Goal: Task Accomplishment & Management: Complete application form

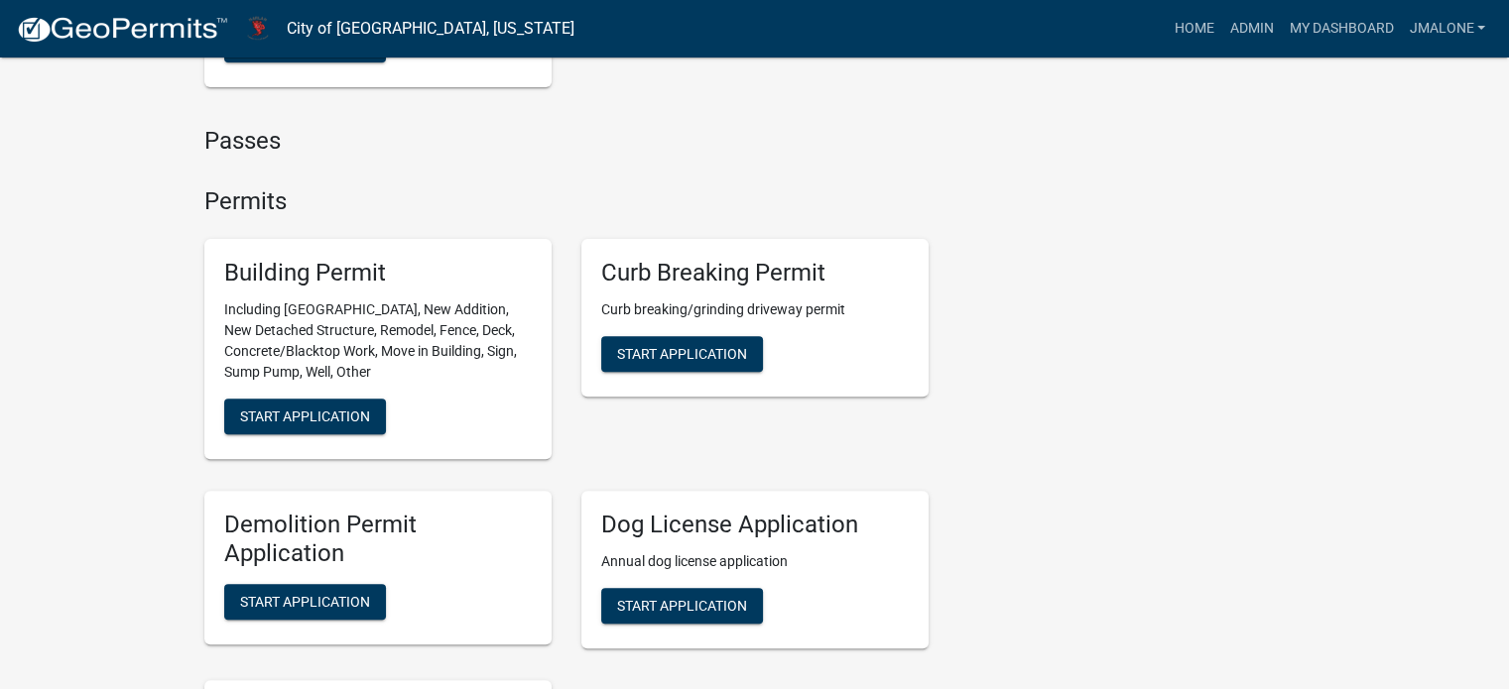
scroll to position [794, 0]
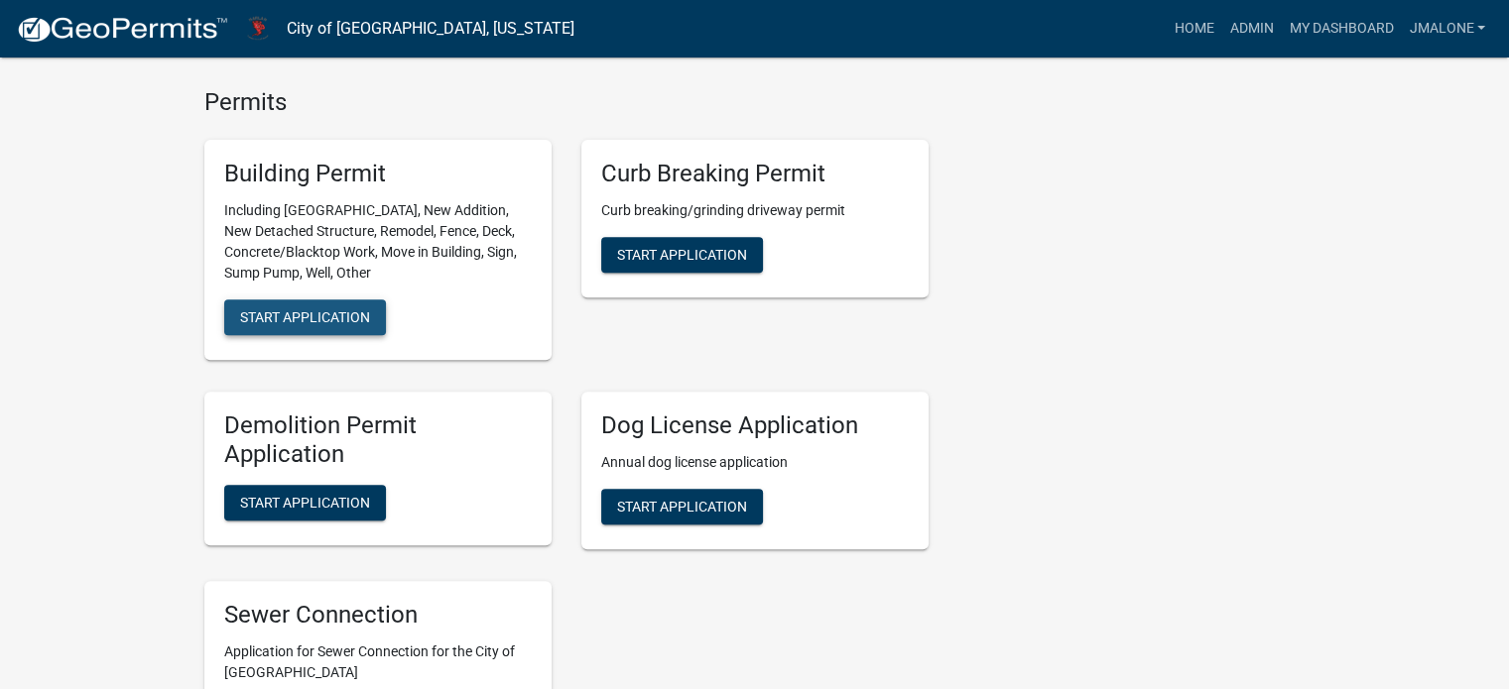
click at [341, 325] on span "Start Application" at bounding box center [305, 318] width 130 height 16
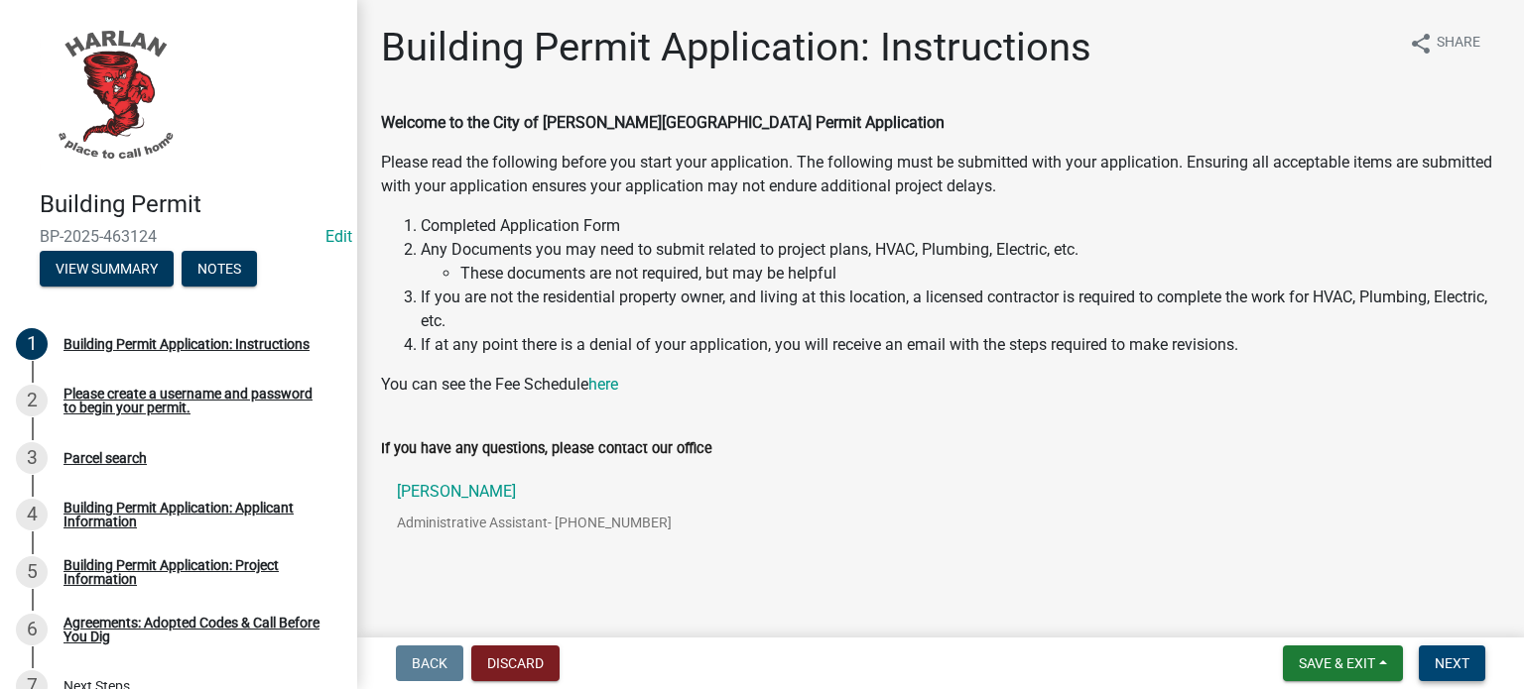
click at [1456, 666] on span "Next" at bounding box center [1452, 664] width 35 height 16
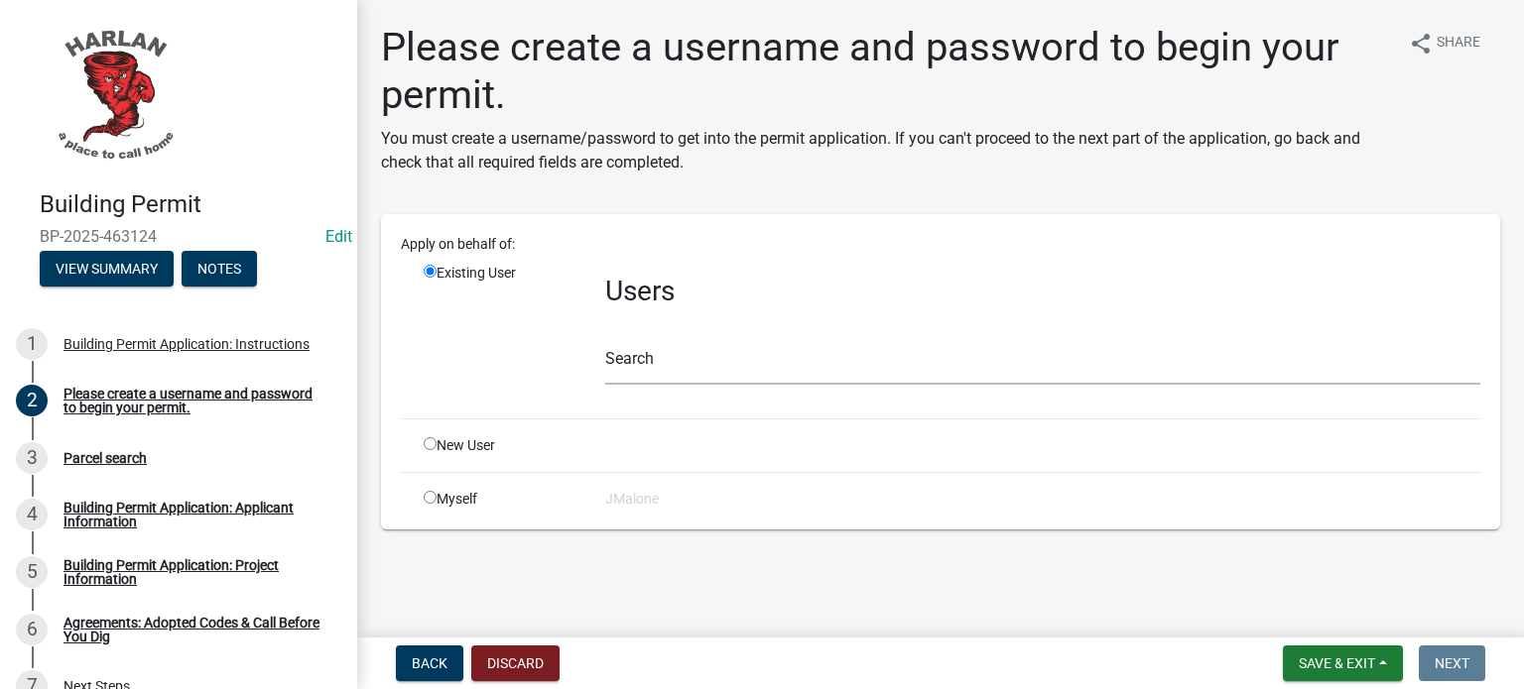
click at [426, 504] on input "radio" at bounding box center [430, 497] width 13 height 13
radio input "true"
radio input "false"
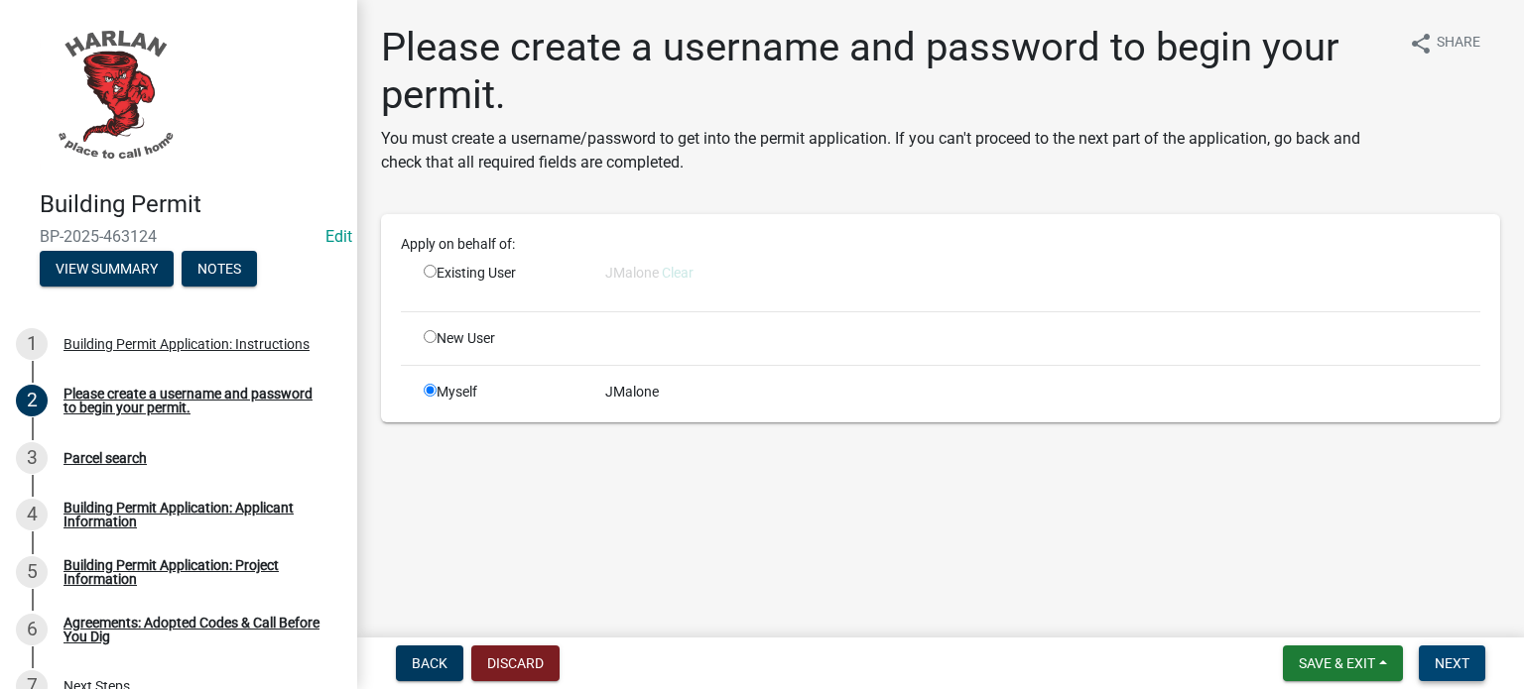
click at [1440, 665] on span "Next" at bounding box center [1452, 664] width 35 height 16
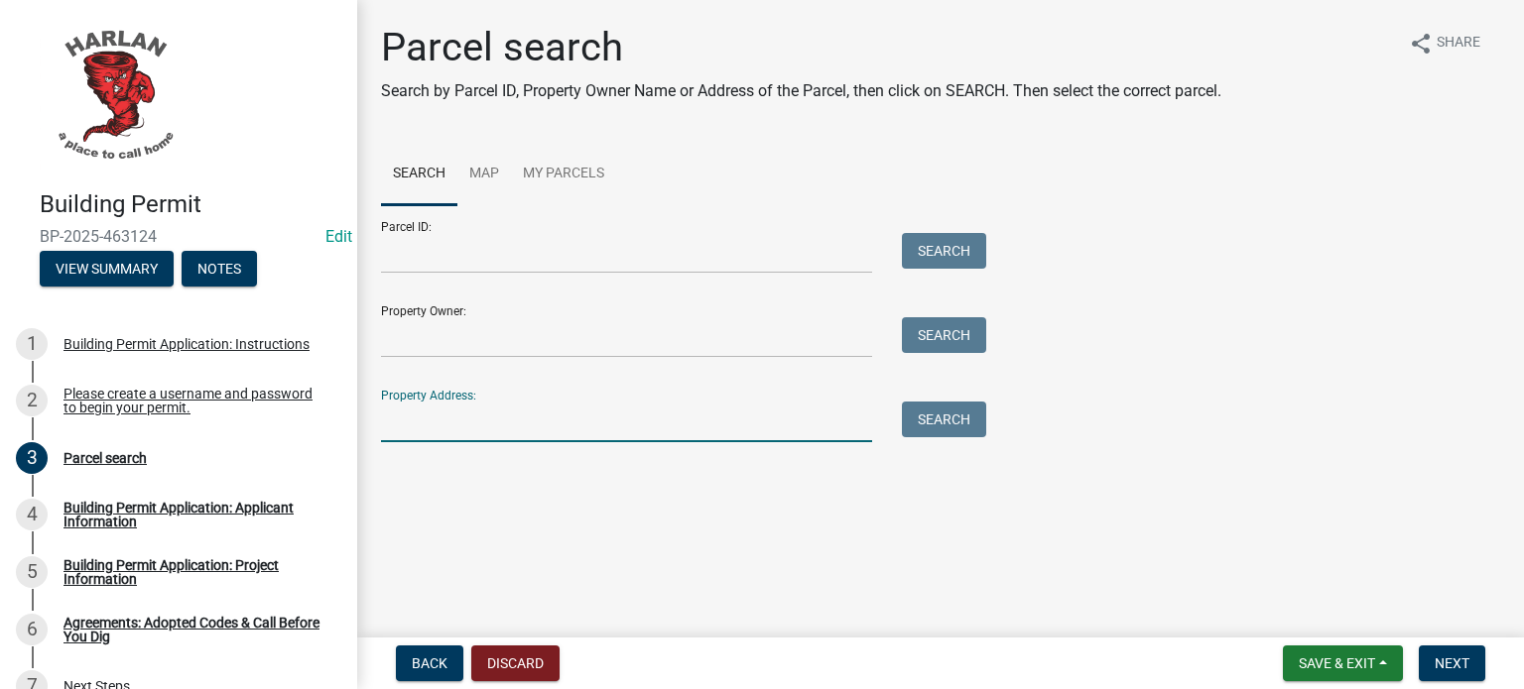
click at [399, 430] on input "Property Address:" at bounding box center [626, 422] width 491 height 41
type input "1400"
click at [936, 437] on button "Search" at bounding box center [944, 420] width 84 height 36
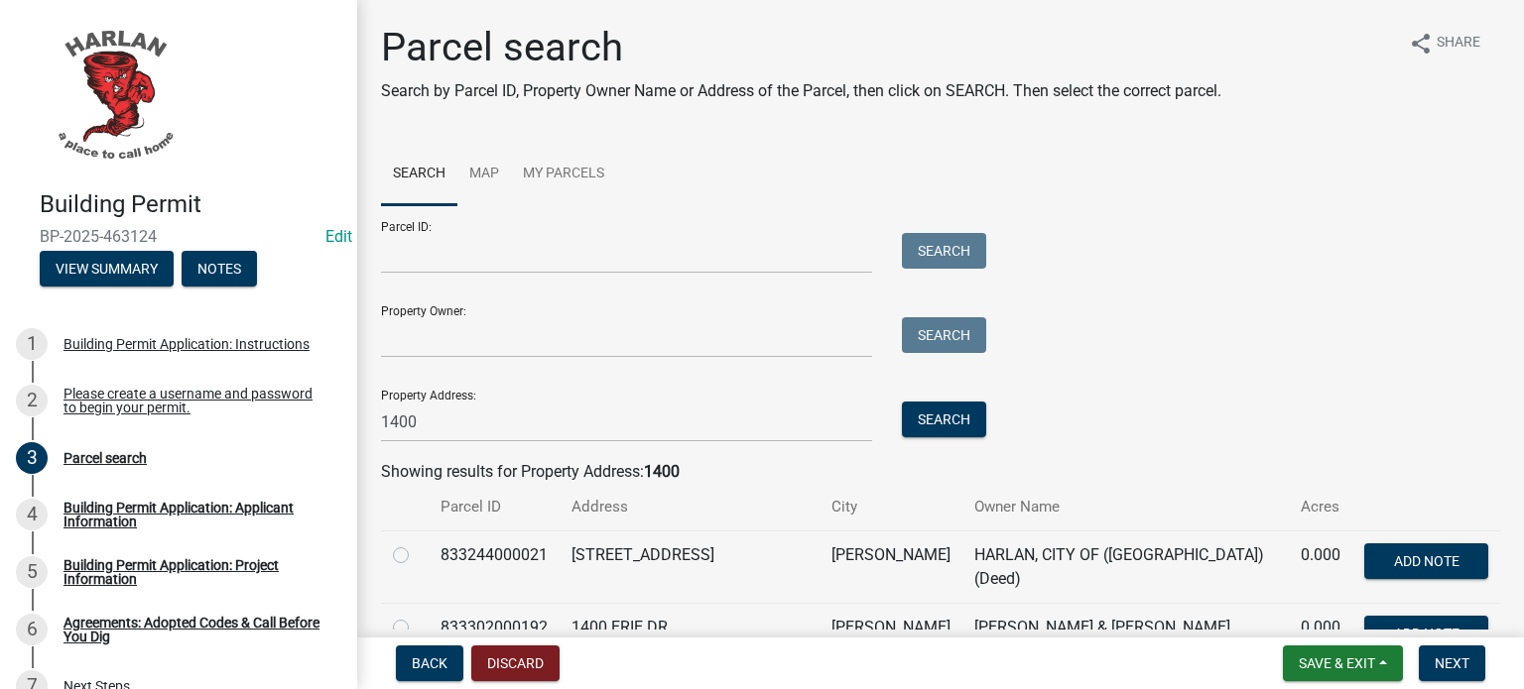
click at [417, 544] on label at bounding box center [417, 544] width 0 height 0
click at [417, 557] on input "radio" at bounding box center [423, 550] width 13 height 13
radio input "true"
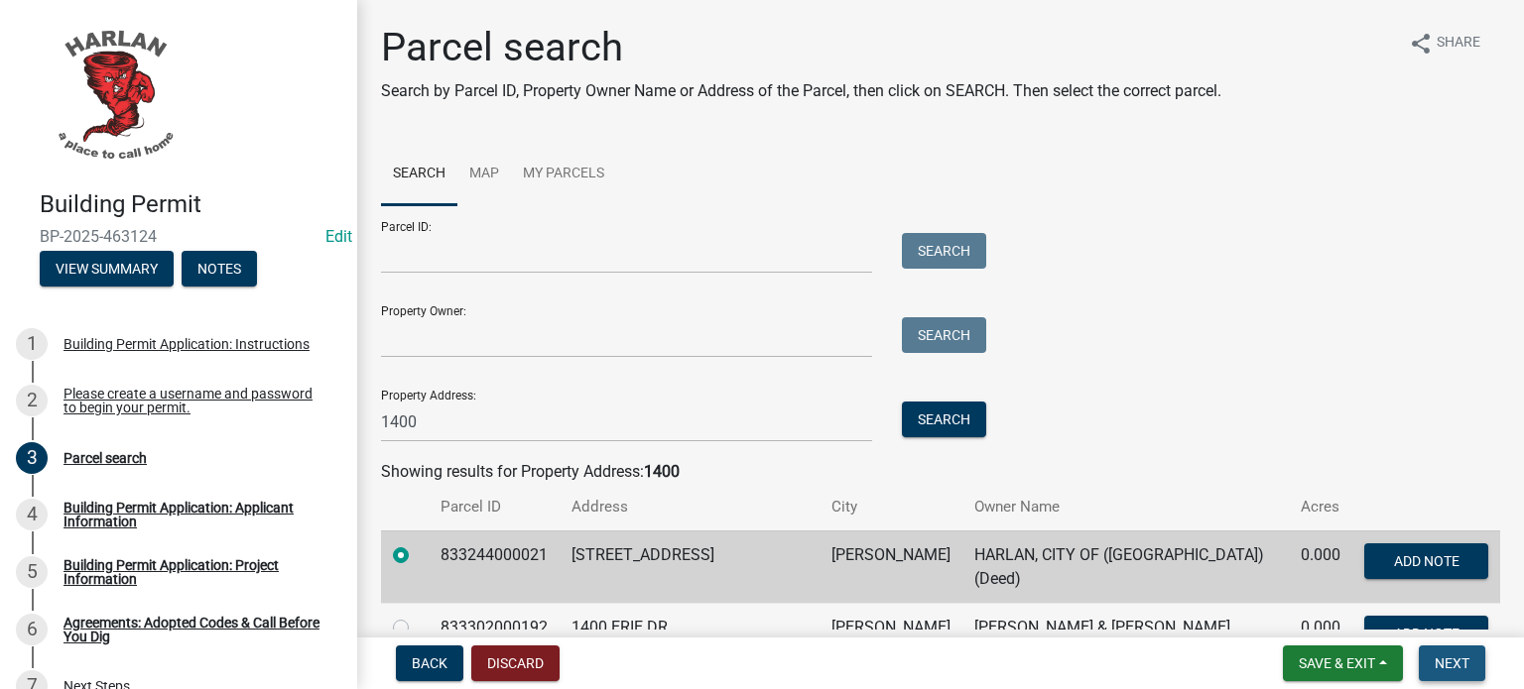
click at [1466, 664] on span "Next" at bounding box center [1452, 664] width 35 height 16
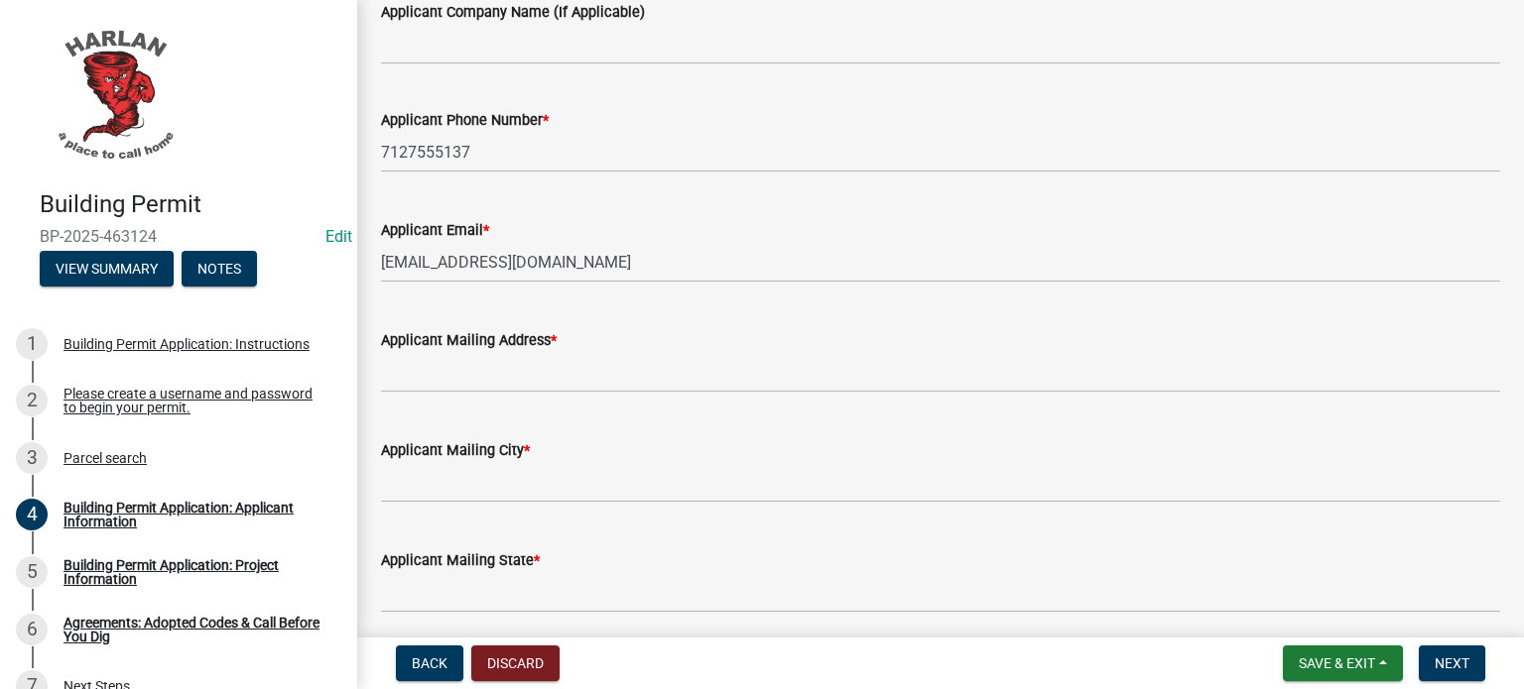
scroll to position [298, 0]
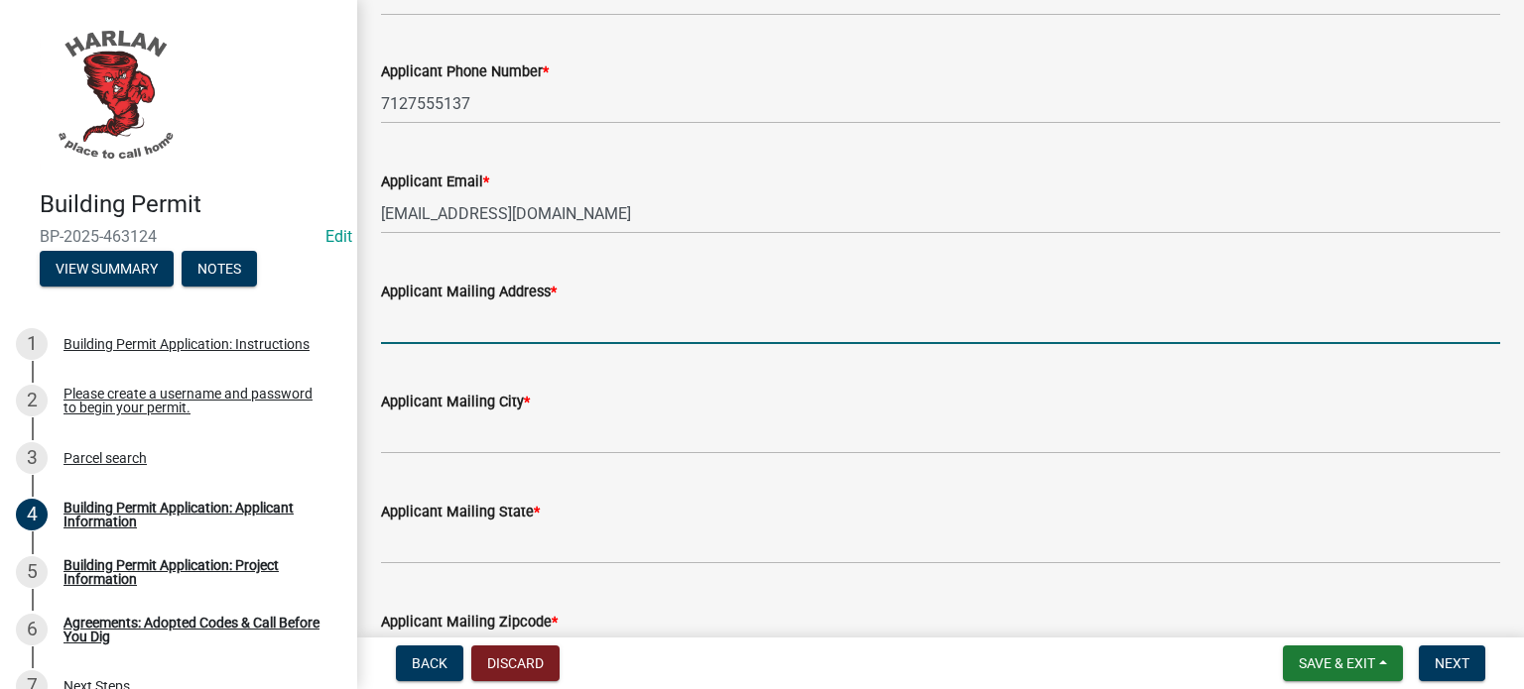
click at [466, 333] on input "Applicant Mailing Address *" at bounding box center [940, 324] width 1119 height 41
type input "[STREET_ADDRESS][PERSON_NAME]"
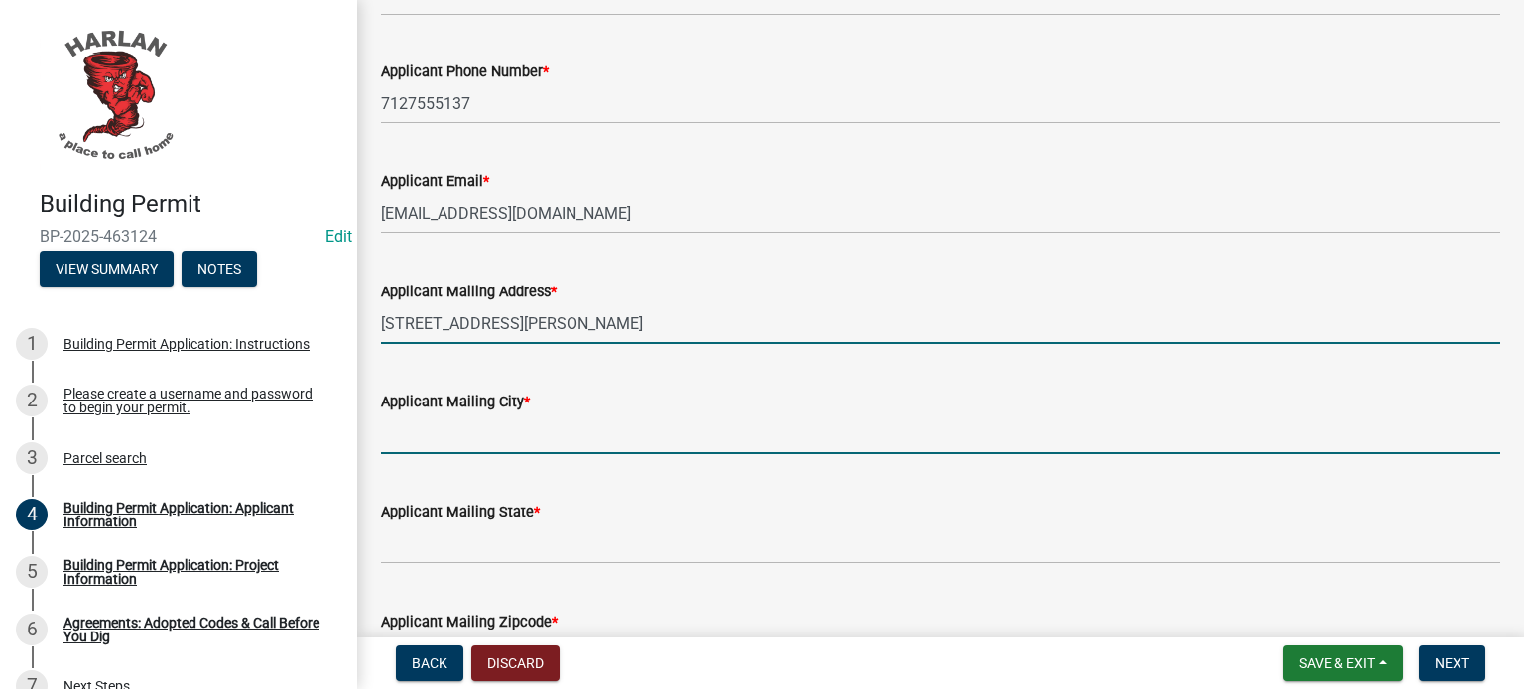
type input "[PERSON_NAME]"
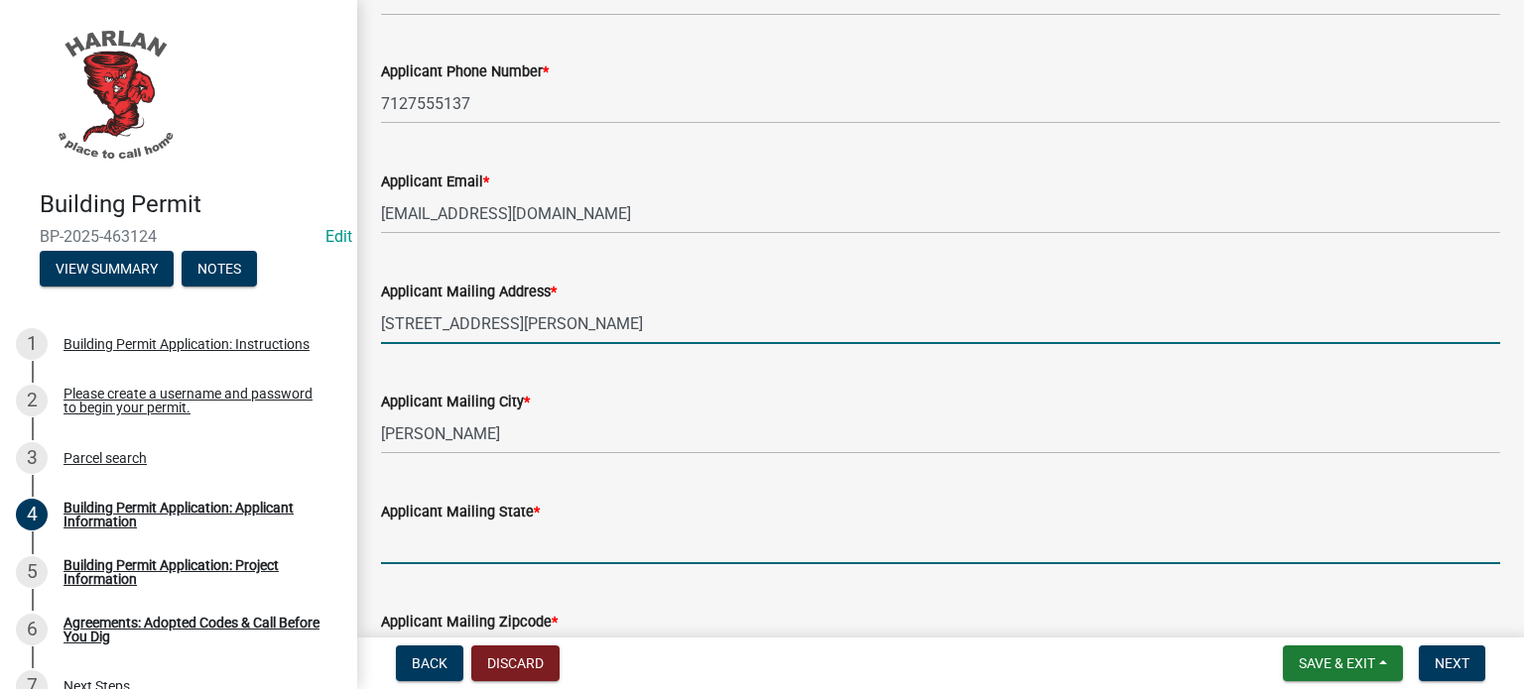
type input "[US_STATE]"
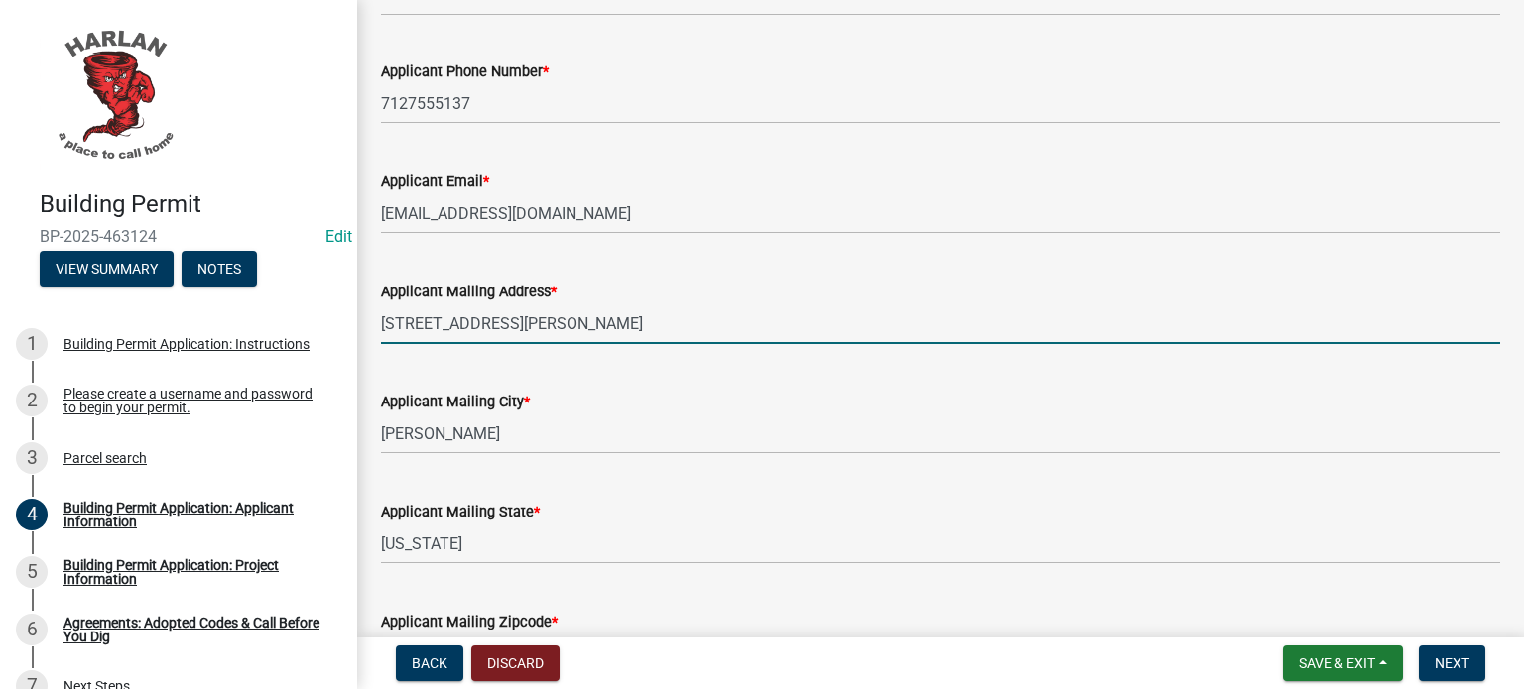
type input "51537"
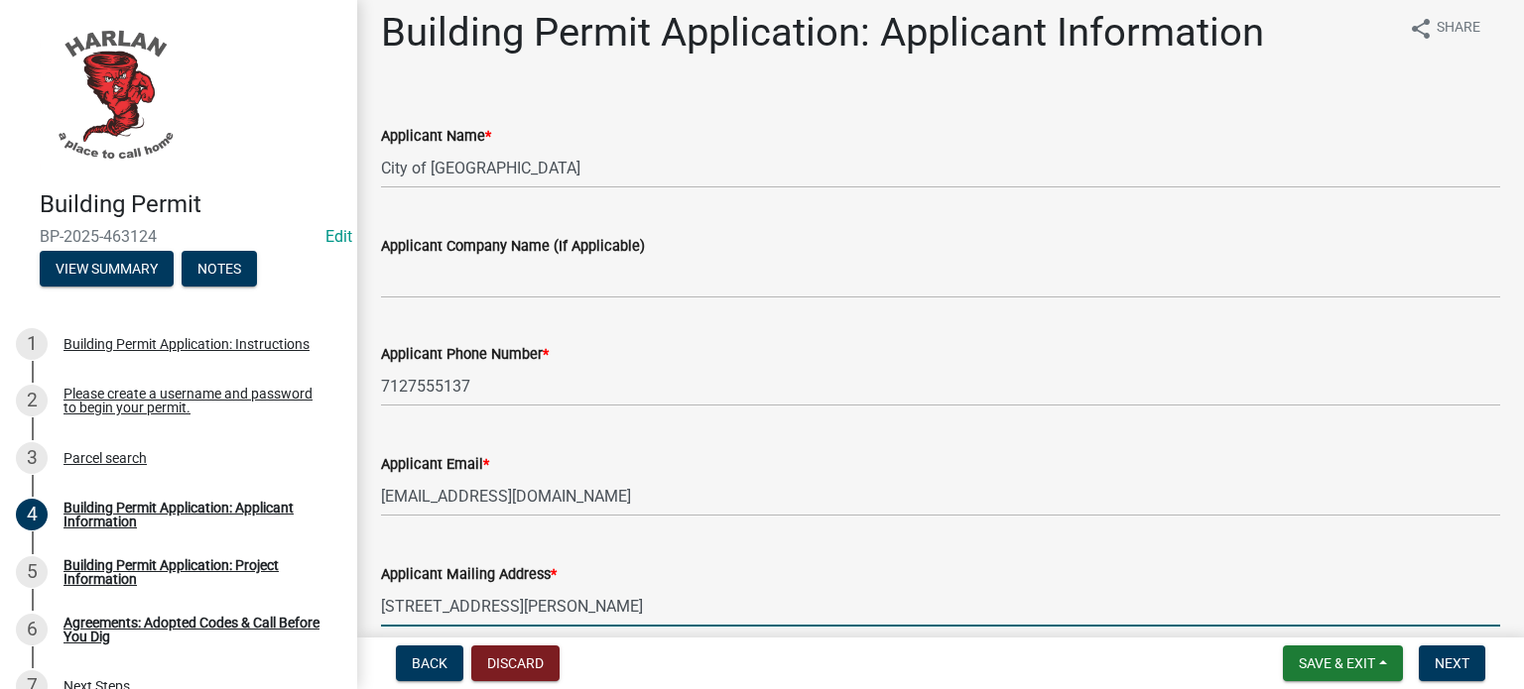
scroll to position [0, 0]
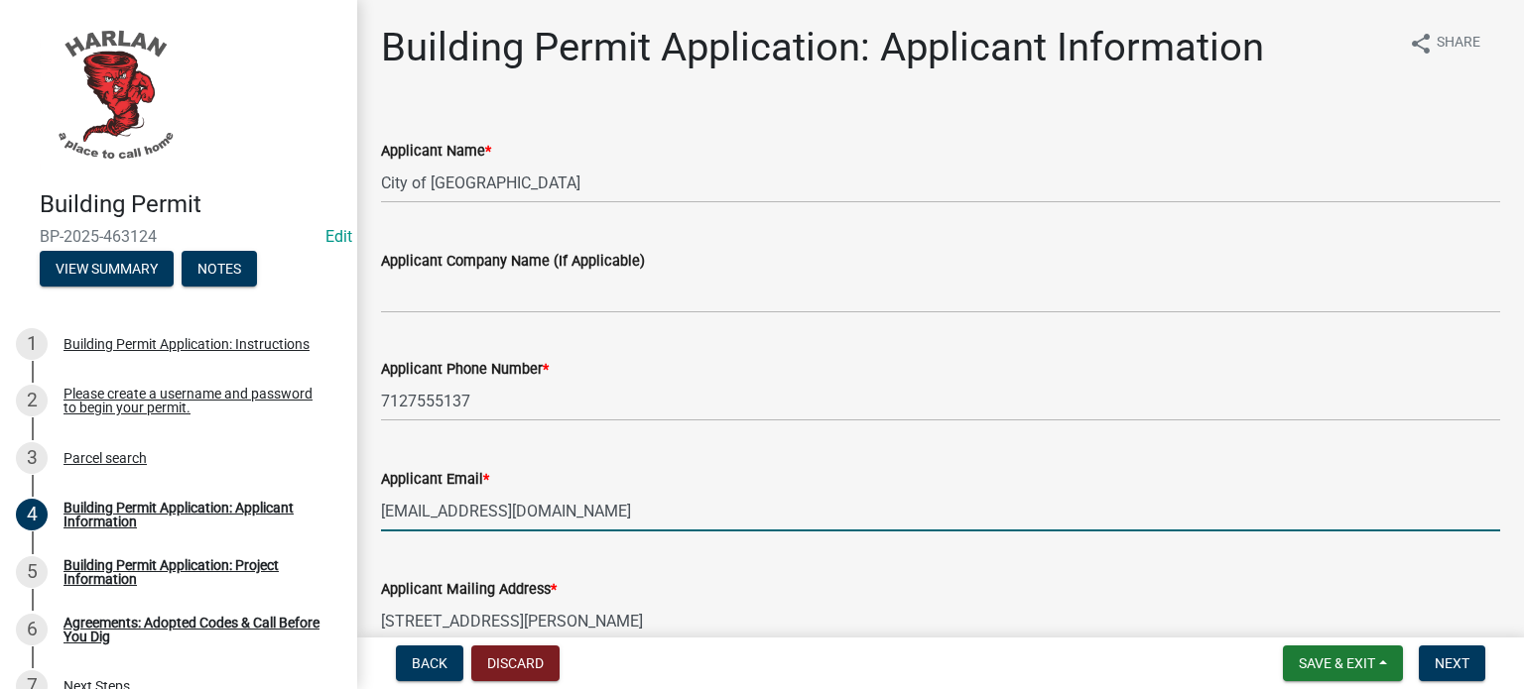
drag, startPoint x: 582, startPoint y: 511, endPoint x: 369, endPoint y: 508, distance: 213.3
click at [369, 508] on div "Applicant Email * [EMAIL_ADDRESS][DOMAIN_NAME]" at bounding box center [940, 485] width 1149 height 92
type input "[EMAIL_ADDRESS][DOMAIN_NAME]"
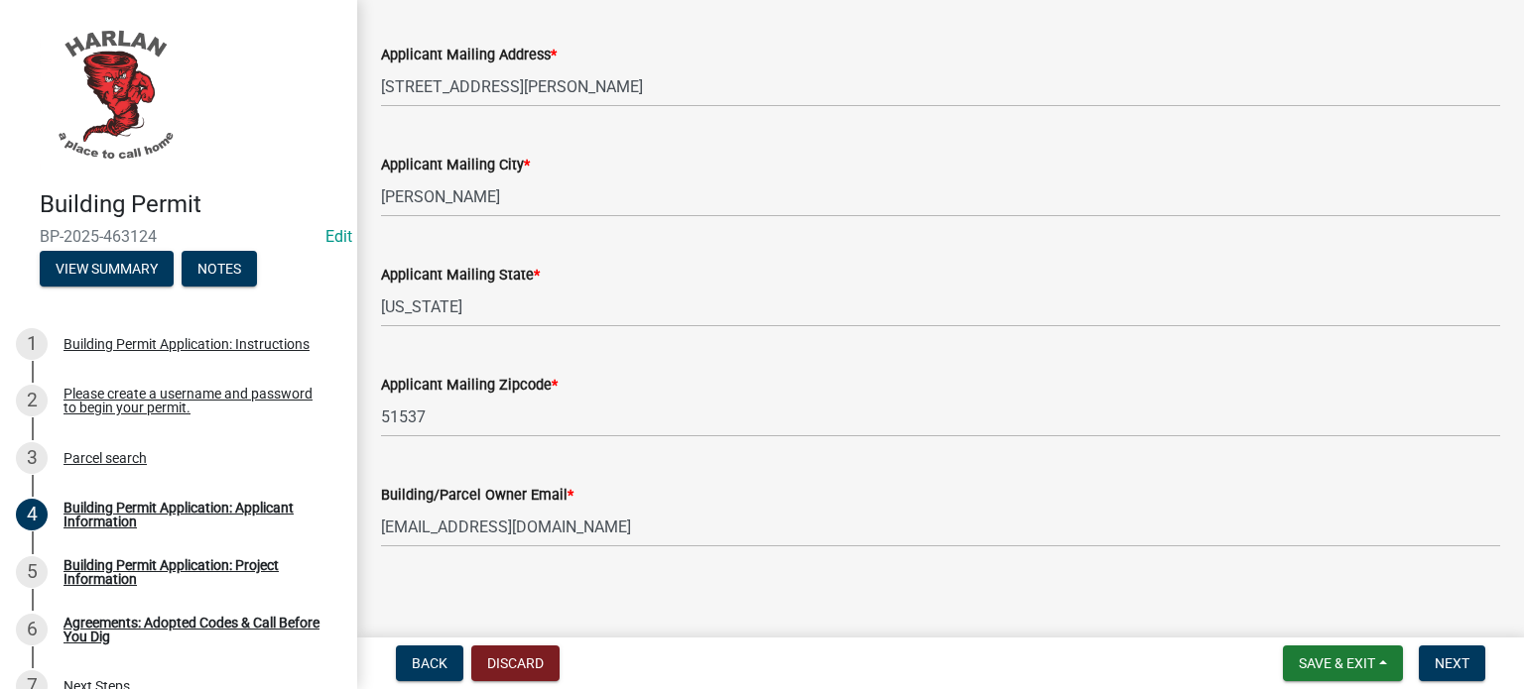
scroll to position [548, 0]
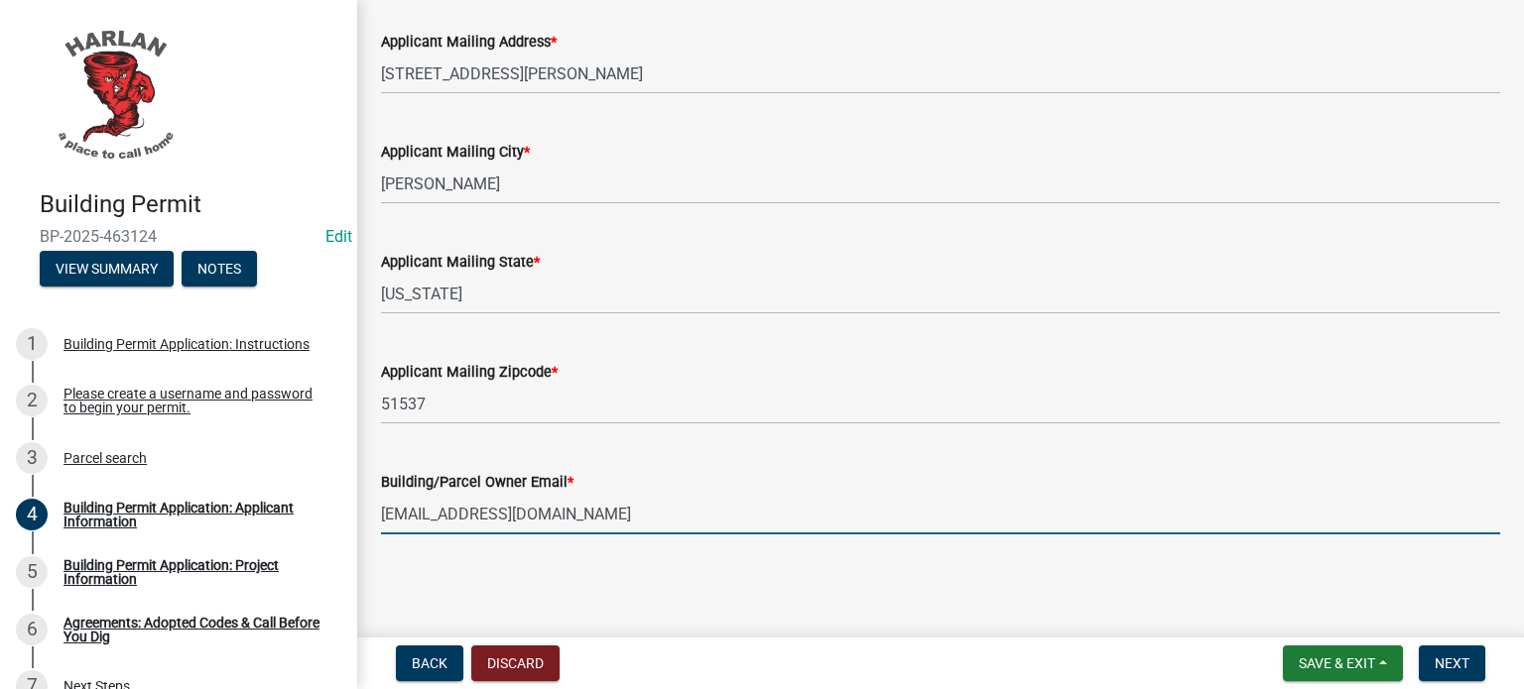
drag, startPoint x: 436, startPoint y: 518, endPoint x: 369, endPoint y: 523, distance: 66.7
click at [369, 523] on div "Building/Parcel Owner Email * [EMAIL_ADDRESS][DOMAIN_NAME]" at bounding box center [940, 488] width 1149 height 92
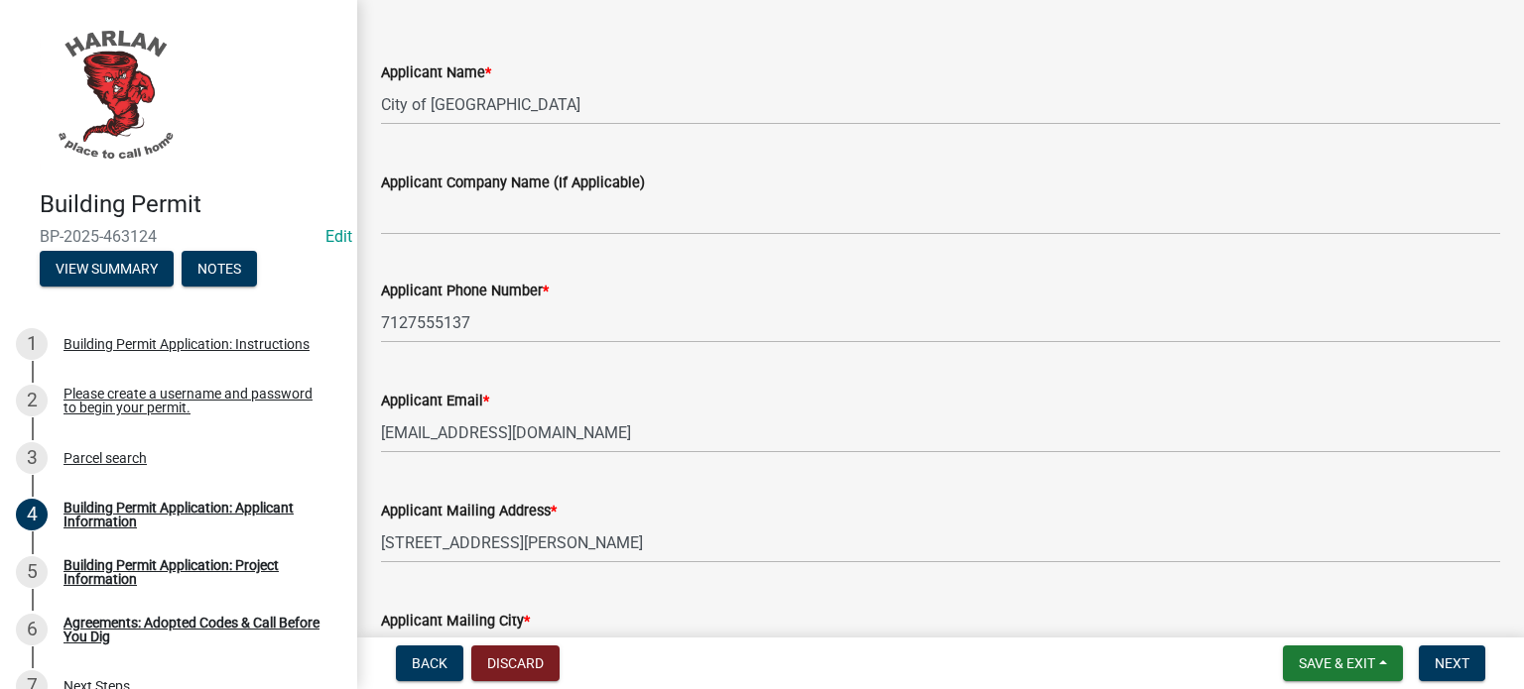
scroll to position [0, 0]
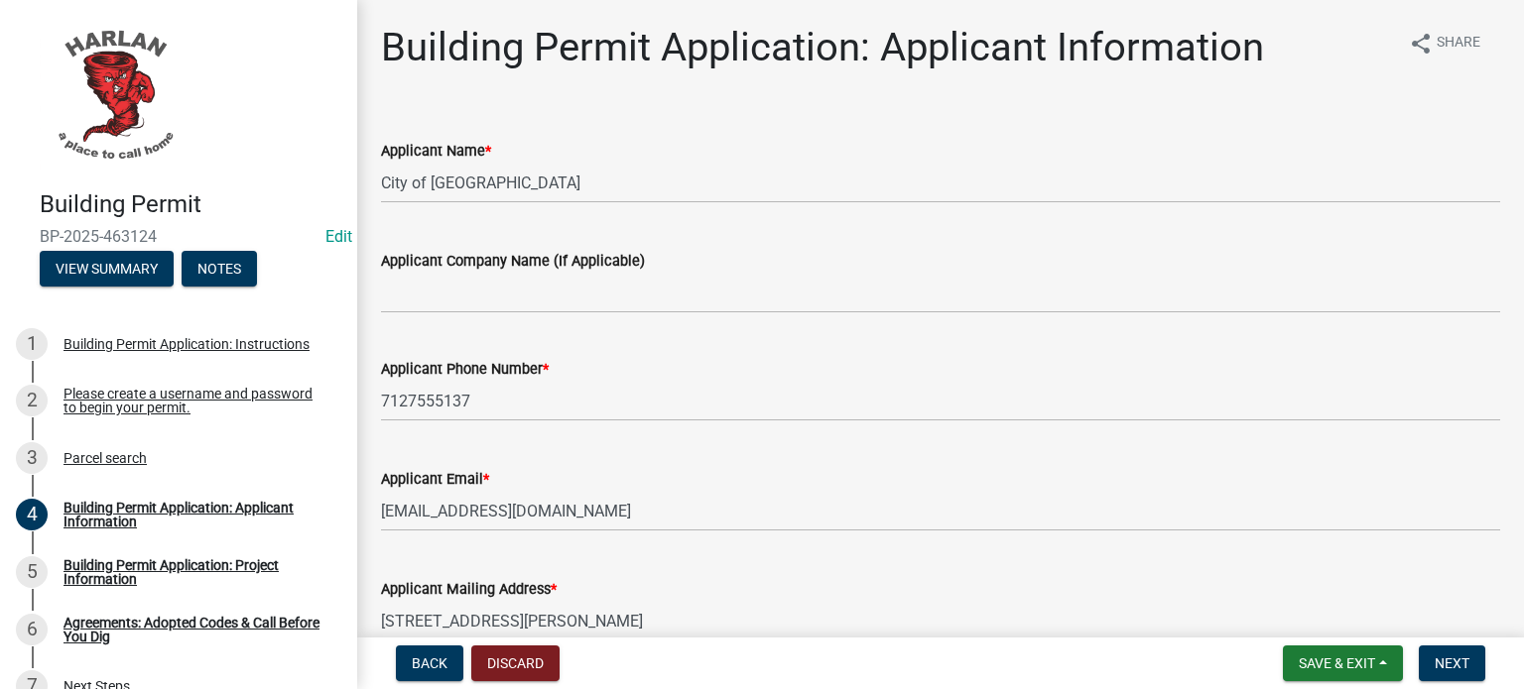
type input "[EMAIL_ADDRESS][DOMAIN_NAME]"
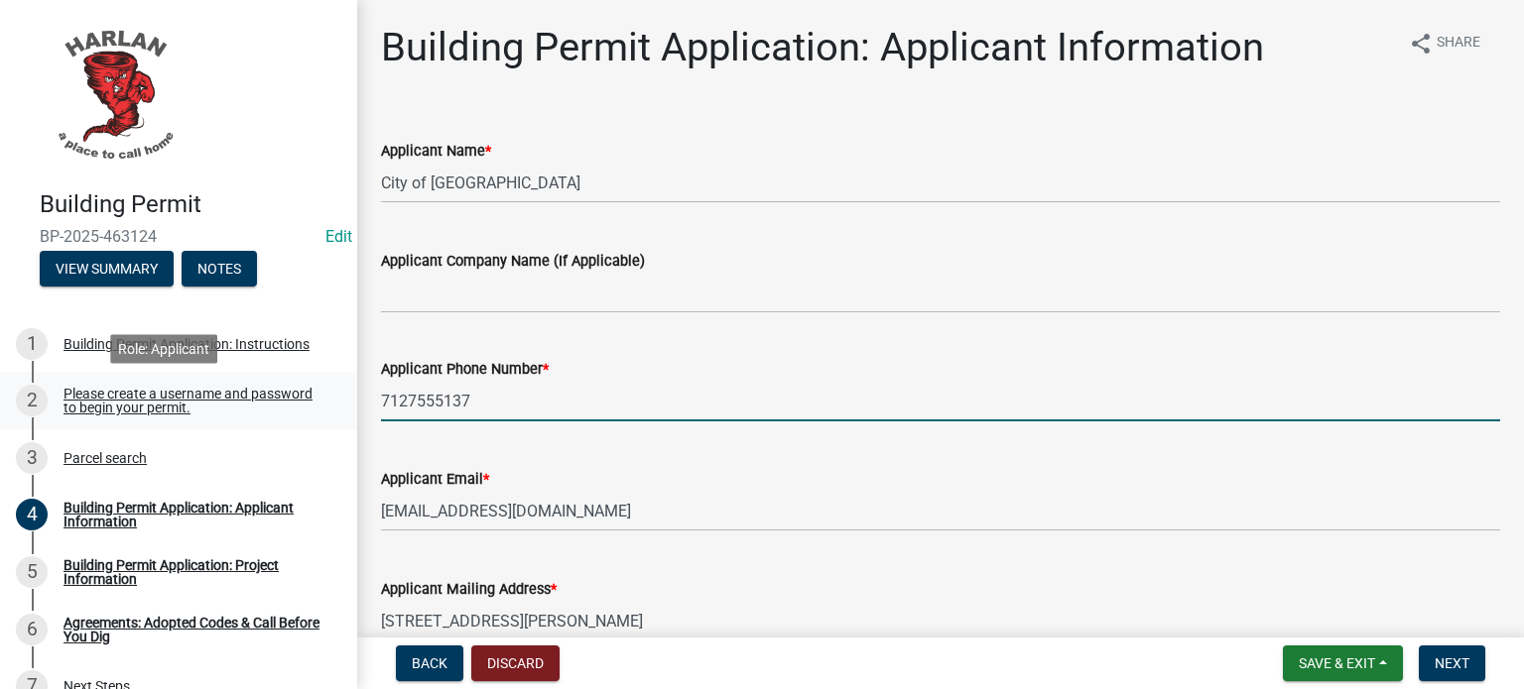
drag, startPoint x: 487, startPoint y: 409, endPoint x: 312, endPoint y: 408, distance: 175.6
click at [312, 408] on div "Building Permit BP-2025-463124 Edit View Summary Notes 1 Building Permit Applic…" at bounding box center [762, 344] width 1524 height 689
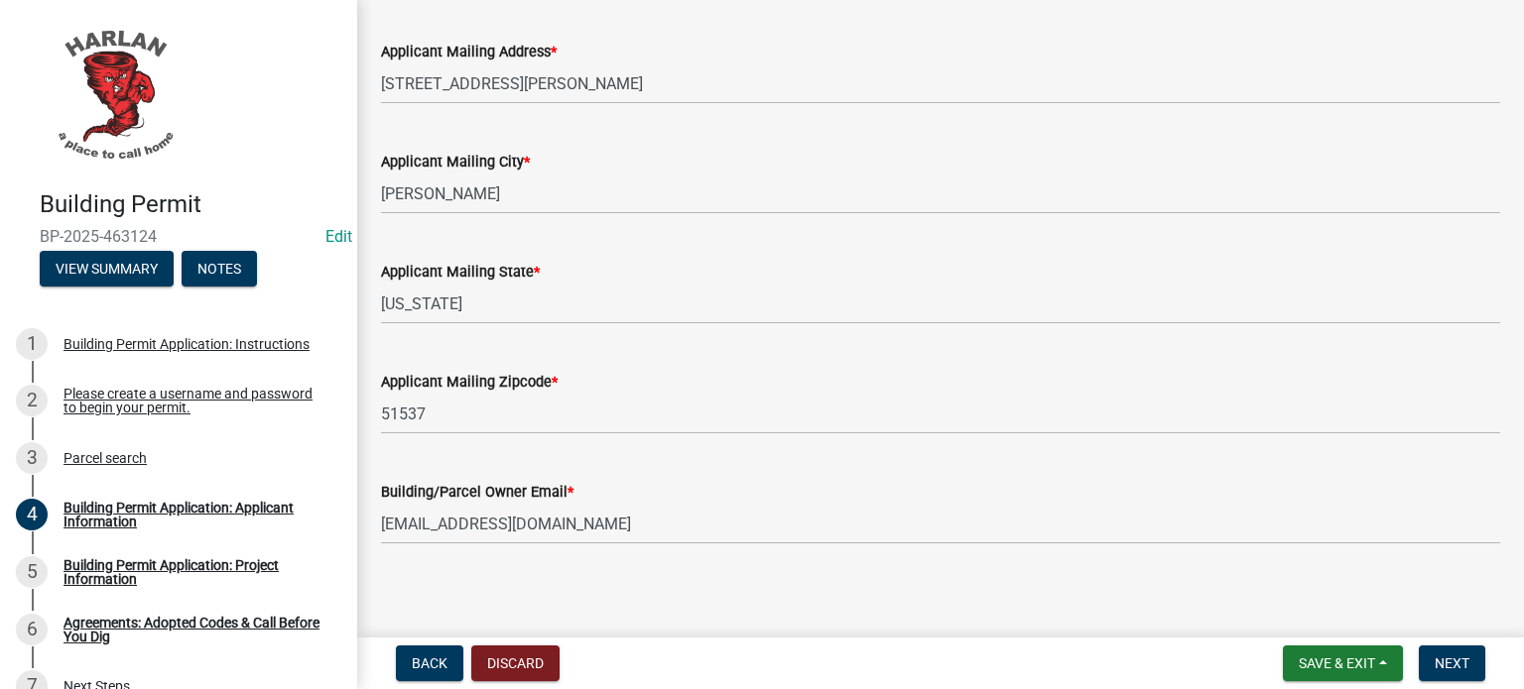
scroll to position [548, 0]
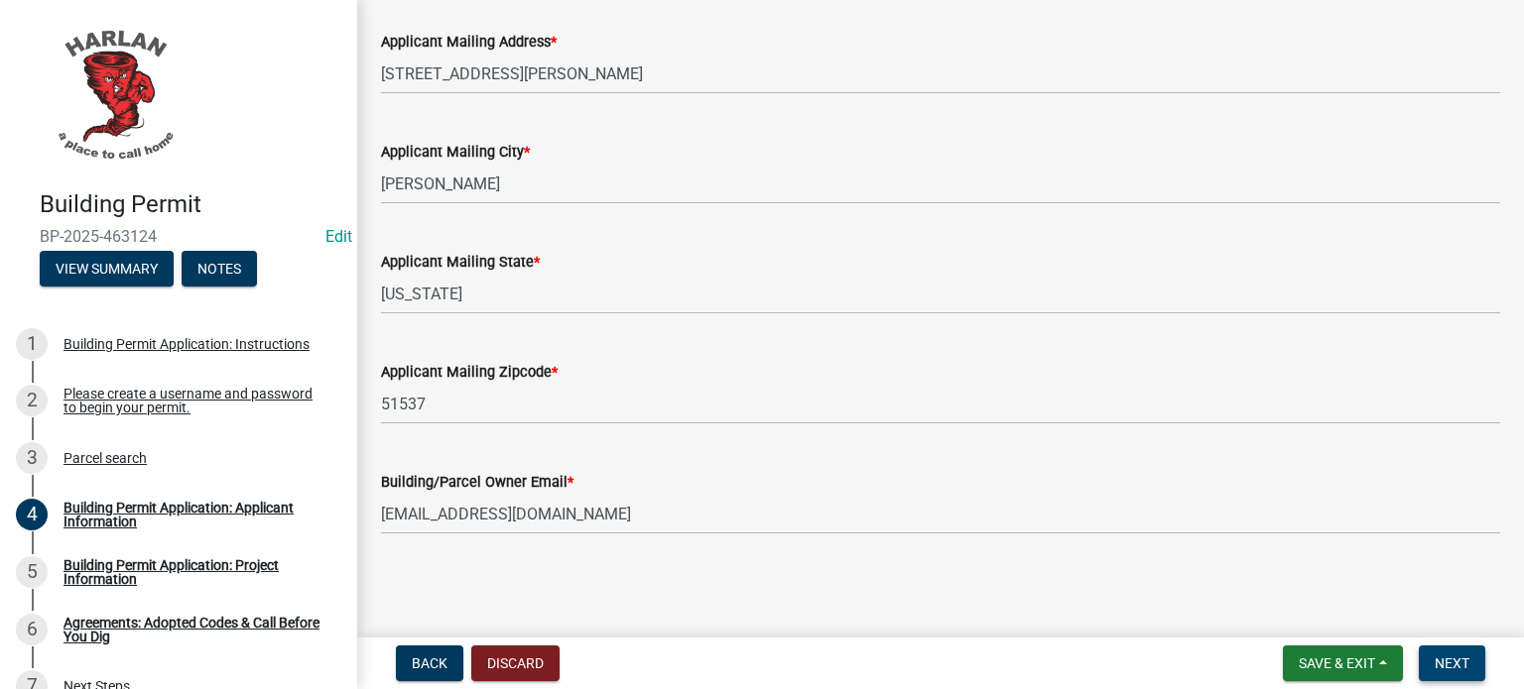
type input "[PHONE_NUMBER]"
click at [1460, 664] on span "Next" at bounding box center [1452, 664] width 35 height 16
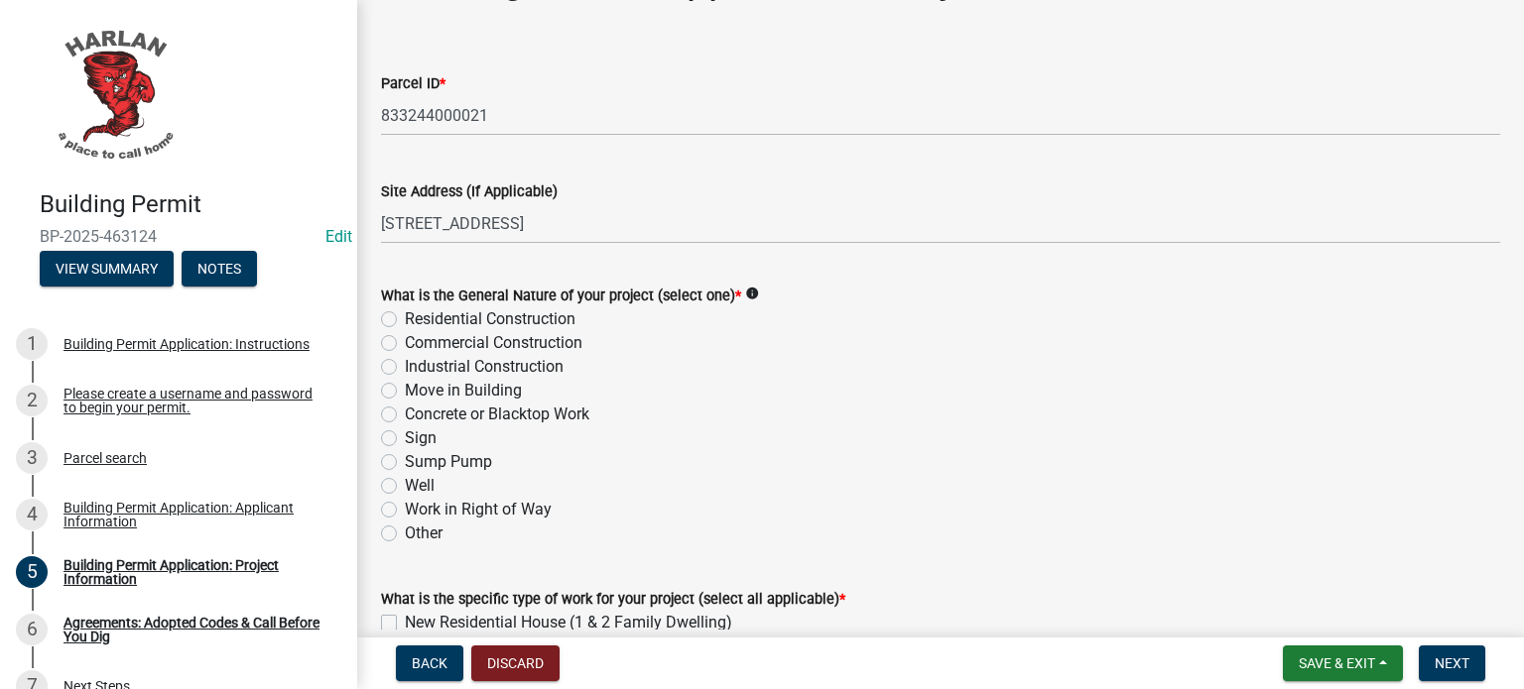
scroll to position [99, 0]
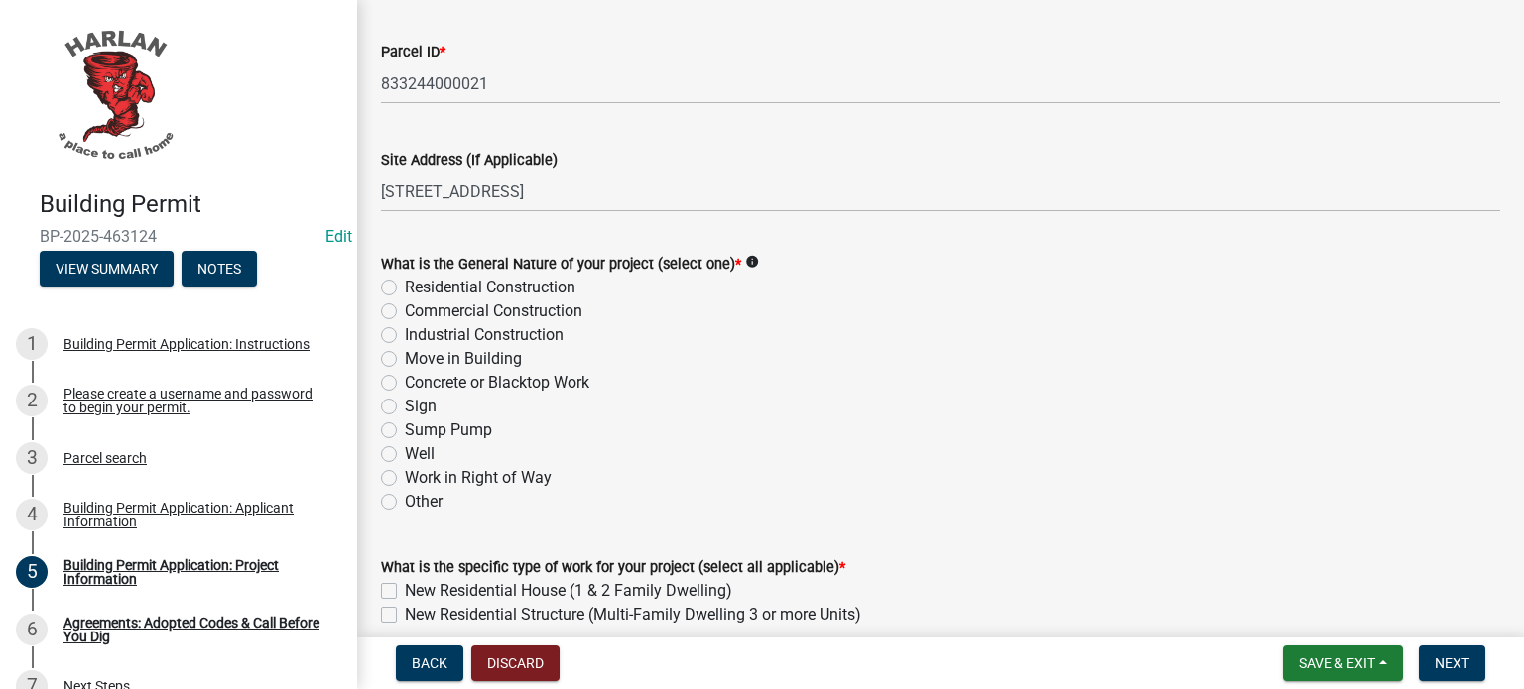
click at [405, 499] on label "Other" at bounding box center [424, 502] width 38 height 24
click at [405, 499] on input "Other" at bounding box center [411, 496] width 13 height 13
radio input "true"
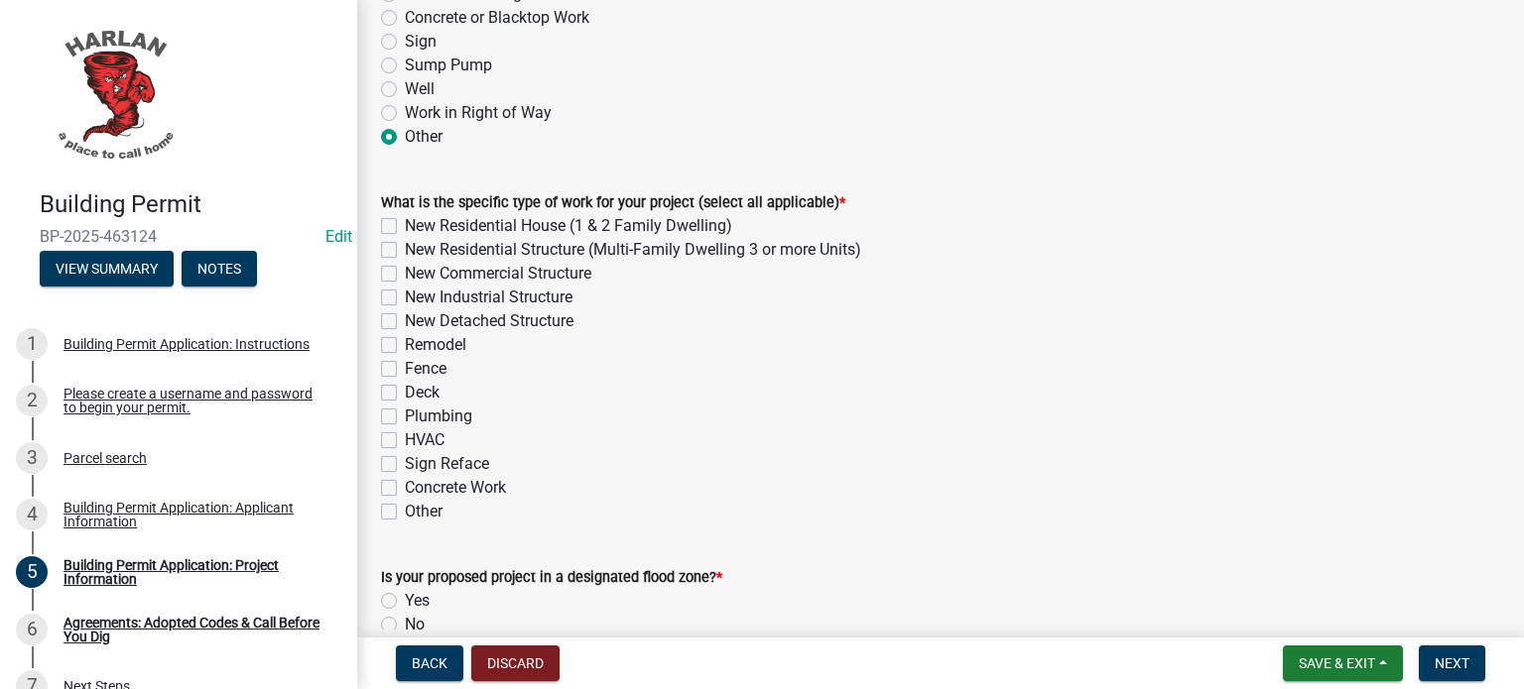
scroll to position [496, 0]
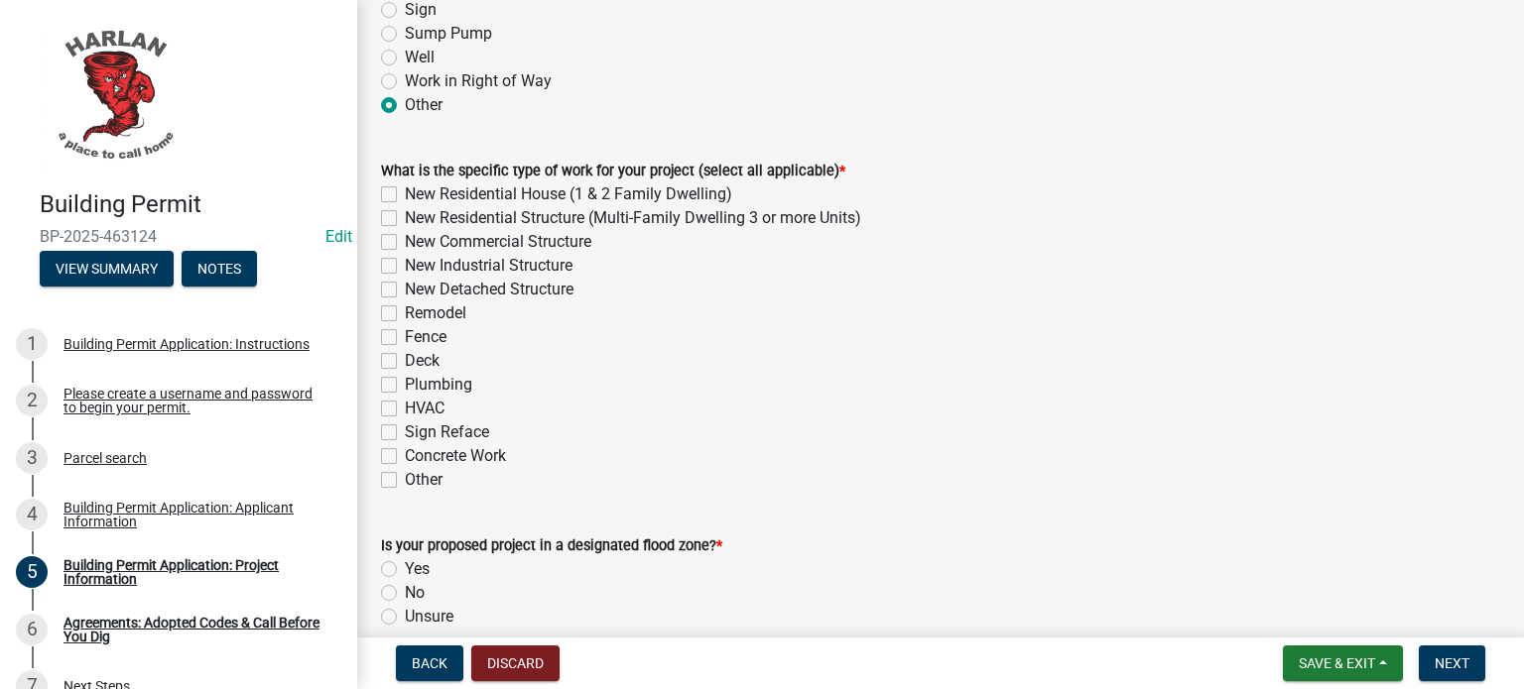
click at [405, 478] on label "Other" at bounding box center [424, 480] width 38 height 24
click at [405, 478] on input "Other" at bounding box center [411, 474] width 13 height 13
checkbox input "true"
checkbox input "false"
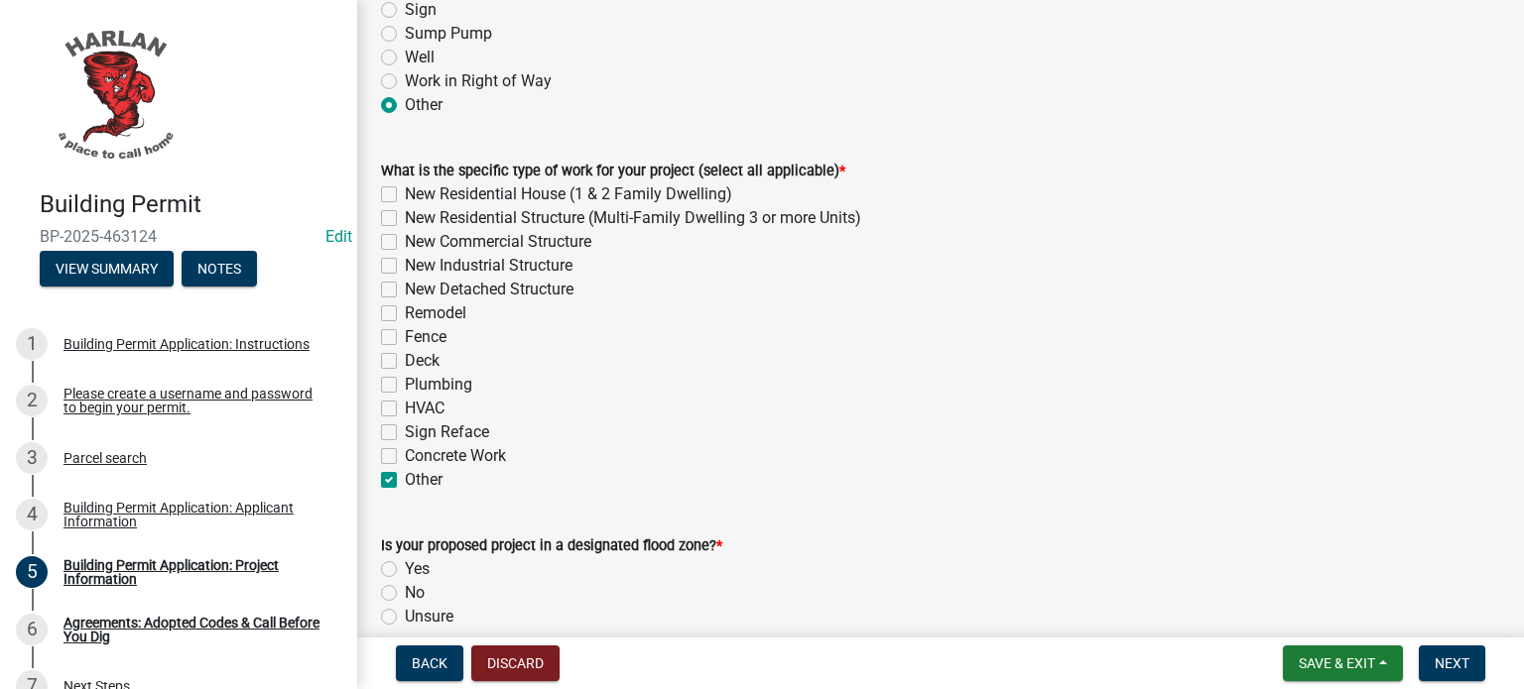
checkbox input "false"
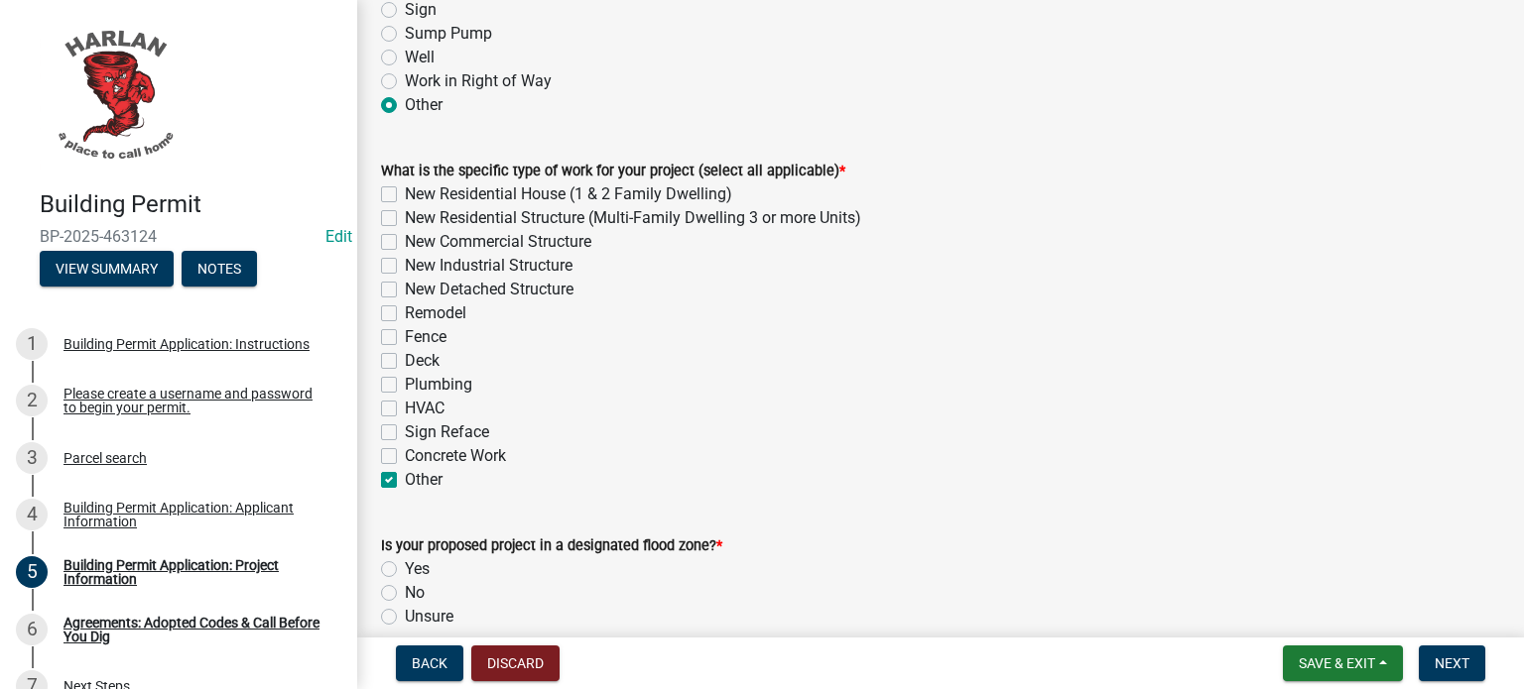
checkbox input "false"
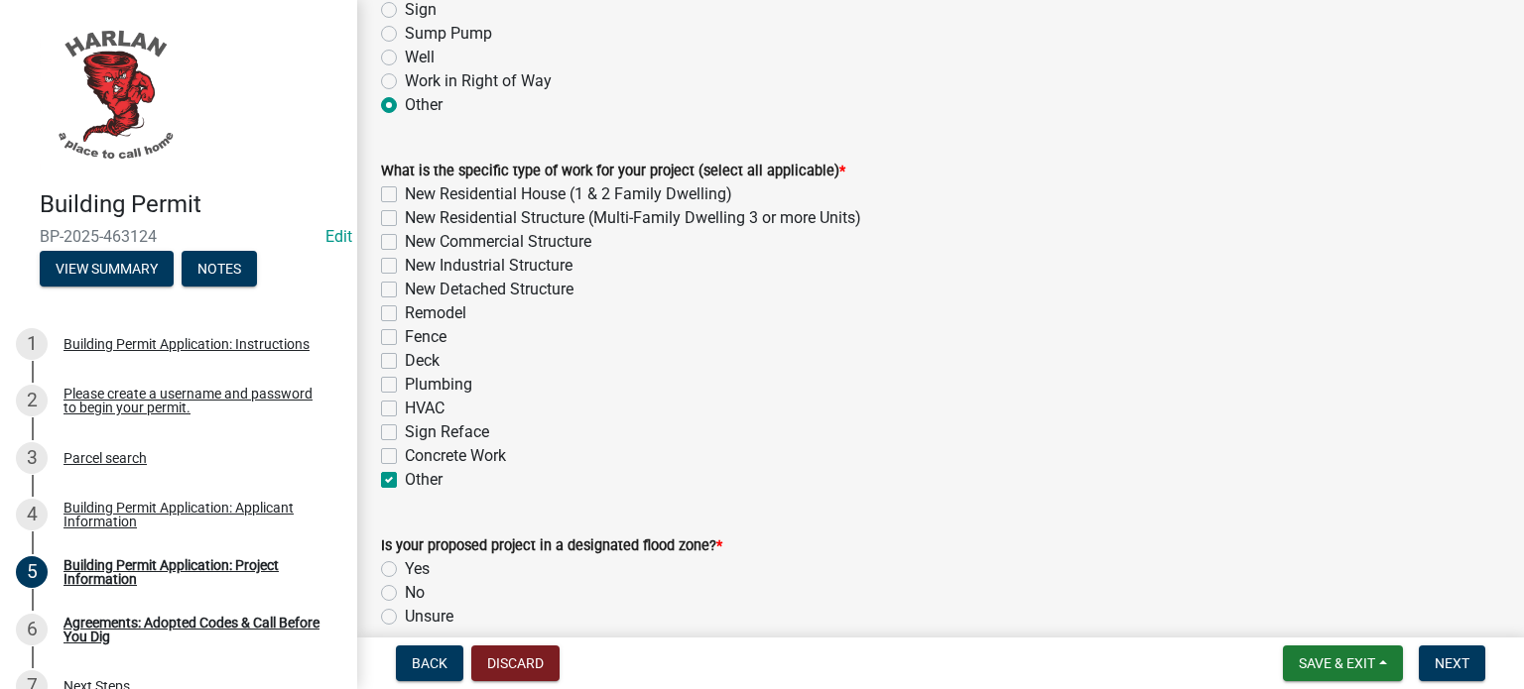
checkbox input "true"
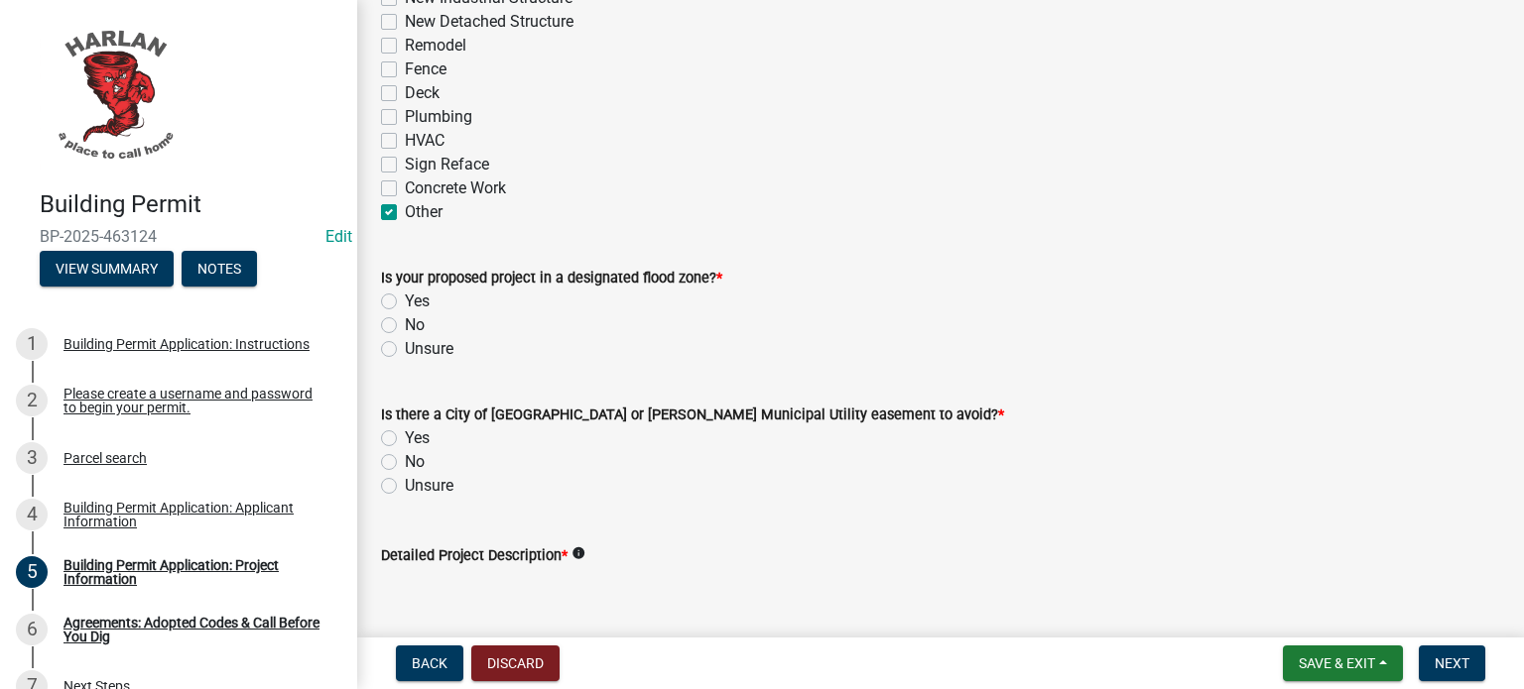
scroll to position [794, 0]
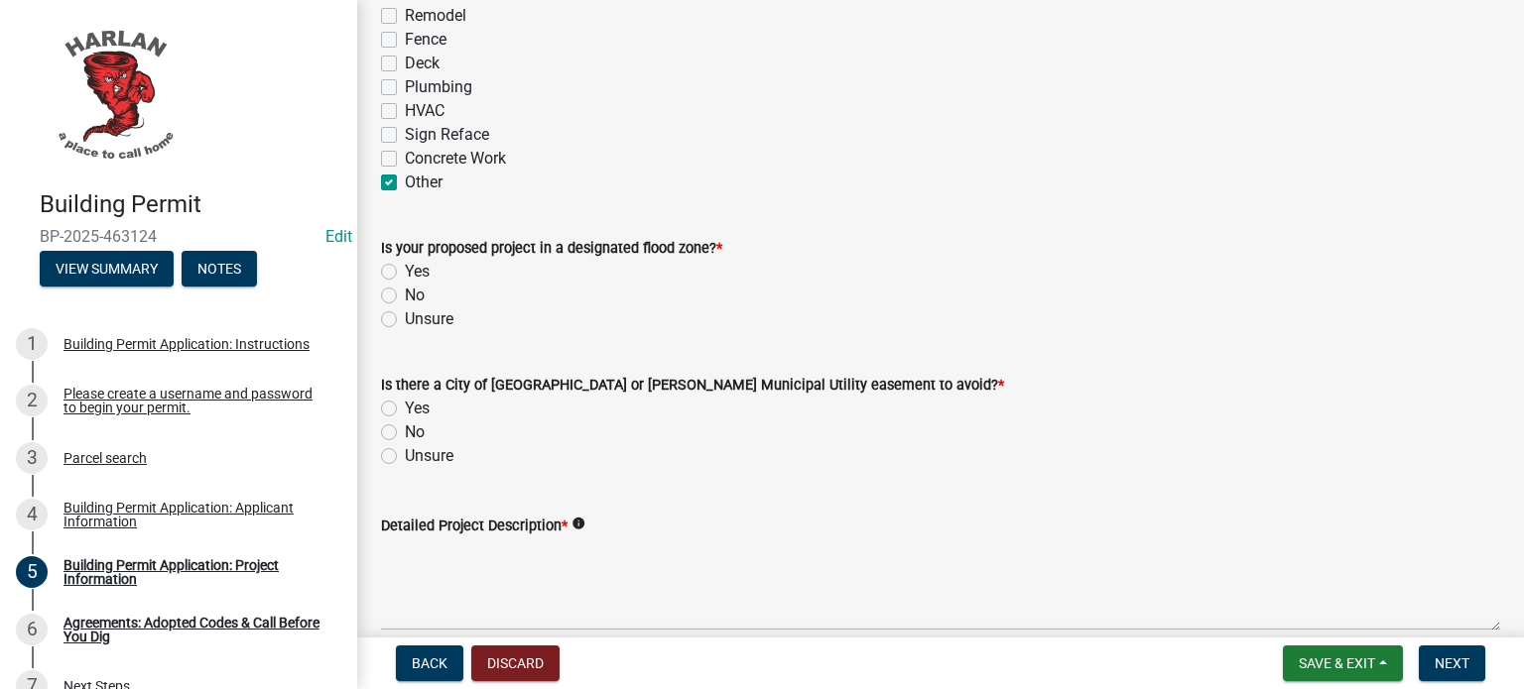
click at [405, 297] on label "No" at bounding box center [415, 296] width 20 height 24
click at [405, 297] on input "No" at bounding box center [411, 290] width 13 height 13
radio input "true"
click at [405, 463] on label "Unsure" at bounding box center [429, 456] width 49 height 24
click at [405, 457] on input "Unsure" at bounding box center [411, 450] width 13 height 13
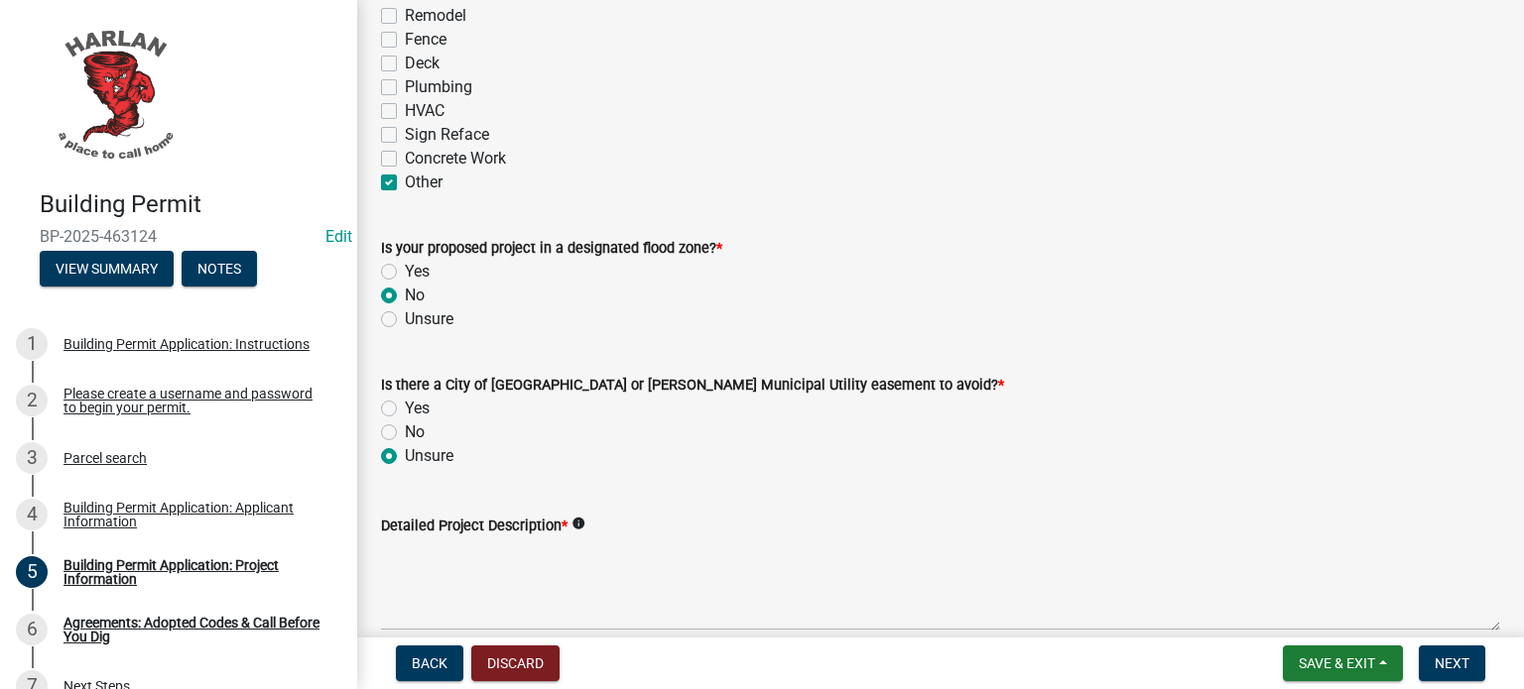
radio input "true"
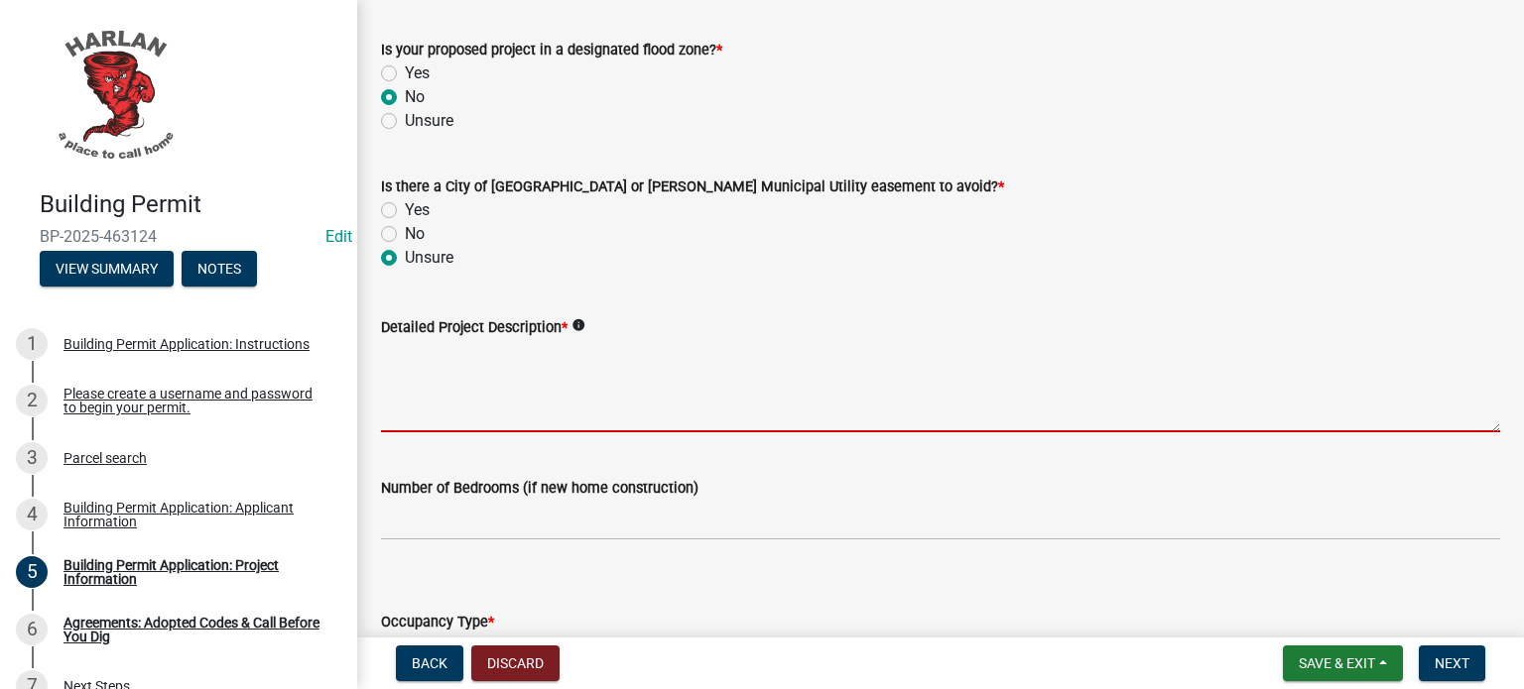
click at [436, 357] on textarea "Detailed Project Description *" at bounding box center [940, 385] width 1119 height 93
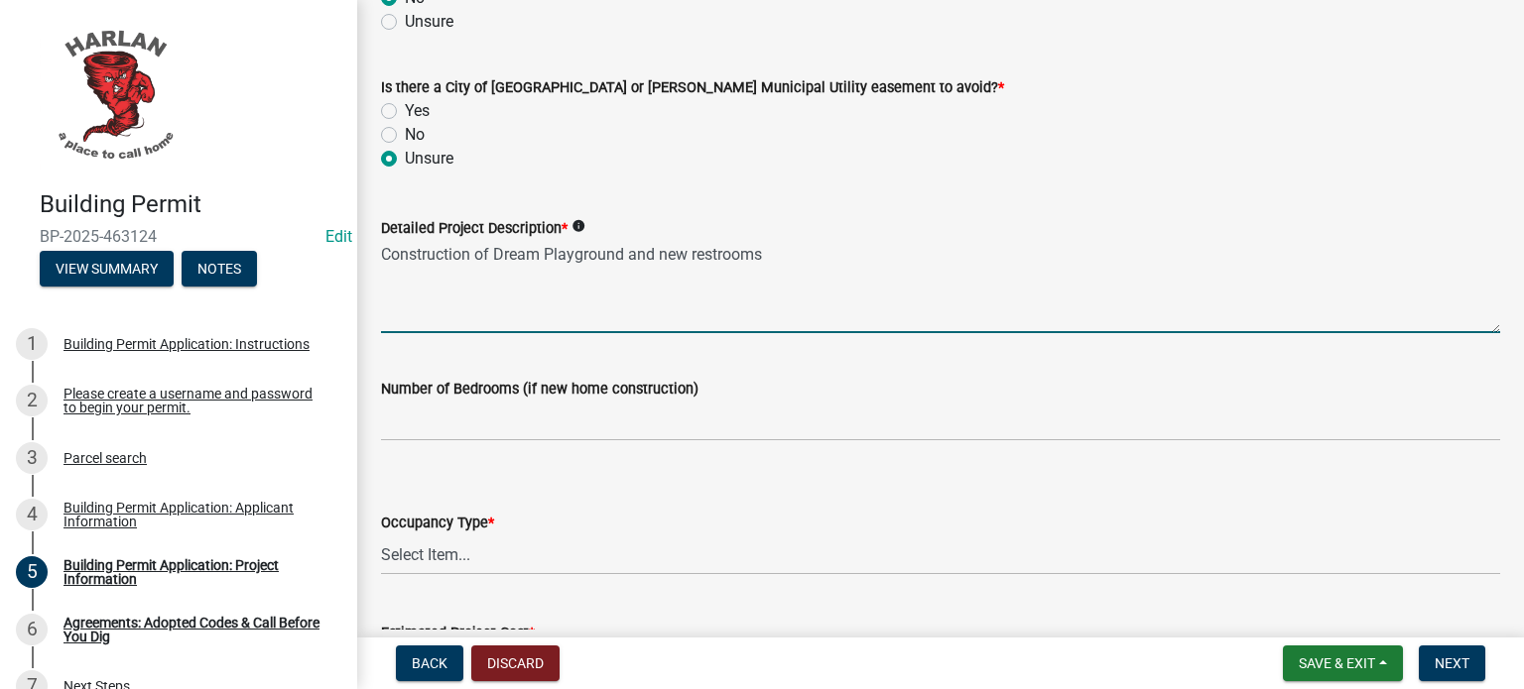
scroll to position [1190, 0]
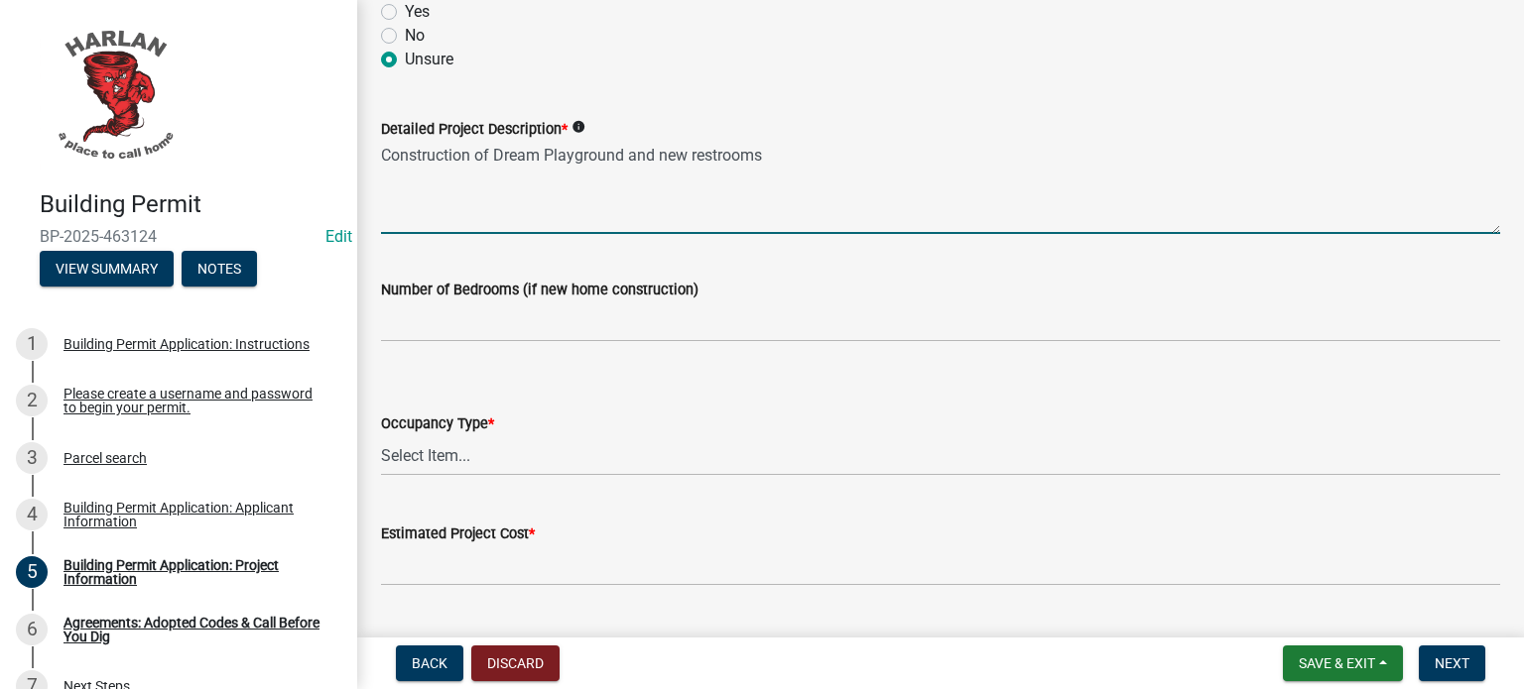
type textarea "Construction of Dream Playground and new restrooms"
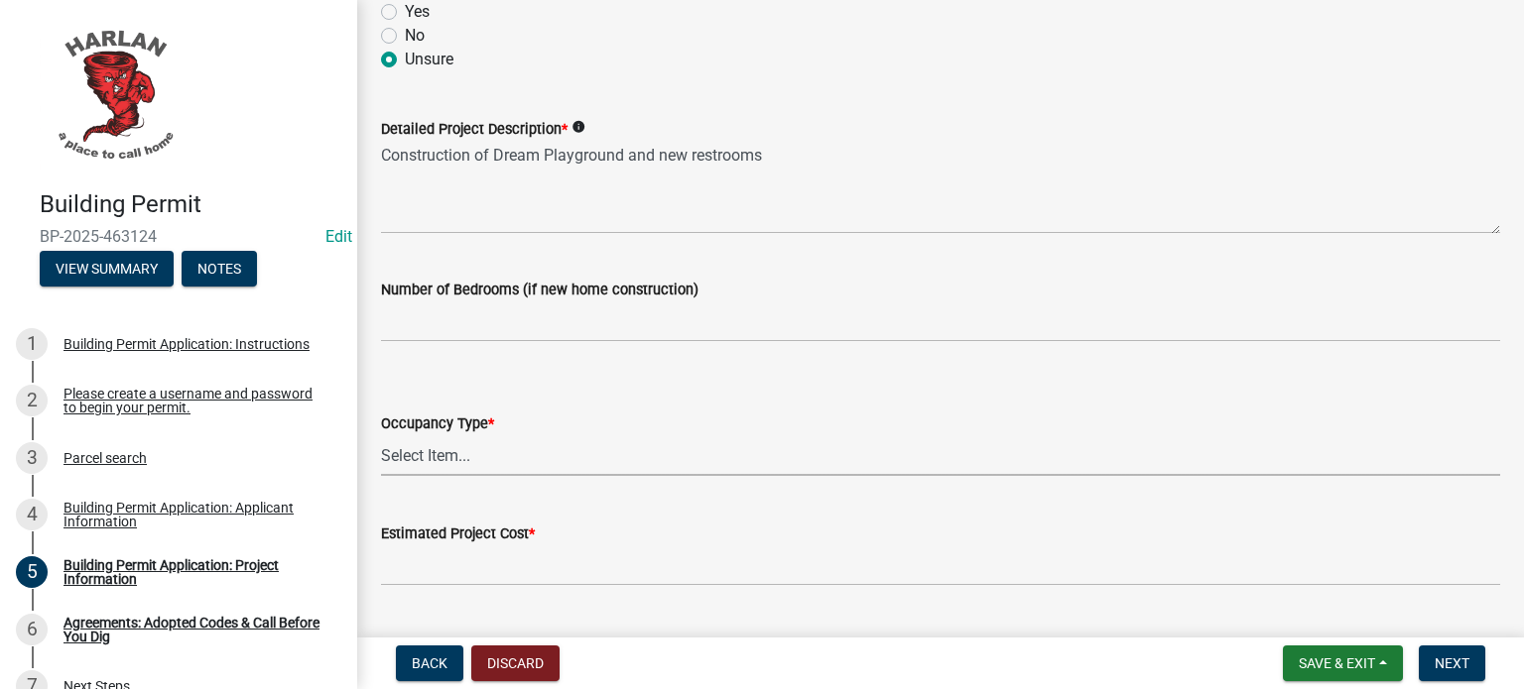
click at [476, 459] on select "Select Item... Apartment Commercial Condominium Duplex Industrial Muti-Family S…" at bounding box center [940, 456] width 1119 height 41
click at [381, 436] on select "Select Item... Apartment Commercial Condominium Duplex Industrial Muti-Family S…" at bounding box center [940, 456] width 1119 height 41
select select "44c2b514-5af7-47f9-a52a-46f06f30c7c0"
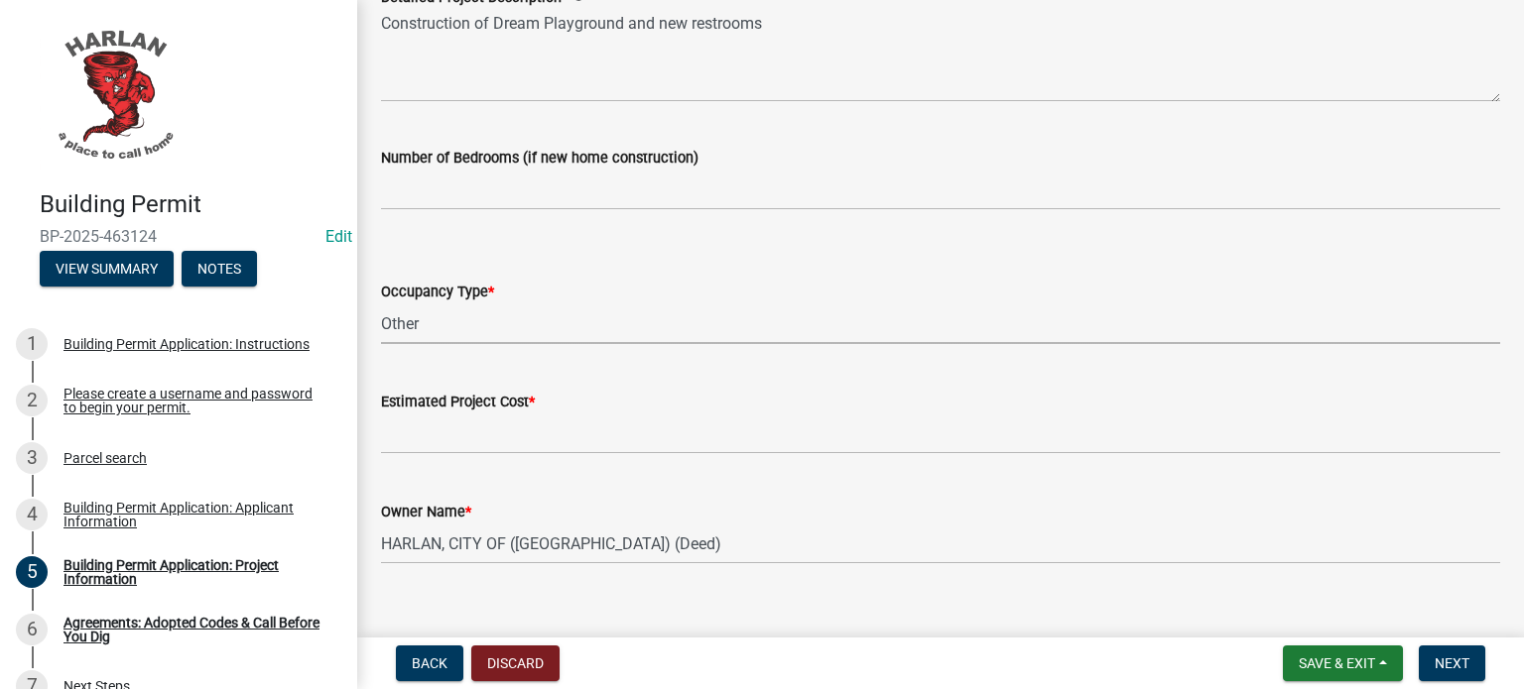
scroll to position [1349, 0]
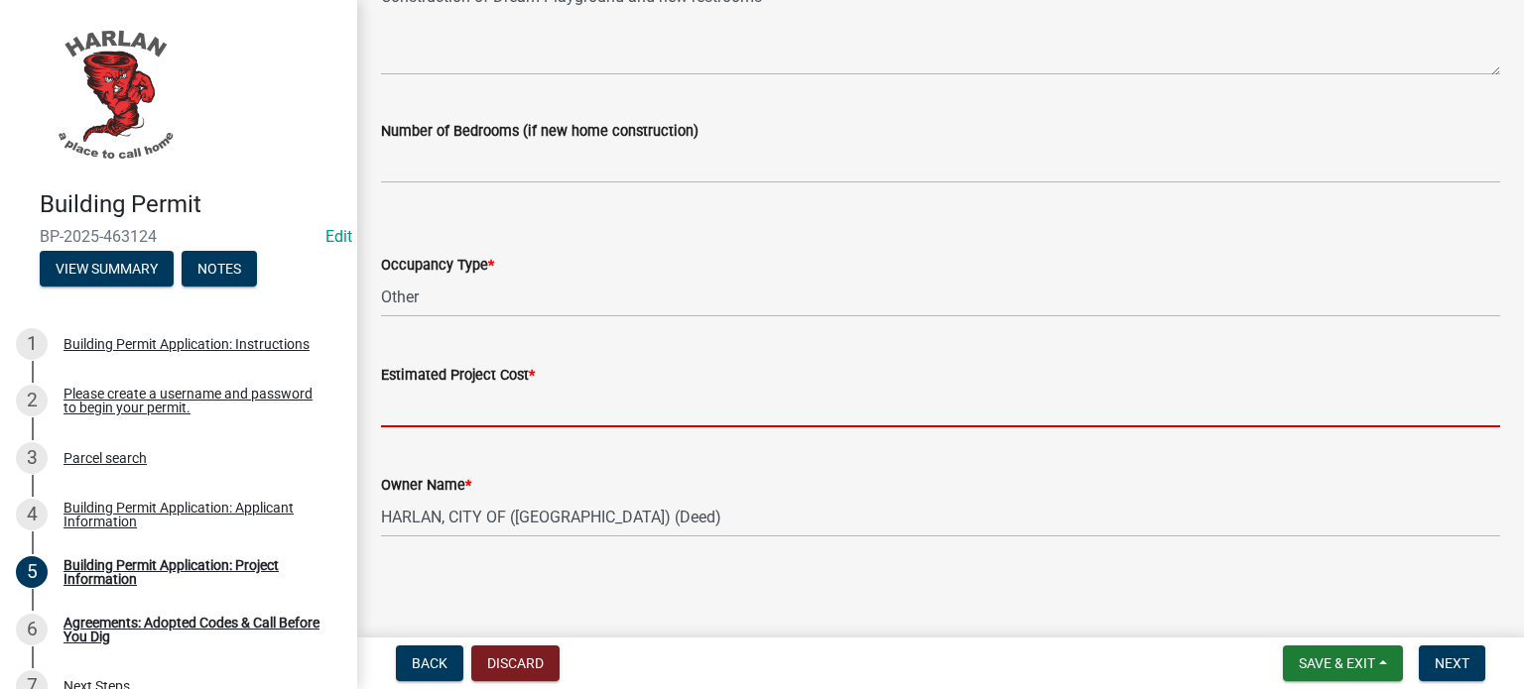
click at [444, 409] on input "text" at bounding box center [940, 407] width 1119 height 41
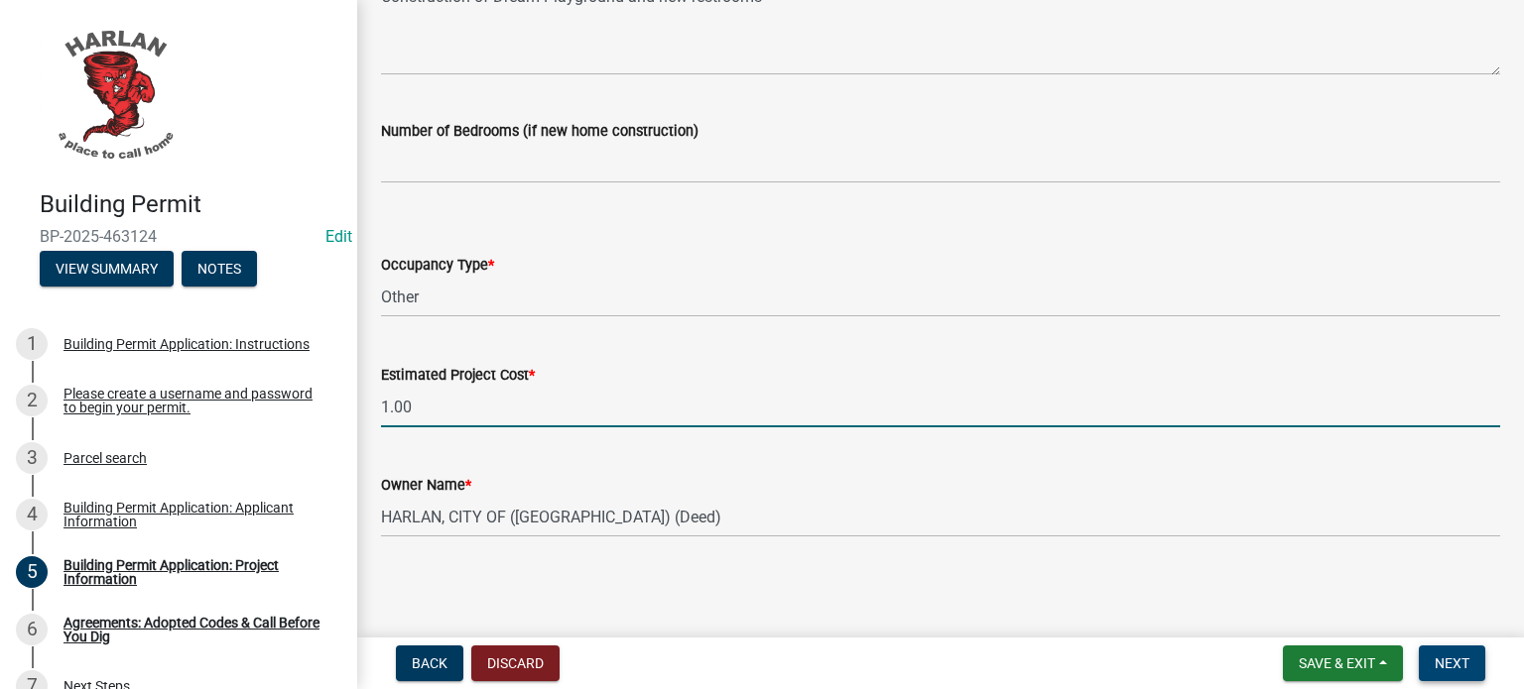
type input "1"
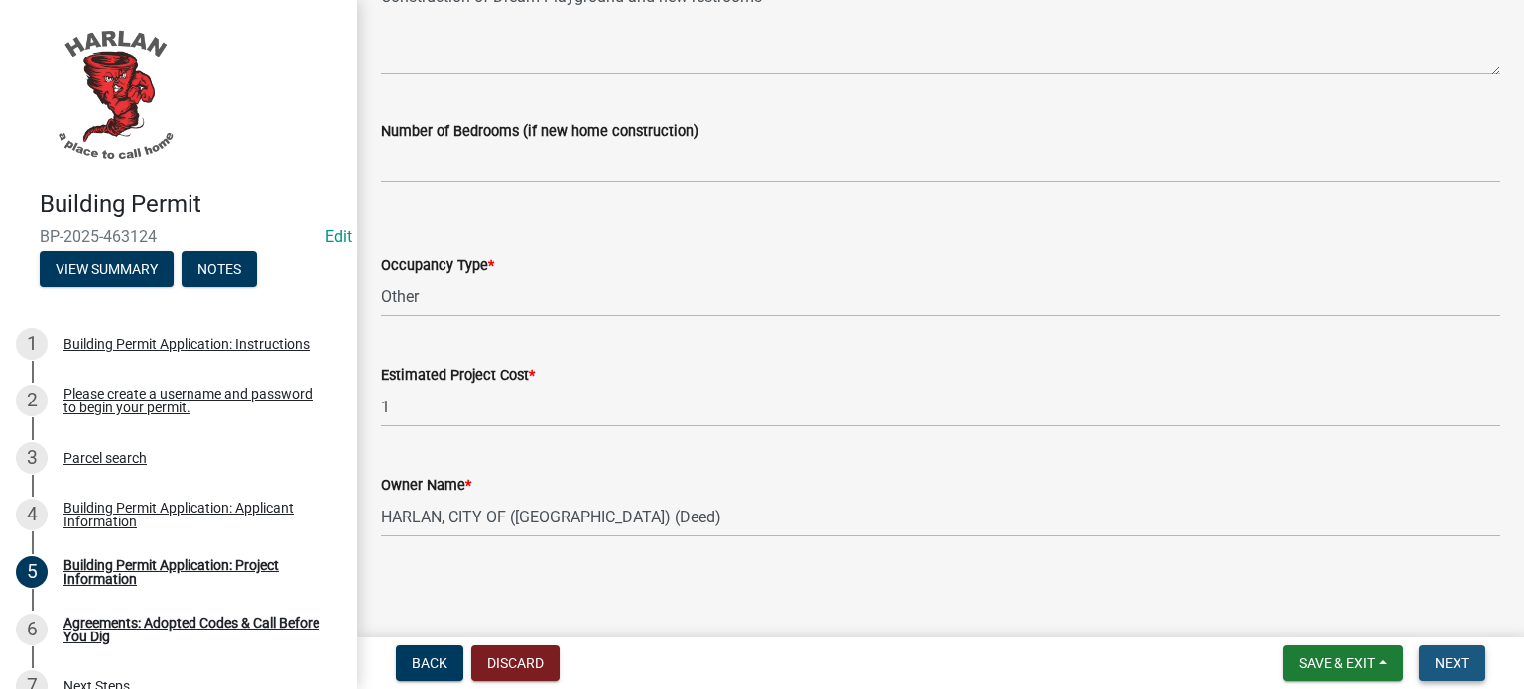
click at [1455, 658] on span "Next" at bounding box center [1452, 664] width 35 height 16
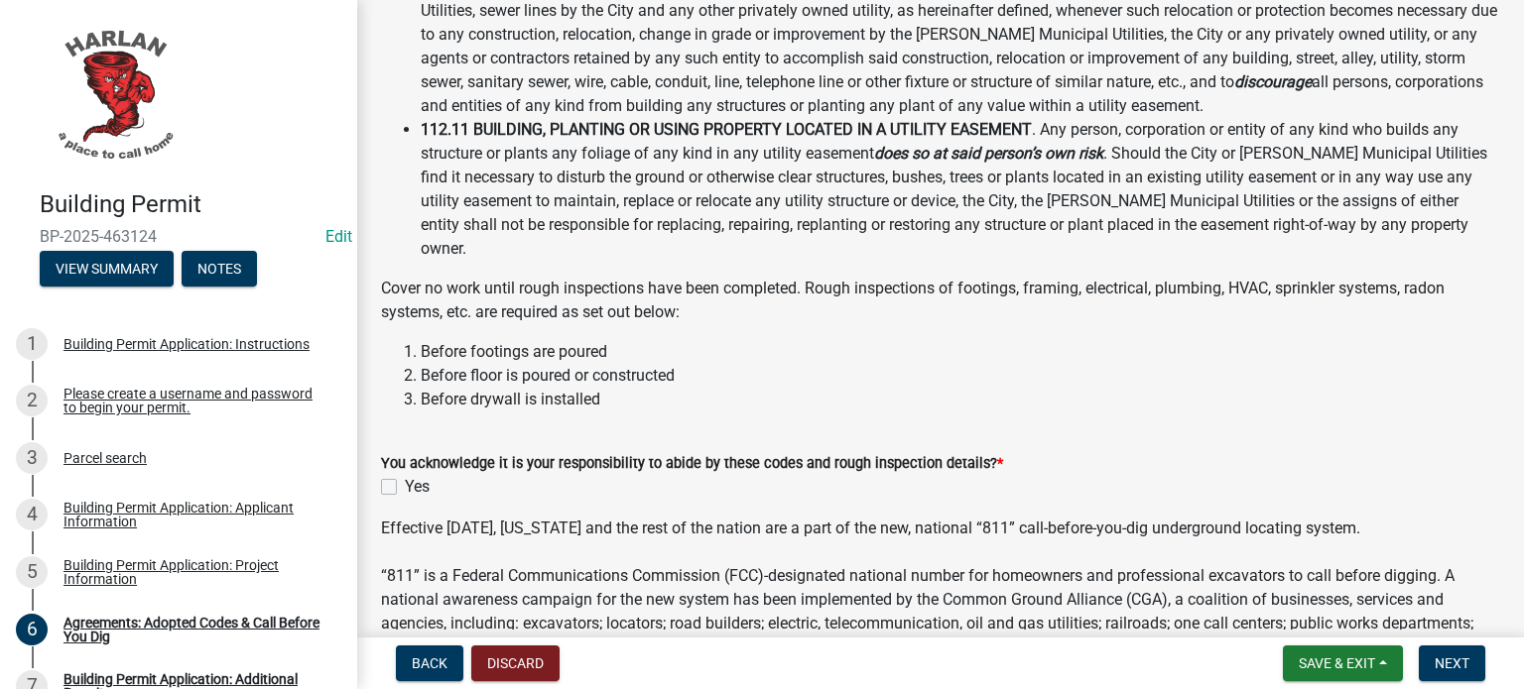
scroll to position [496, 0]
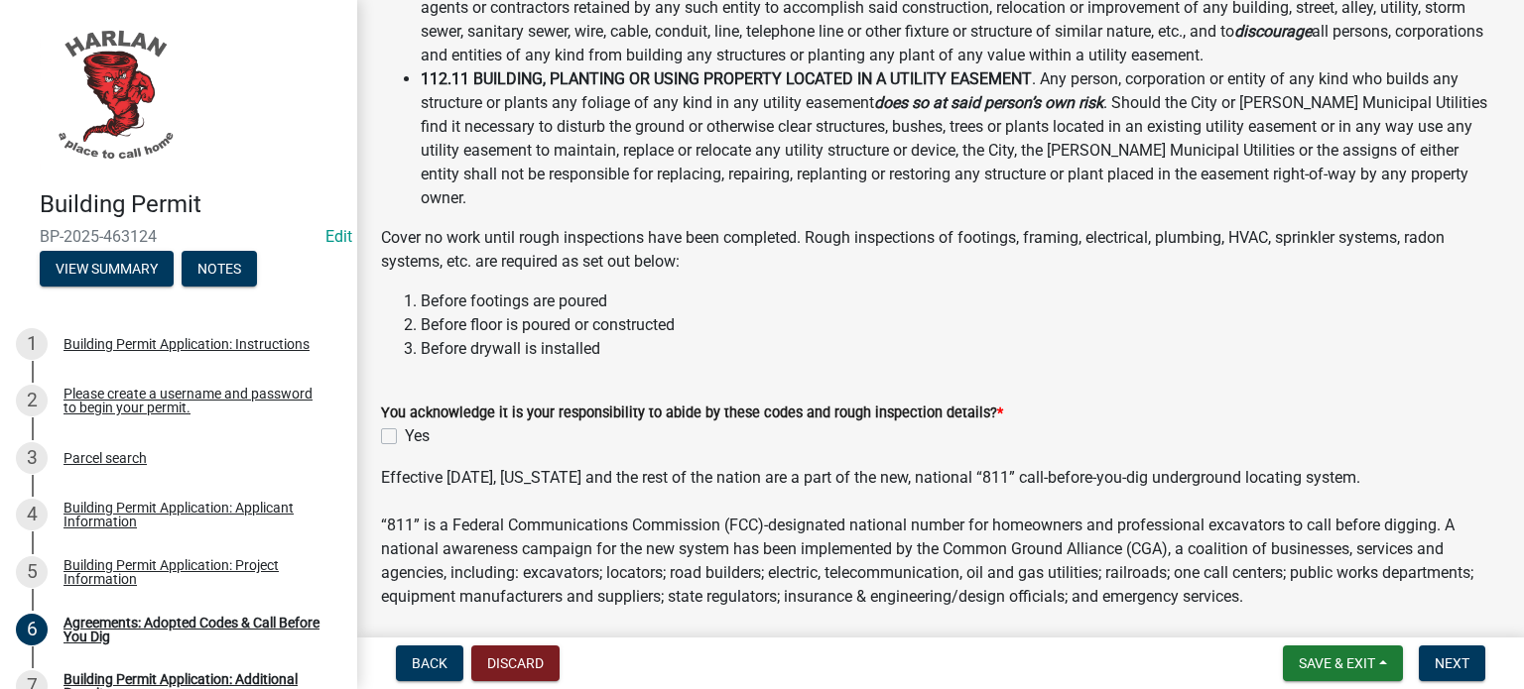
click at [405, 425] on label "Yes" at bounding box center [417, 437] width 25 height 24
click at [405, 425] on input "Yes" at bounding box center [411, 431] width 13 height 13
checkbox input "true"
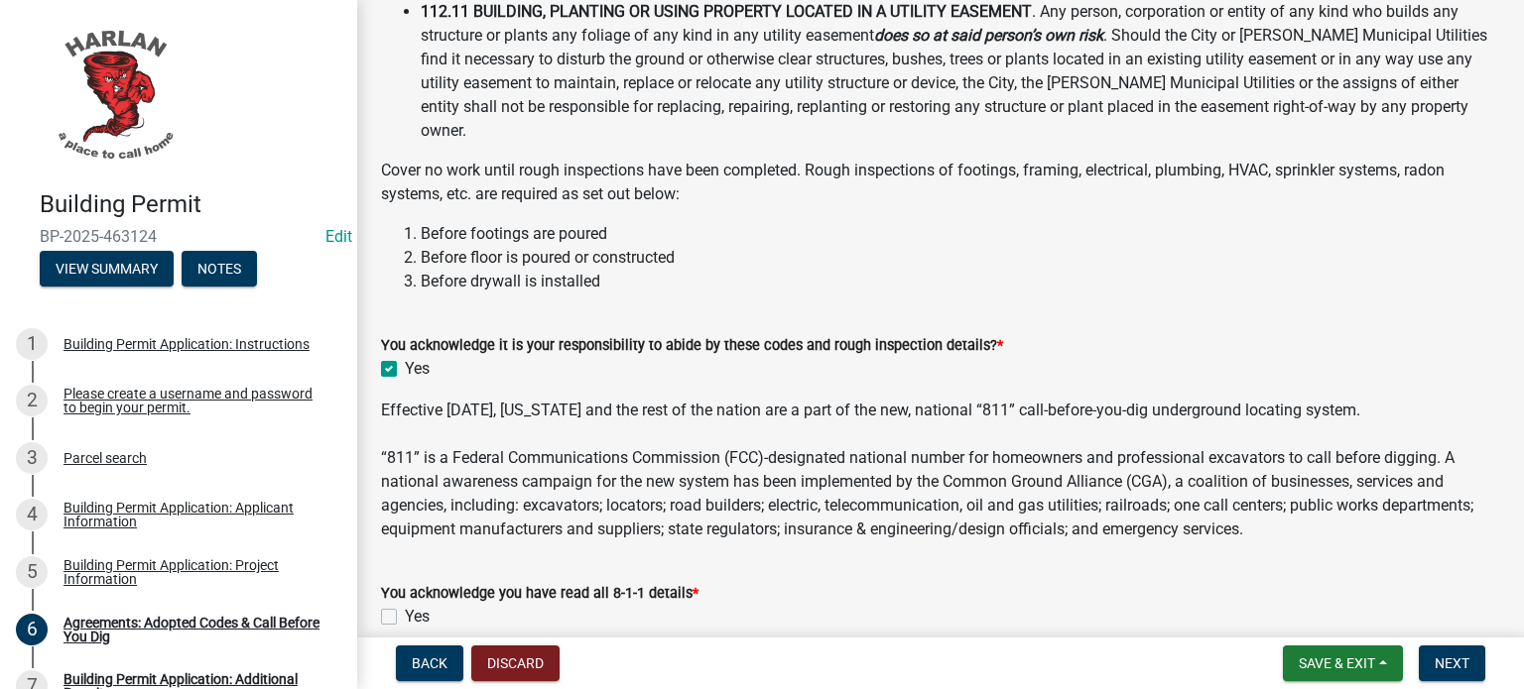
scroll to position [634, 0]
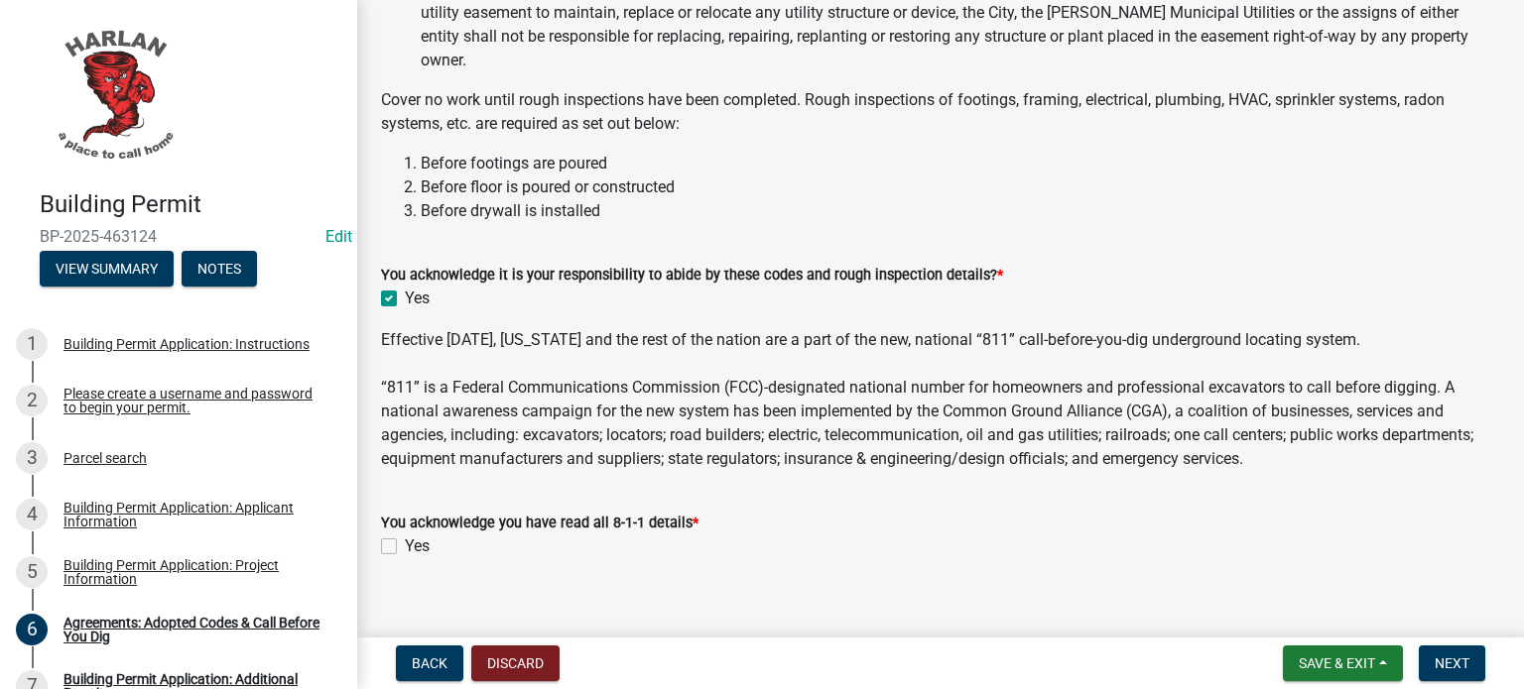
click at [405, 535] on label "Yes" at bounding box center [417, 547] width 25 height 24
click at [405, 535] on input "Yes" at bounding box center [411, 541] width 13 height 13
checkbox input "true"
click at [1449, 668] on span "Next" at bounding box center [1452, 664] width 35 height 16
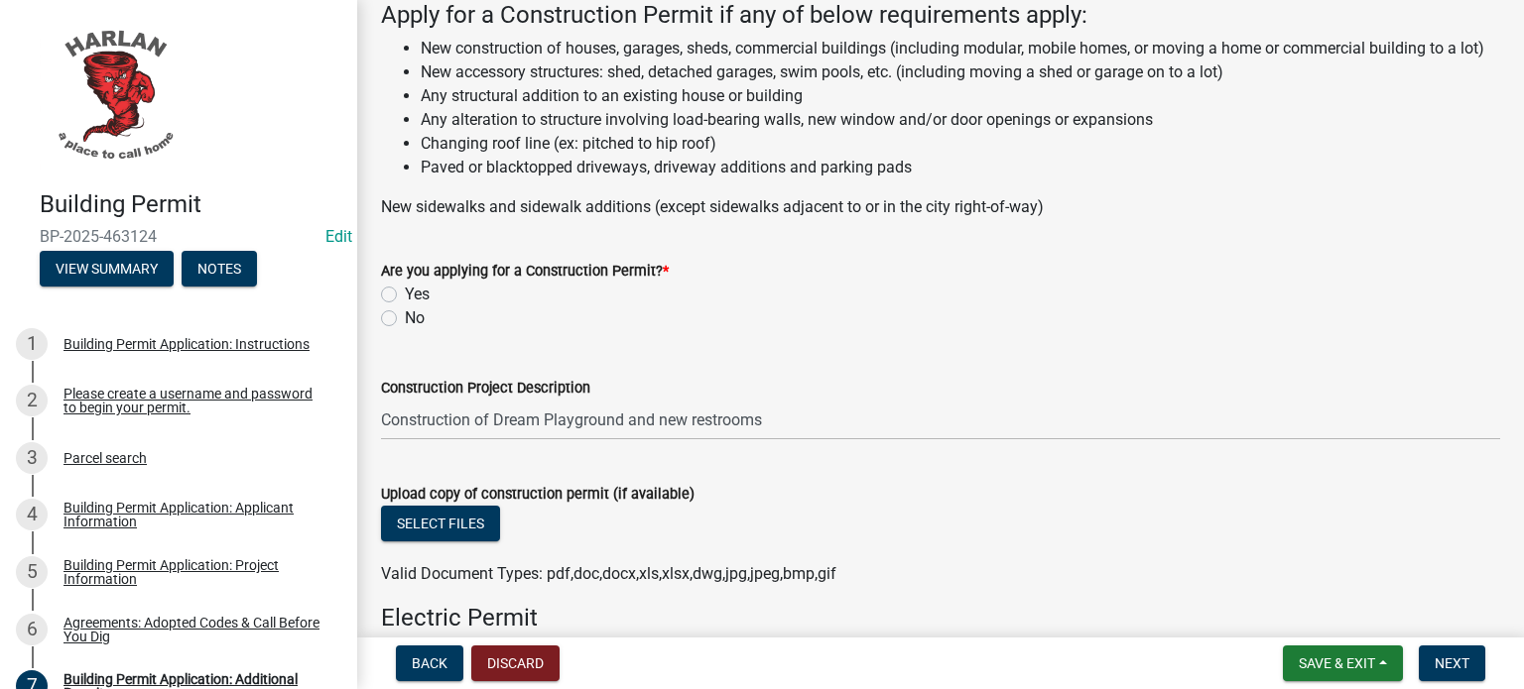
scroll to position [198, 0]
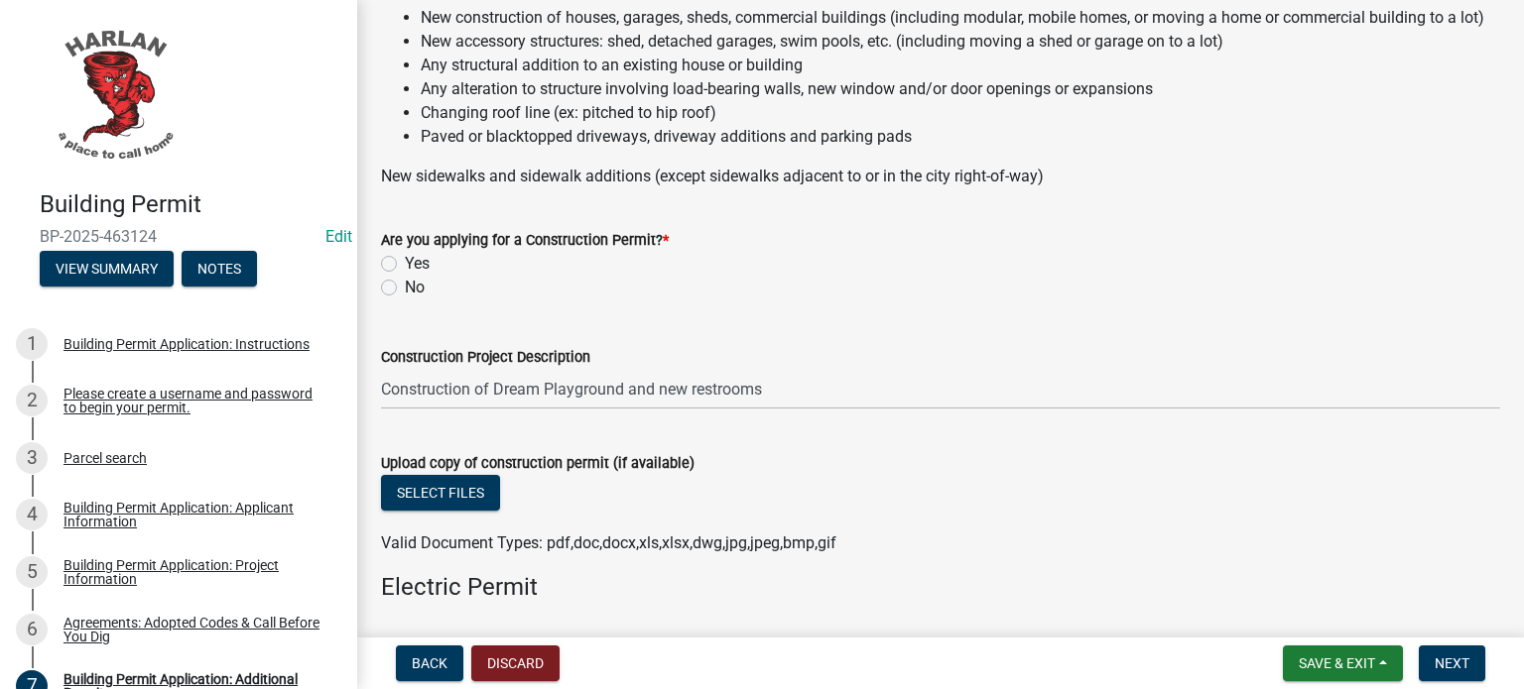
click at [405, 276] on label "Yes" at bounding box center [417, 264] width 25 height 24
click at [405, 265] on input "Yes" at bounding box center [411, 258] width 13 height 13
radio input "true"
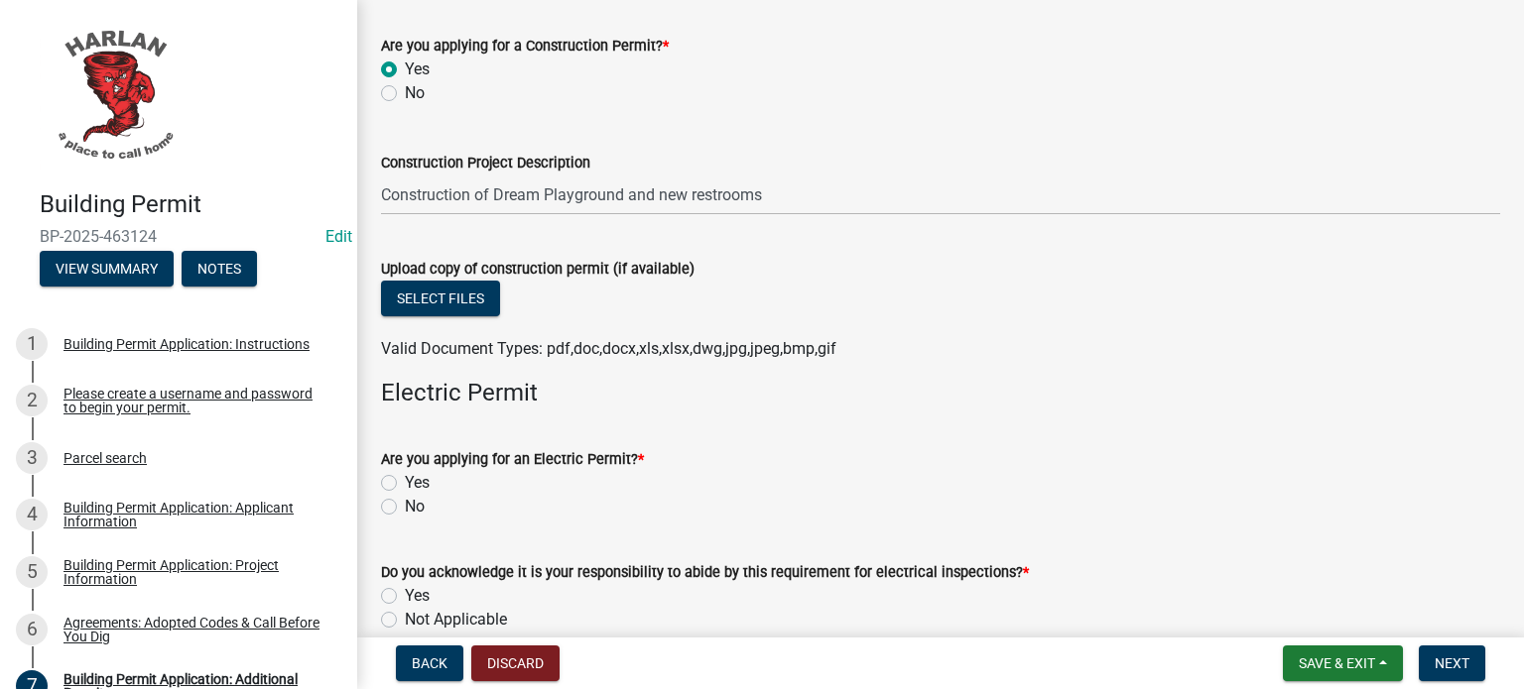
scroll to position [397, 0]
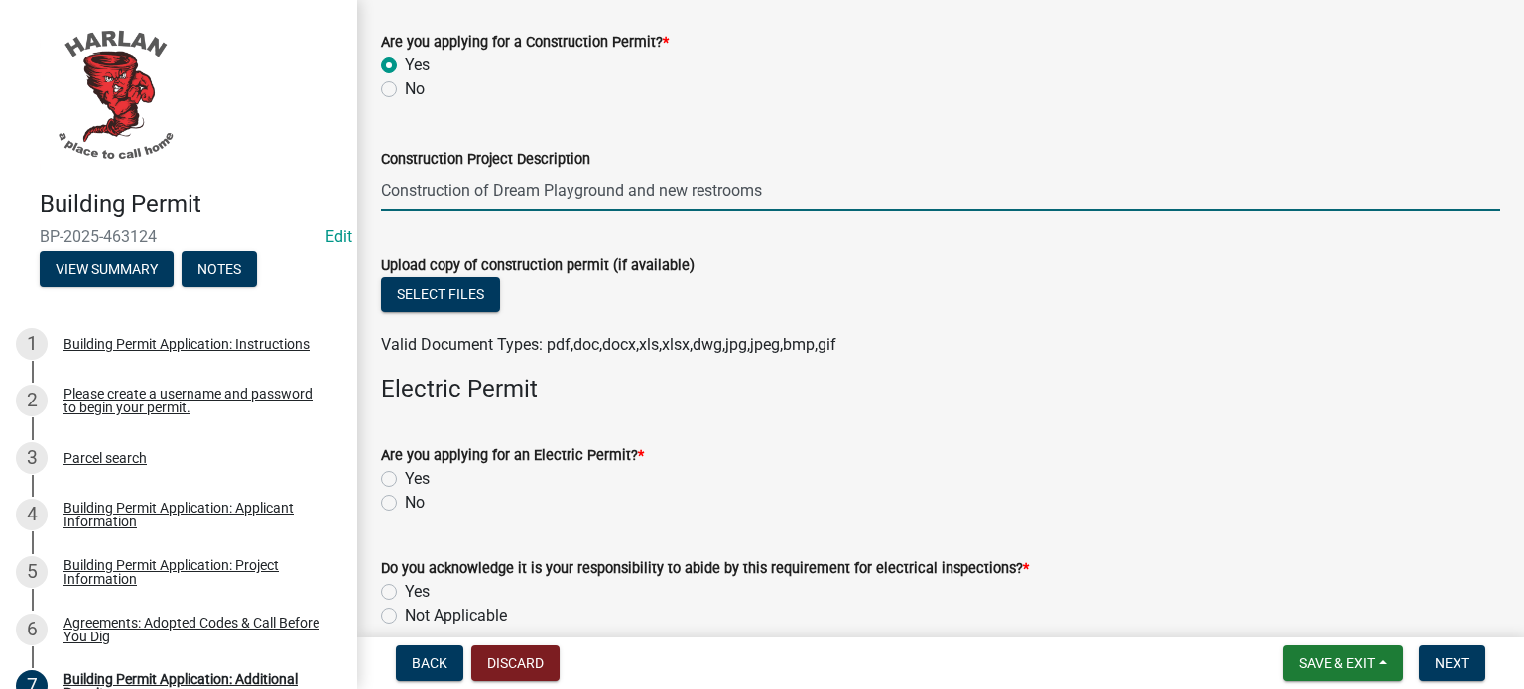
drag, startPoint x: 789, startPoint y: 213, endPoint x: 363, endPoint y: 224, distance: 425.7
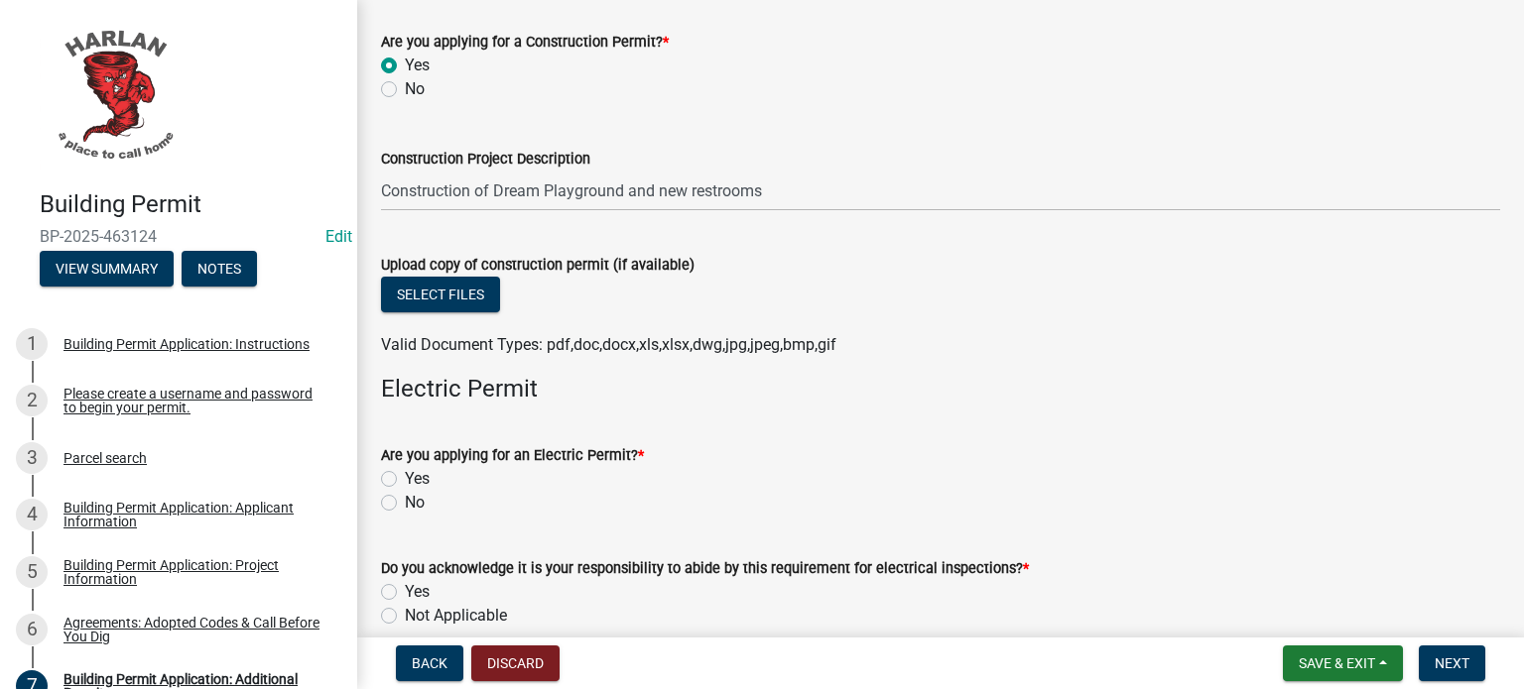
click at [380, 512] on div "Are you applying for an Electric Permit? * Yes No" at bounding box center [940, 467] width 1149 height 95
click at [405, 491] on label "Yes" at bounding box center [417, 479] width 25 height 24
click at [405, 480] on input "Yes" at bounding box center [411, 473] width 13 height 13
radio input "true"
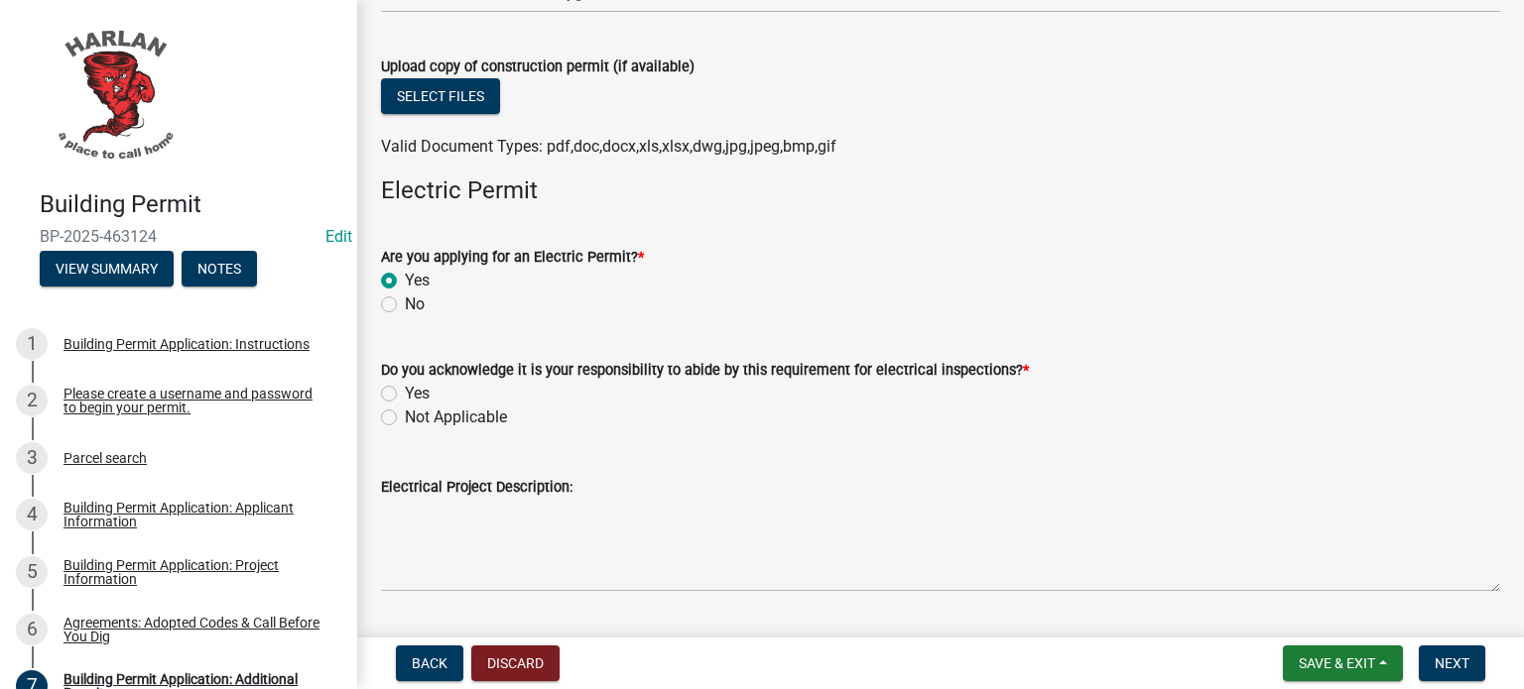
scroll to position [694, 0]
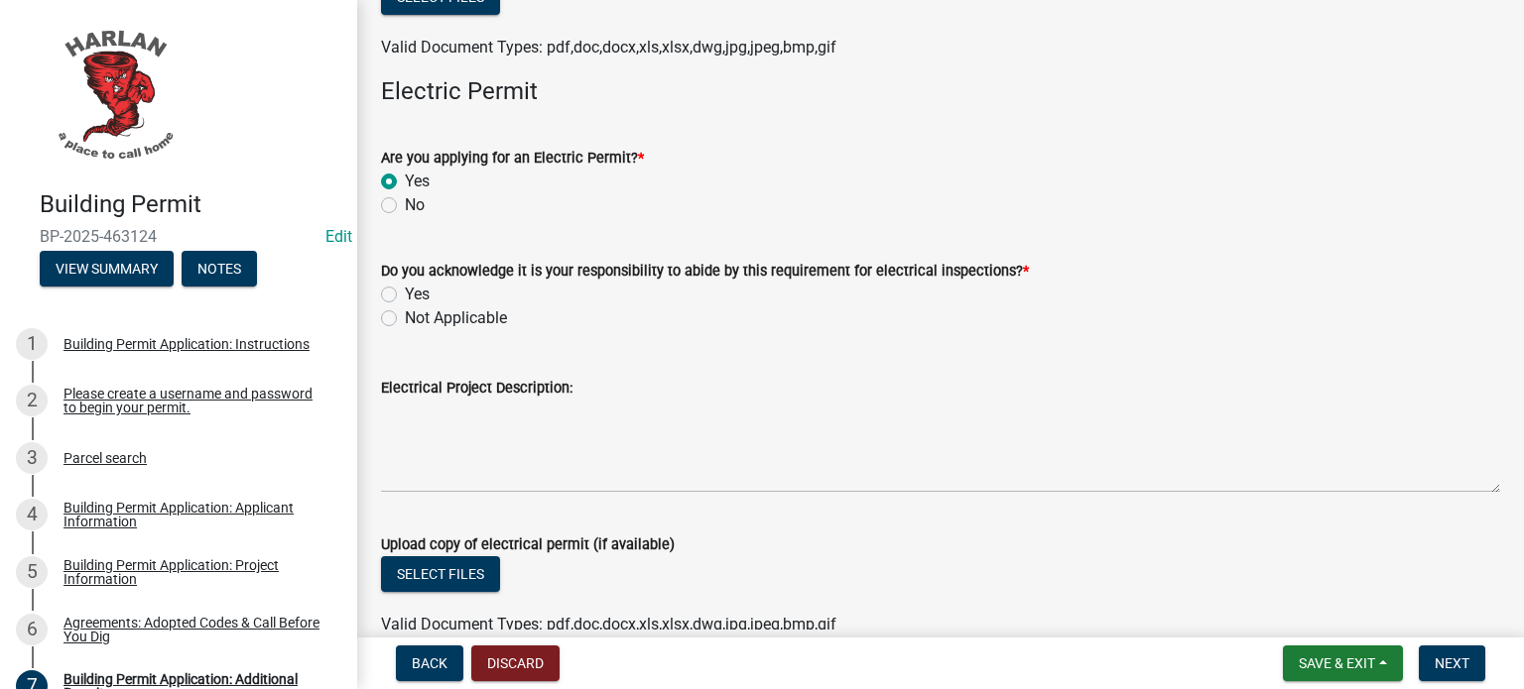
click at [405, 307] on label "Yes" at bounding box center [417, 295] width 25 height 24
click at [405, 296] on input "Yes" at bounding box center [411, 289] width 13 height 13
radio input "true"
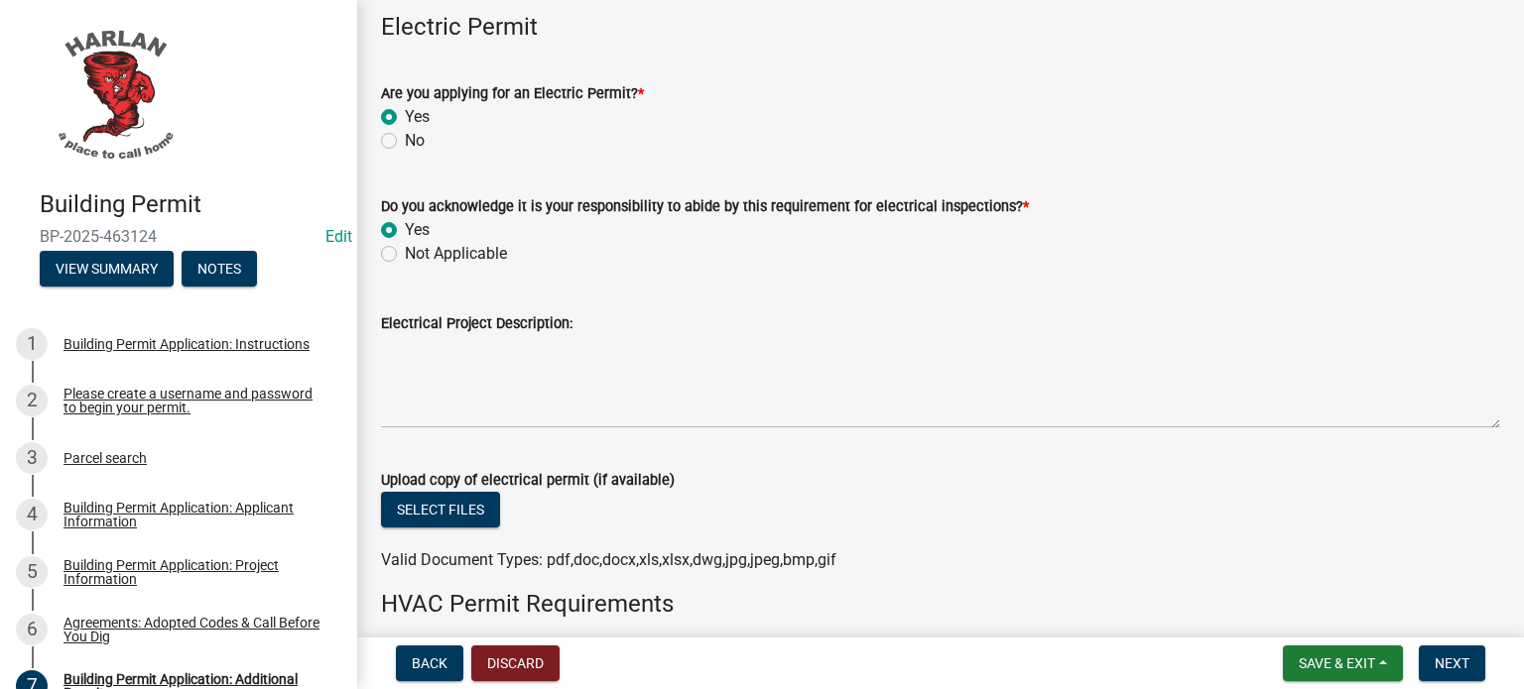
scroll to position [794, 0]
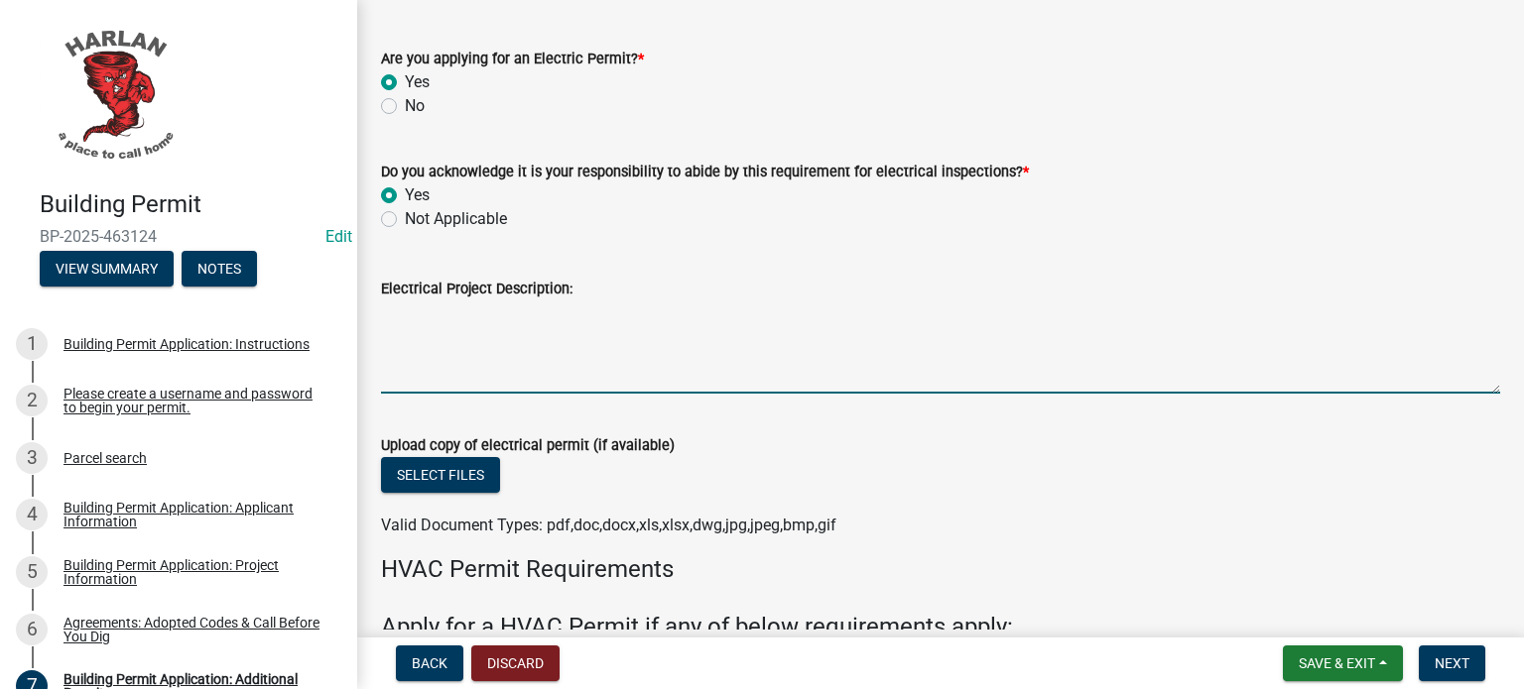
click at [444, 379] on textarea "Electrical Project Description:" at bounding box center [940, 347] width 1119 height 93
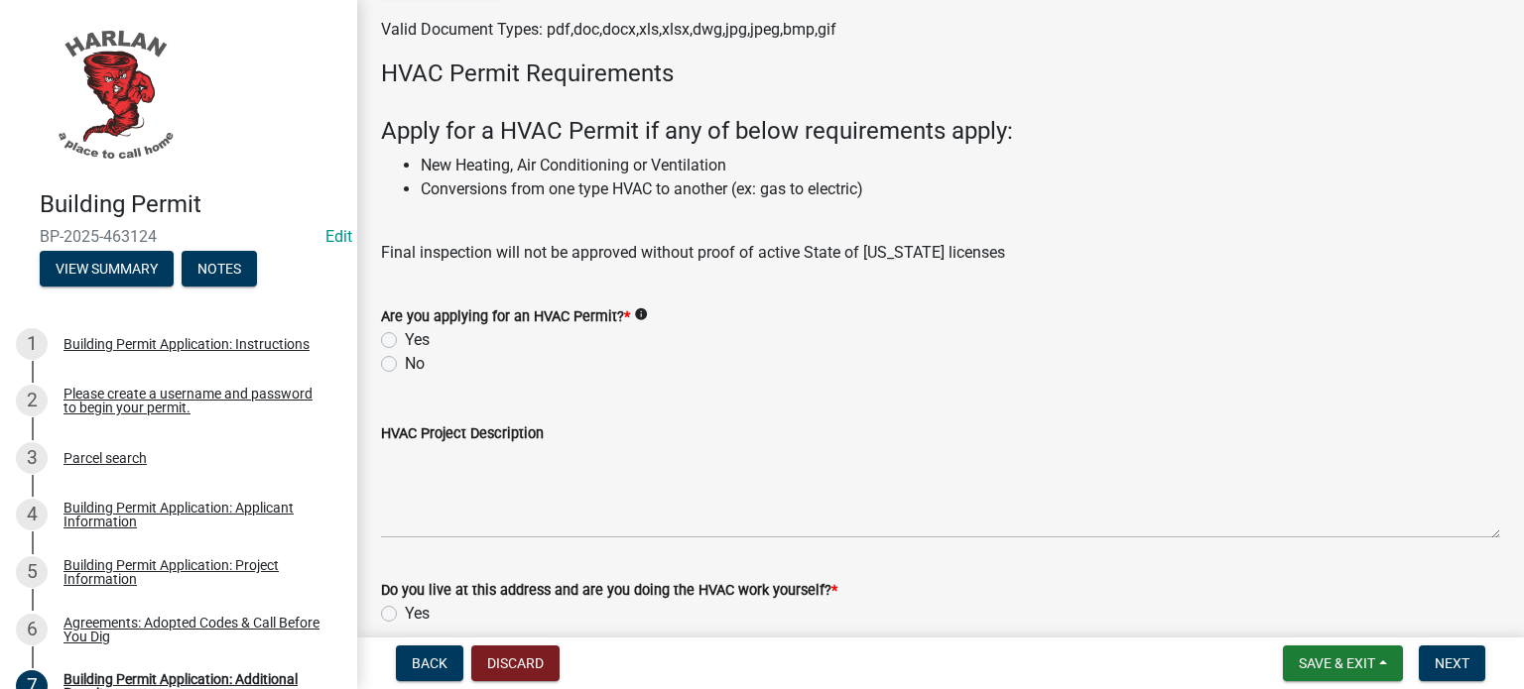
scroll to position [1389, 0]
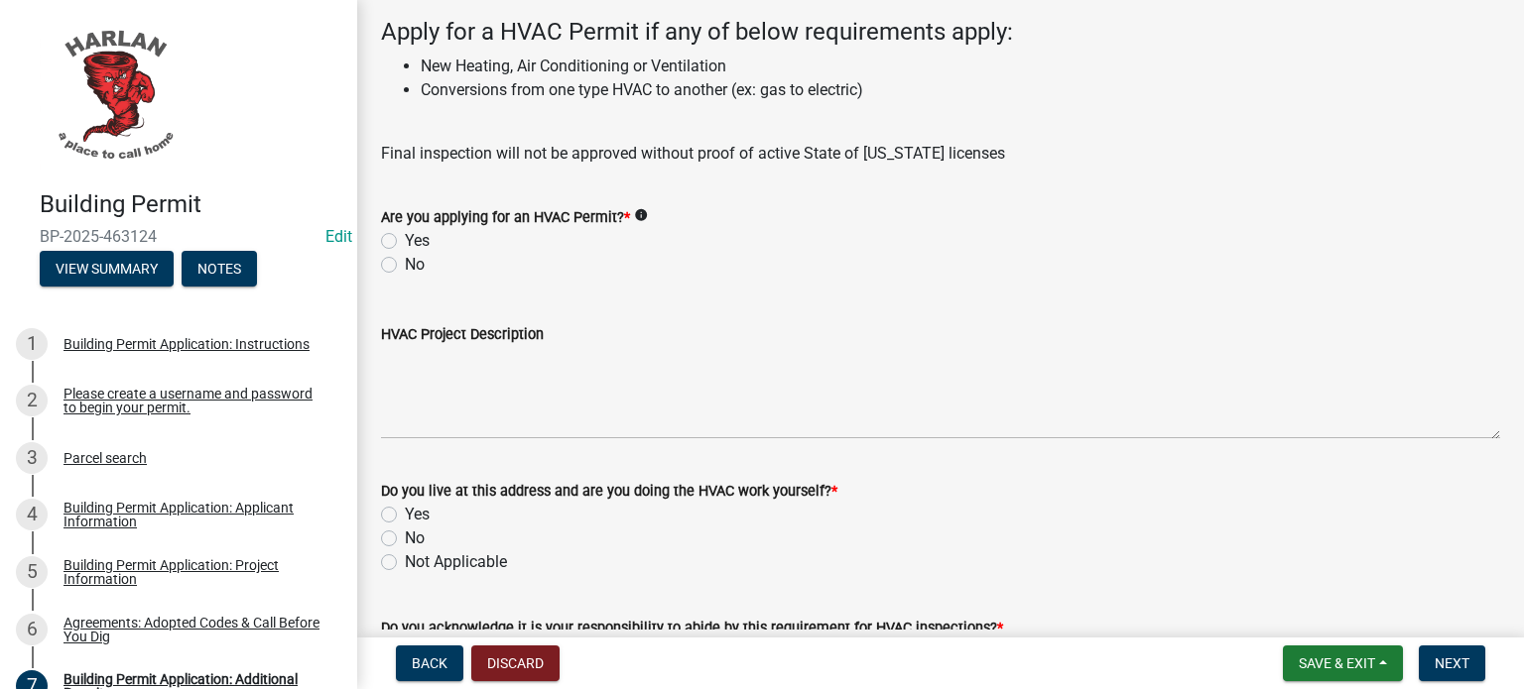
type textarea "new restrooms at playground"
click at [405, 277] on label "No" at bounding box center [415, 265] width 20 height 24
click at [405, 266] on input "No" at bounding box center [411, 259] width 13 height 13
radio input "true"
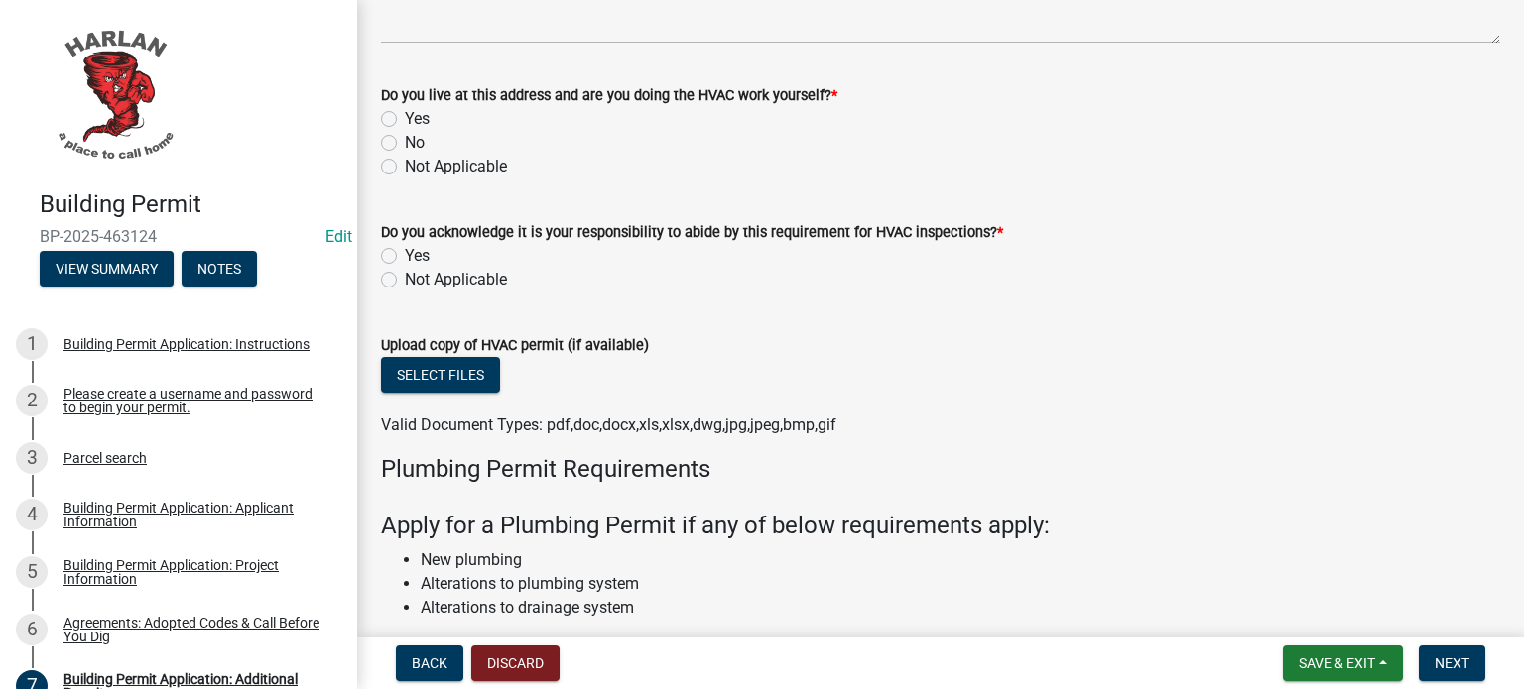
scroll to position [1786, 0]
click at [405, 178] on label "Not Applicable" at bounding box center [456, 166] width 102 height 24
click at [405, 167] on input "Not Applicable" at bounding box center [411, 160] width 13 height 13
radio input "true"
click at [405, 291] on label "Not Applicable" at bounding box center [456, 279] width 102 height 24
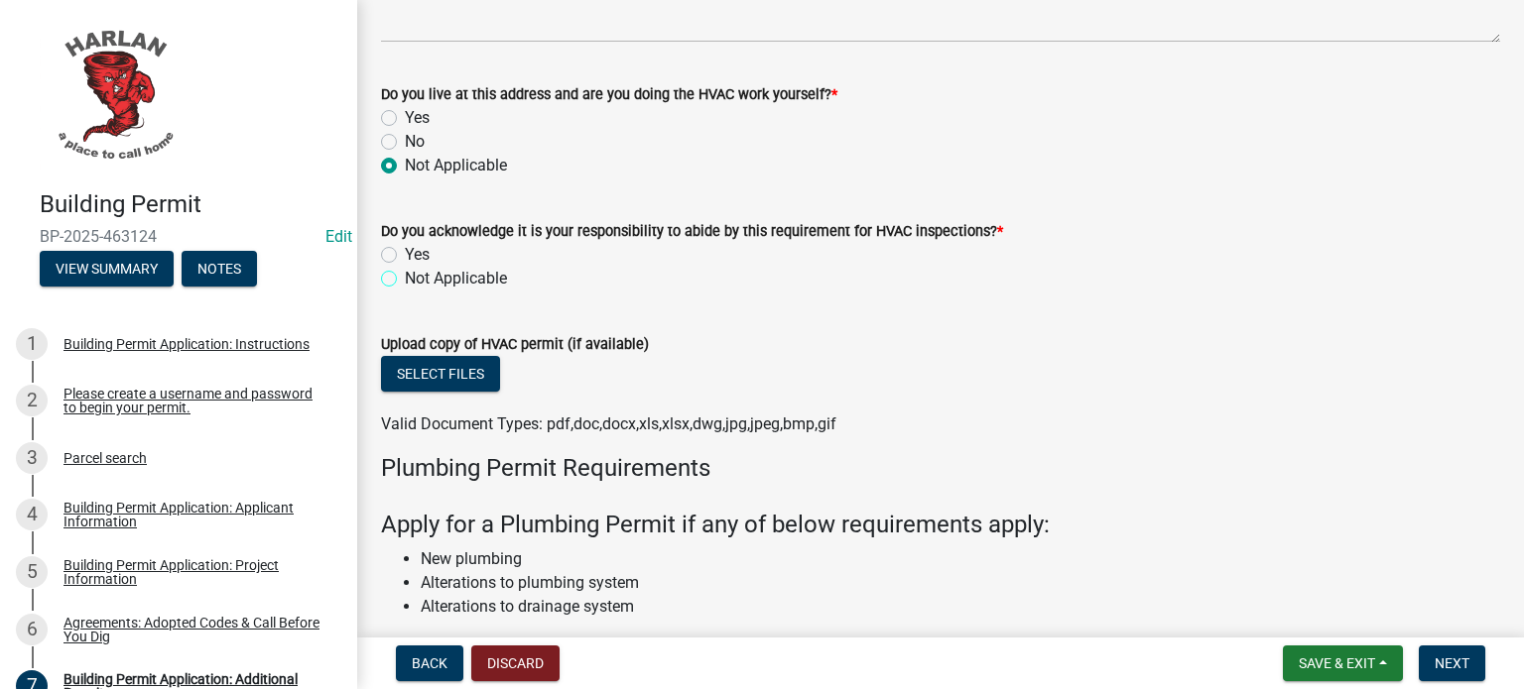
click at [405, 280] on input "Not Applicable" at bounding box center [411, 273] width 13 height 13
radio input "true"
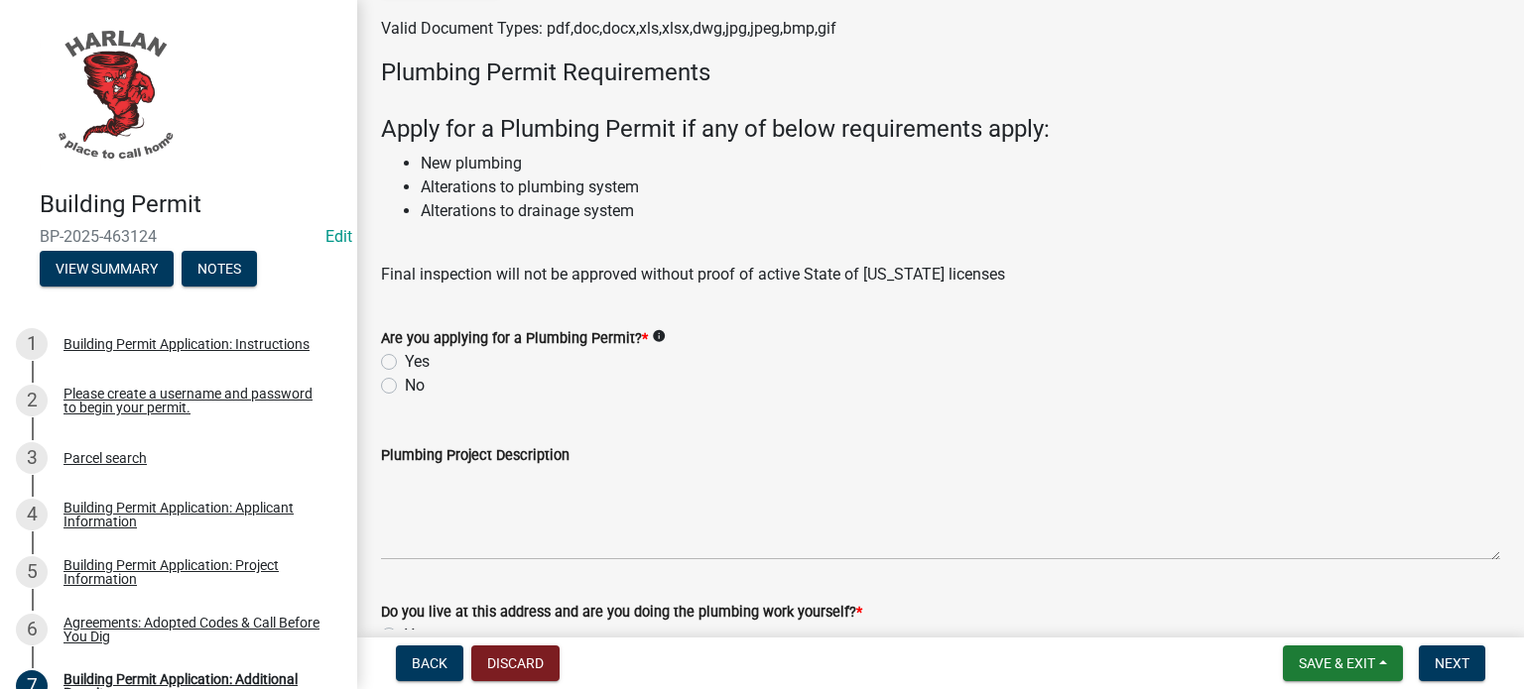
scroll to position [2183, 0]
click at [405, 373] on label "Yes" at bounding box center [417, 361] width 25 height 24
click at [405, 362] on input "Yes" at bounding box center [411, 355] width 13 height 13
radio input "true"
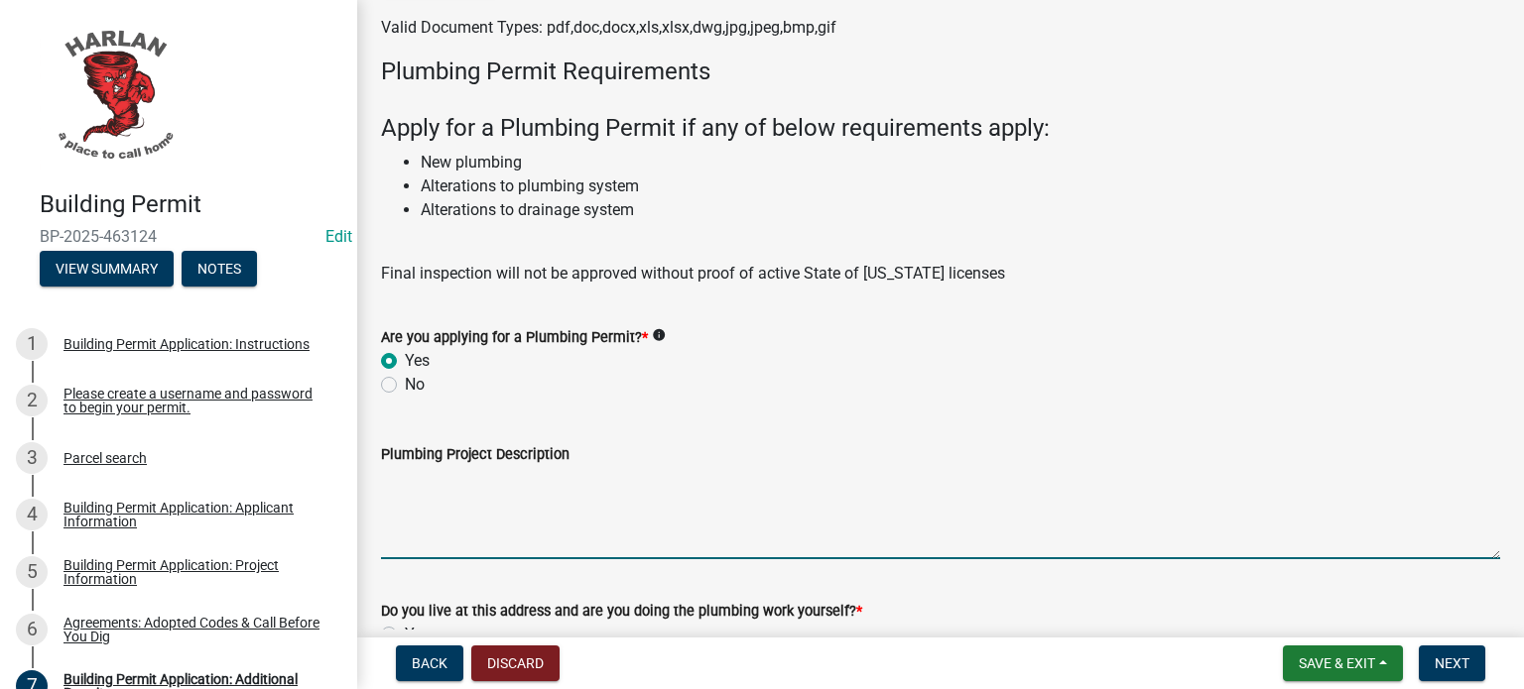
drag, startPoint x: 455, startPoint y: 544, endPoint x: 468, endPoint y: 547, distance: 13.2
click at [454, 544] on textarea "Plumbing Project Description" at bounding box center [940, 512] width 1119 height 93
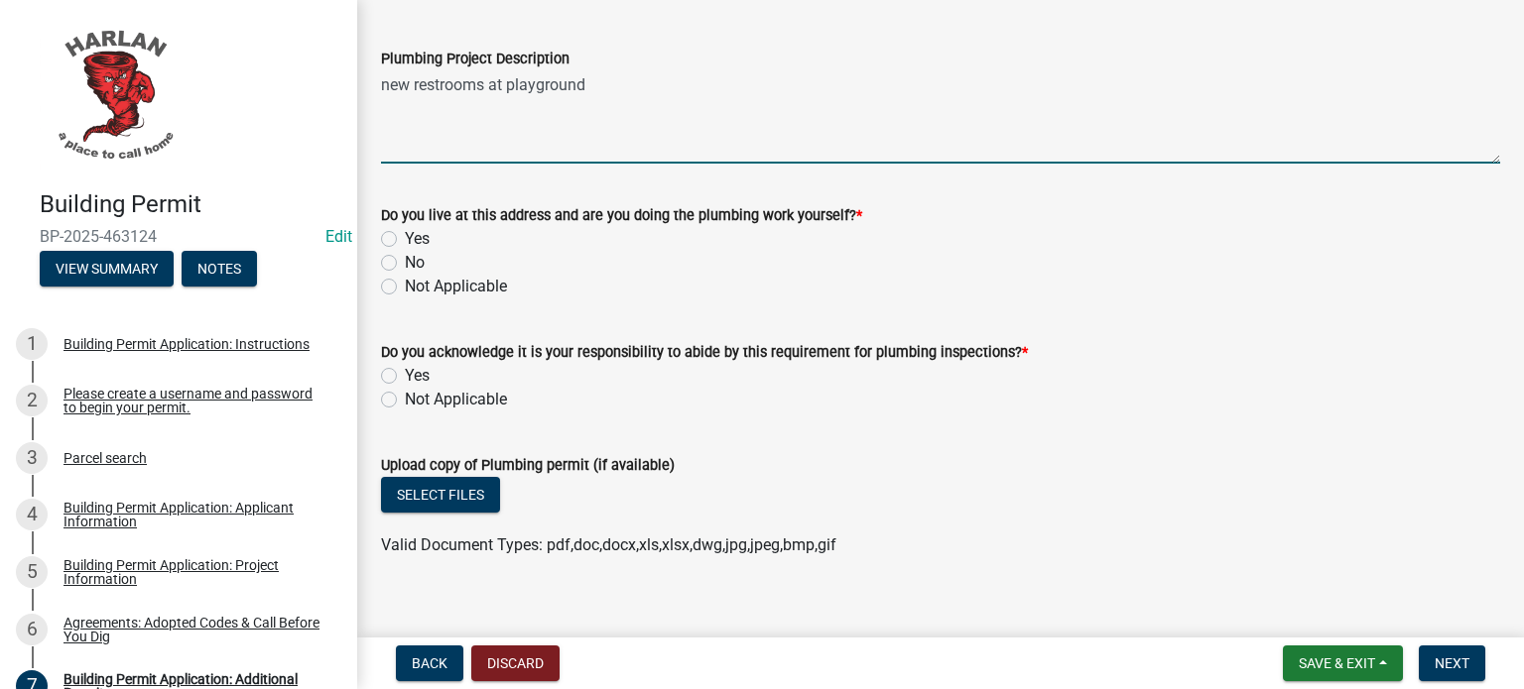
scroll to position [2579, 0]
type textarea "new restrooms at playground"
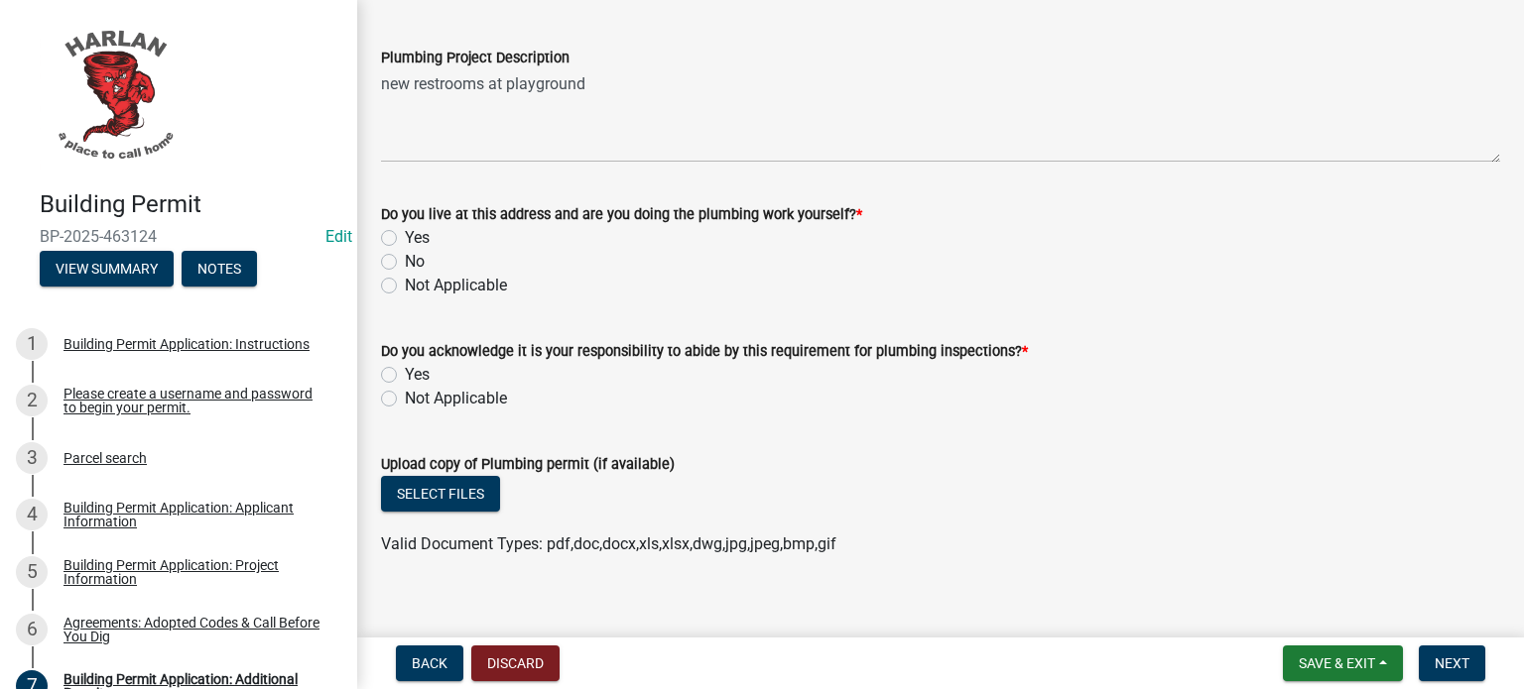
click at [405, 274] on label "No" at bounding box center [415, 262] width 20 height 24
click at [405, 263] on input "No" at bounding box center [411, 256] width 13 height 13
radio input "true"
click at [405, 387] on label "Yes" at bounding box center [417, 375] width 25 height 24
click at [405, 376] on input "Yes" at bounding box center [411, 369] width 13 height 13
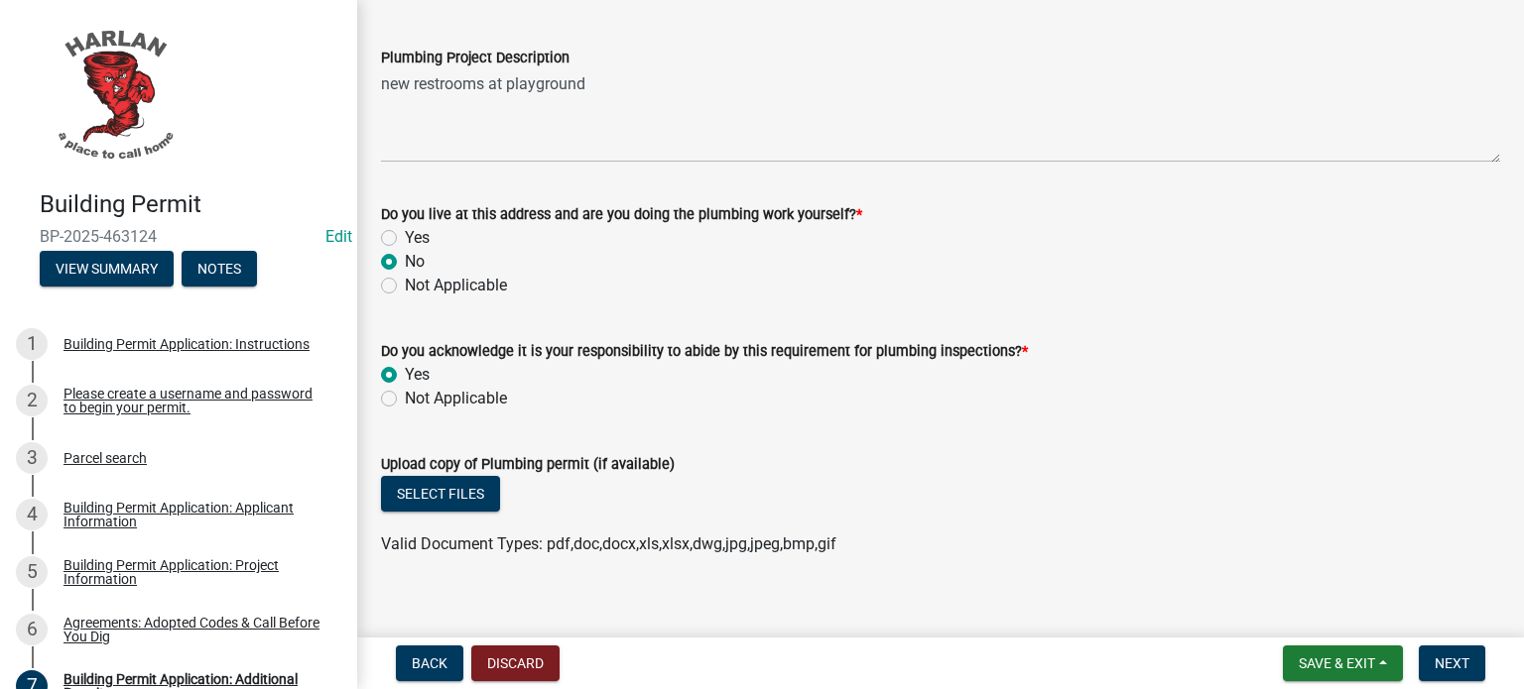
radio input "true"
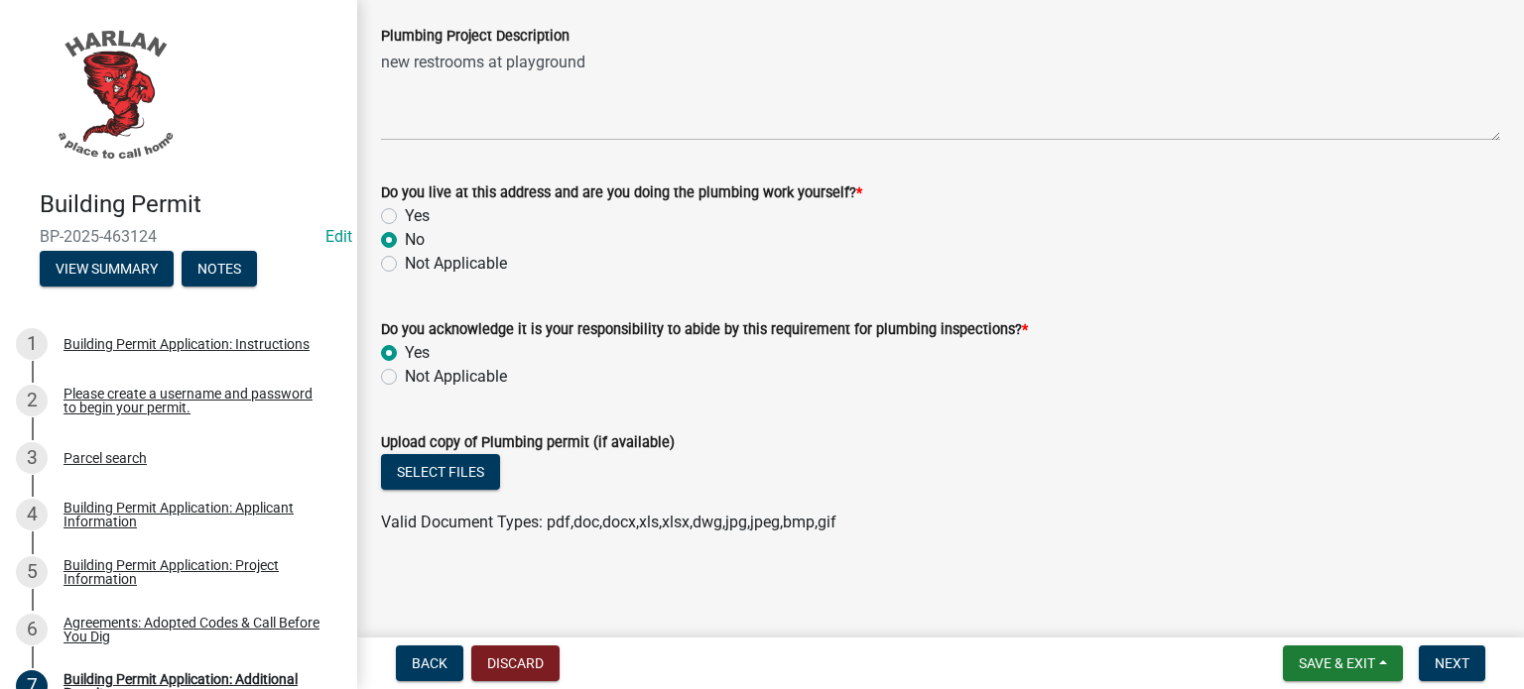
scroll to position [2636, 0]
click at [1448, 664] on span "Next" at bounding box center [1452, 664] width 35 height 16
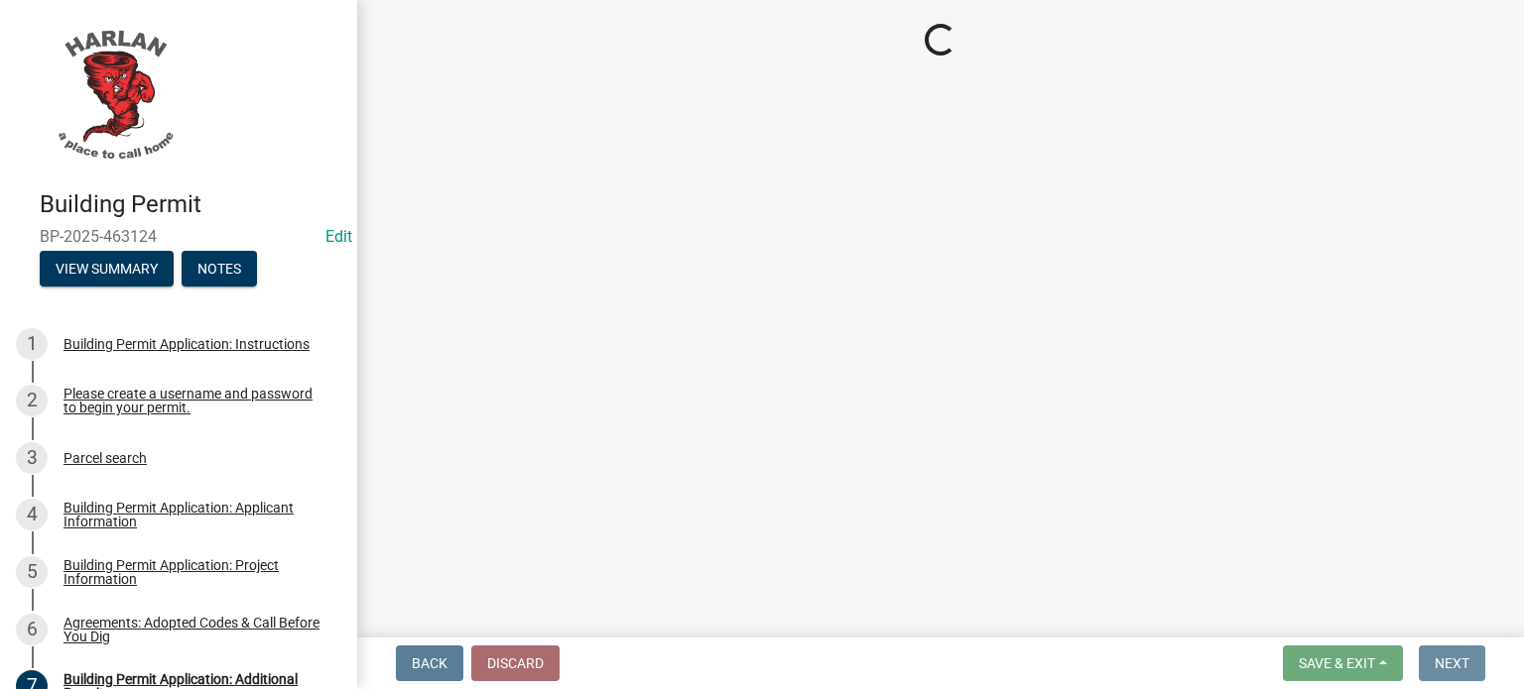
scroll to position [0, 0]
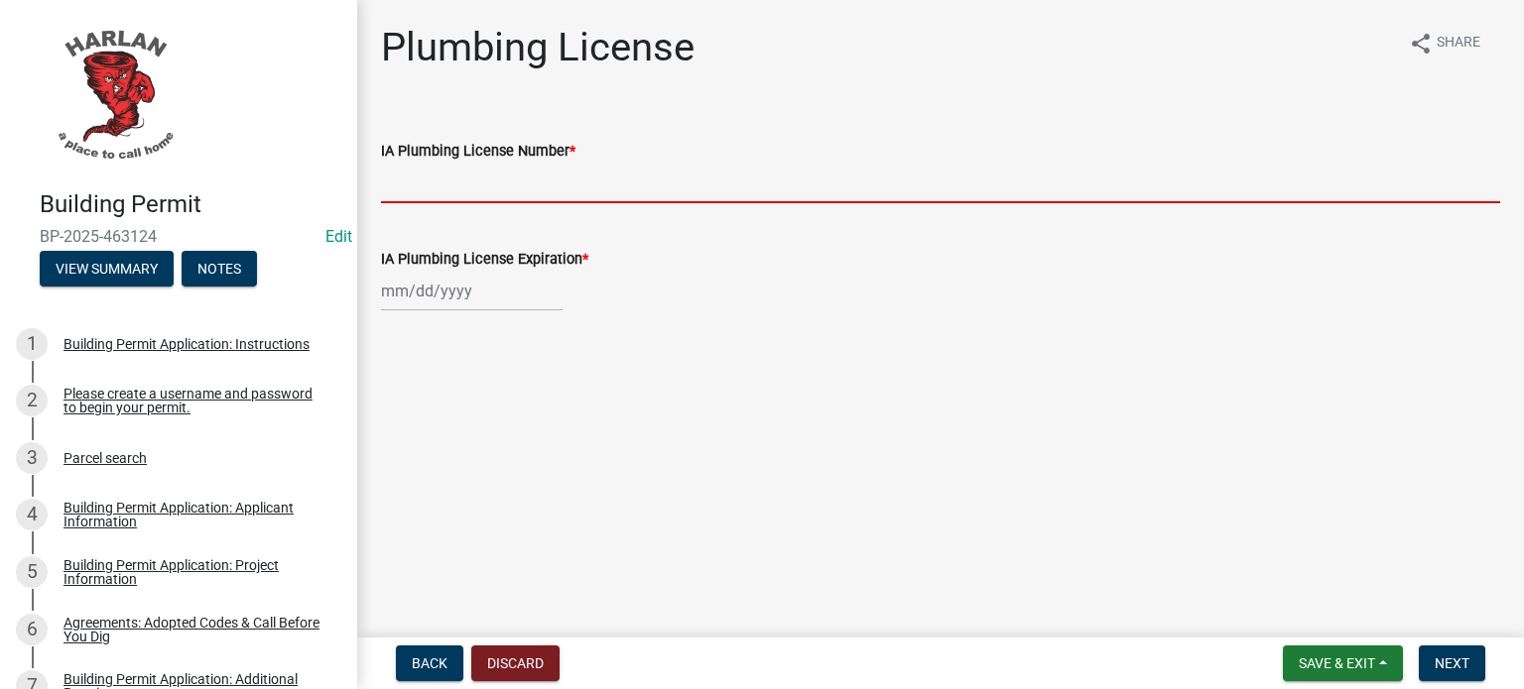
click at [429, 189] on input "IA Plumbing License Number *" at bounding box center [940, 183] width 1119 height 41
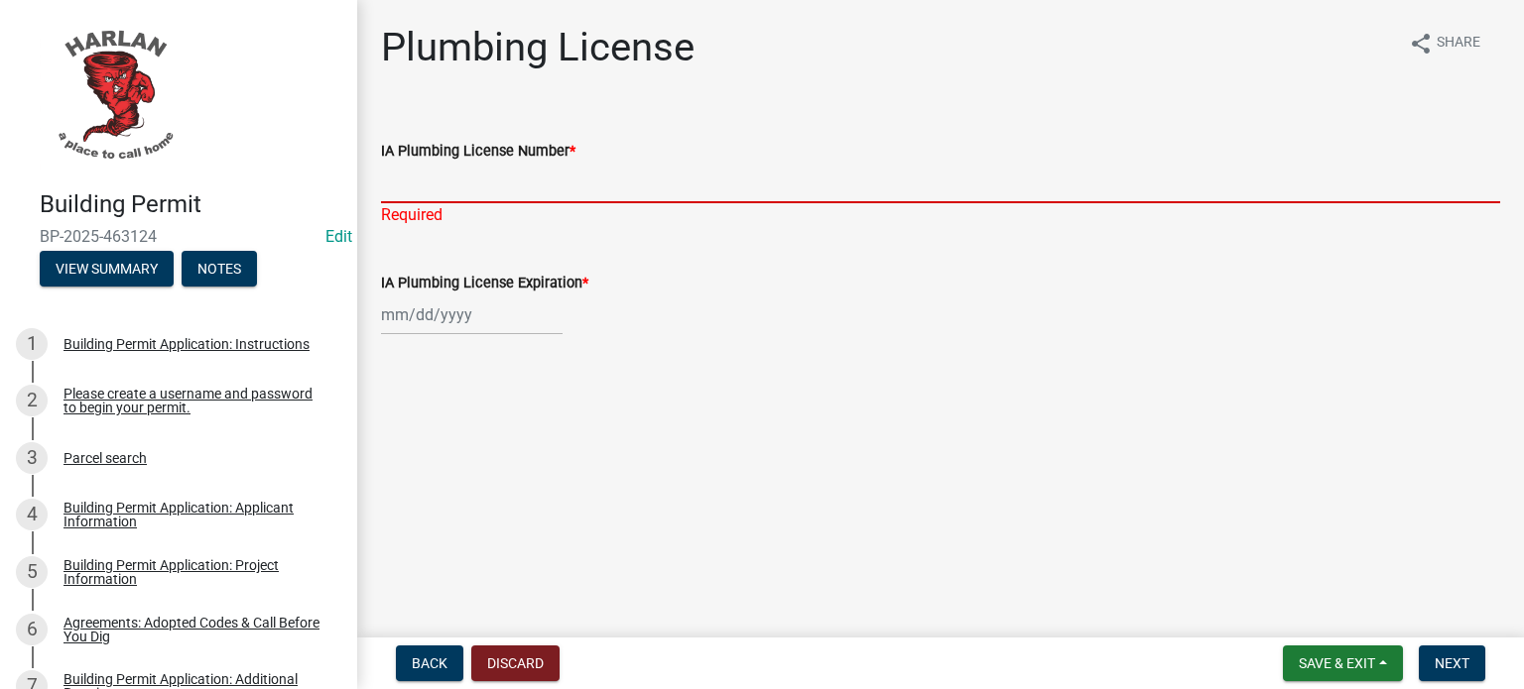
click at [452, 174] on input "IA Plumbing License Number *" at bounding box center [940, 183] width 1119 height 41
type input "8344"
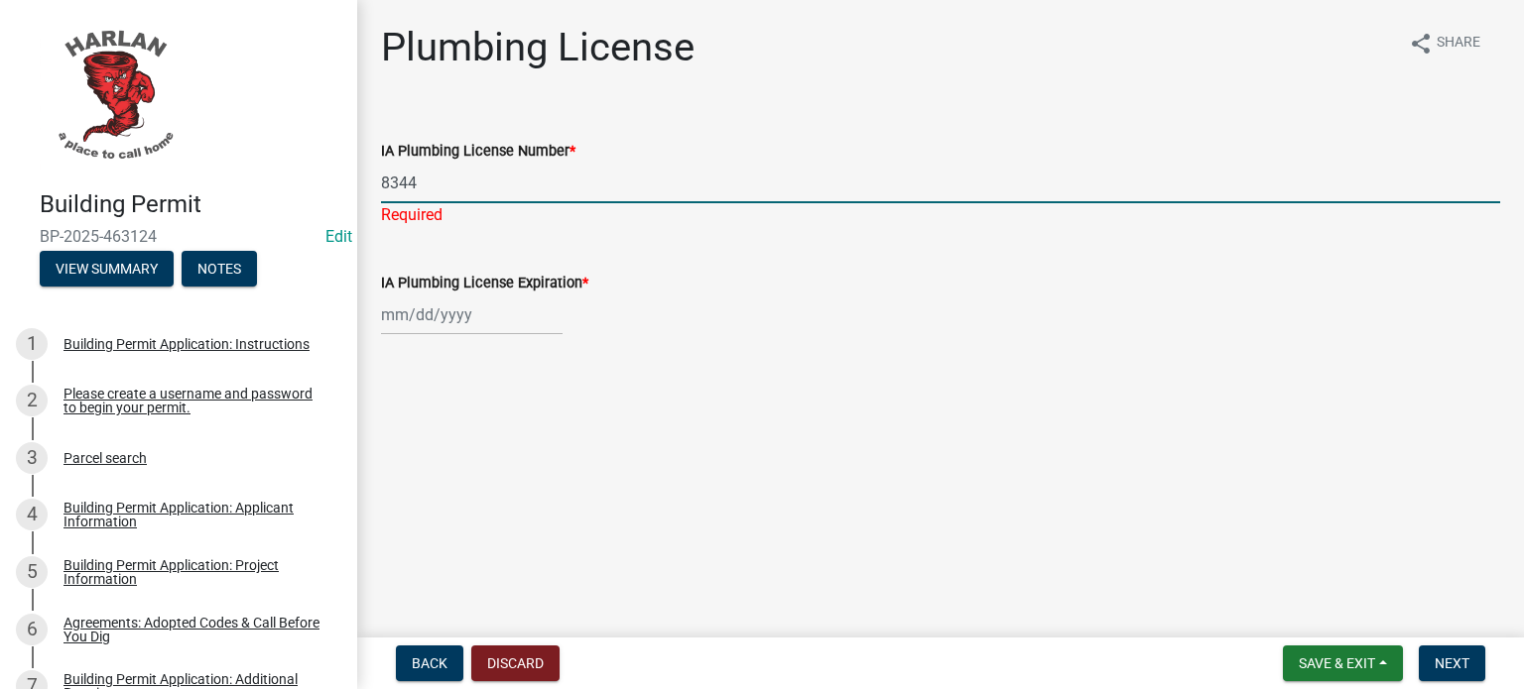
select select "8"
select select "2025"
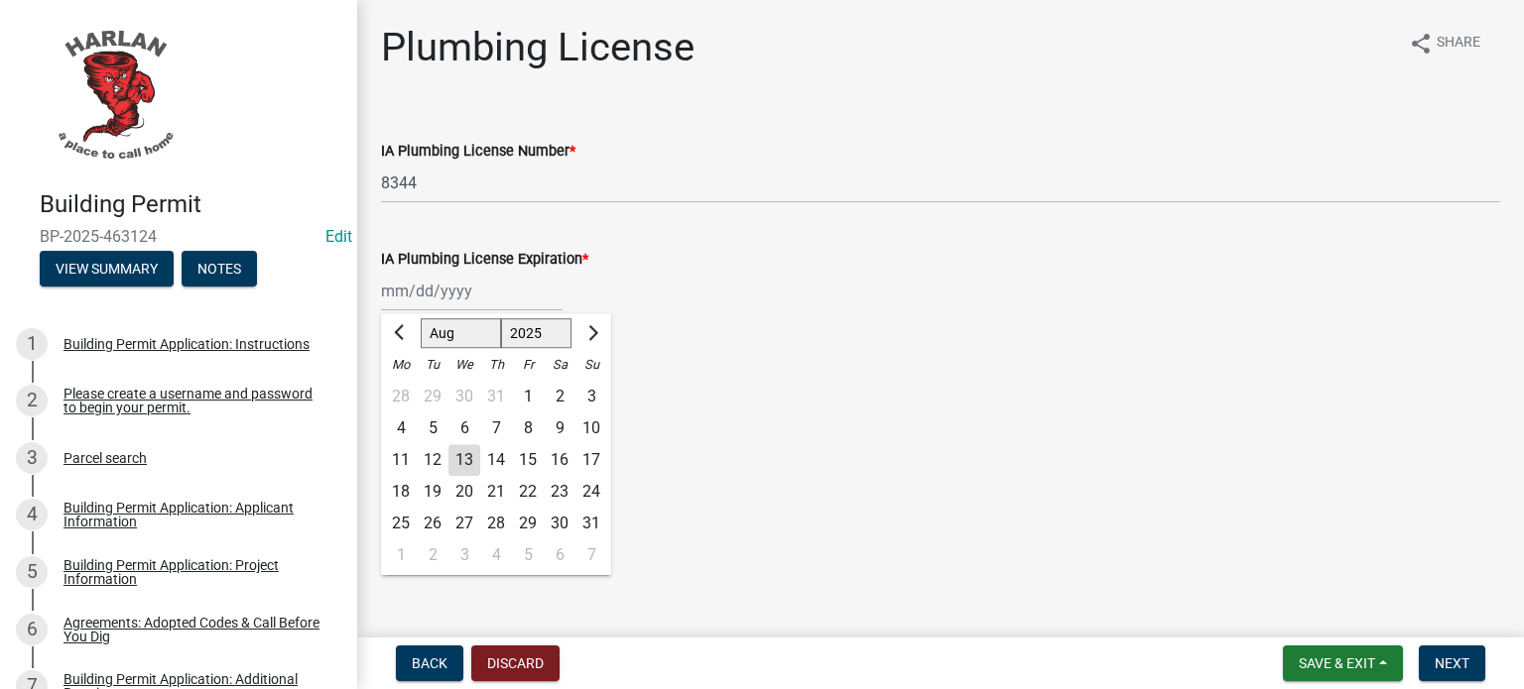
click at [460, 312] on div "[PERSON_NAME] Feb Mar Apr [PERSON_NAME][DATE] Oct Nov [DATE] 1526 1527 1528 152…" at bounding box center [472, 291] width 182 height 41
click at [537, 492] on div "22" at bounding box center [528, 492] width 32 height 32
type input "[DATE]"
click at [468, 301] on div "[DATE]" at bounding box center [472, 291] width 182 height 41
select select "8"
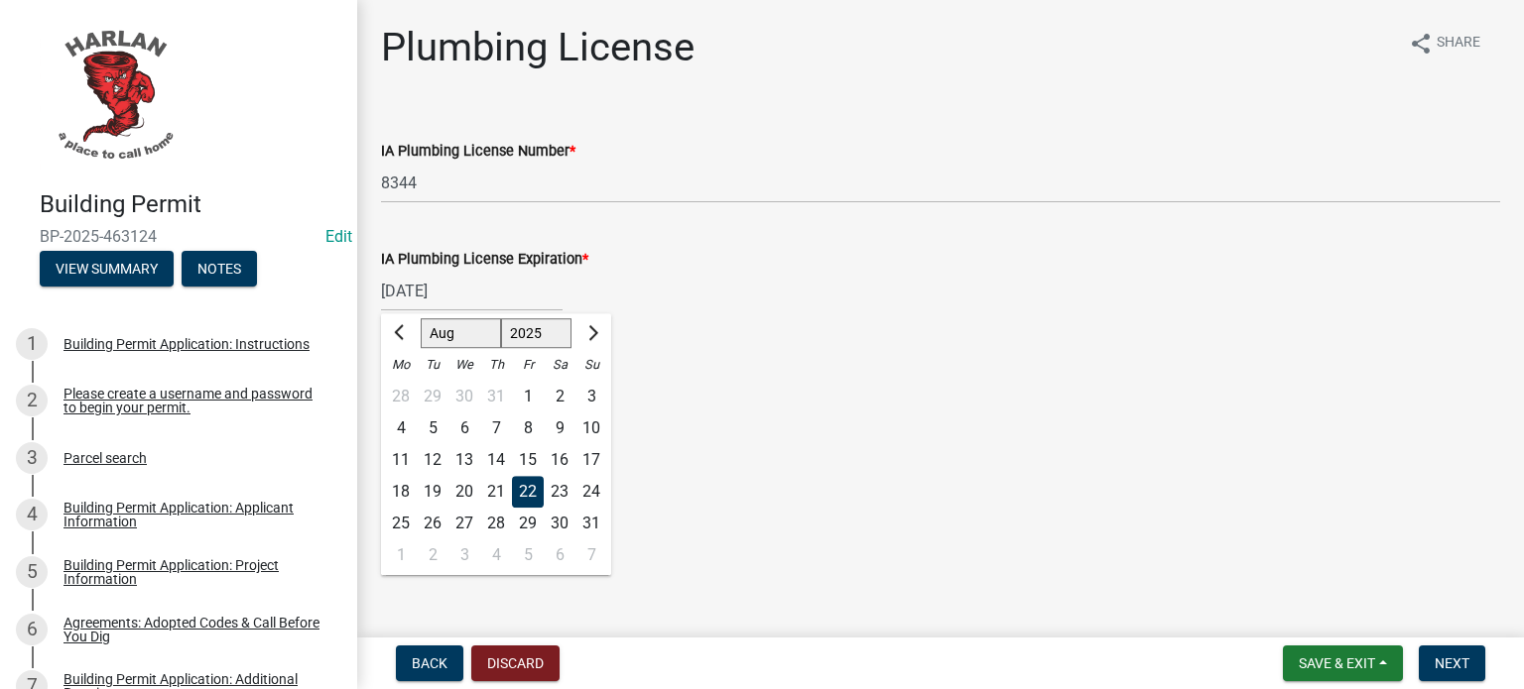
click at [555, 336] on select "1525 1526 1527 1528 1529 1530 1531 1532 1533 1534 1535 1536 1537 1538 1539 1540…" at bounding box center [536, 333] width 71 height 30
click at [548, 337] on select "1525 1526 1527 1528 1529 1530 1531 1532 1533 1534 1535 1536 1537 1538 1539 1540…" at bounding box center [536, 333] width 71 height 30
select select "2026"
click at [501, 318] on select "1525 1526 1527 1528 1529 1530 1531 1532 1533 1534 1535 1536 1537 1538 1539 1540…" at bounding box center [536, 333] width 71 height 30
drag, startPoint x: 527, startPoint y: 430, endPoint x: 543, endPoint y: 446, distance: 23.2
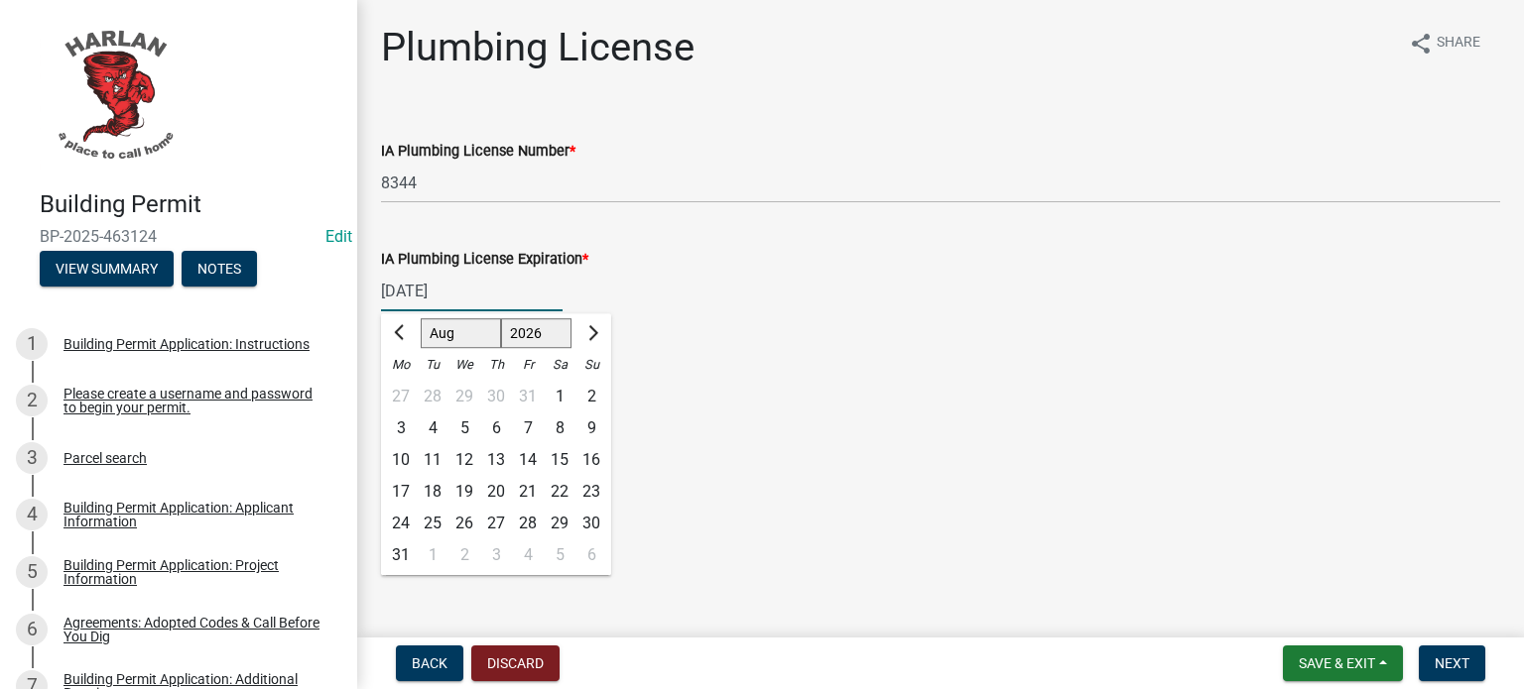
click at [528, 430] on div "7" at bounding box center [528, 429] width 32 height 32
type input "[DATE]"
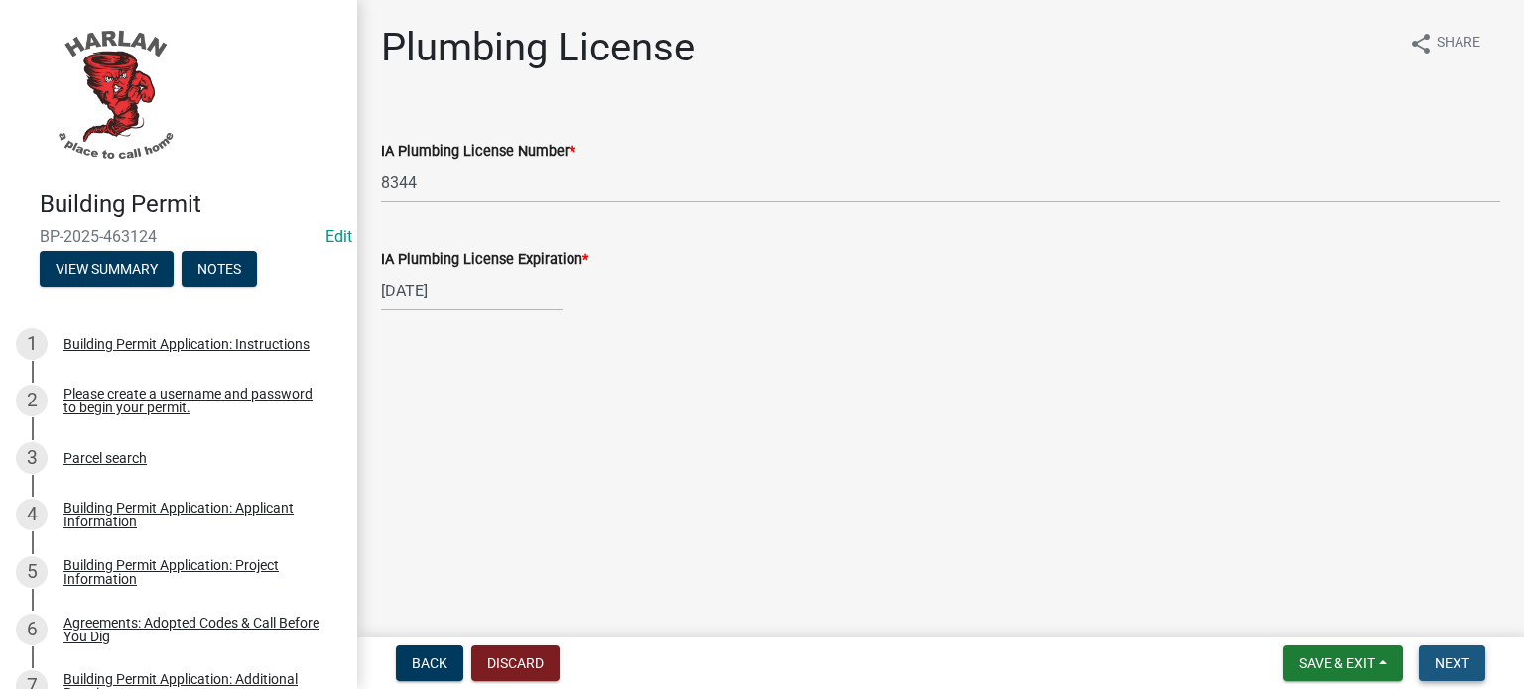
click at [1456, 666] on span "Next" at bounding box center [1452, 664] width 35 height 16
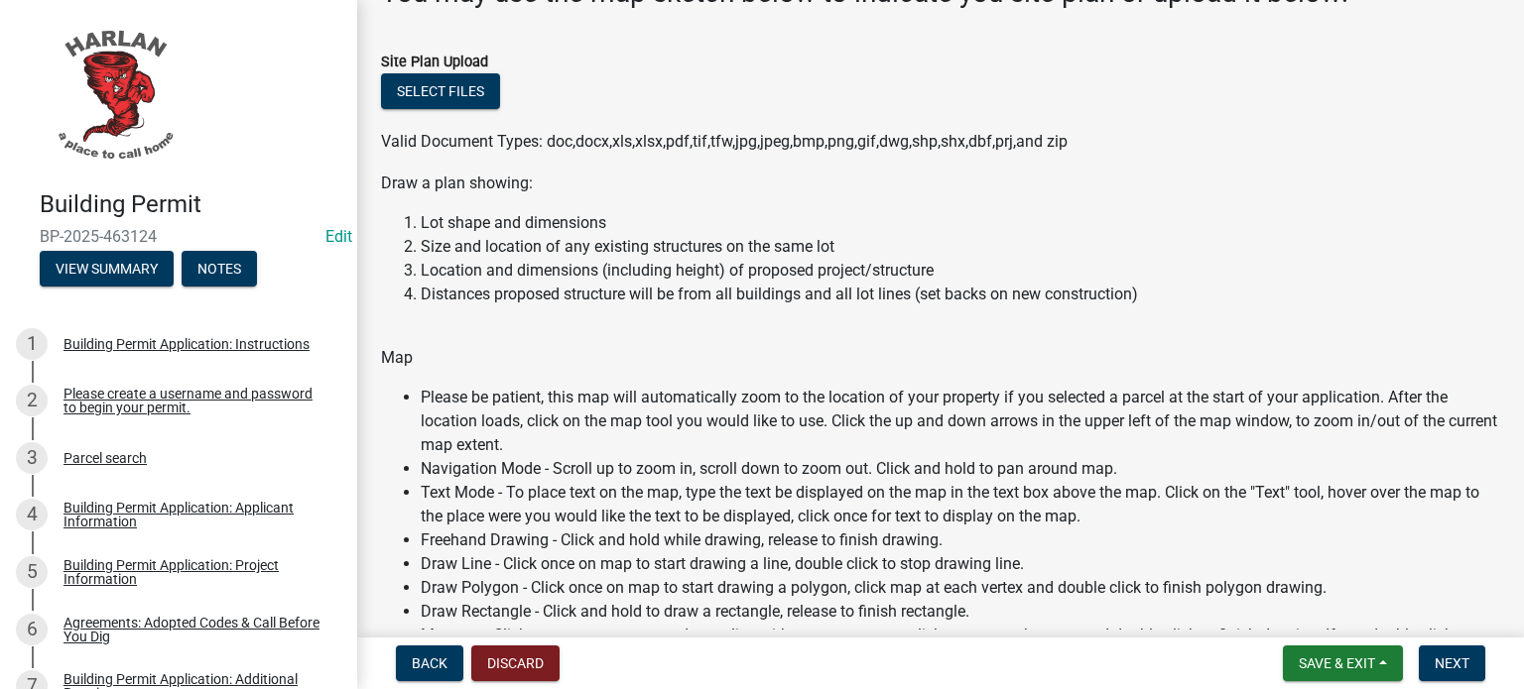
scroll to position [99, 0]
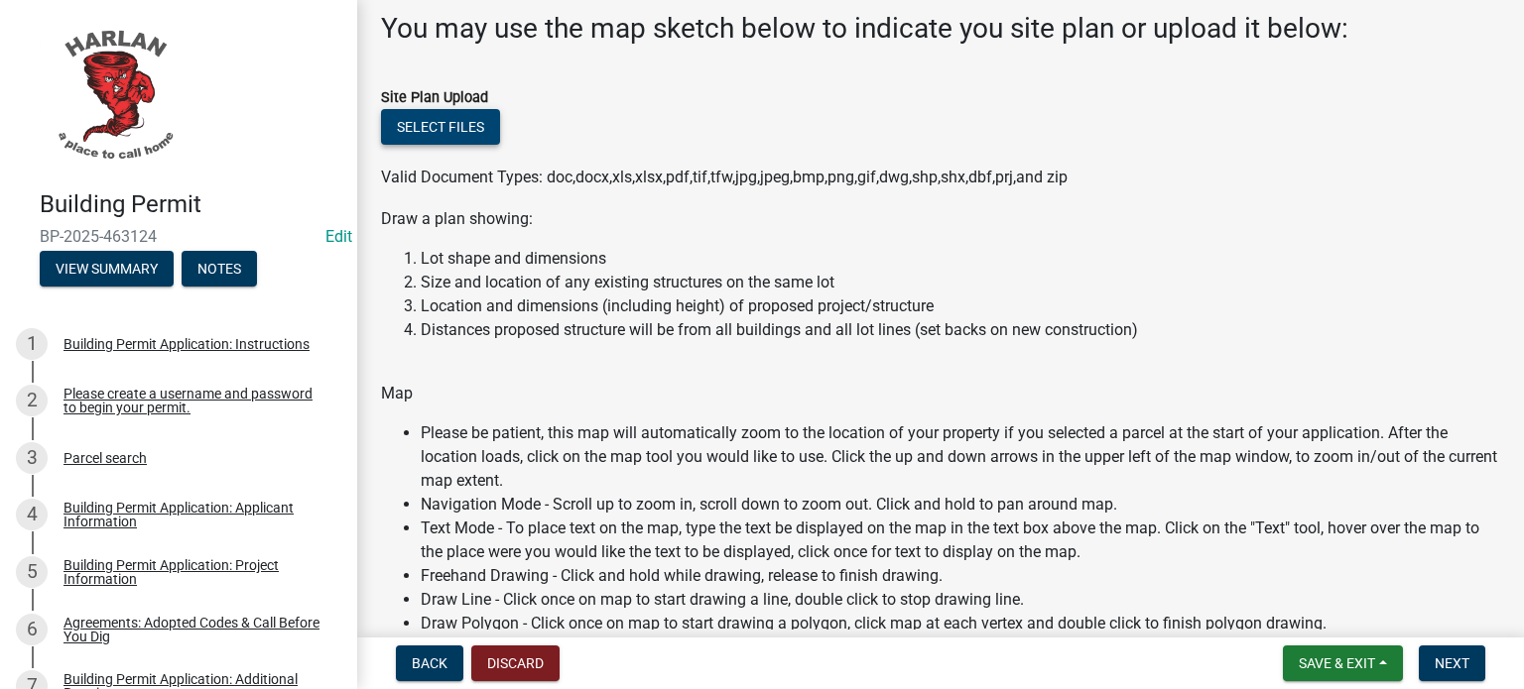
click at [448, 131] on button "Select files" at bounding box center [440, 127] width 119 height 36
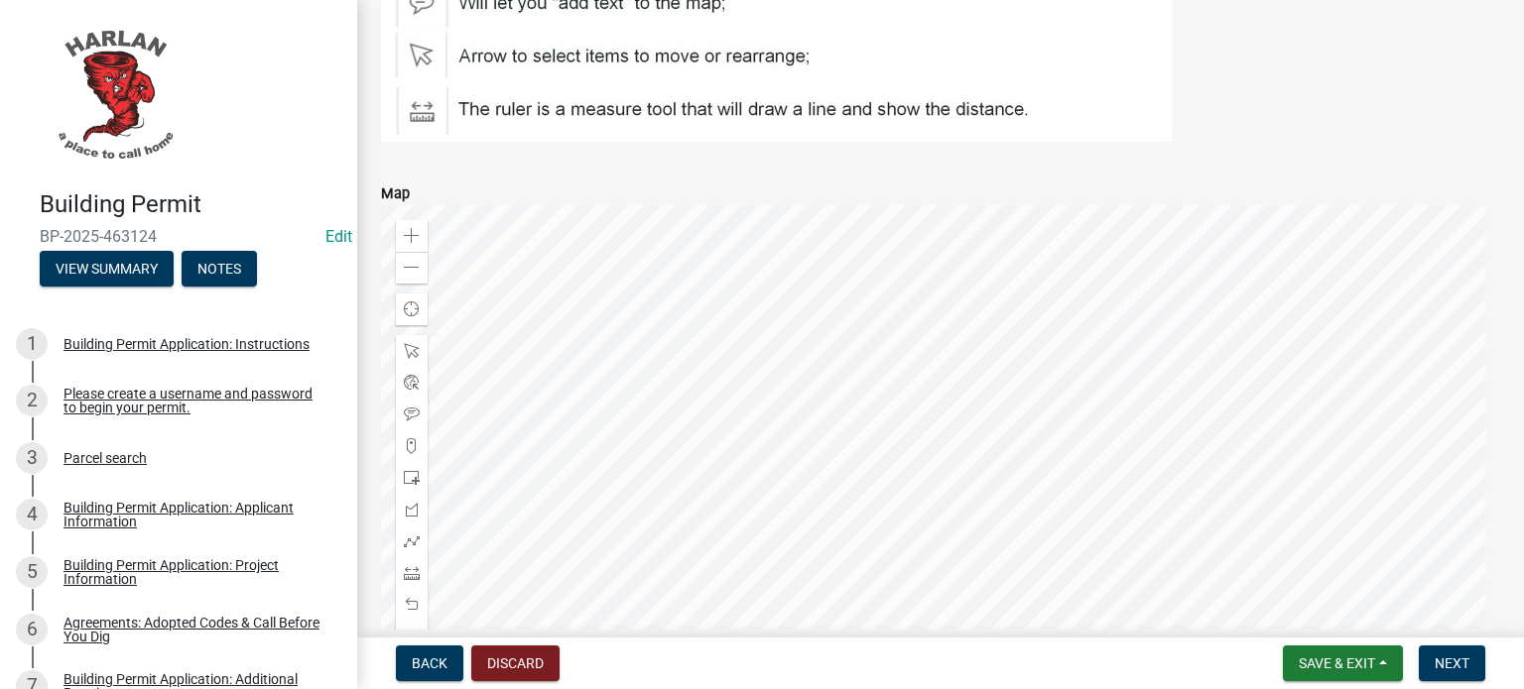
scroll to position [1389, 0]
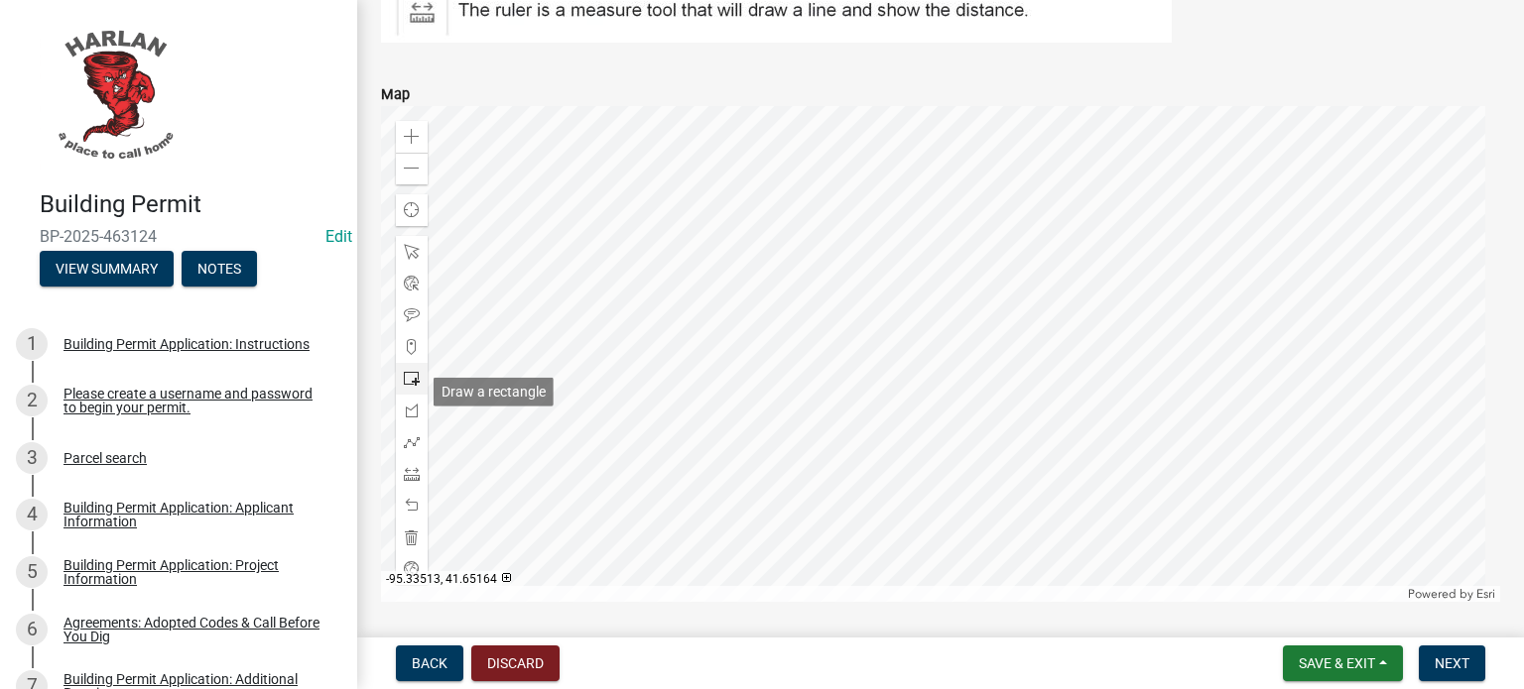
click at [410, 387] on span at bounding box center [412, 379] width 16 height 16
click at [689, 274] on div at bounding box center [940, 354] width 1119 height 496
click at [775, 372] on div at bounding box center [940, 354] width 1119 height 496
click at [738, 328] on div at bounding box center [940, 354] width 1119 height 496
click at [783, 408] on div at bounding box center [940, 354] width 1119 height 496
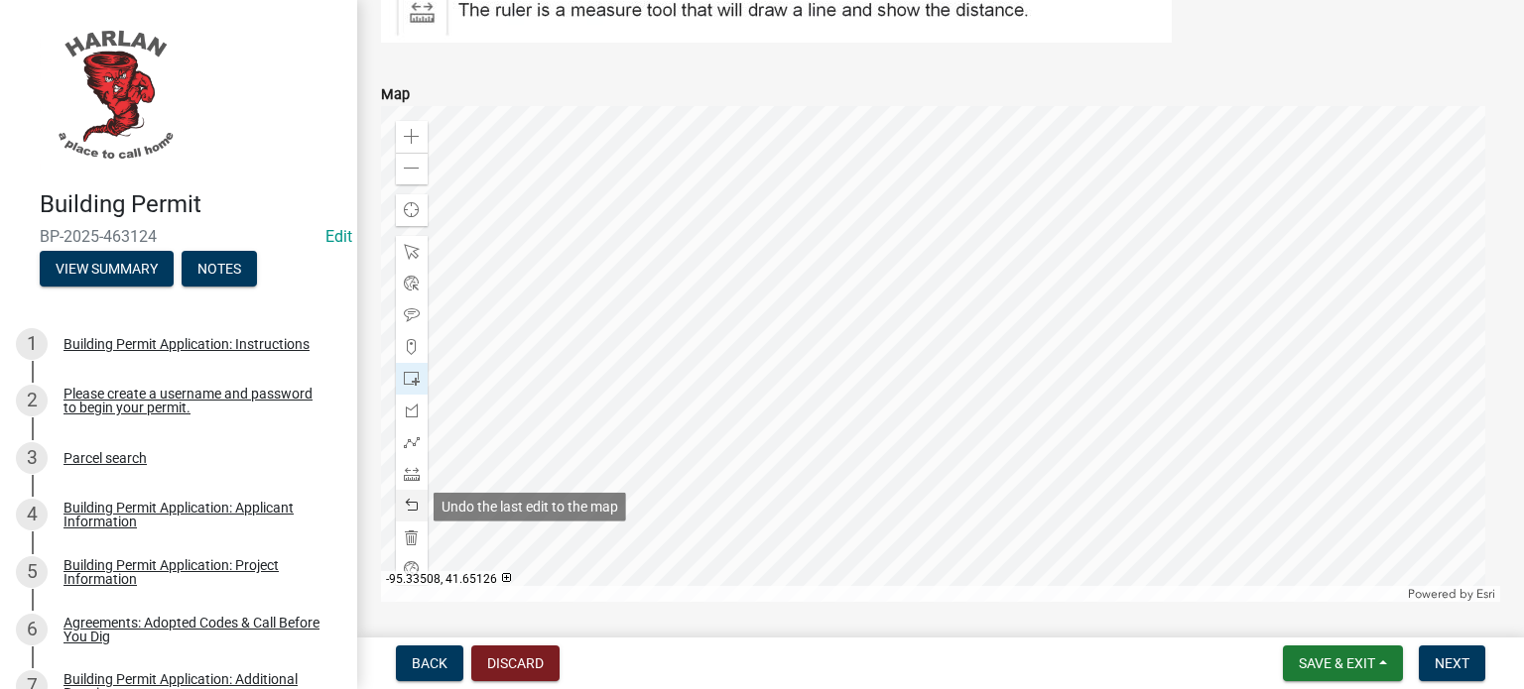
click at [414, 514] on span at bounding box center [412, 506] width 16 height 16
click at [410, 514] on span at bounding box center [412, 506] width 16 height 16
click at [688, 275] on div at bounding box center [940, 354] width 1119 height 496
click at [765, 385] on div at bounding box center [940, 354] width 1119 height 496
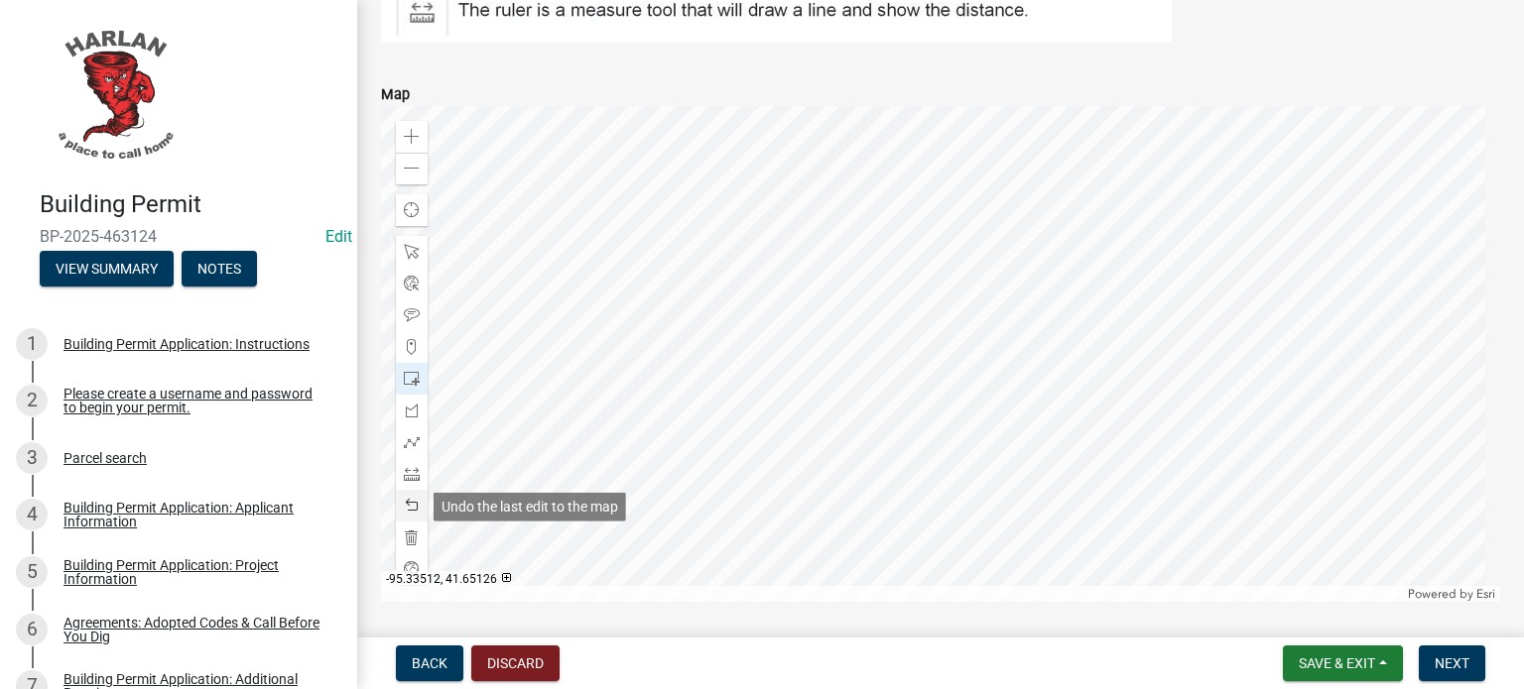
click at [405, 514] on span at bounding box center [412, 506] width 16 height 16
click at [694, 278] on div at bounding box center [940, 354] width 1119 height 496
click at [702, 249] on div at bounding box center [940, 354] width 1119 height 496
click at [416, 514] on span at bounding box center [412, 506] width 16 height 16
click at [413, 514] on span at bounding box center [412, 506] width 16 height 16
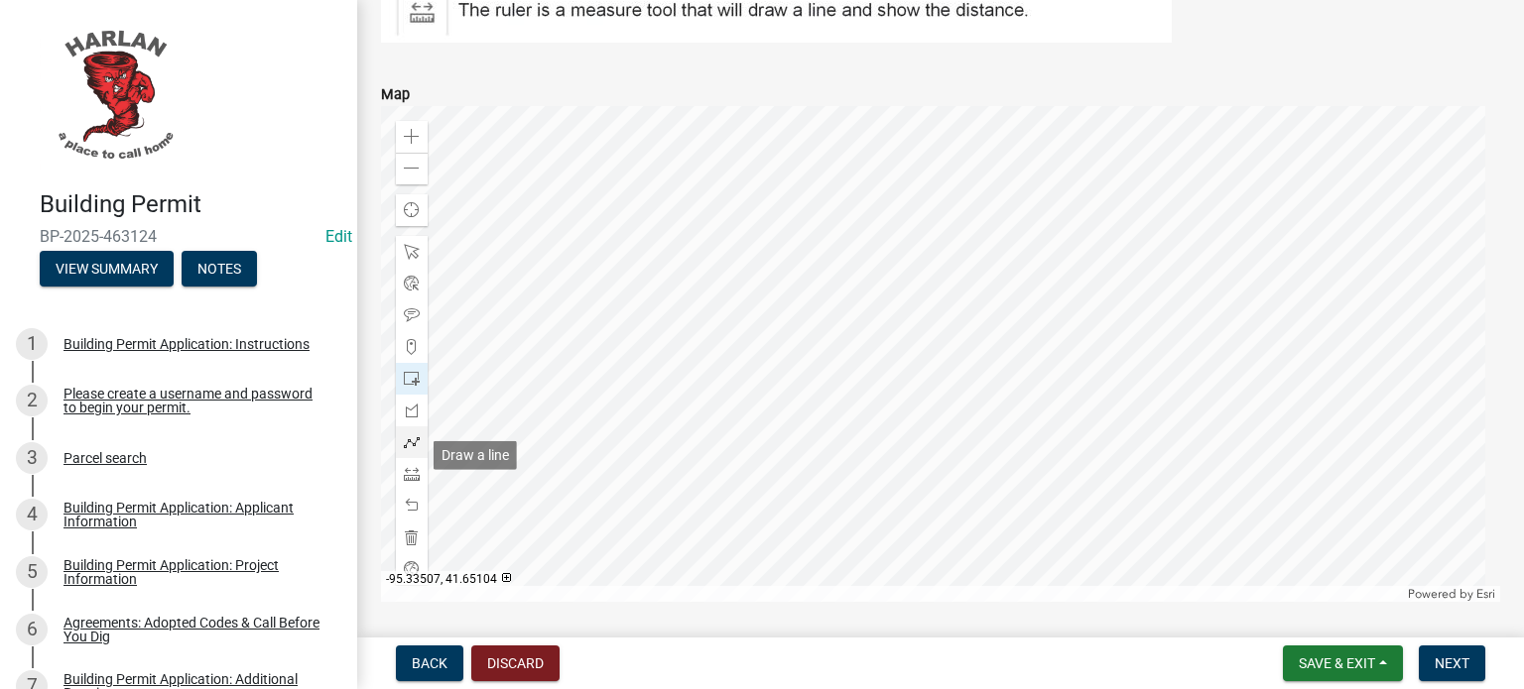
click at [409, 450] on span at bounding box center [412, 443] width 16 height 16
click at [687, 275] on div at bounding box center [940, 354] width 1119 height 496
click at [760, 277] on div at bounding box center [940, 354] width 1119 height 496
click at [762, 380] on div at bounding box center [940, 354] width 1119 height 496
click at [683, 380] on div at bounding box center [940, 354] width 1119 height 496
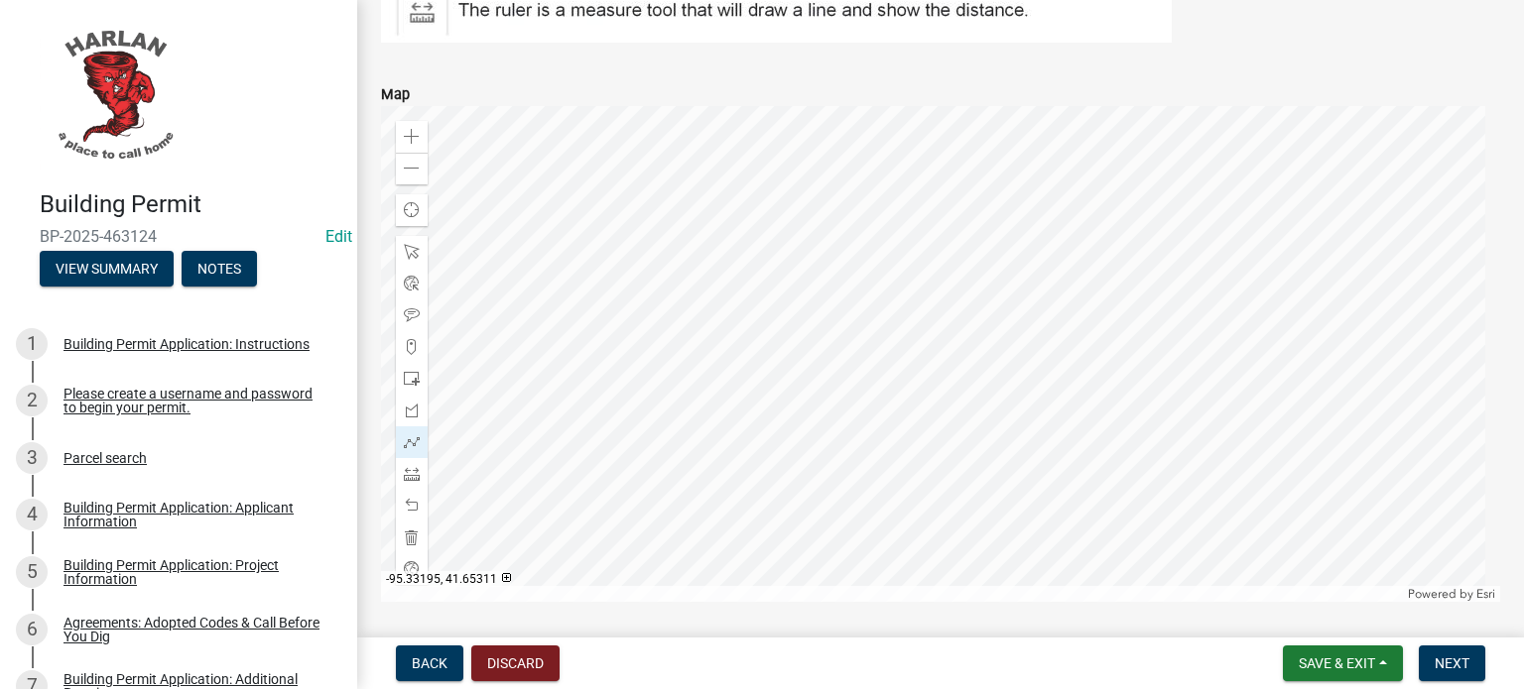
click at [686, 273] on div at bounding box center [940, 354] width 1119 height 496
click at [686, 278] on div at bounding box center [940, 354] width 1119 height 496
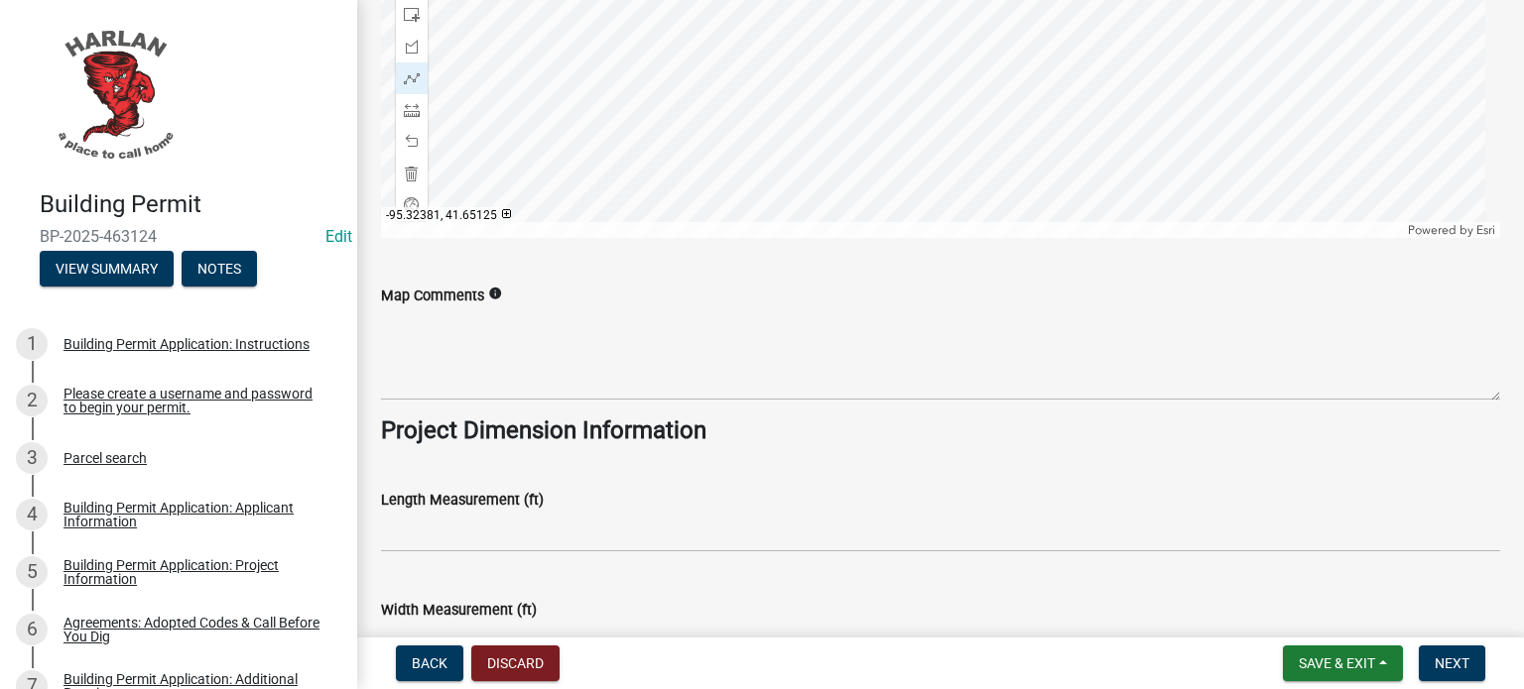
scroll to position [1786, 0]
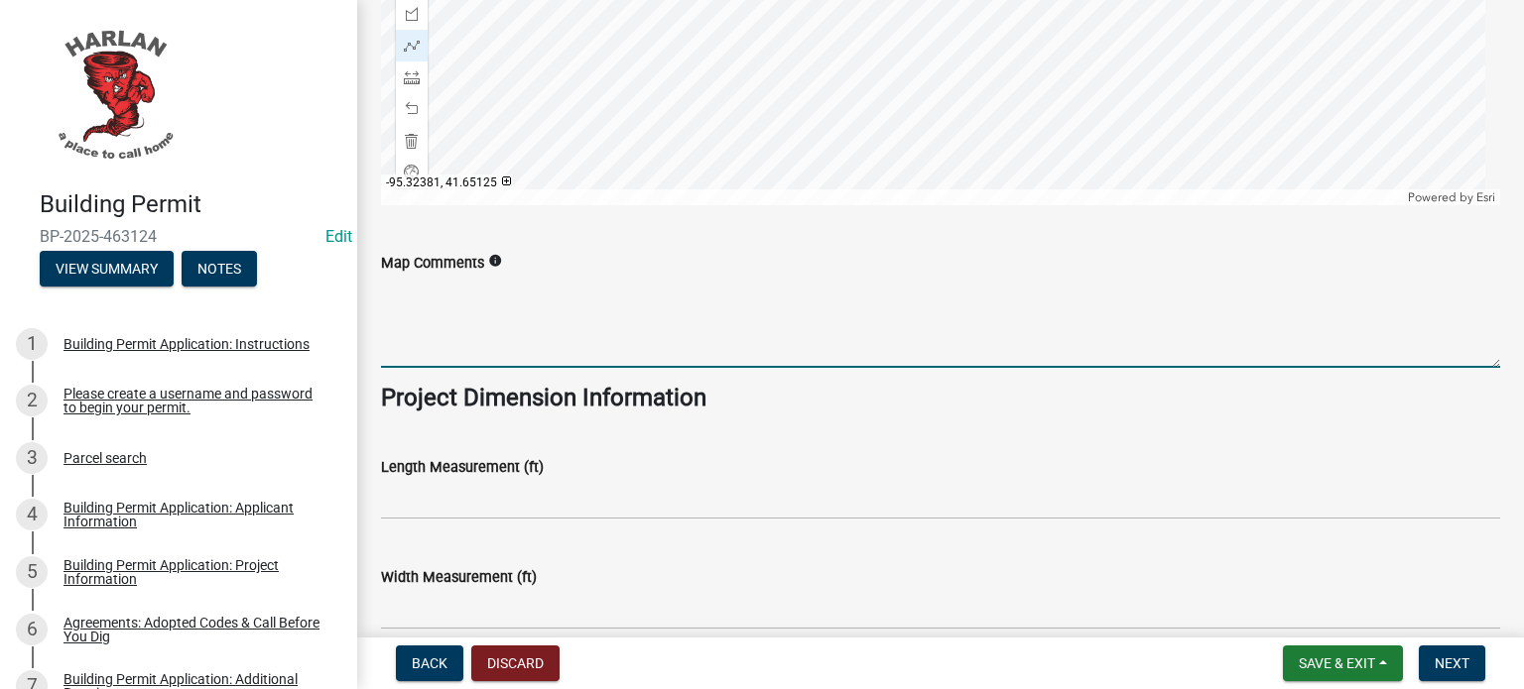
click at [439, 359] on textarea "Map Comments" at bounding box center [940, 321] width 1119 height 93
paste textarea "Construction of Dream Playground and new restrooms"
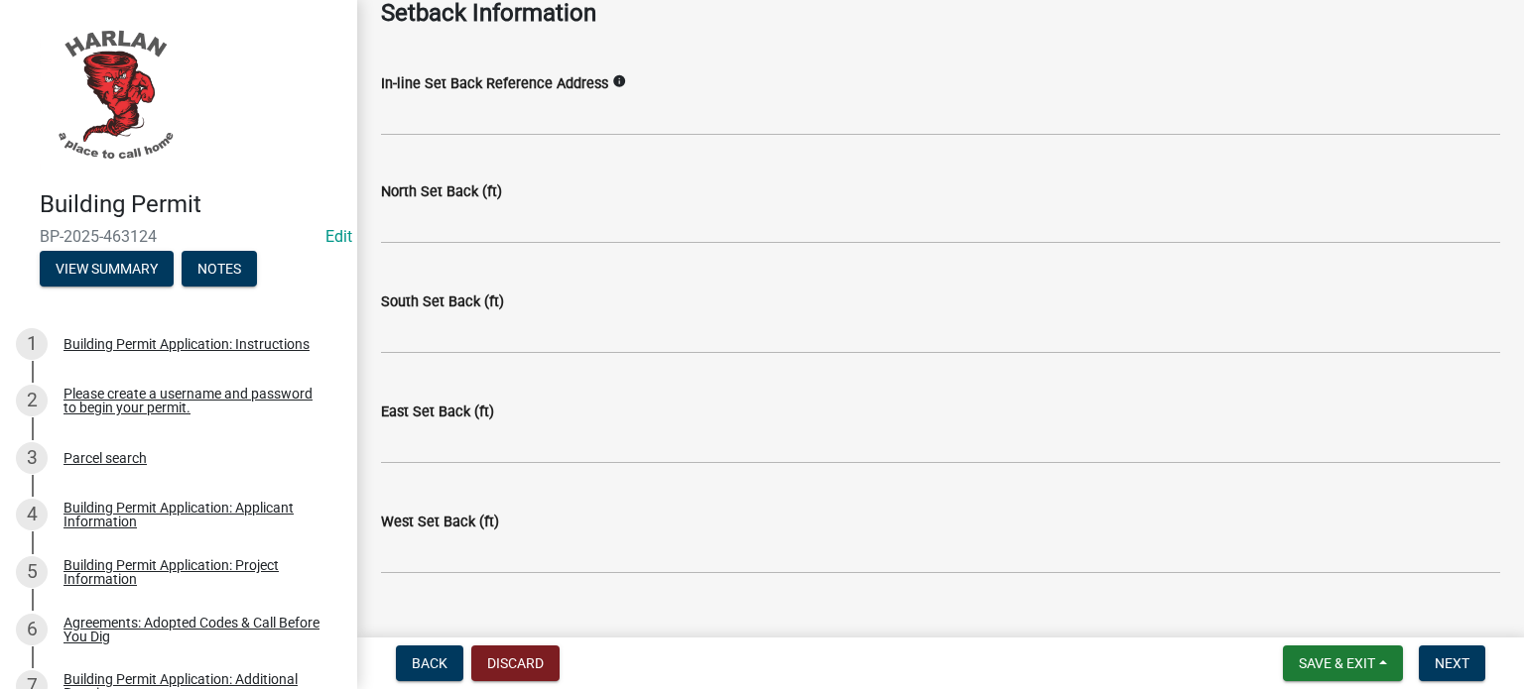
scroll to position [2709, 0]
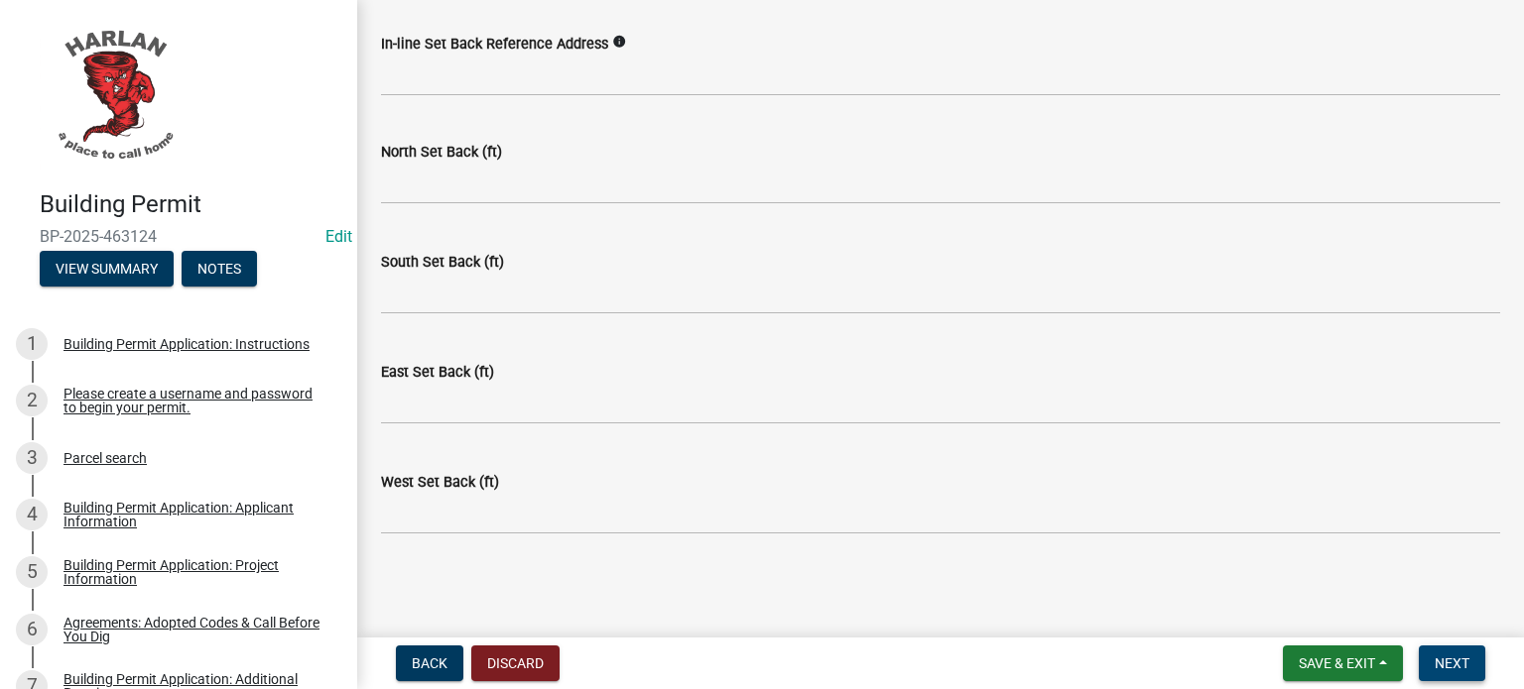
type textarea "Construction of Dream Playground and new restrooms"
click at [1435, 660] on span "Next" at bounding box center [1452, 664] width 35 height 16
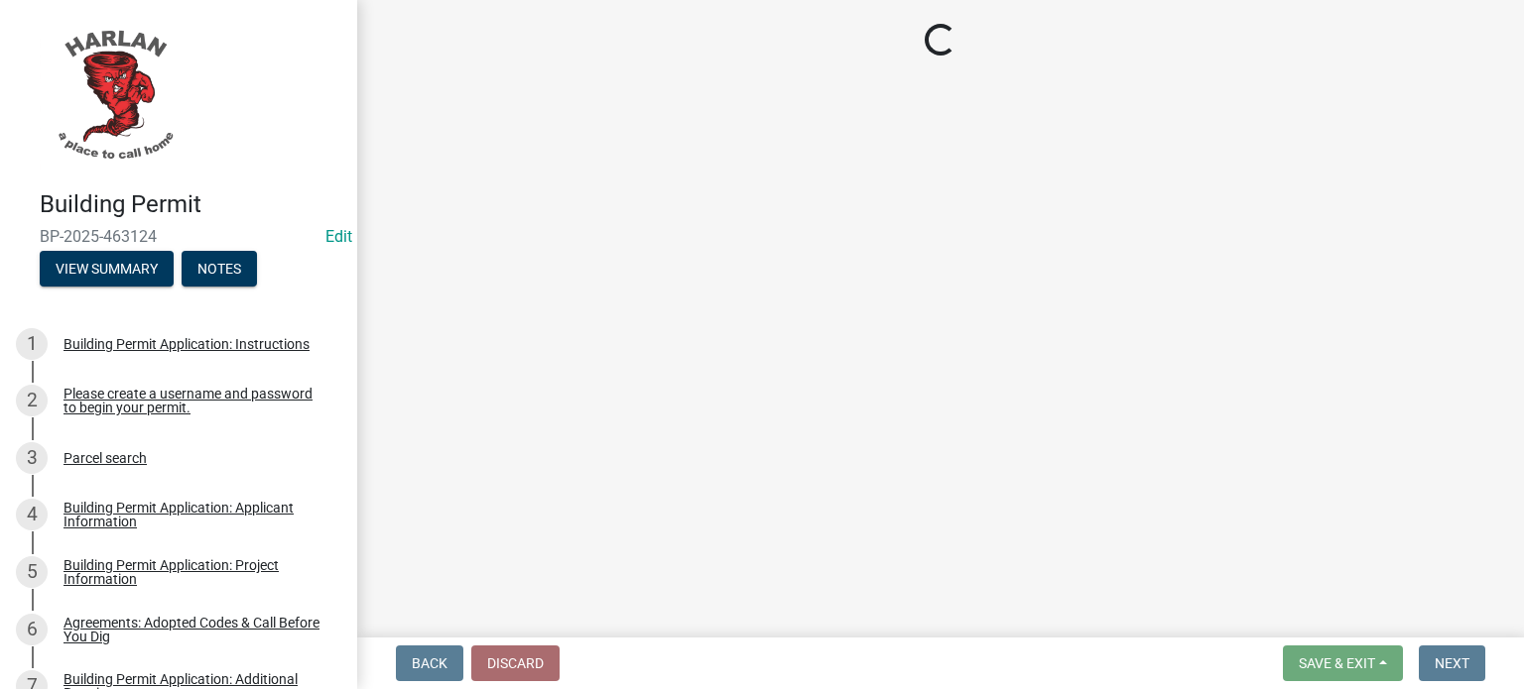
scroll to position [0, 0]
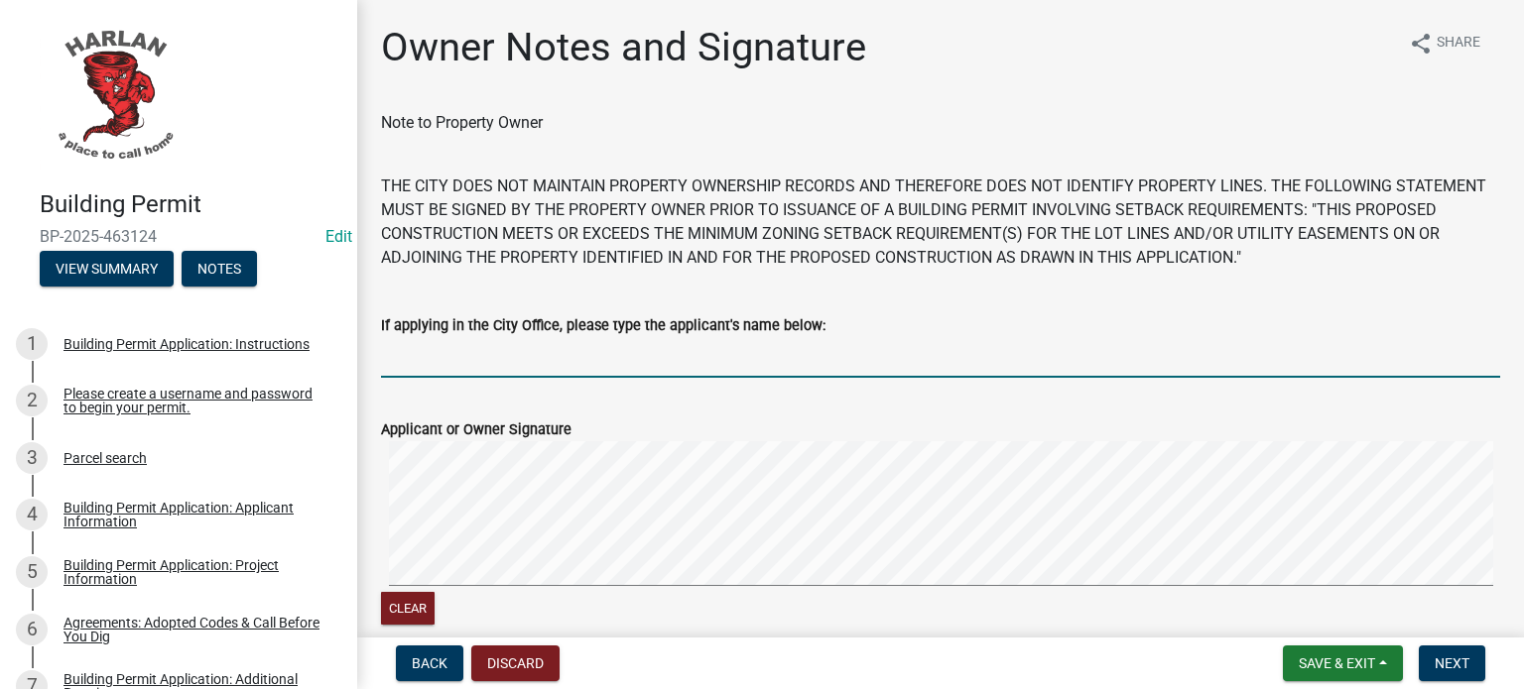
click at [405, 358] on input "If applying in the City Office, please type the applicant's name below:" at bounding box center [940, 357] width 1119 height 41
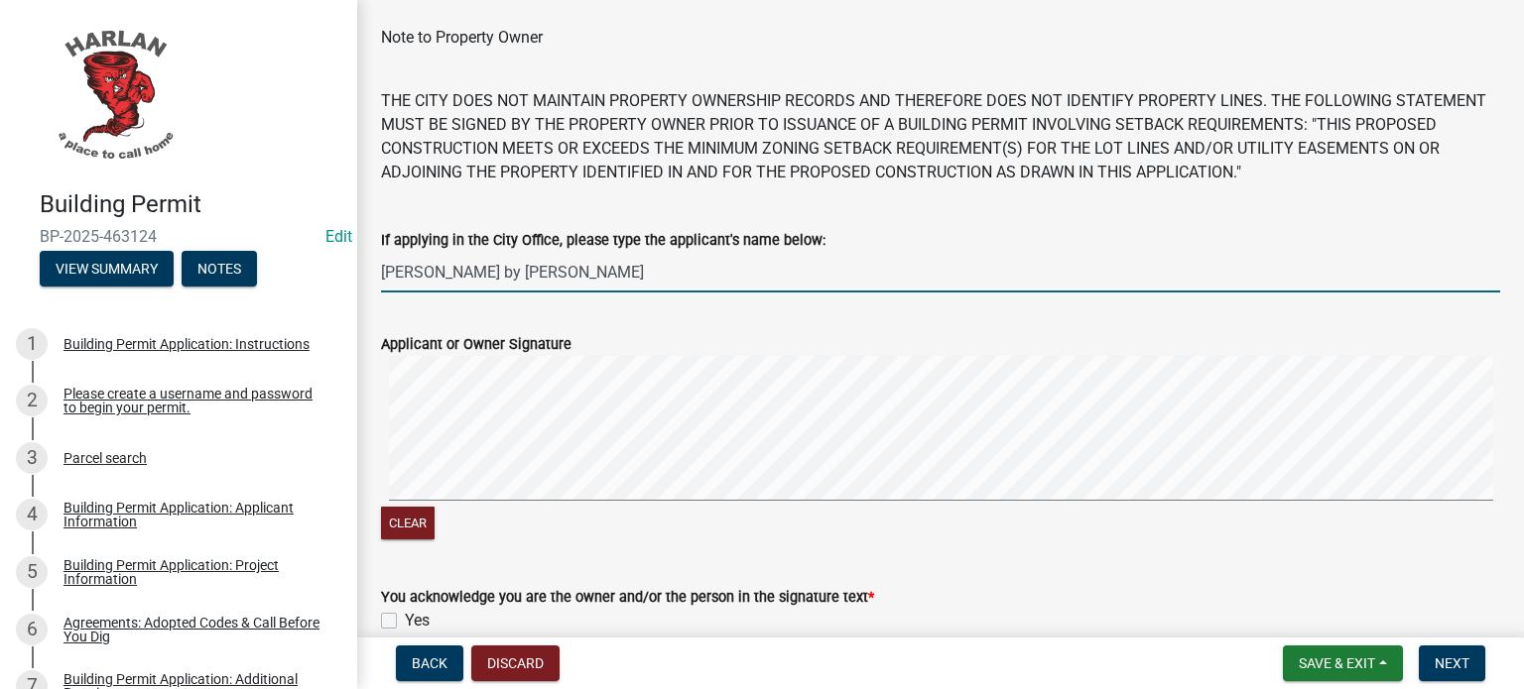
scroll to position [187, 0]
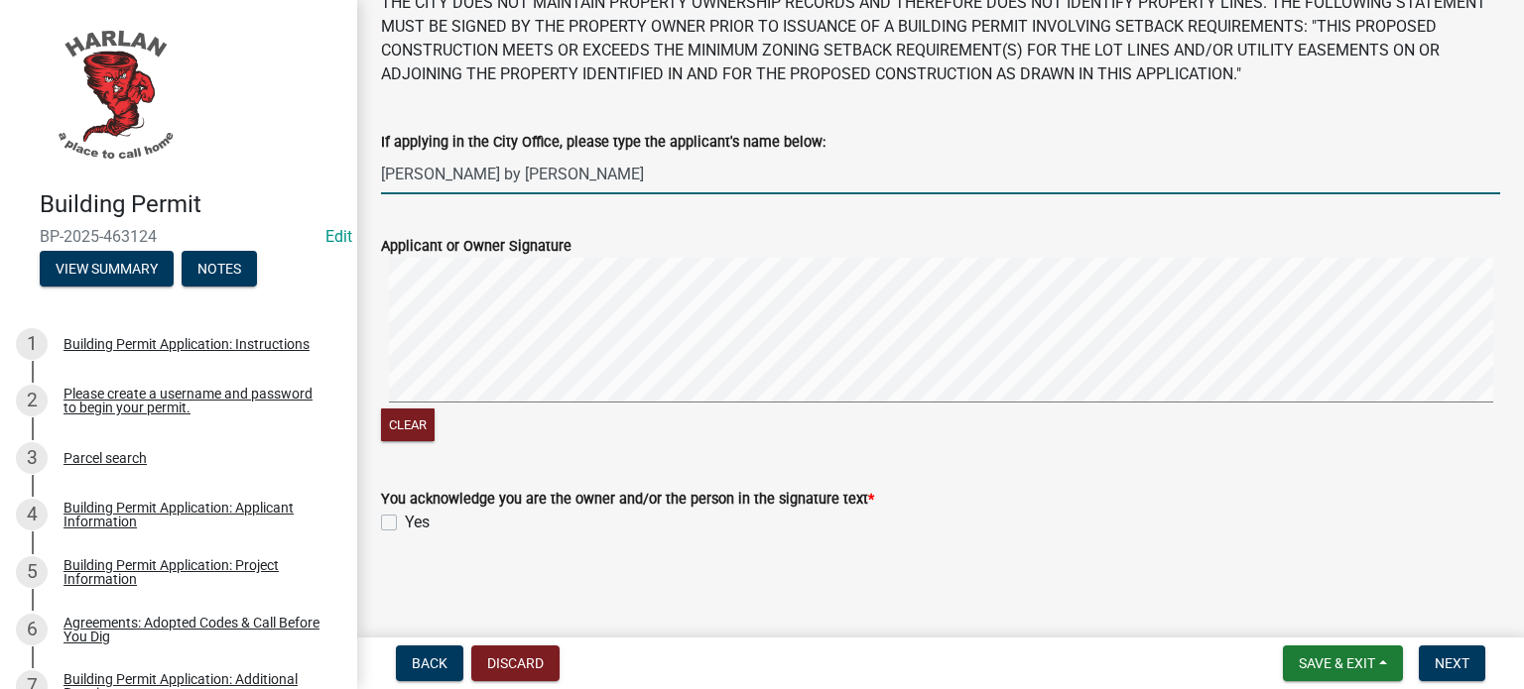
type input "[PERSON_NAME] by [PERSON_NAME]"
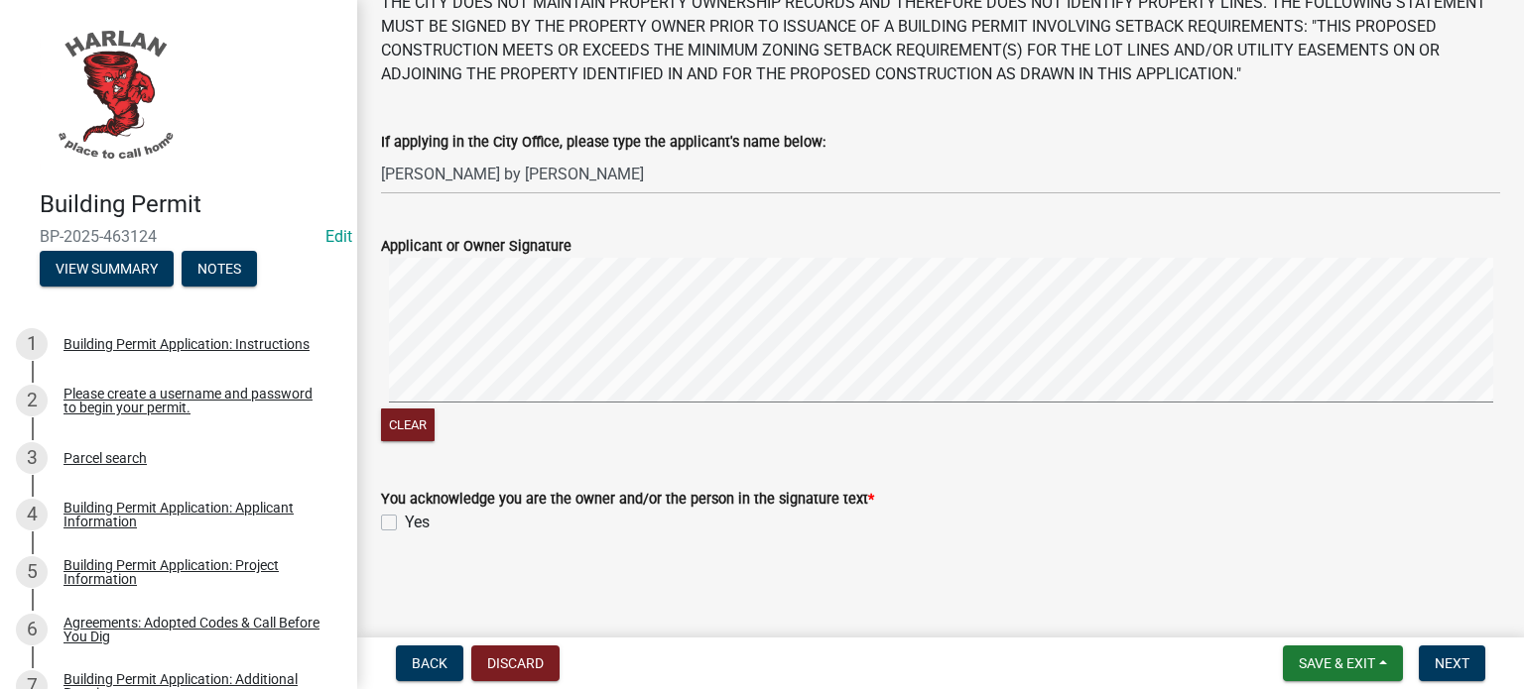
click at [405, 522] on label "Yes" at bounding box center [417, 523] width 25 height 24
click at [405, 522] on input "Yes" at bounding box center [411, 517] width 13 height 13
checkbox input "true"
drag, startPoint x: 1454, startPoint y: 663, endPoint x: 1470, endPoint y: 667, distance: 16.4
click at [1457, 666] on span "Next" at bounding box center [1452, 664] width 35 height 16
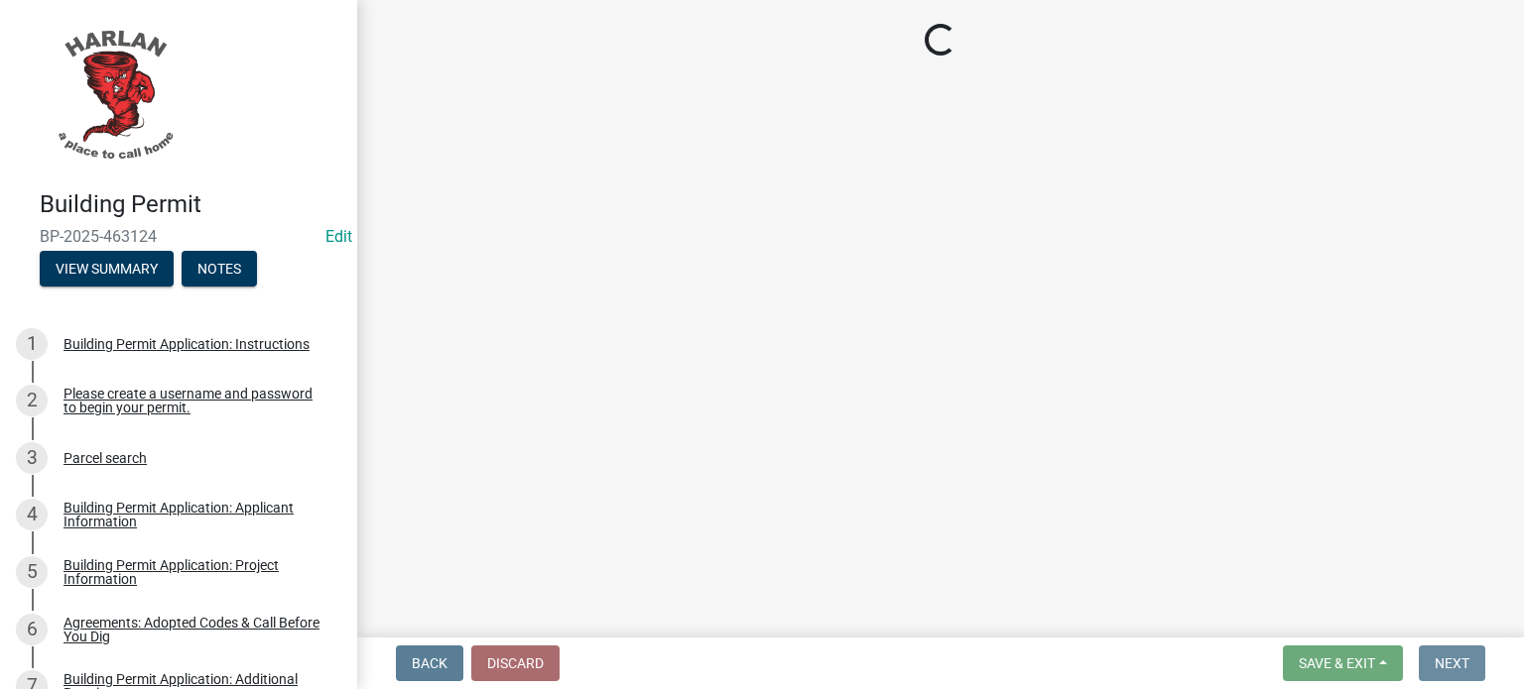
scroll to position [0, 0]
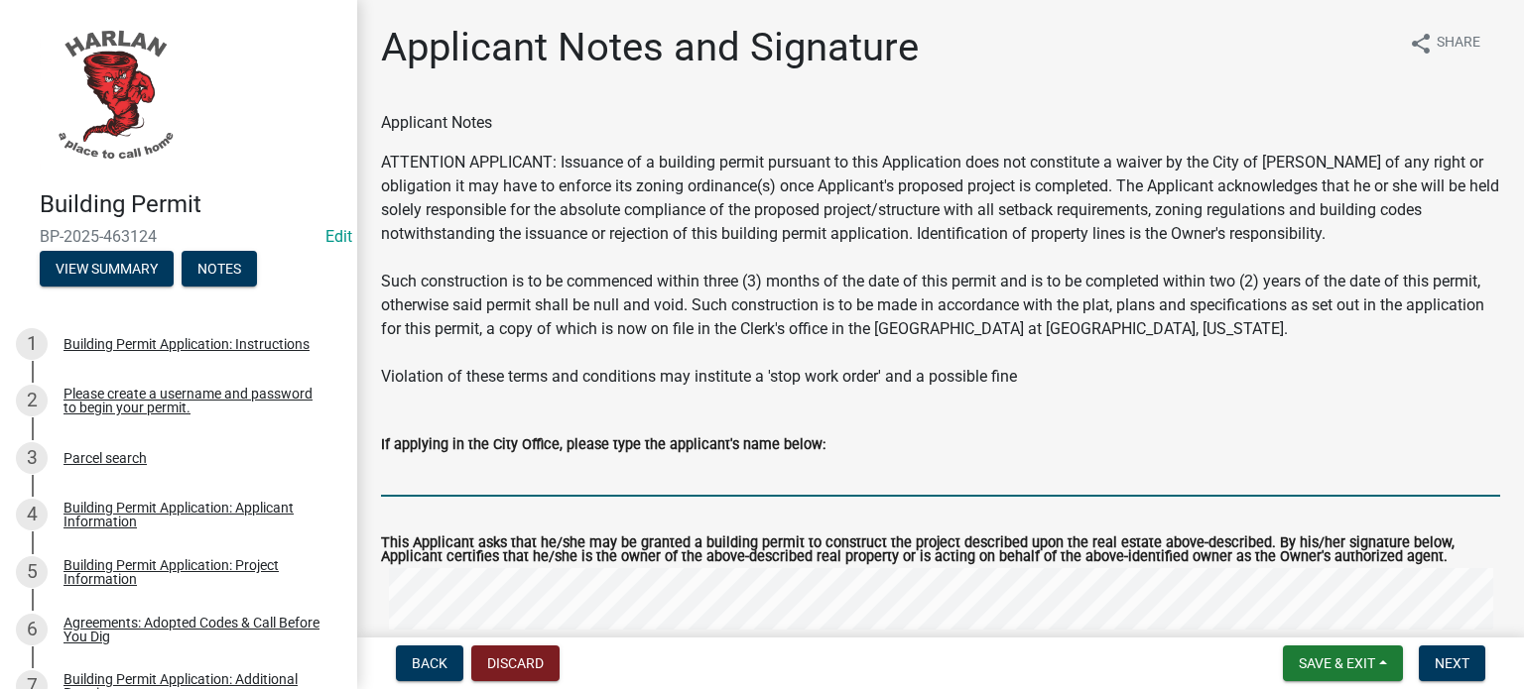
click at [458, 481] on input "If applying in the City Office, please type the applicant's name below:" at bounding box center [940, 476] width 1119 height 41
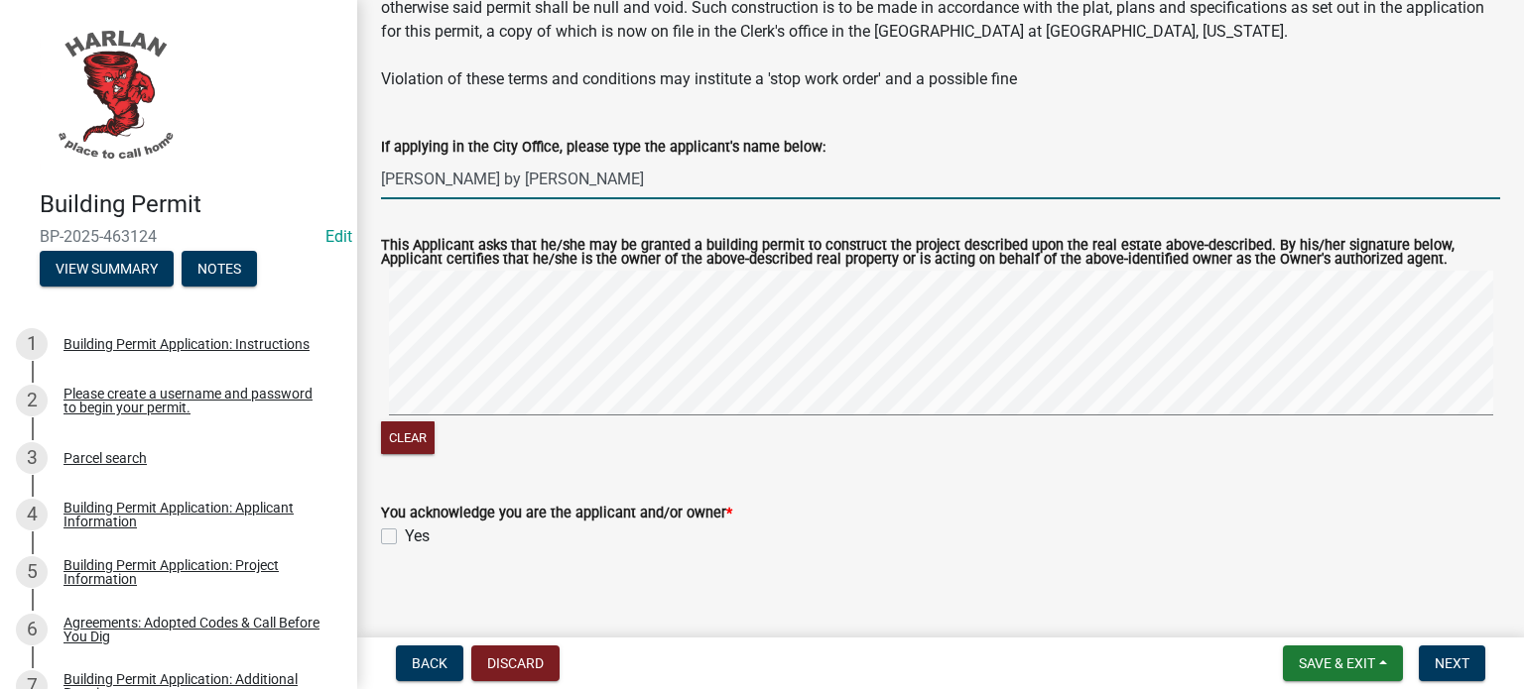
scroll to position [334, 0]
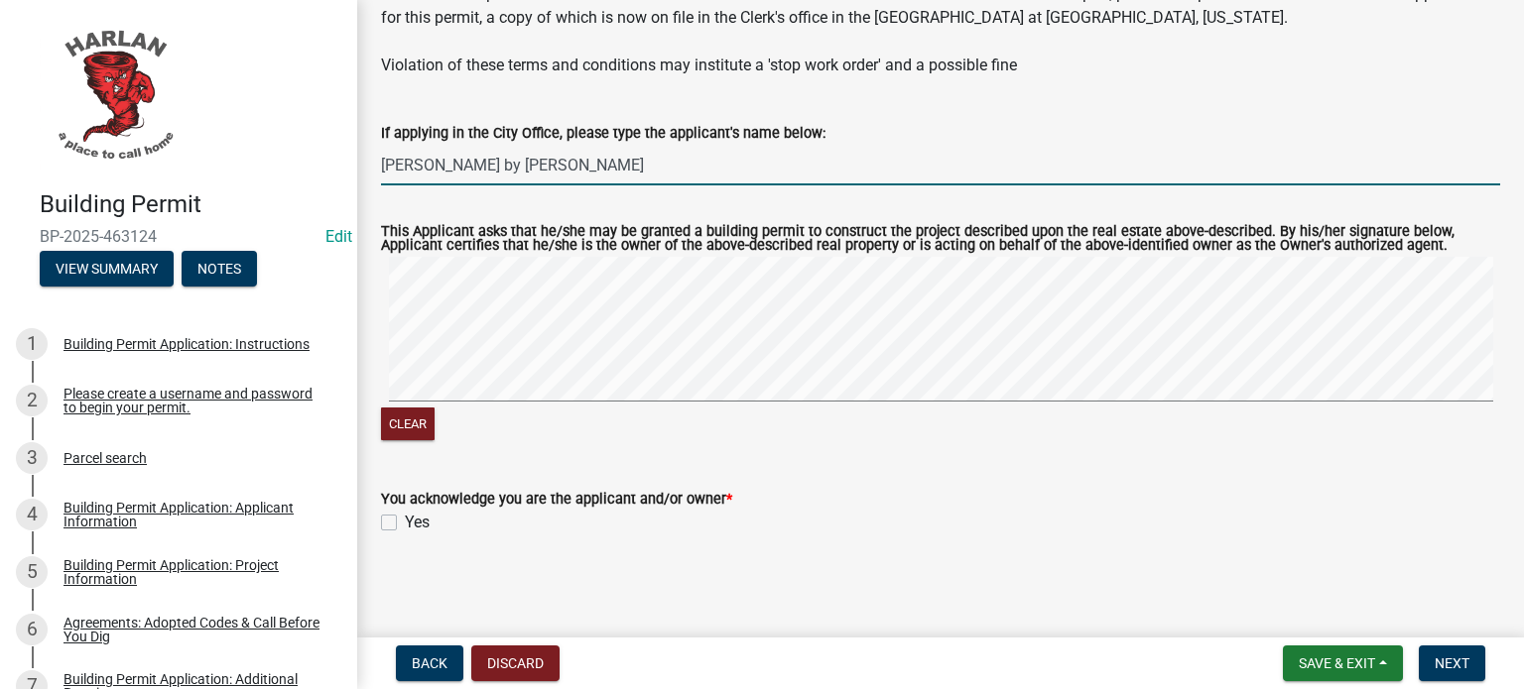
type input "[PERSON_NAME] by [PERSON_NAME]"
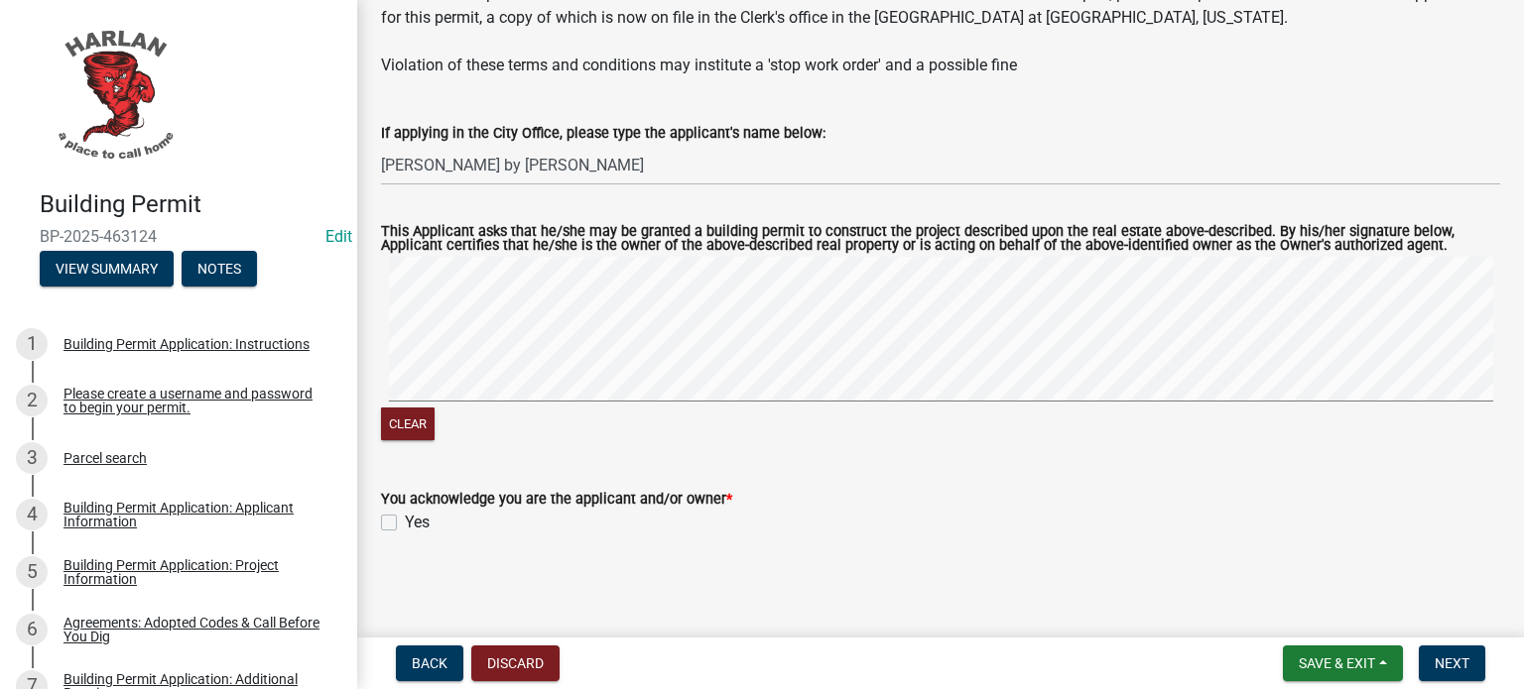
drag, startPoint x: 387, startPoint y: 523, endPoint x: 593, endPoint y: 617, distance: 226.9
click at [405, 523] on label "Yes" at bounding box center [417, 523] width 25 height 24
click at [405, 523] on input "Yes" at bounding box center [411, 517] width 13 height 13
checkbox input "true"
click at [1444, 664] on span "Next" at bounding box center [1452, 664] width 35 height 16
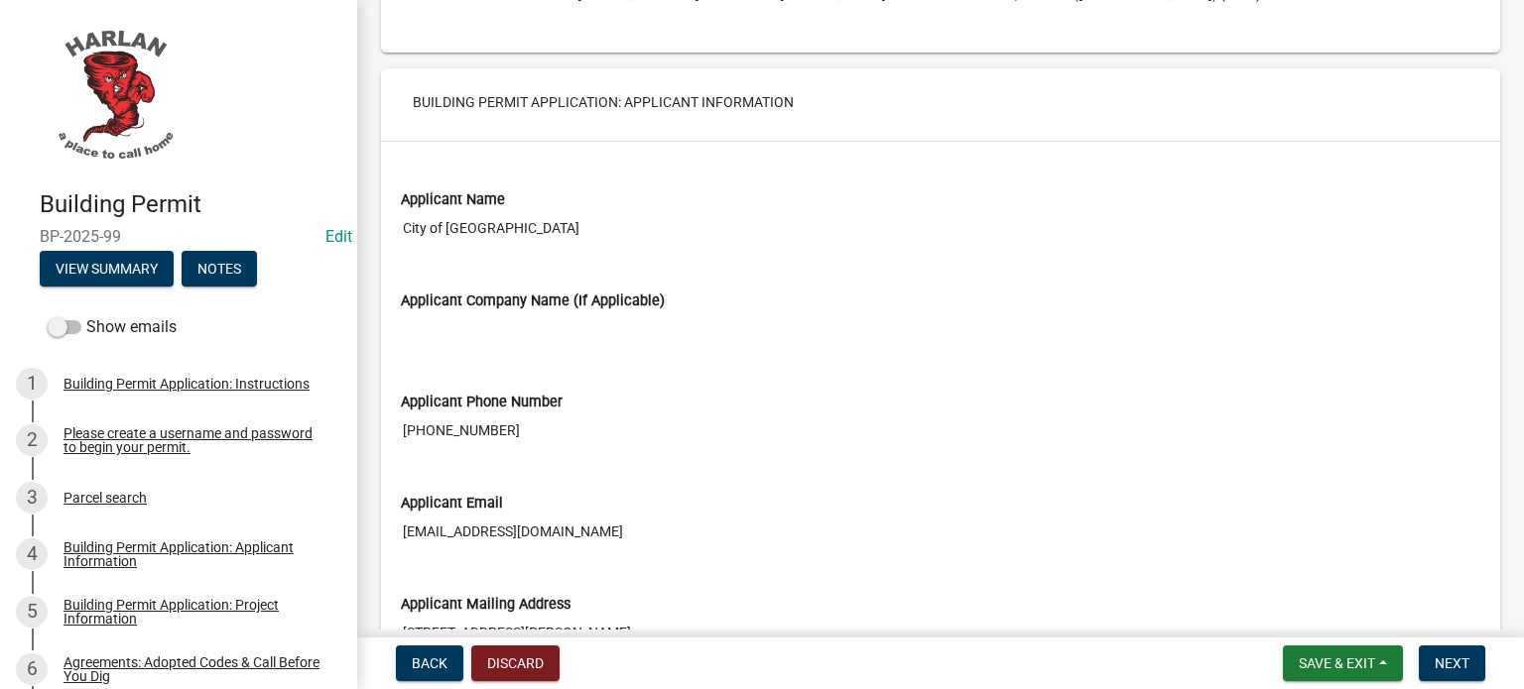
scroll to position [1091, 0]
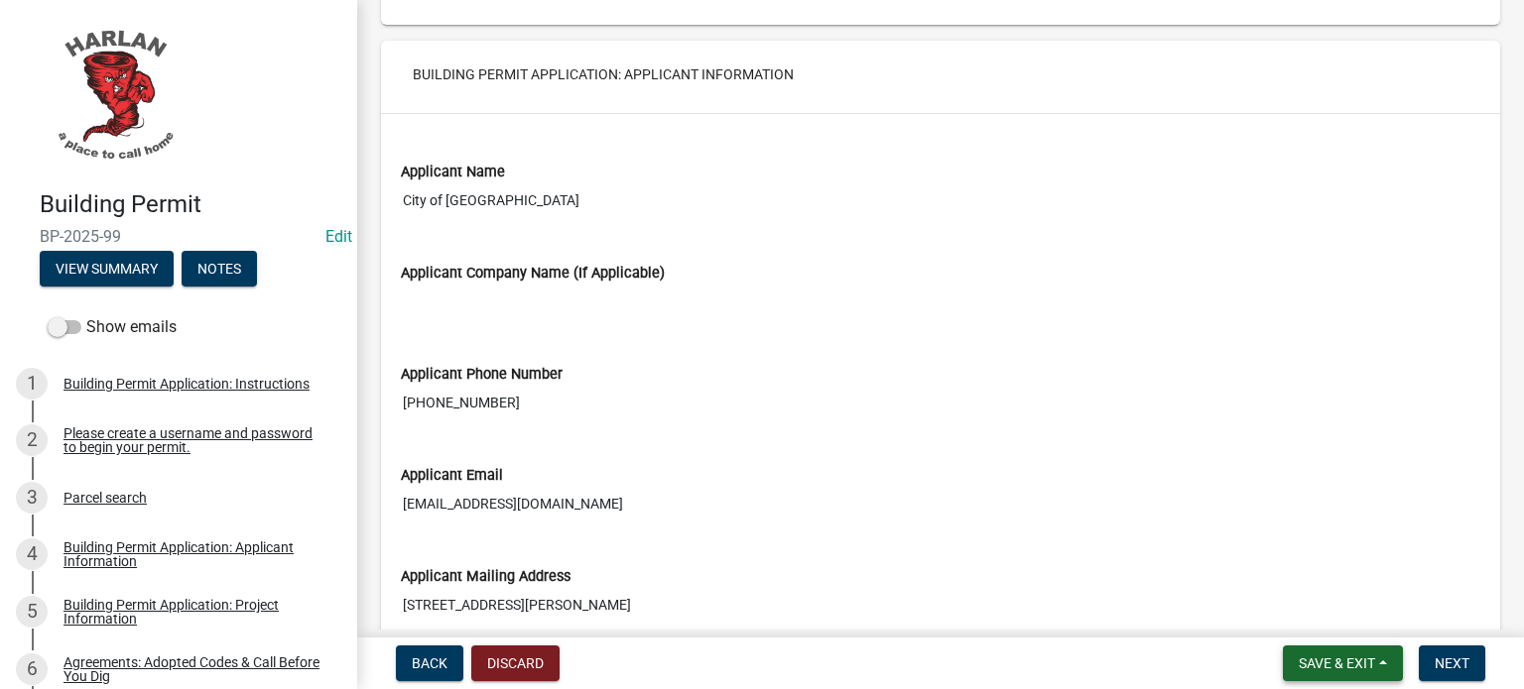
click at [1351, 659] on span "Save & Exit" at bounding box center [1337, 664] width 76 height 16
click at [1350, 612] on button "Save & Exit" at bounding box center [1324, 609] width 159 height 48
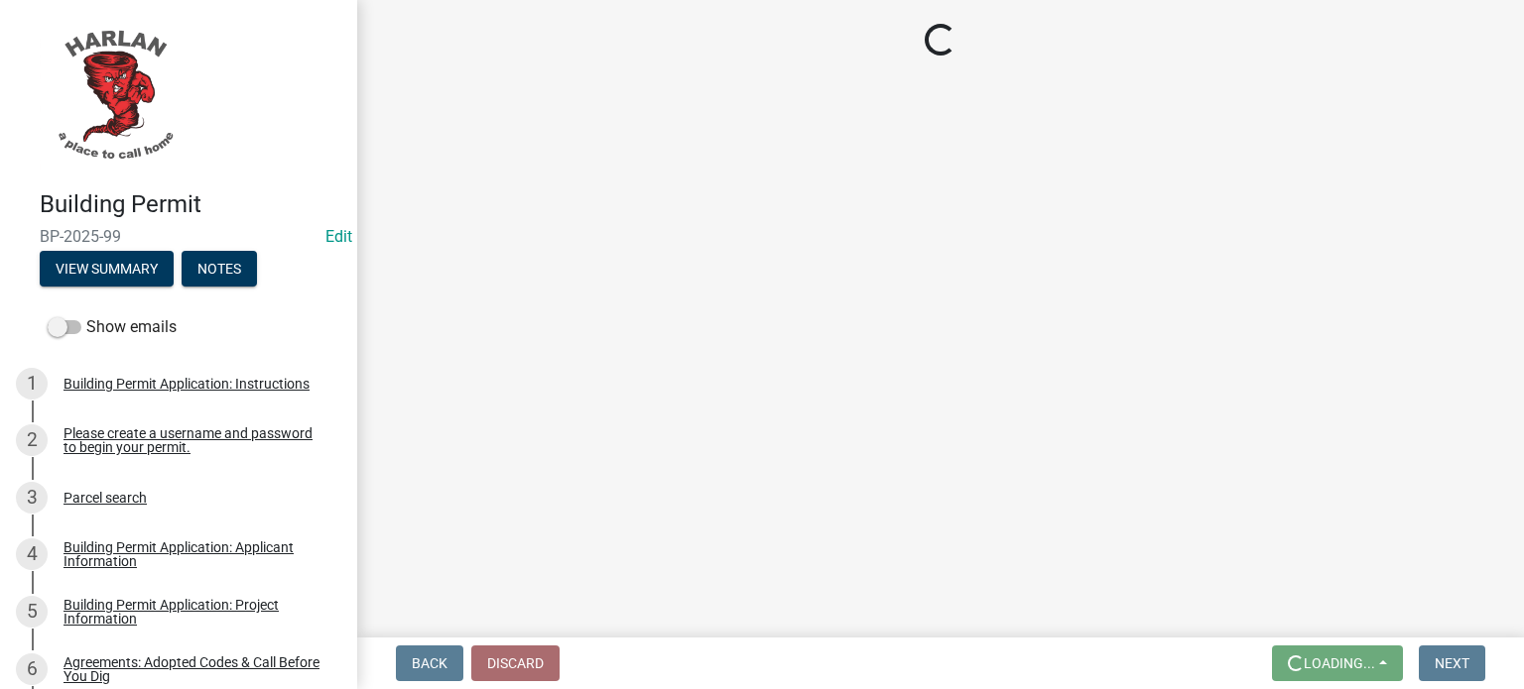
scroll to position [0, 0]
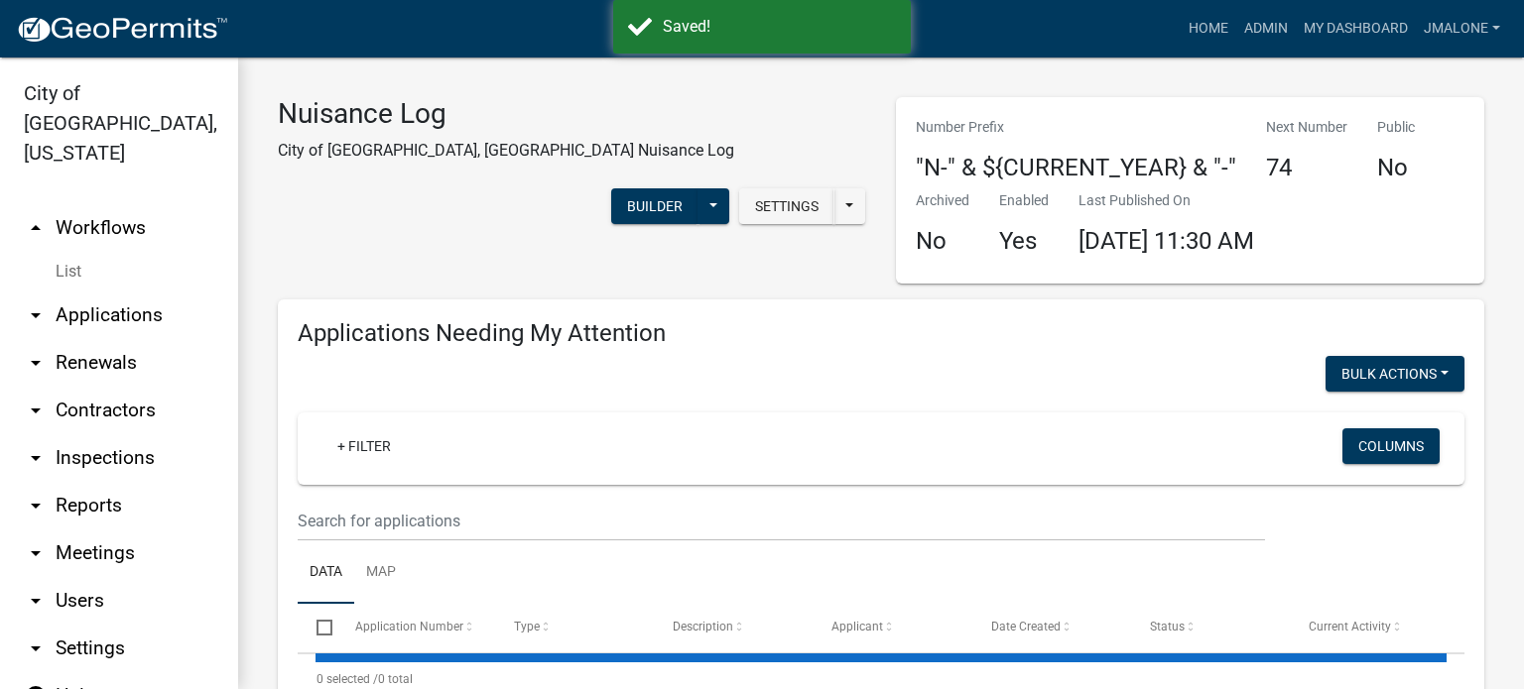
select select "3: 100"
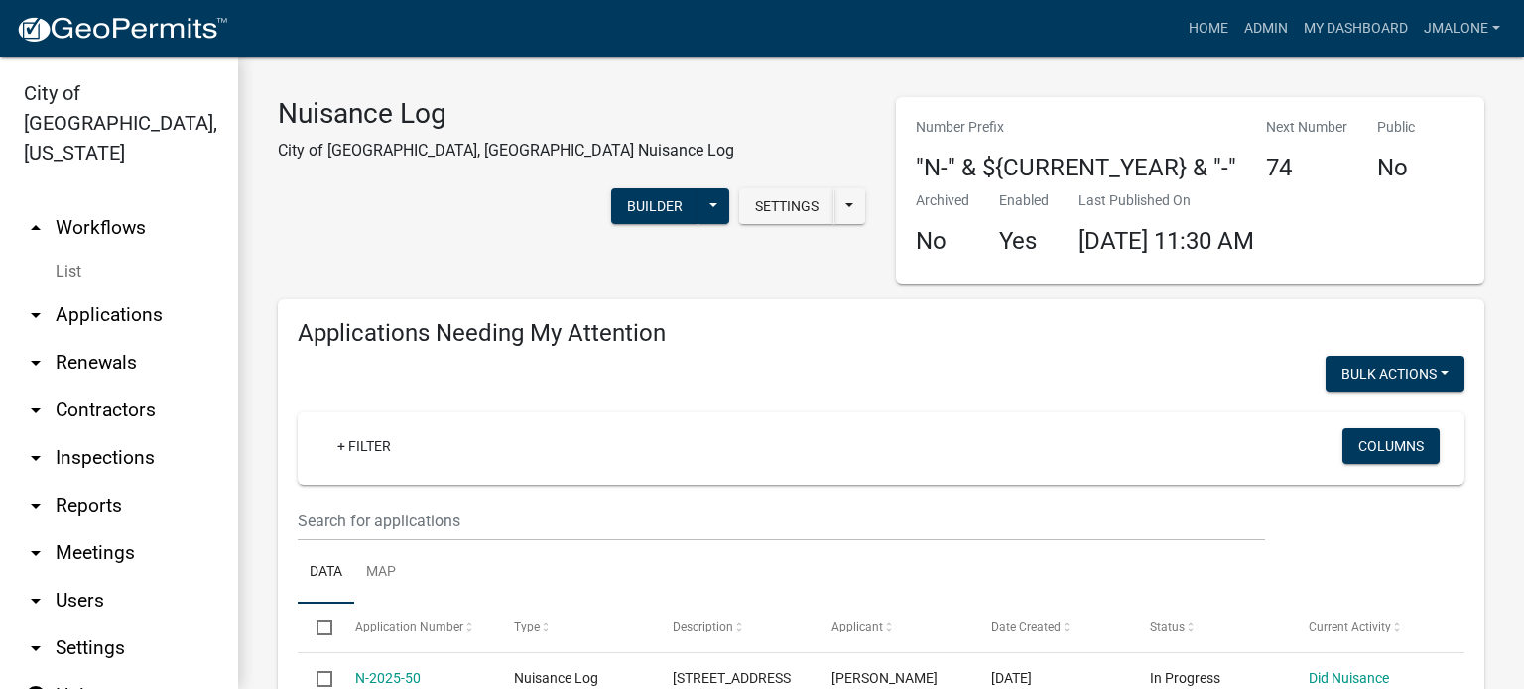
click at [113, 204] on link "arrow_drop_up Workflows" at bounding box center [119, 228] width 238 height 48
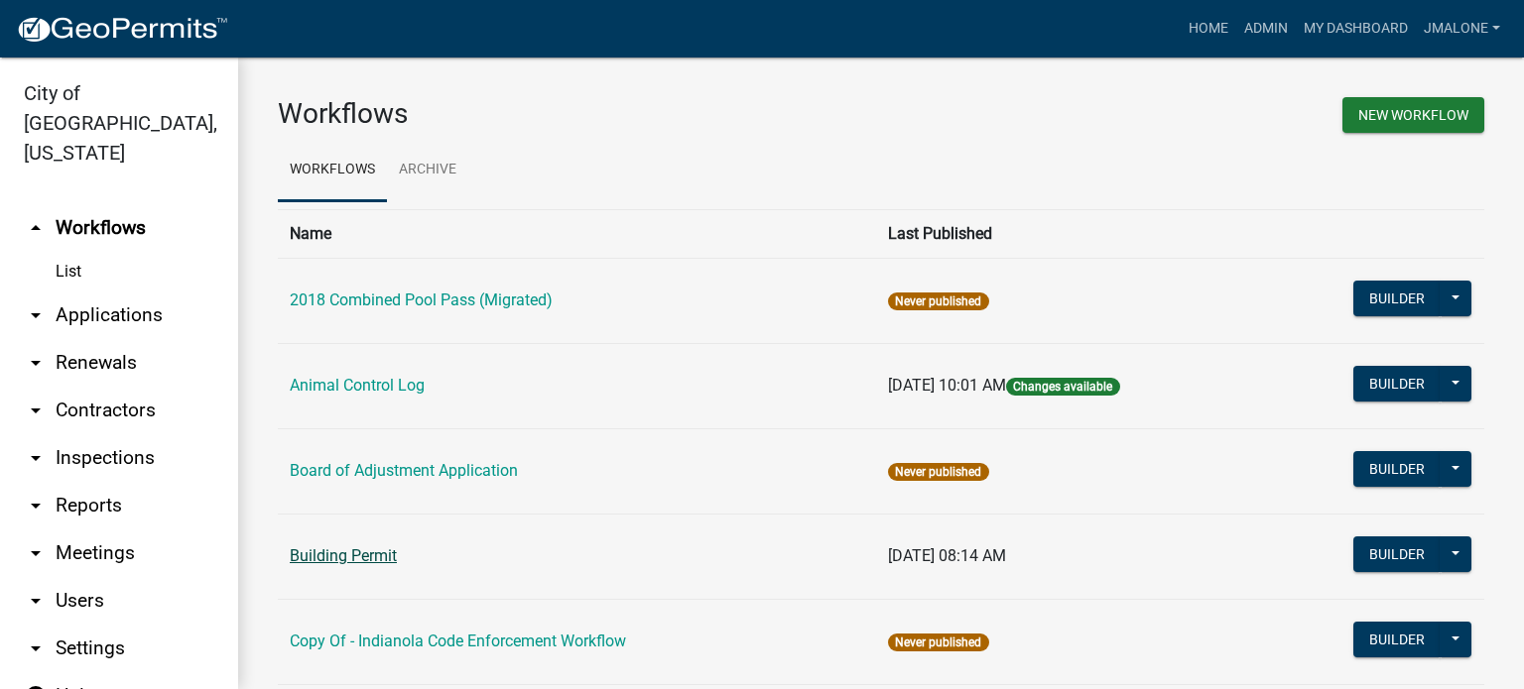
click at [381, 565] on link "Building Permit" at bounding box center [343, 556] width 107 height 19
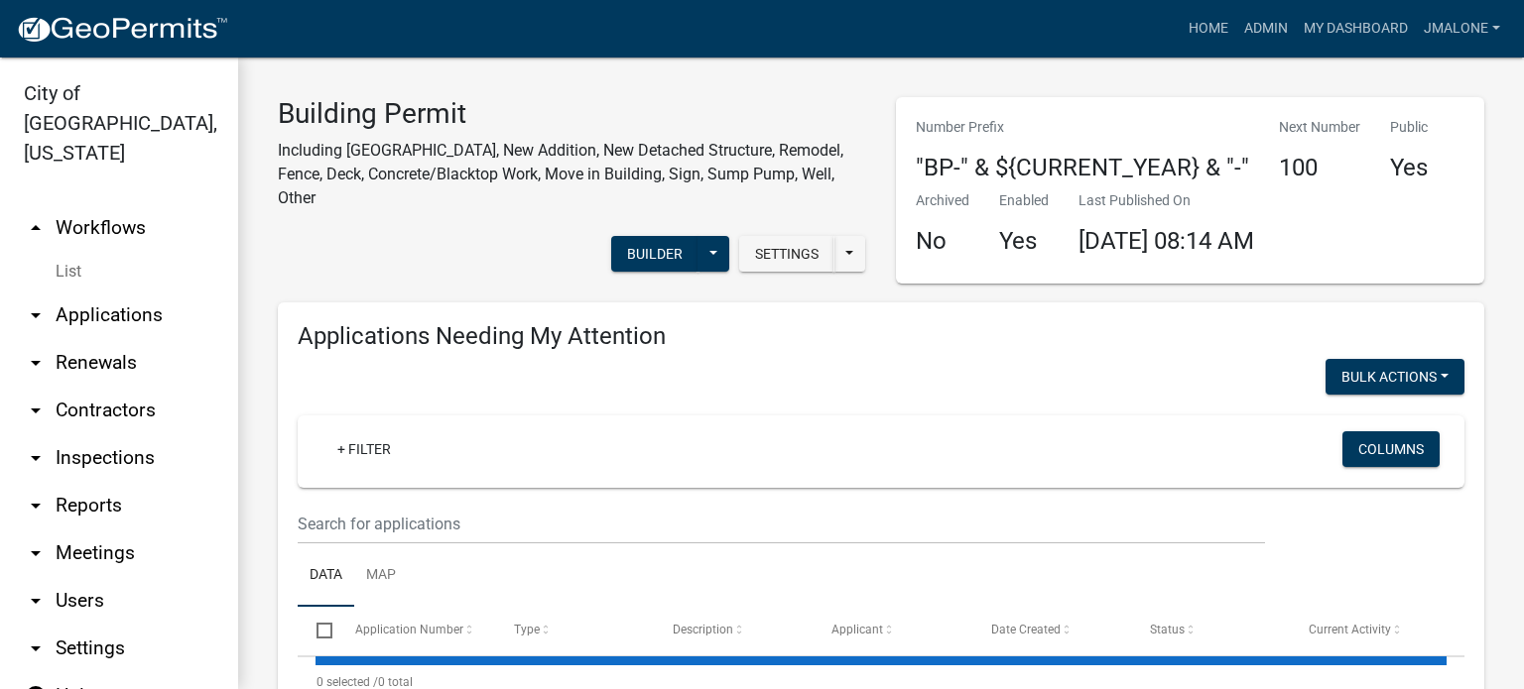
select select "3: 100"
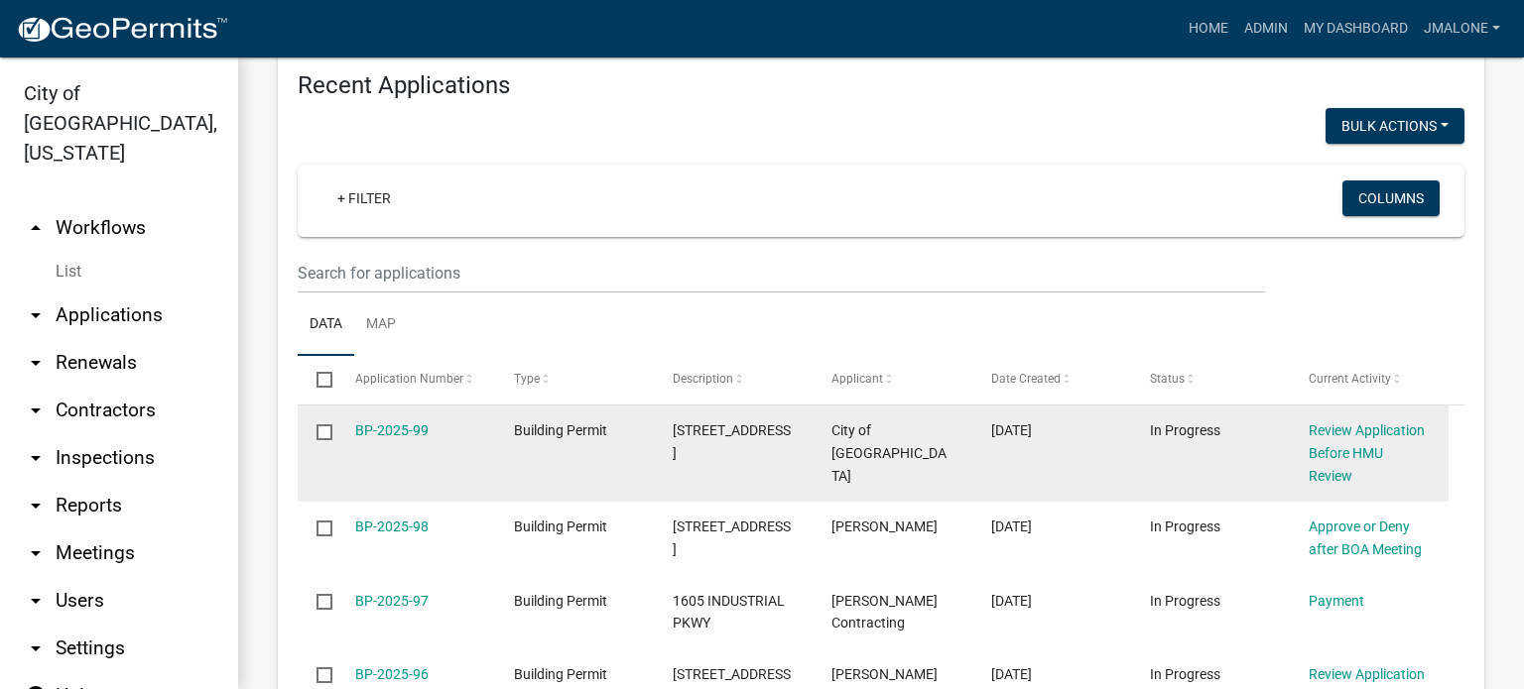
scroll to position [794, 0]
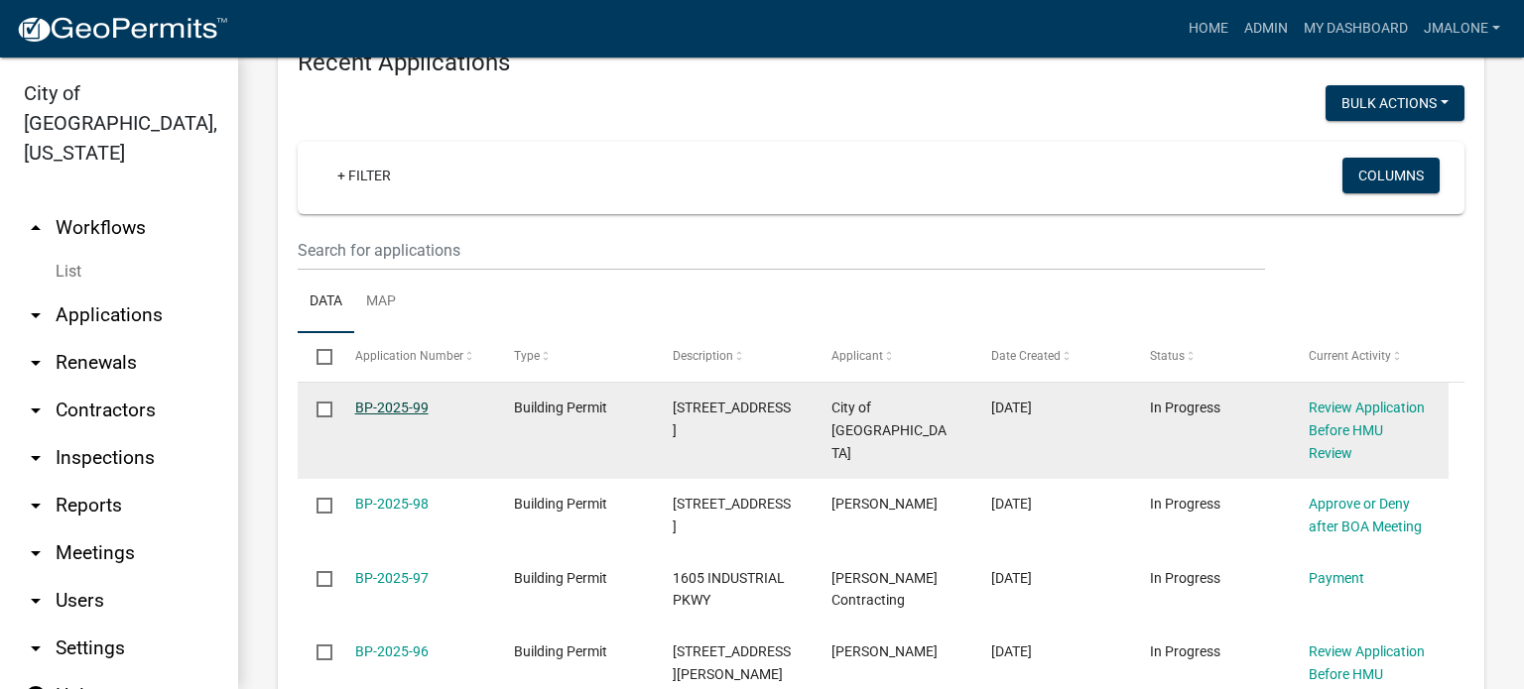
click at [397, 416] on link "BP-2025-99" at bounding box center [391, 408] width 73 height 16
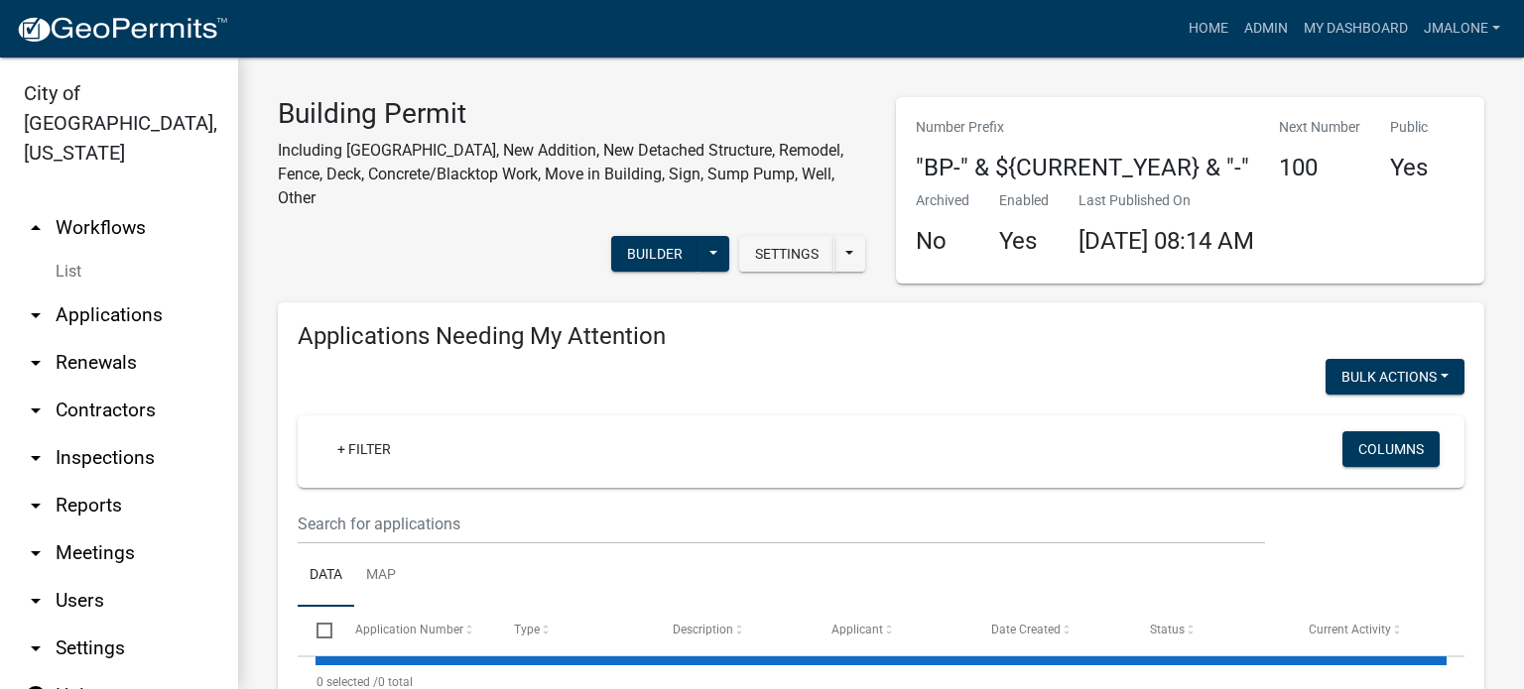
select select "3: 100"
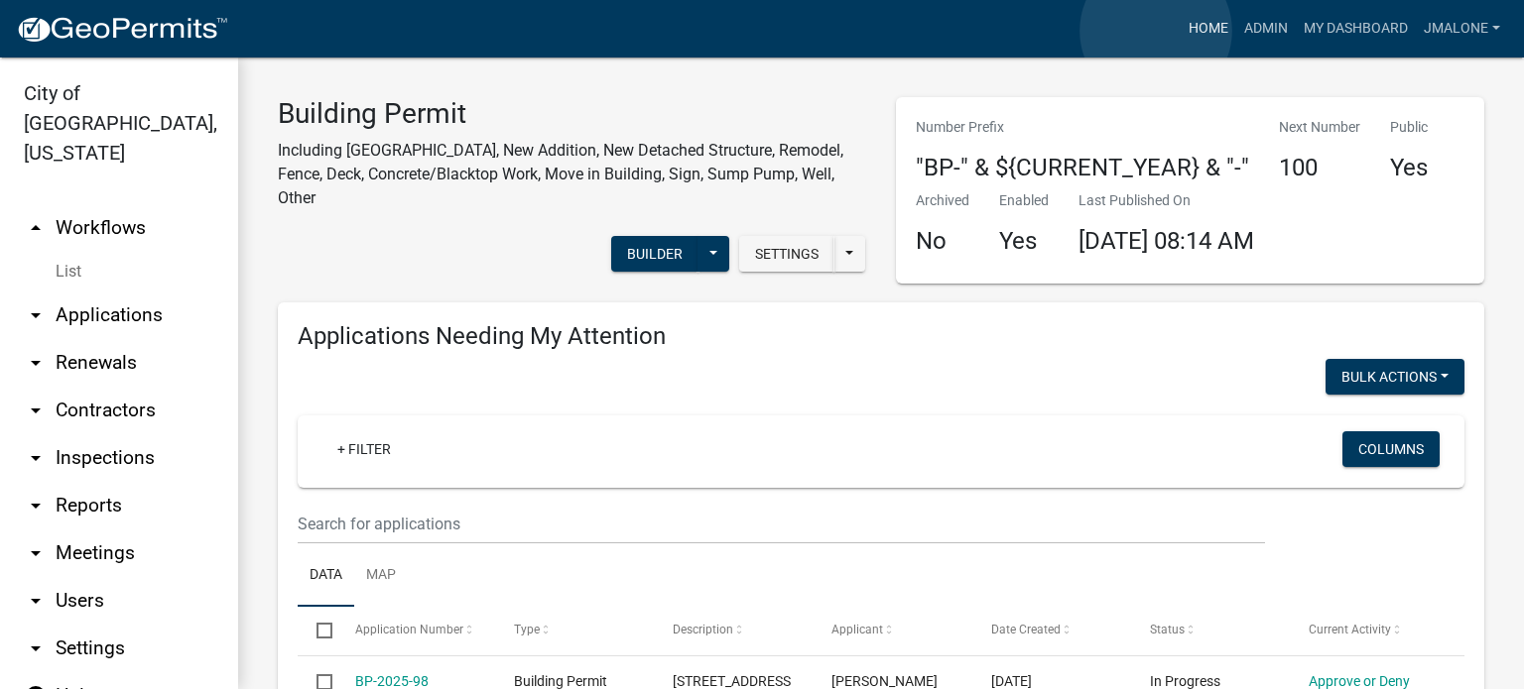
click at [1181, 31] on link "Home" at bounding box center [1209, 29] width 56 height 38
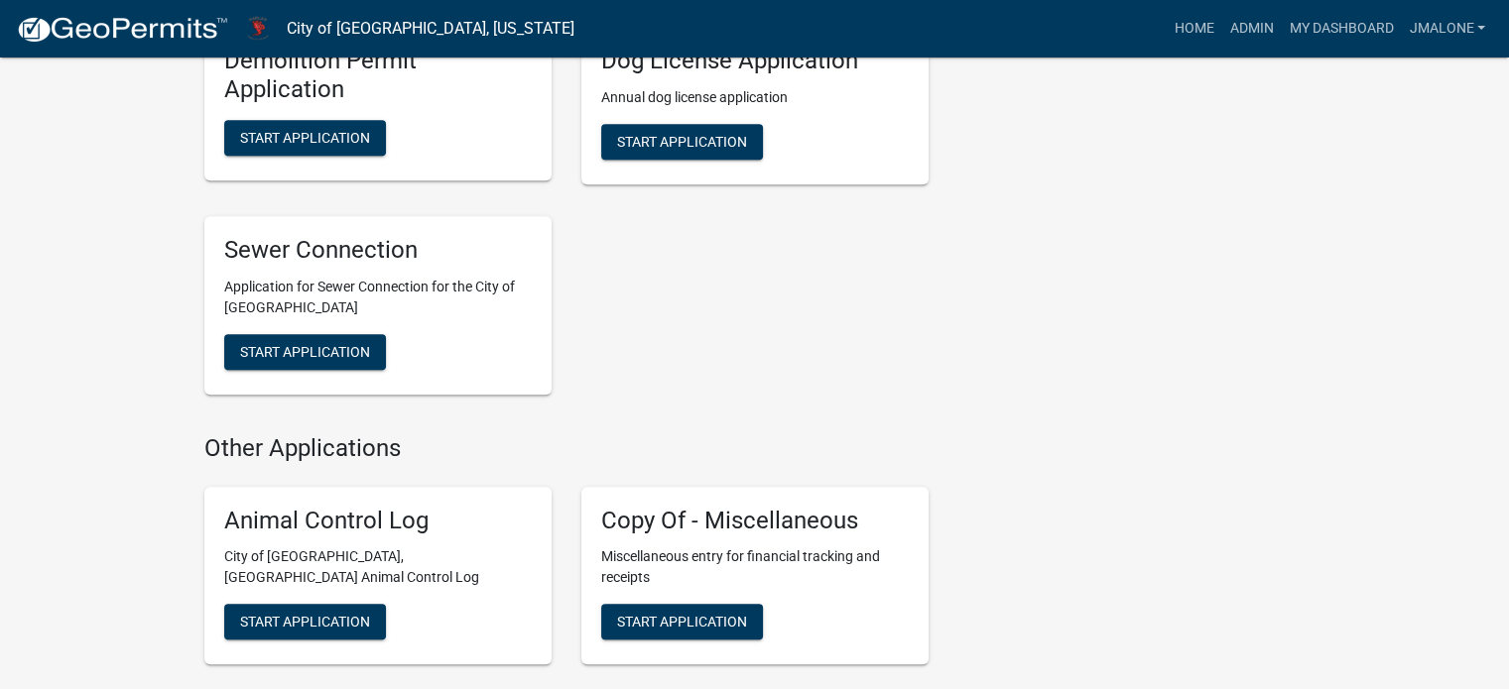
scroll to position [1190, 0]
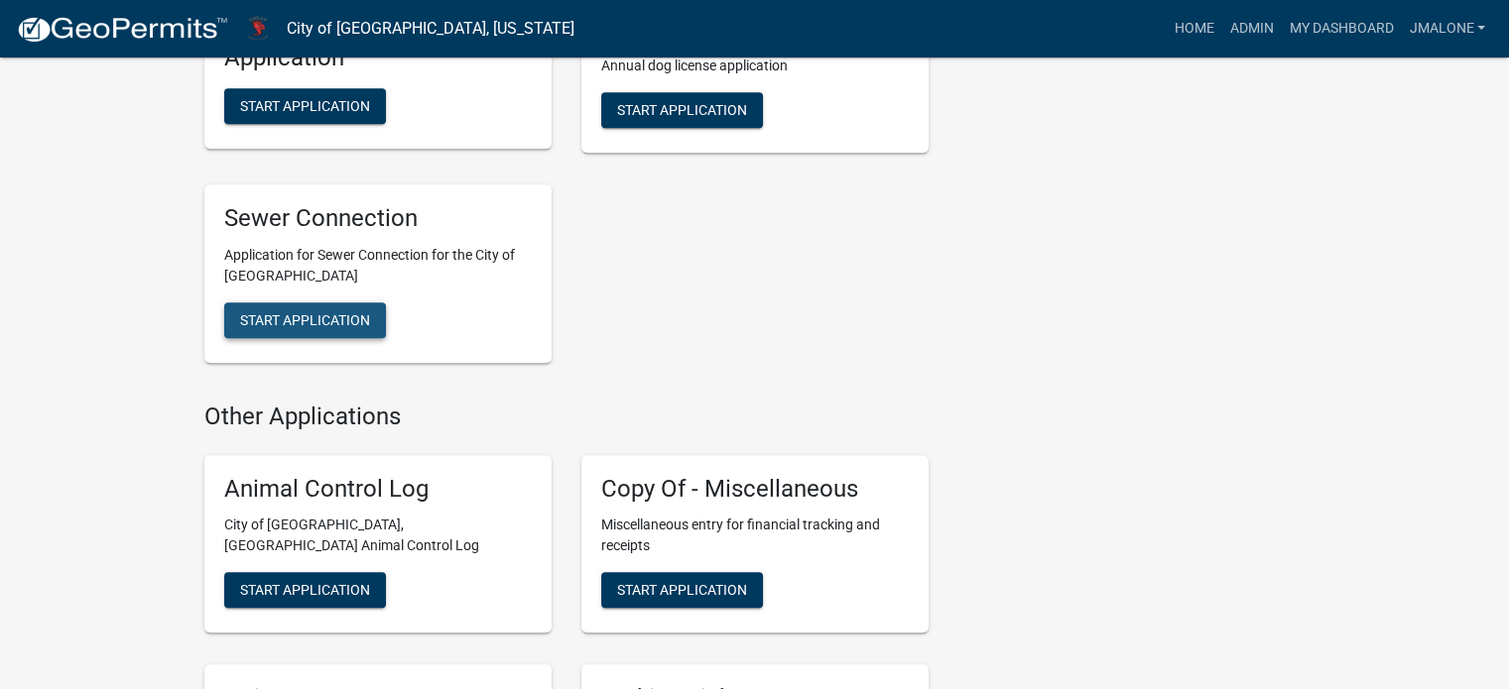
click at [276, 327] on span "Start Application" at bounding box center [305, 320] width 130 height 16
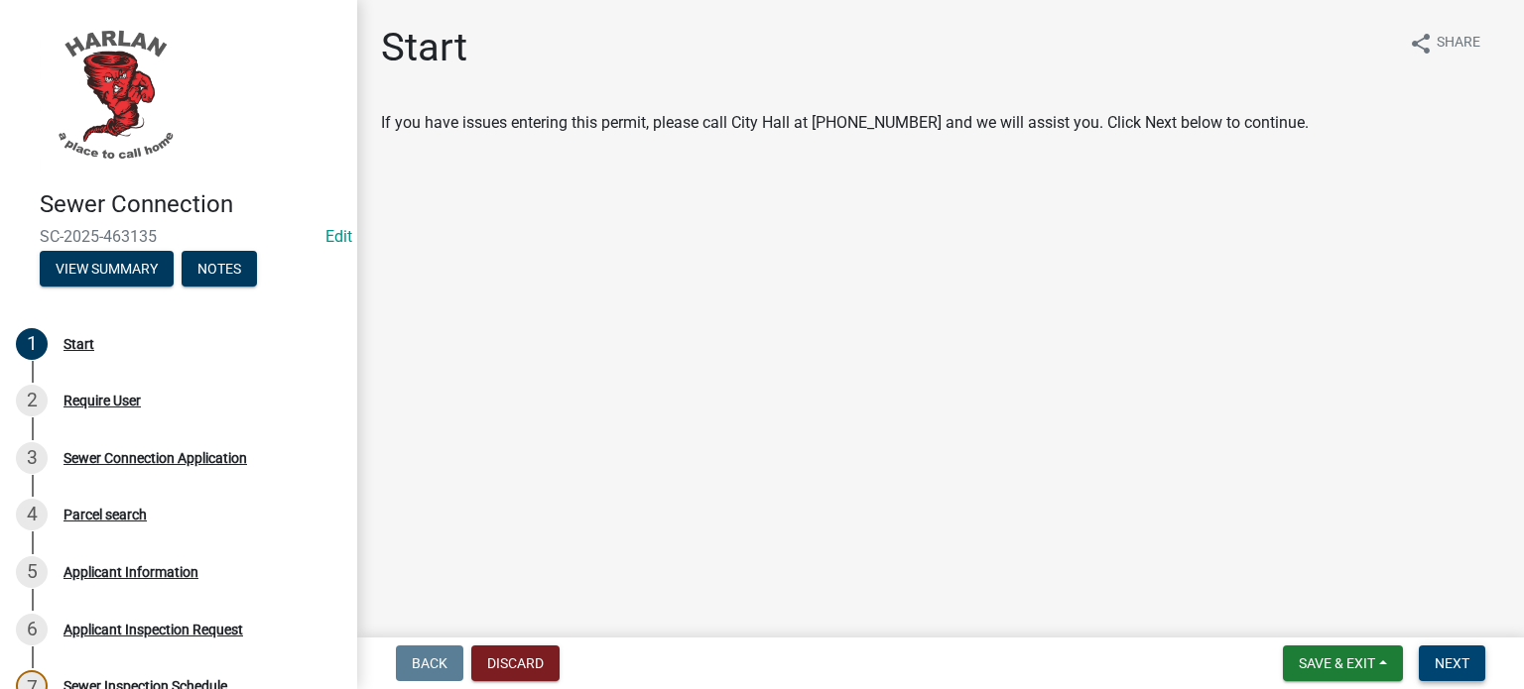
click at [1455, 666] on span "Next" at bounding box center [1452, 664] width 35 height 16
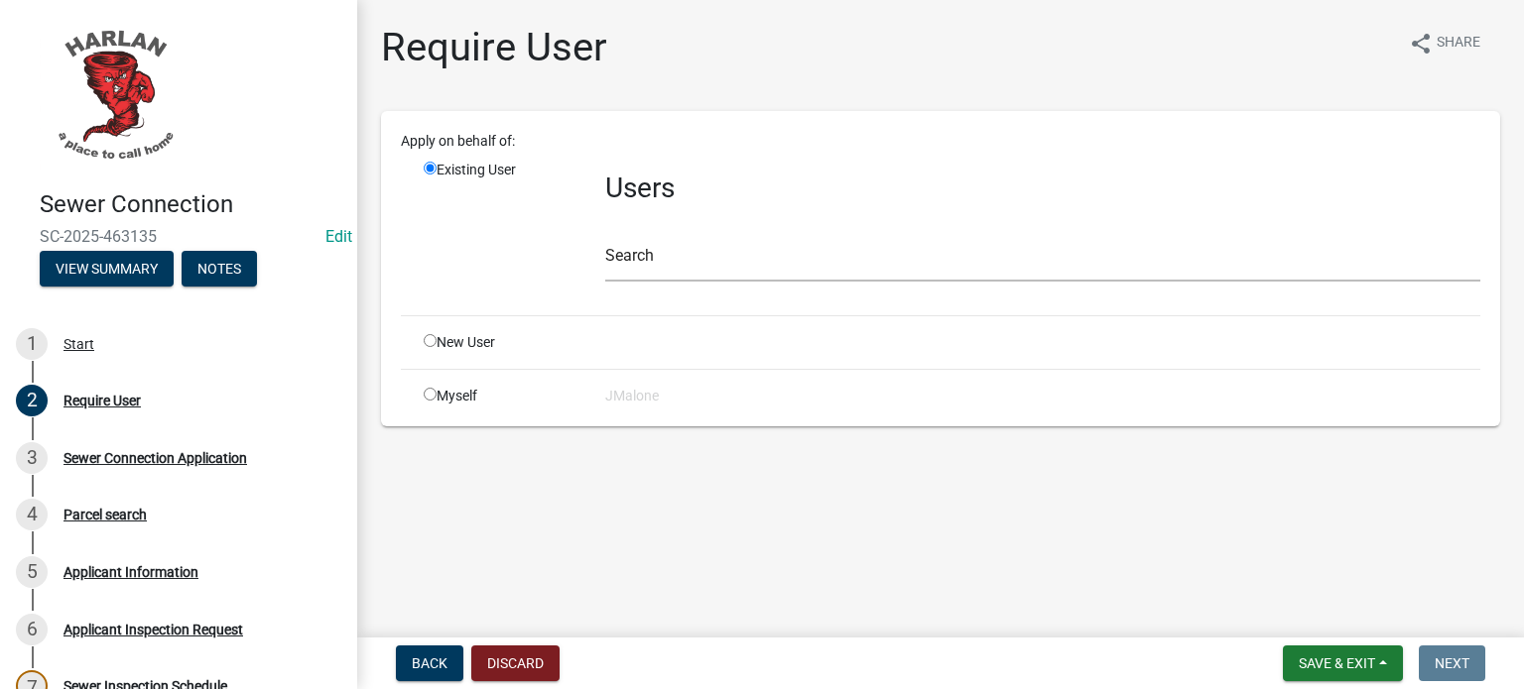
click at [430, 401] on input "radio" at bounding box center [430, 394] width 13 height 13
radio input "true"
radio input "false"
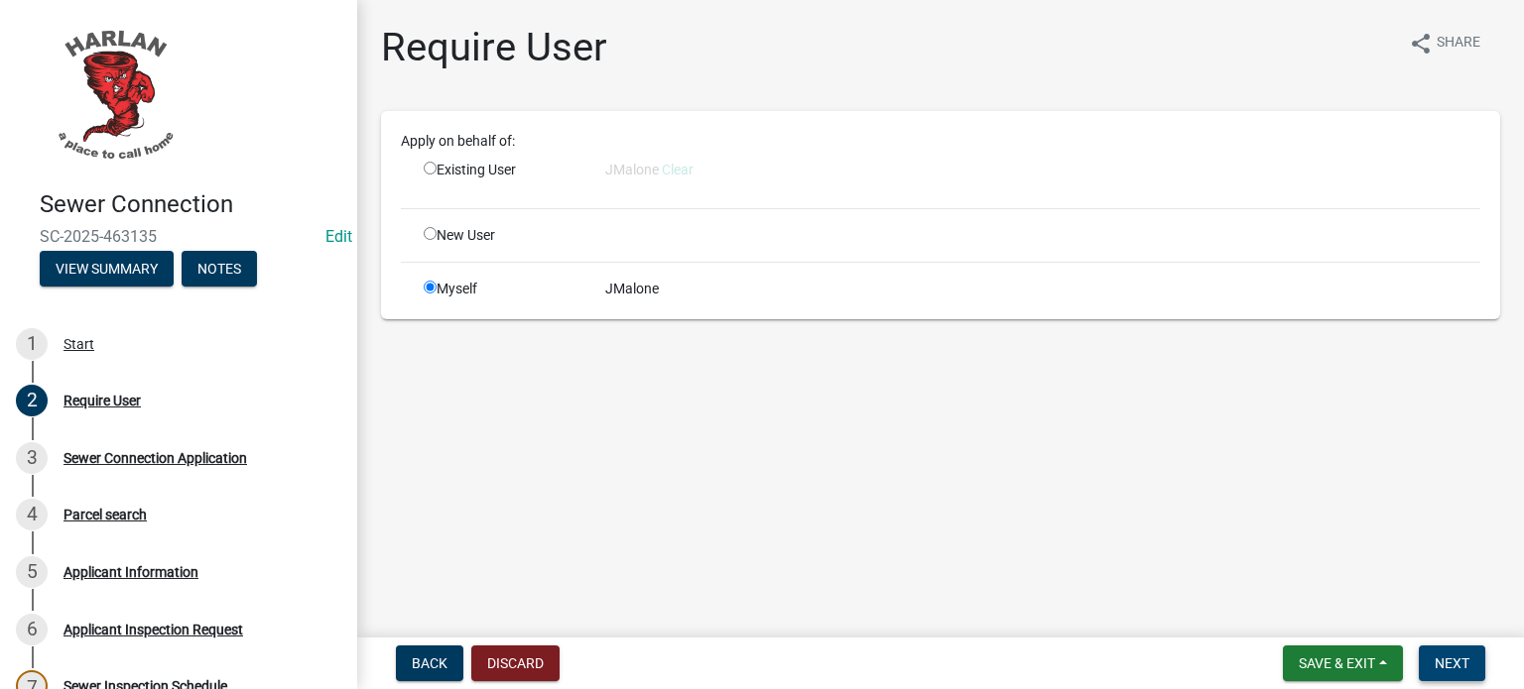
click at [1449, 659] on span "Next" at bounding box center [1452, 664] width 35 height 16
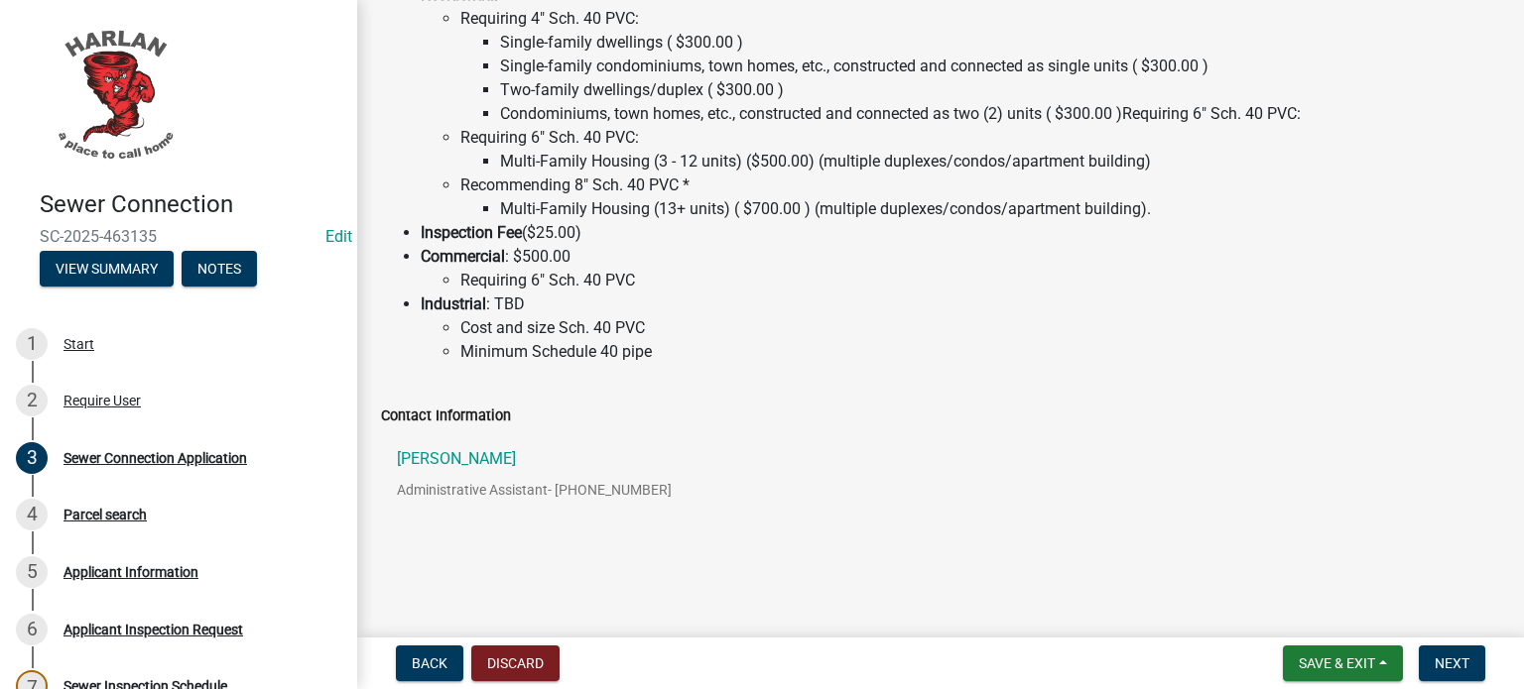
scroll to position [230, 0]
click at [1451, 665] on span "Next" at bounding box center [1452, 664] width 35 height 16
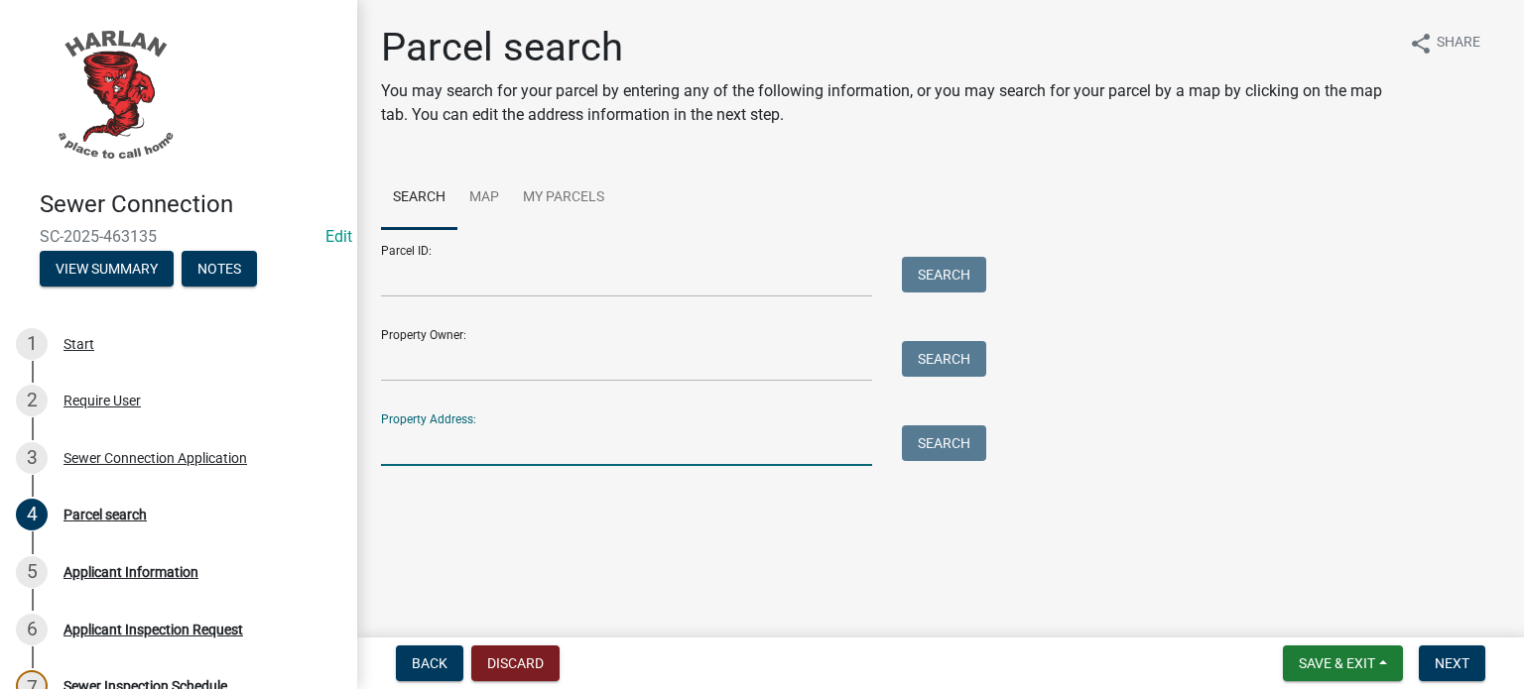
click at [448, 460] on input "Property Address:" at bounding box center [626, 446] width 491 height 41
type input "1400"
click at [914, 461] on button "Search" at bounding box center [944, 444] width 84 height 36
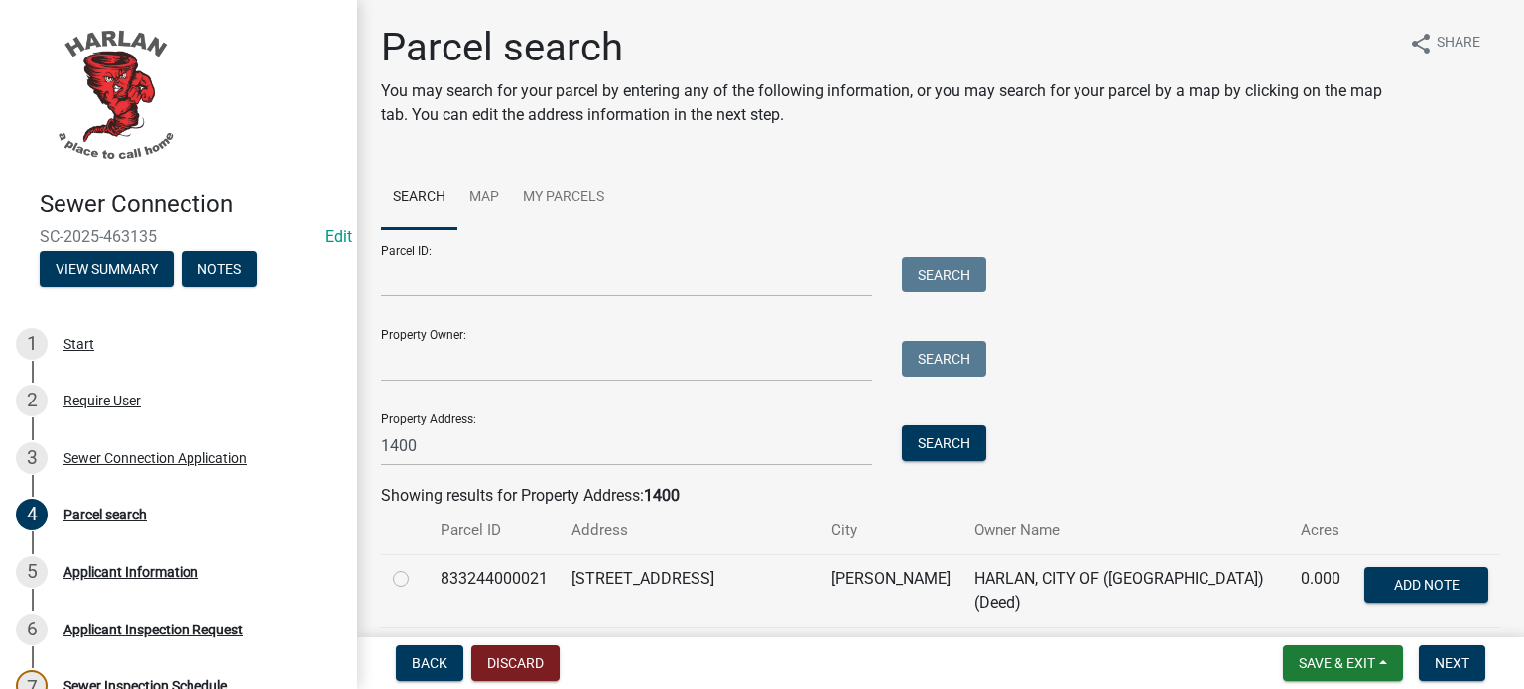
click at [417, 567] on label at bounding box center [417, 567] width 0 height 0
click at [417, 580] on input "radio" at bounding box center [423, 573] width 13 height 13
radio input "true"
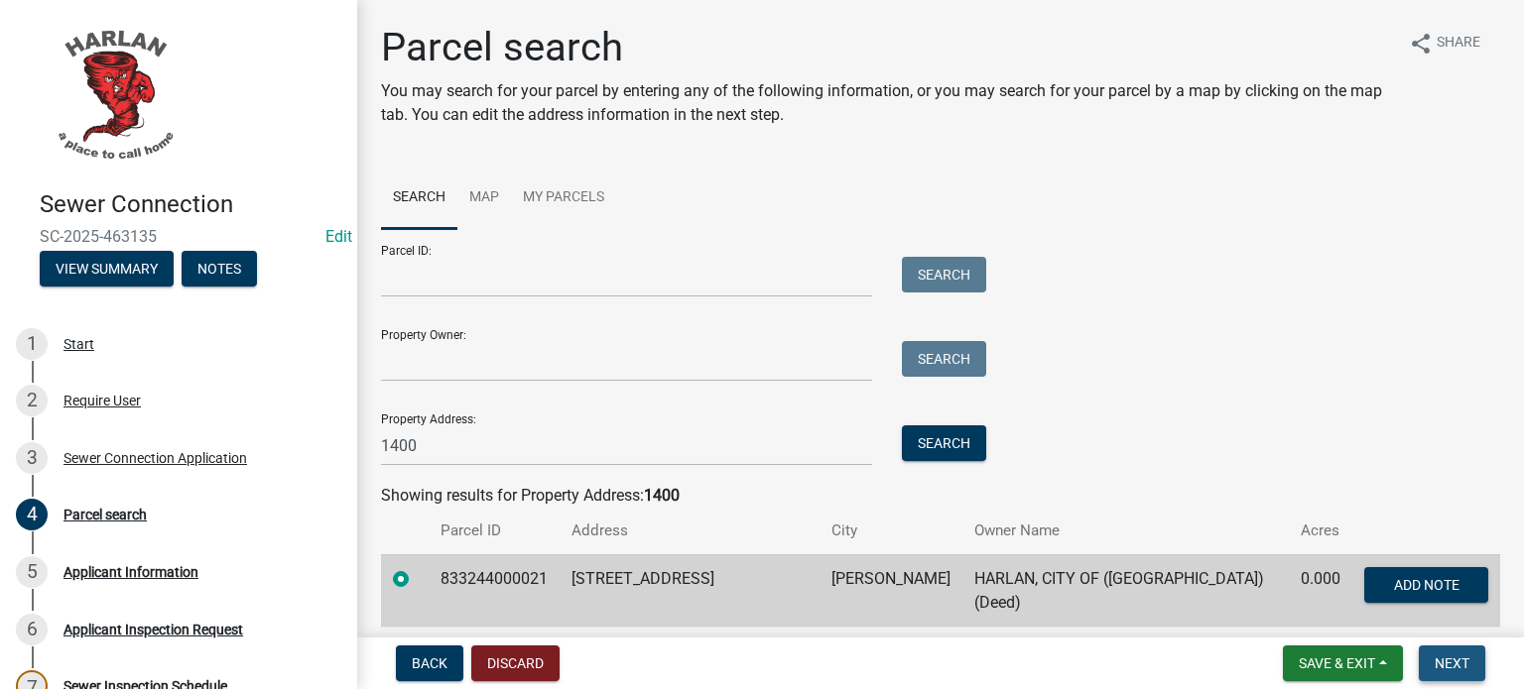
click at [1457, 673] on button "Next" at bounding box center [1452, 664] width 66 height 36
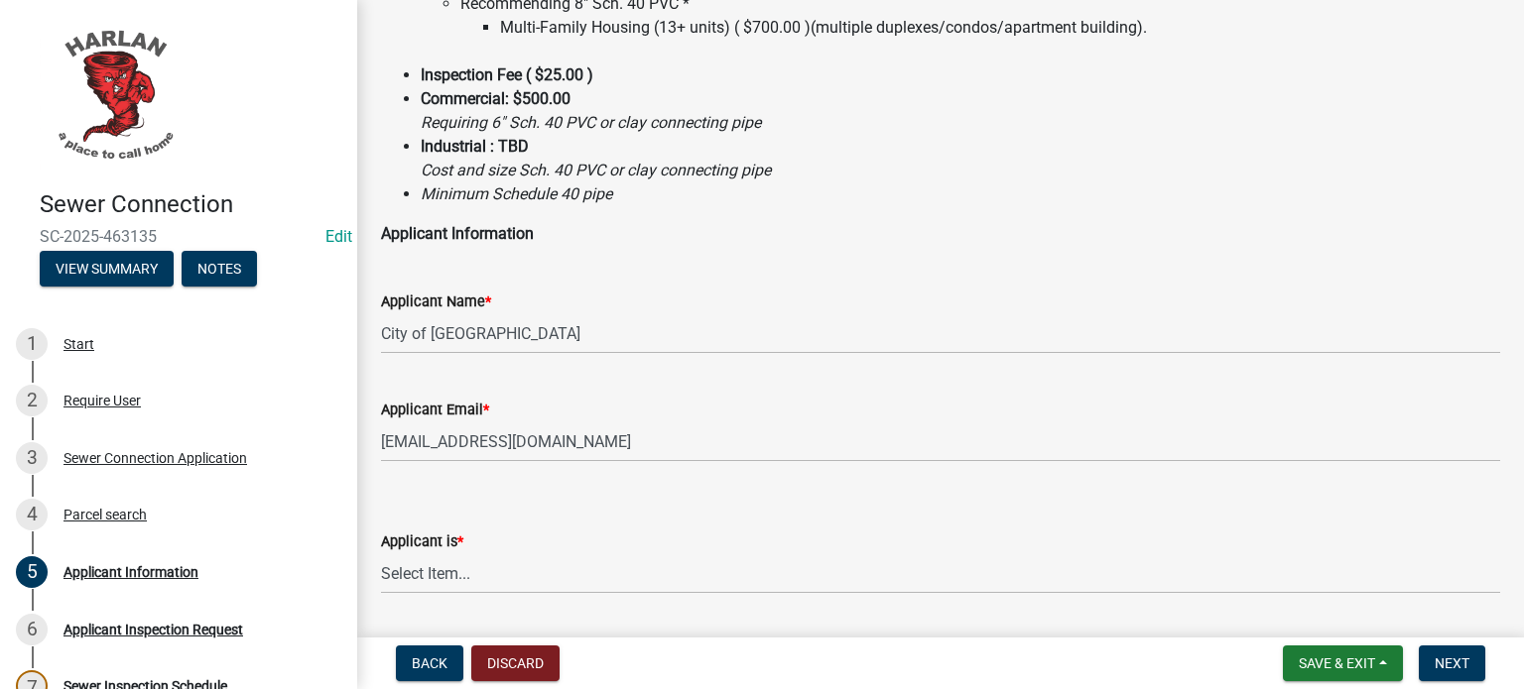
scroll to position [496, 0]
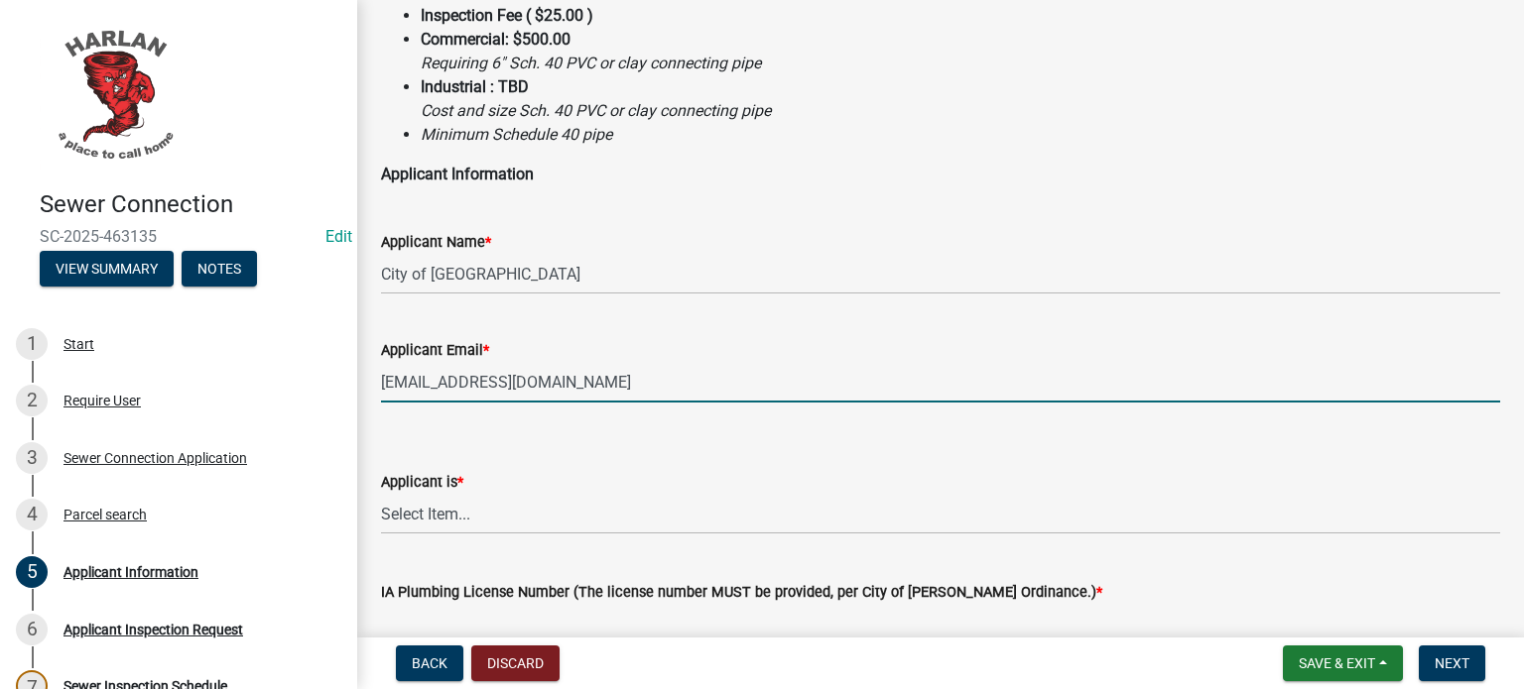
drag, startPoint x: 433, startPoint y: 385, endPoint x: 345, endPoint y: 378, distance: 87.6
click at [345, 379] on div "Sewer Connection SC-2025-463135 Edit View Summary Notes 1 Start 2 Require User …" at bounding box center [762, 344] width 1524 height 689
type input "[EMAIL_ADDRESS][DOMAIN_NAME]"
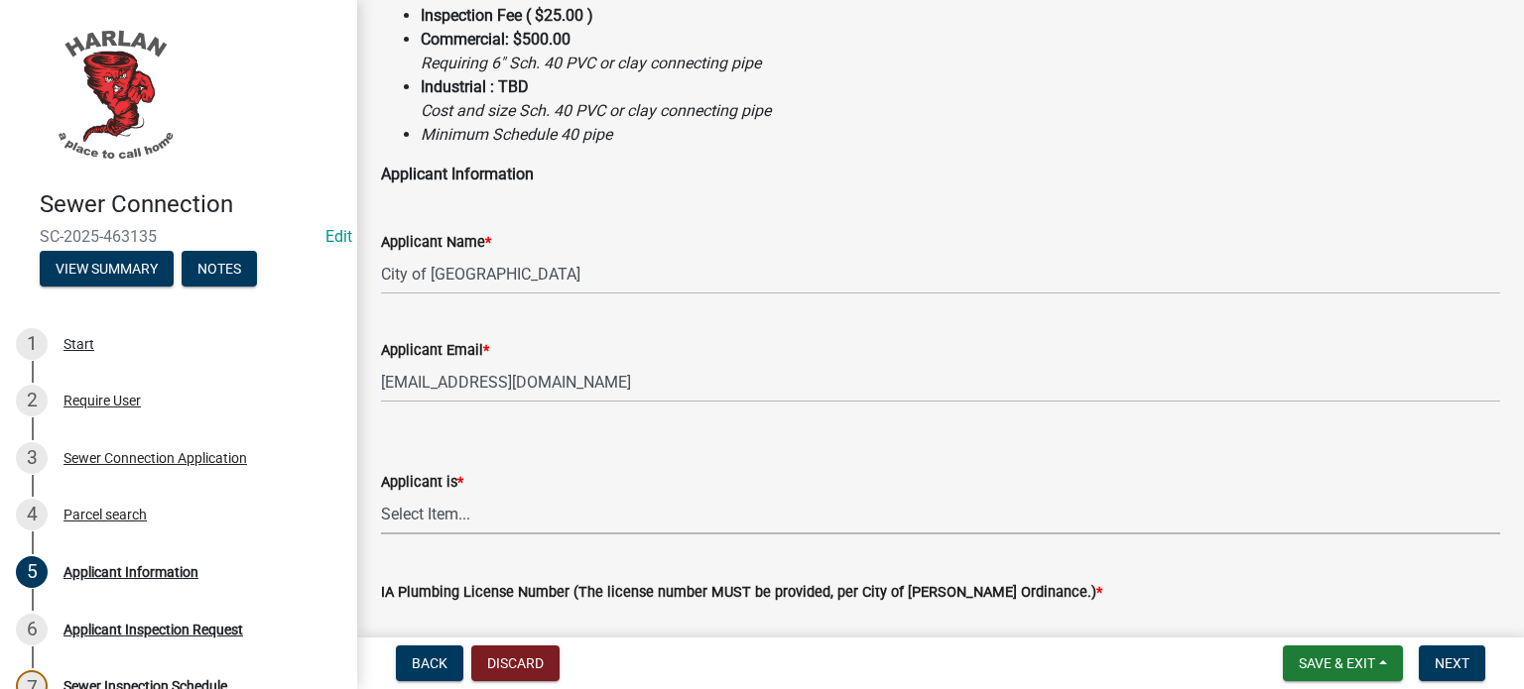
click at [457, 526] on select "Select Item... Authorized Agent Contractor Property Owner" at bounding box center [940, 514] width 1119 height 41
click at [381, 494] on select "Select Item... Authorized Agent Contractor Property Owner" at bounding box center [940, 514] width 1119 height 41
select select "3c76704e-dc7f-4814-956d-1d83f005f97c"
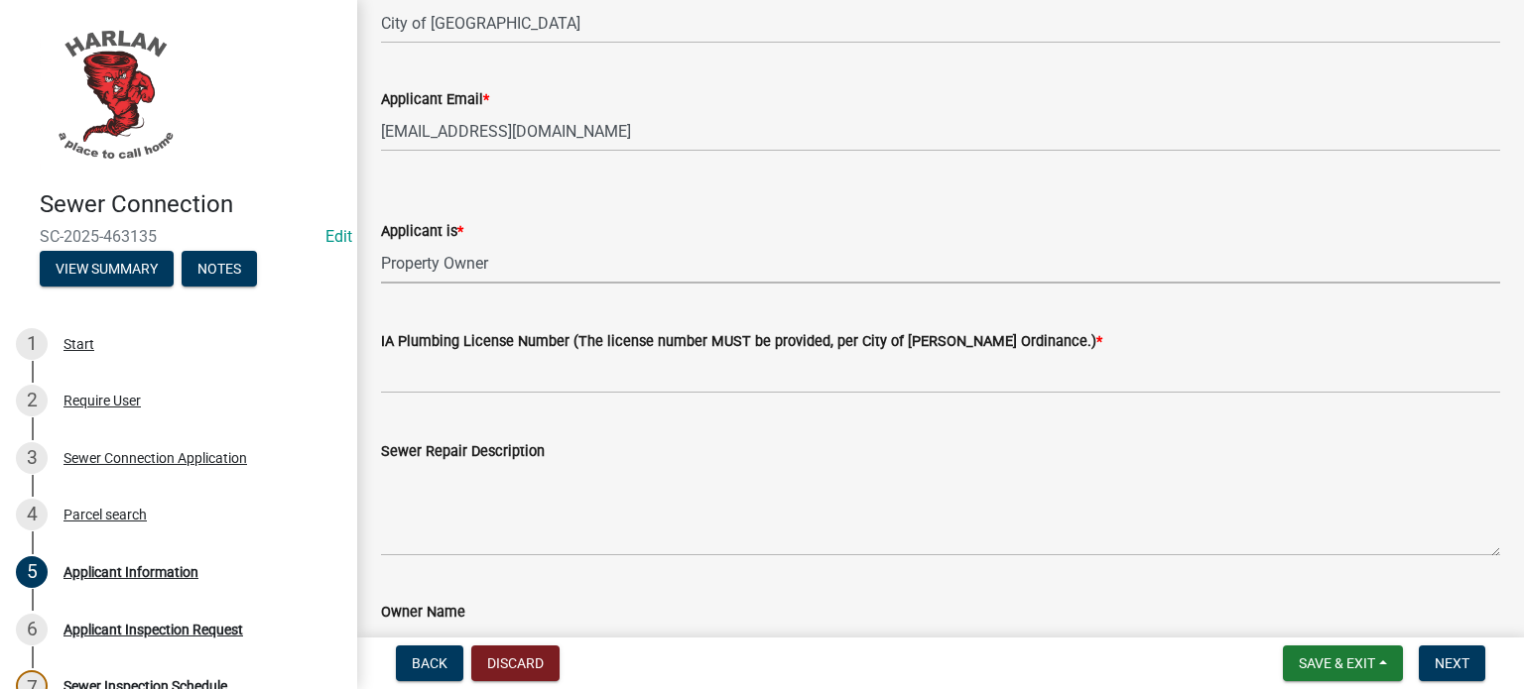
scroll to position [893, 0]
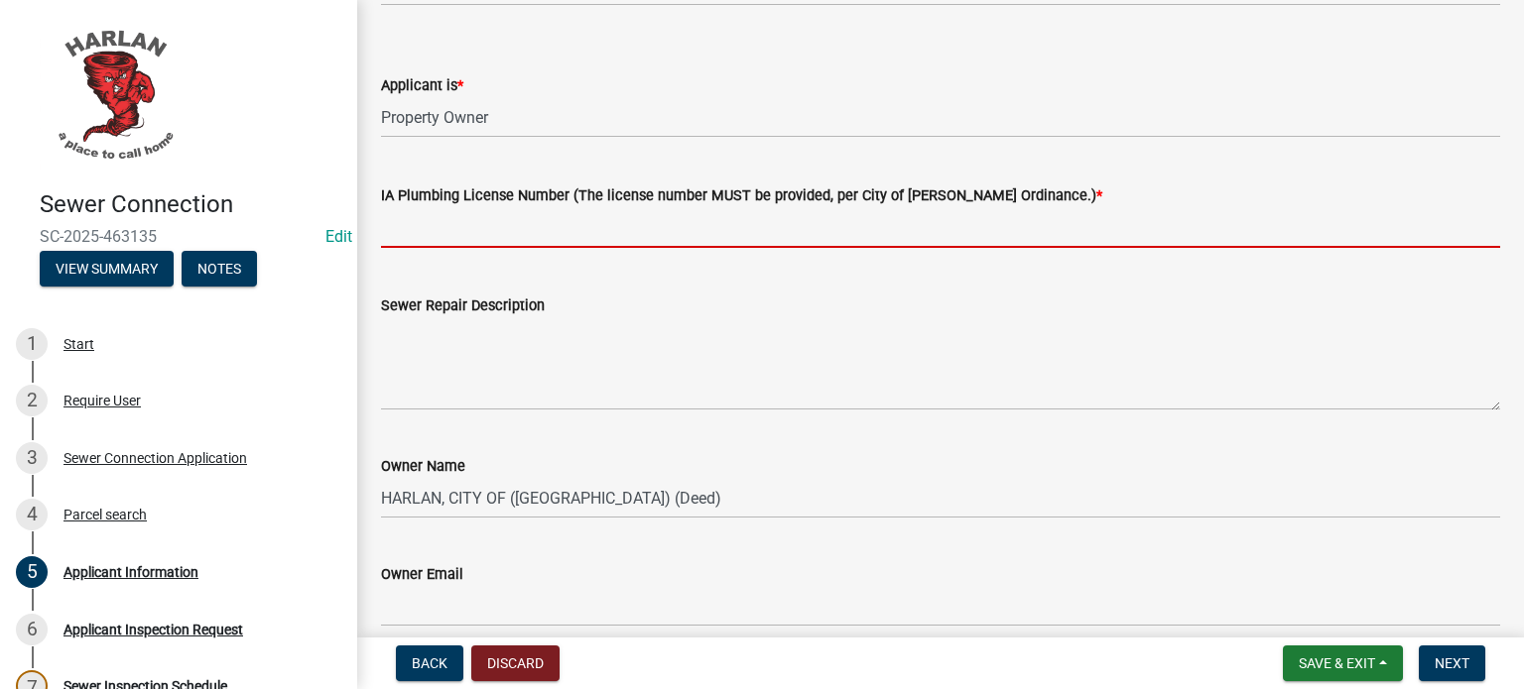
click at [456, 229] on input "text" at bounding box center [940, 227] width 1119 height 41
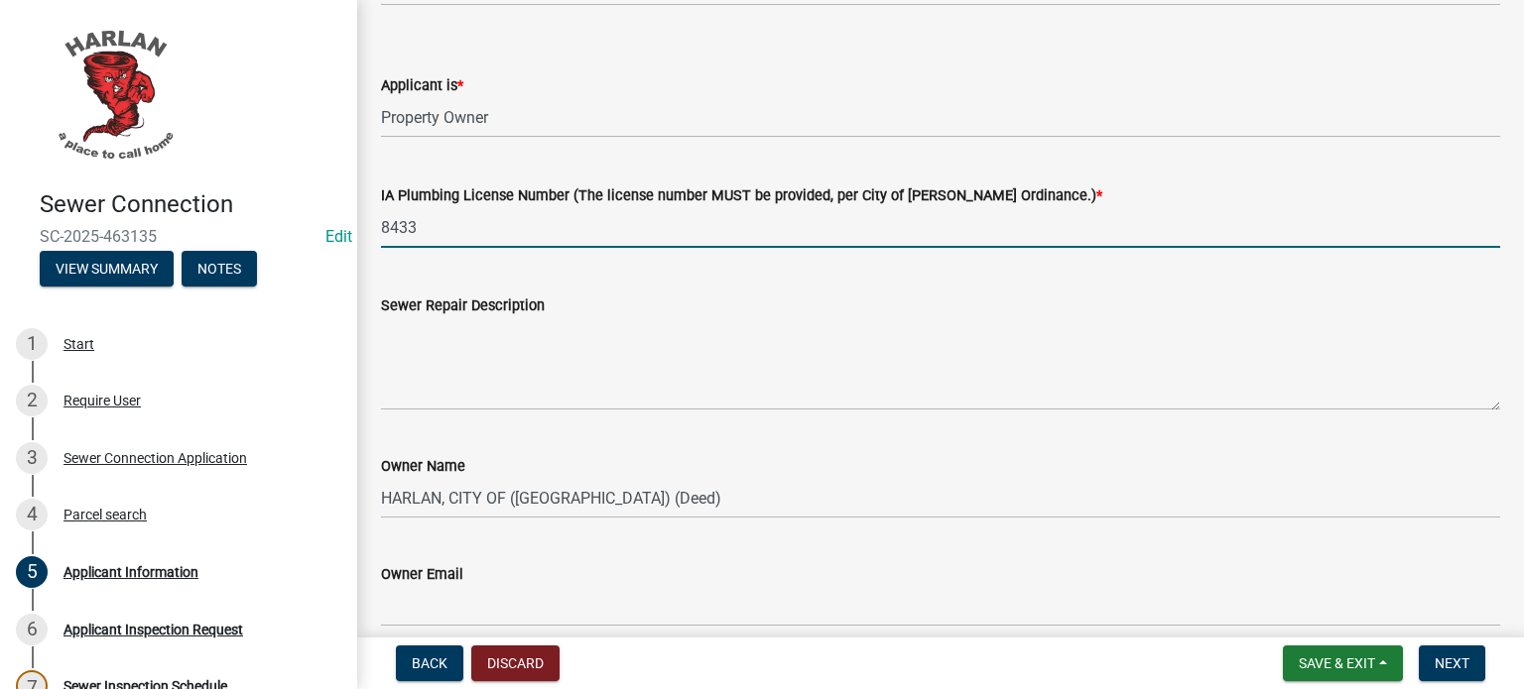
type input "8433"
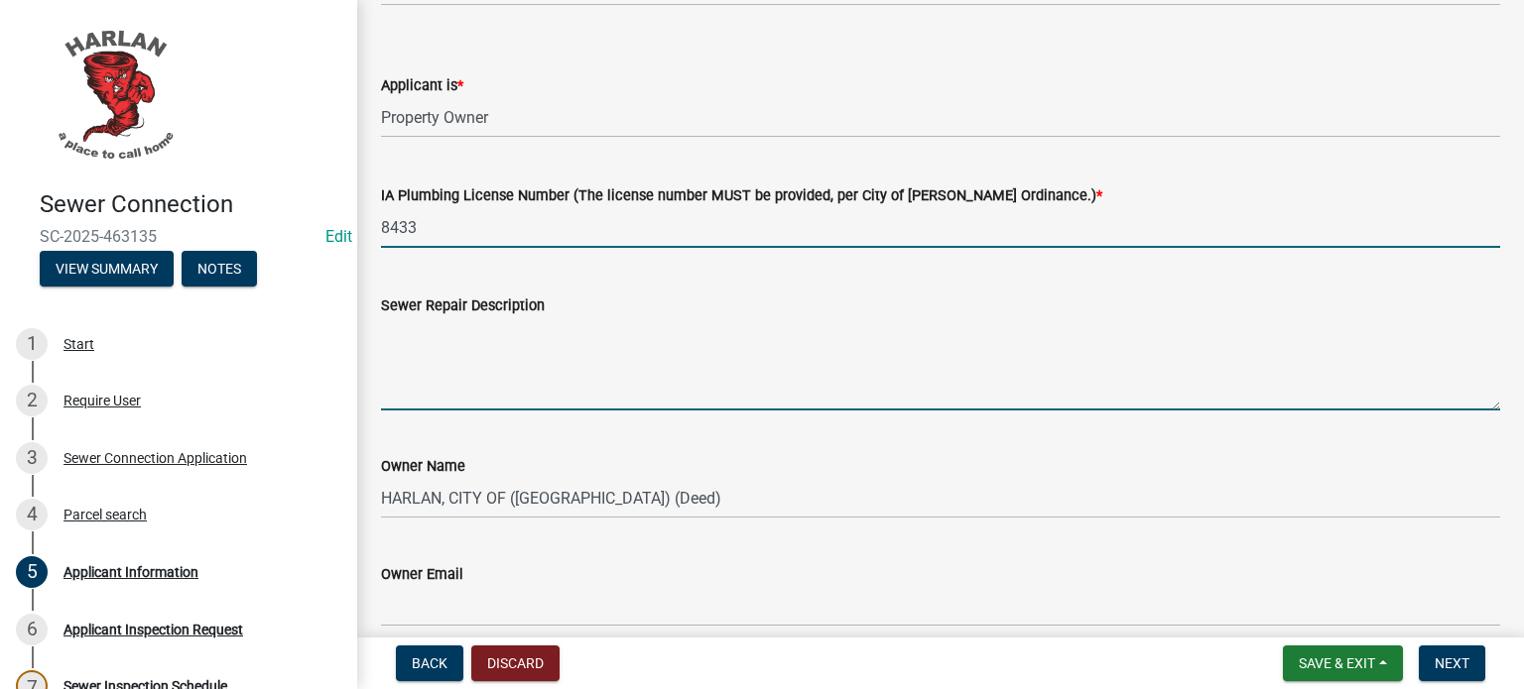
click at [449, 345] on textarea "Sewer Repair Description" at bounding box center [940, 363] width 1119 height 93
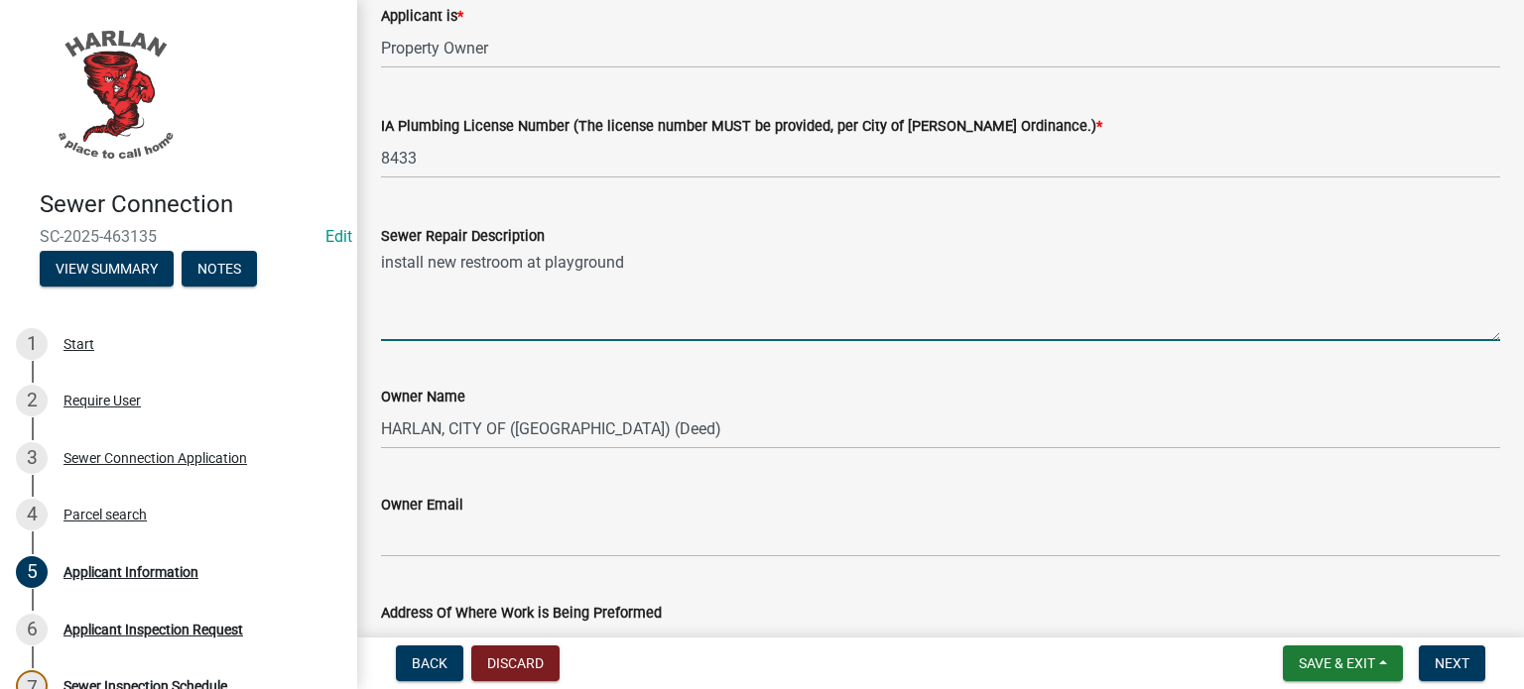
scroll to position [1091, 0]
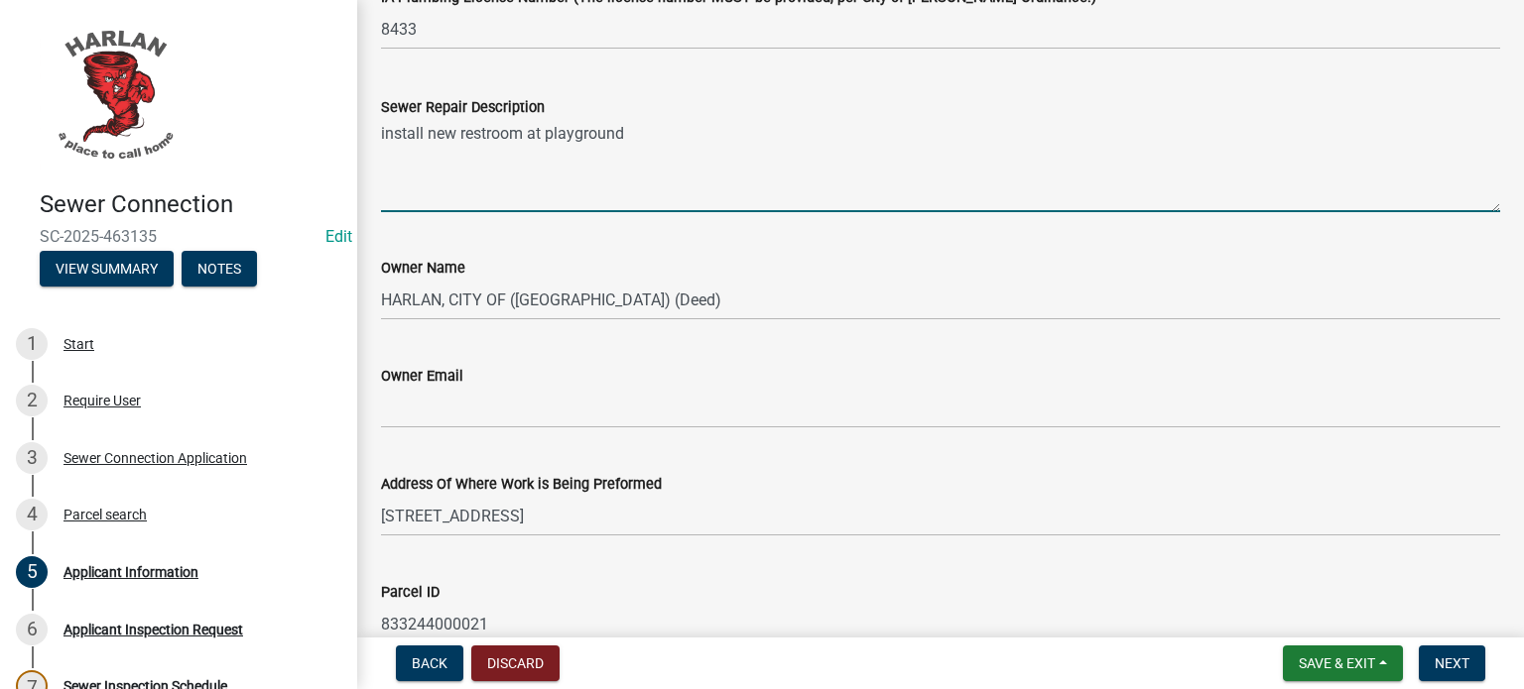
type textarea "install new restroom at playground"
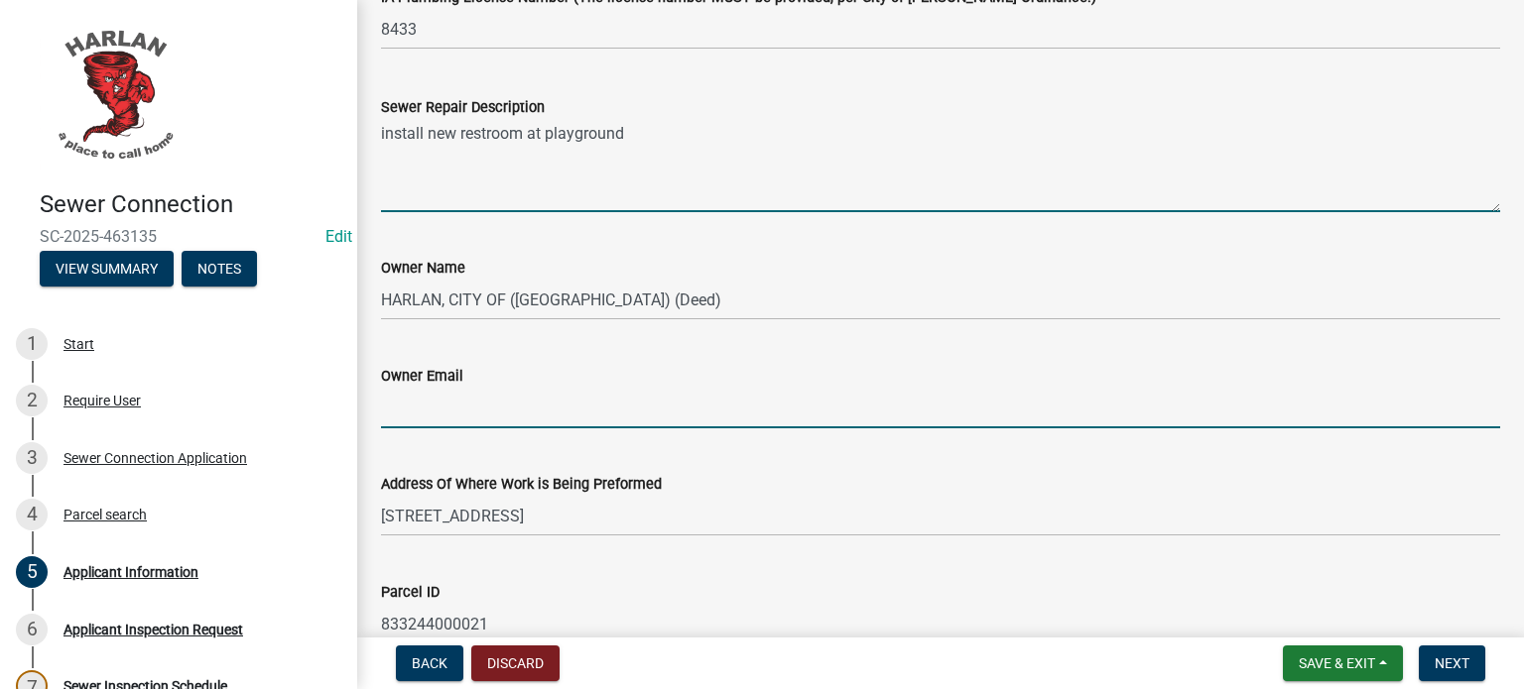
click at [457, 413] on input "Owner Email" at bounding box center [940, 408] width 1119 height 41
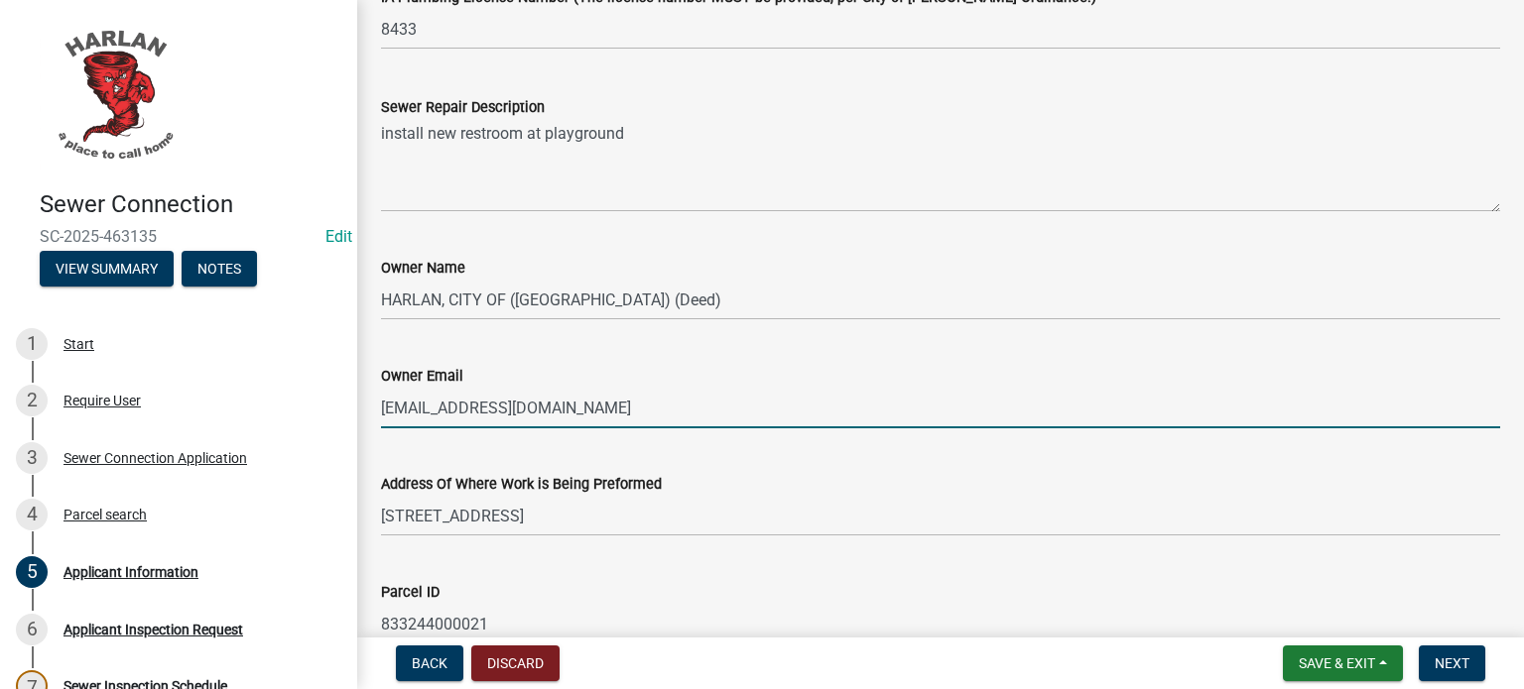
type input "[EMAIL_ADDRESS][DOMAIN_NAME]"
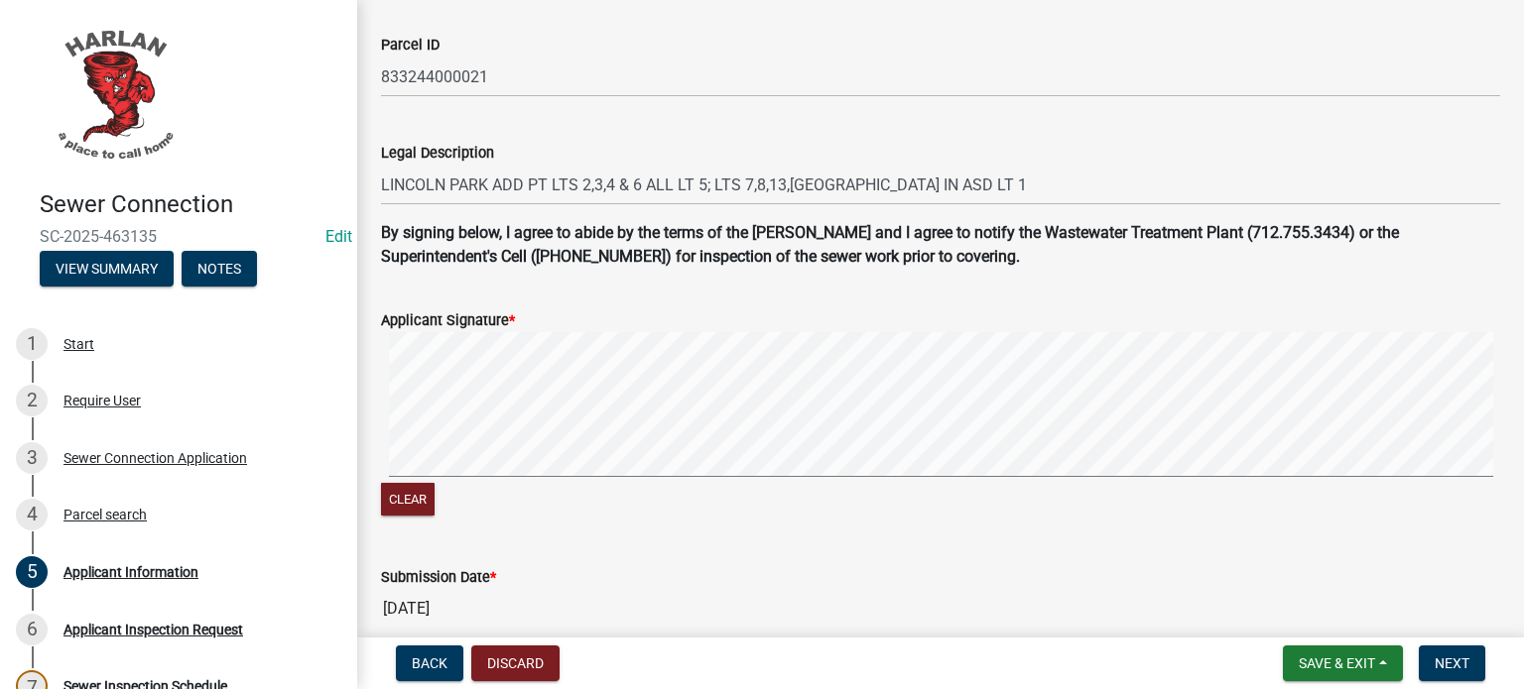
scroll to position [1735, 0]
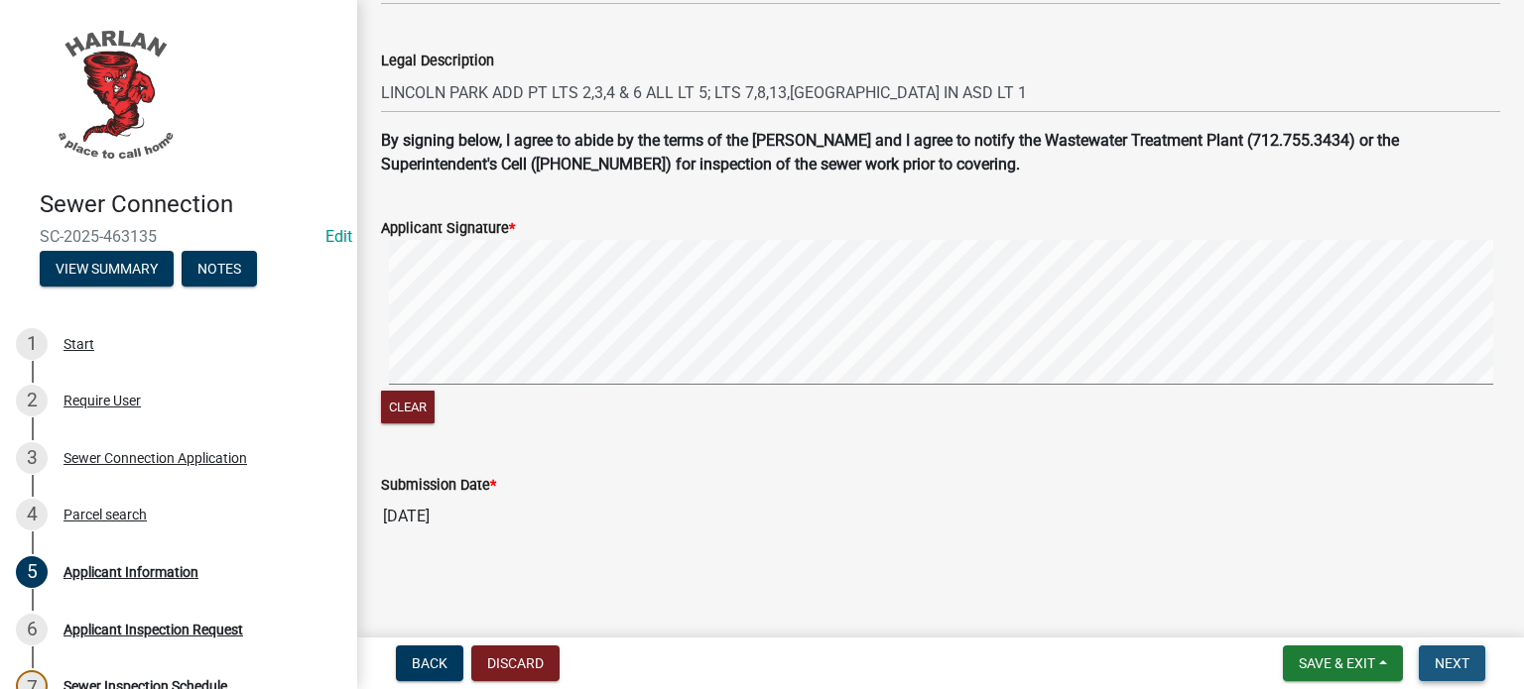
click at [1436, 663] on span "Next" at bounding box center [1452, 664] width 35 height 16
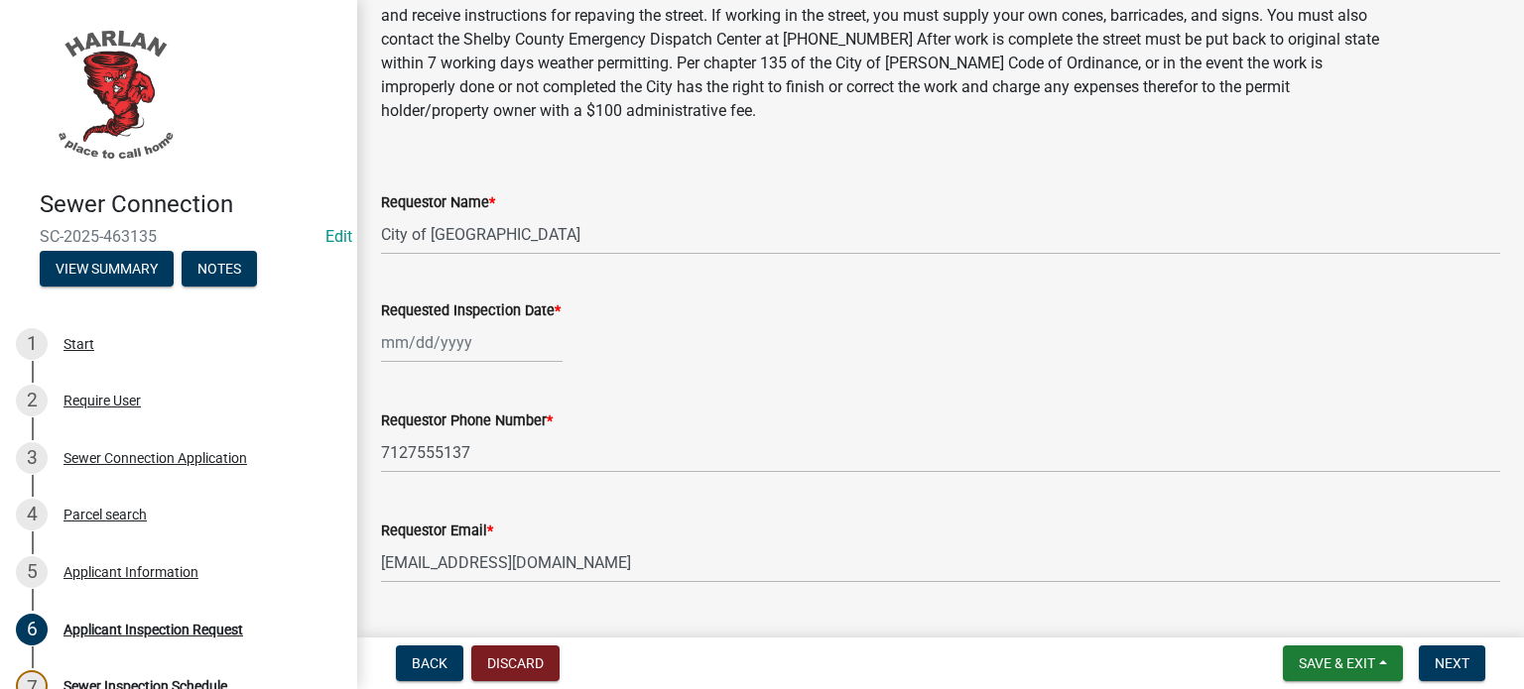
scroll to position [198, 0]
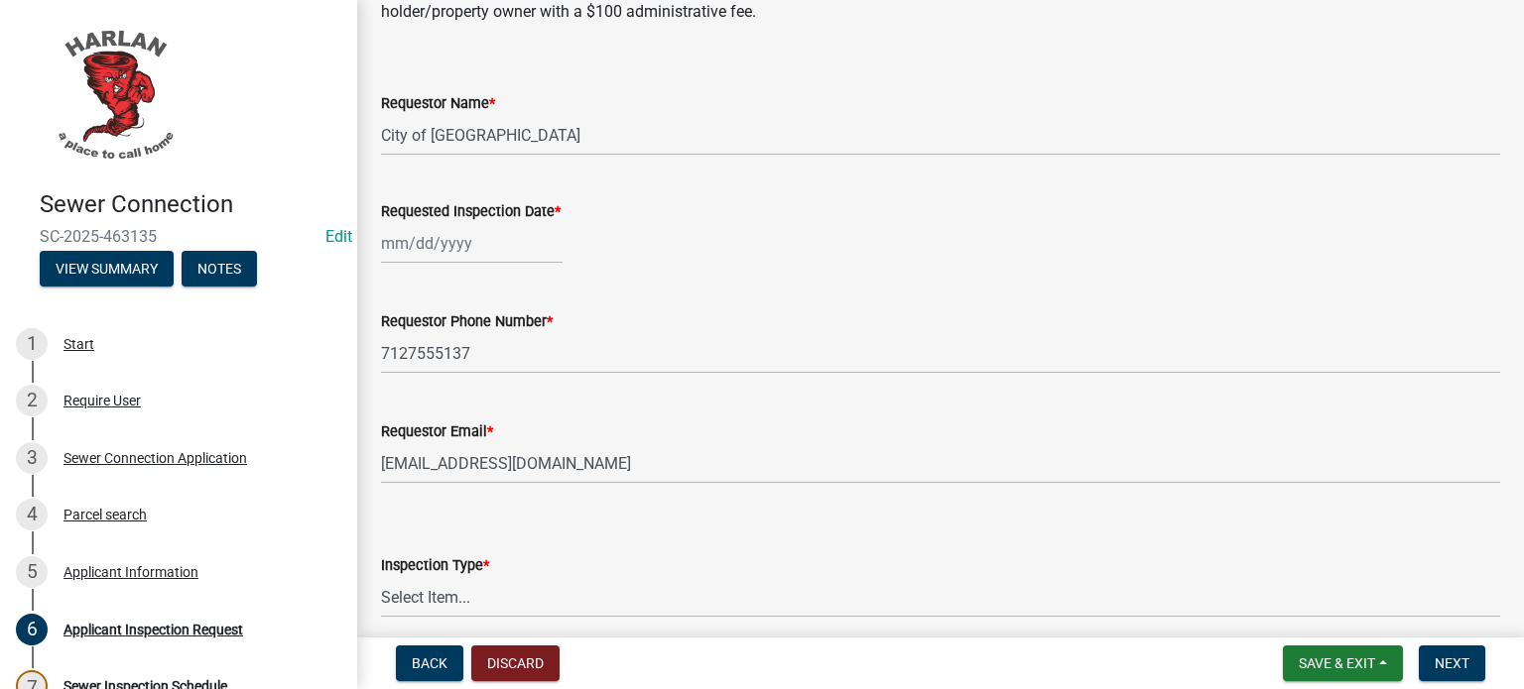
click at [487, 256] on div at bounding box center [472, 243] width 182 height 41
select select "8"
select select "2025"
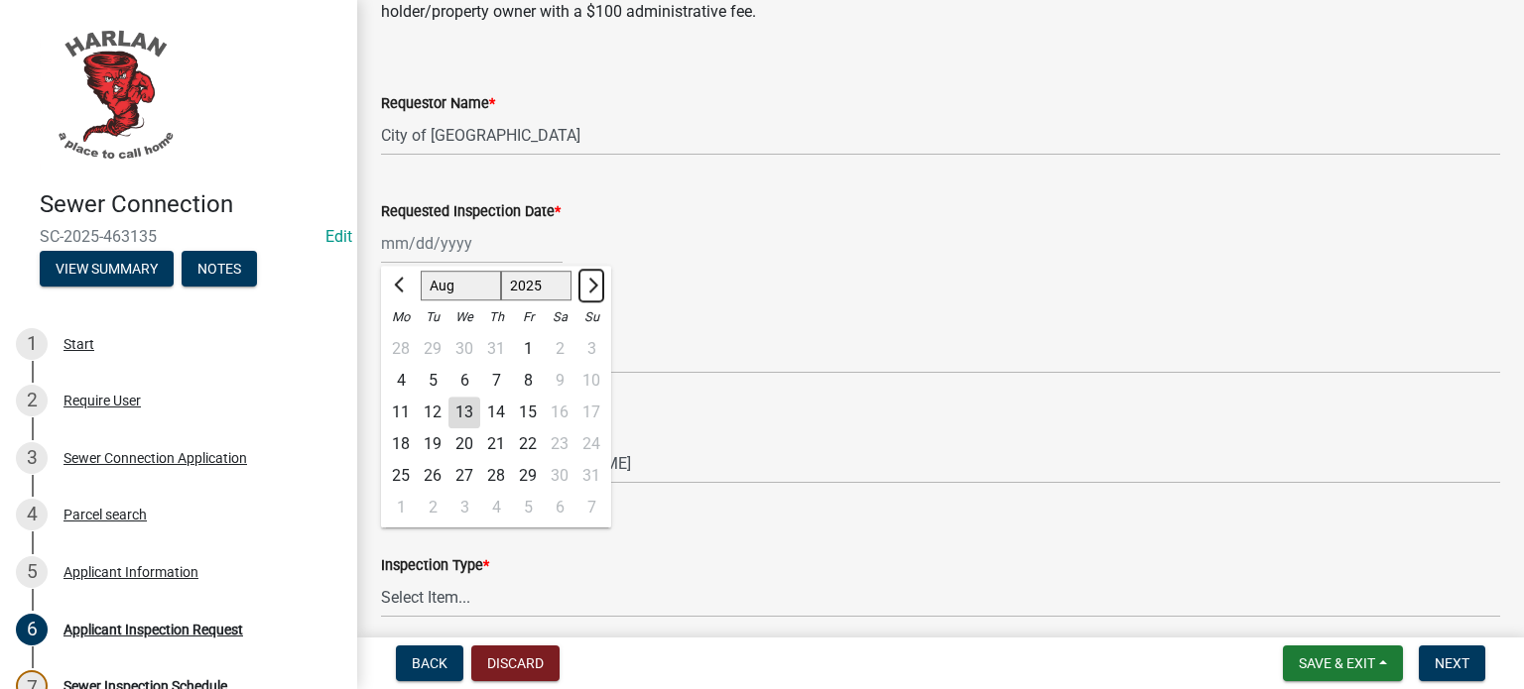
click at [592, 288] on span "Next month" at bounding box center [590, 285] width 15 height 15
select select "9"
click at [529, 350] on div "5" at bounding box center [528, 349] width 32 height 32
type input "[DATE]"
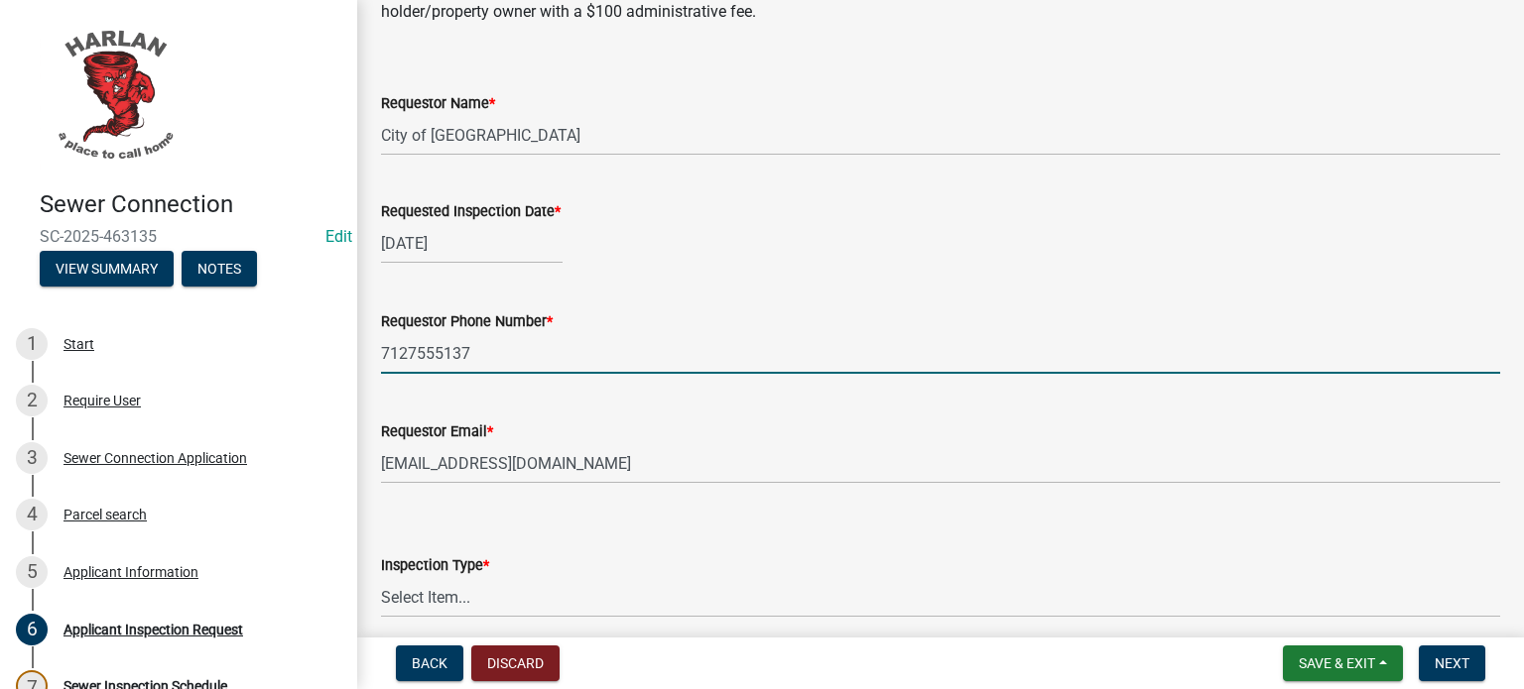
drag, startPoint x: 477, startPoint y: 358, endPoint x: 348, endPoint y: 359, distance: 129.0
click at [349, 357] on div "Sewer Connection SC-2025-463135 Edit View Summary Notes 1 Start 2 Require User …" at bounding box center [762, 344] width 1524 height 689
type input "[PHONE_NUMBER]"
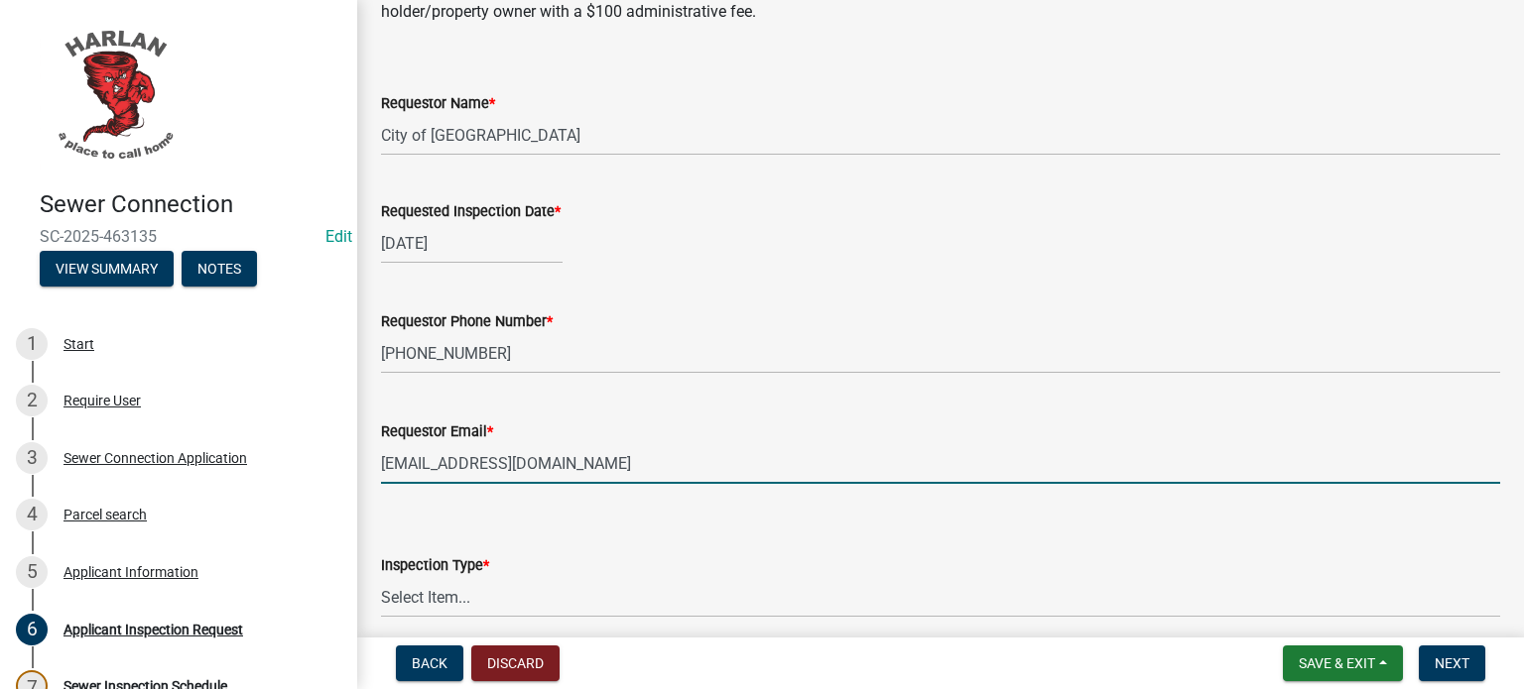
drag, startPoint x: 435, startPoint y: 467, endPoint x: 367, endPoint y: 467, distance: 67.5
click at [367, 467] on div "Requestor Email * [EMAIL_ADDRESS][DOMAIN_NAME]" at bounding box center [940, 438] width 1149 height 92
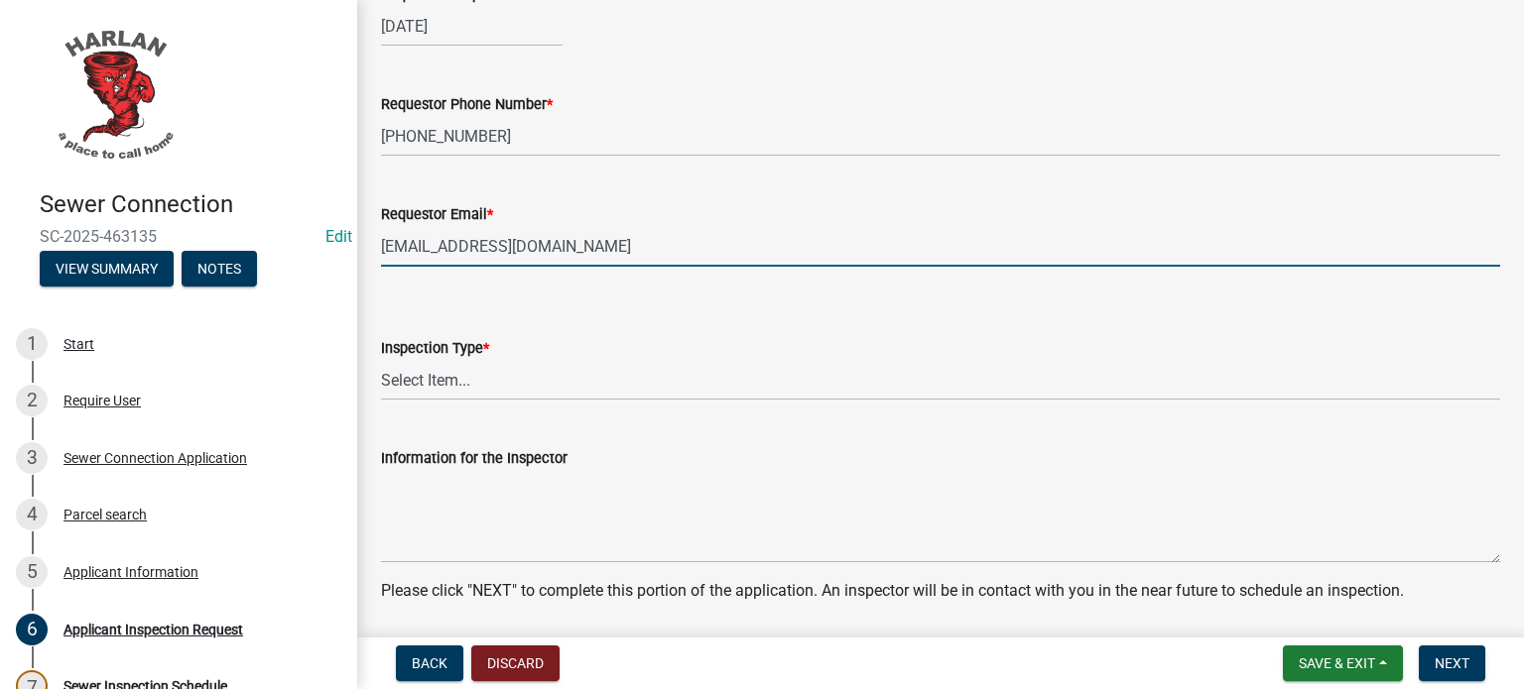
scroll to position [481, 0]
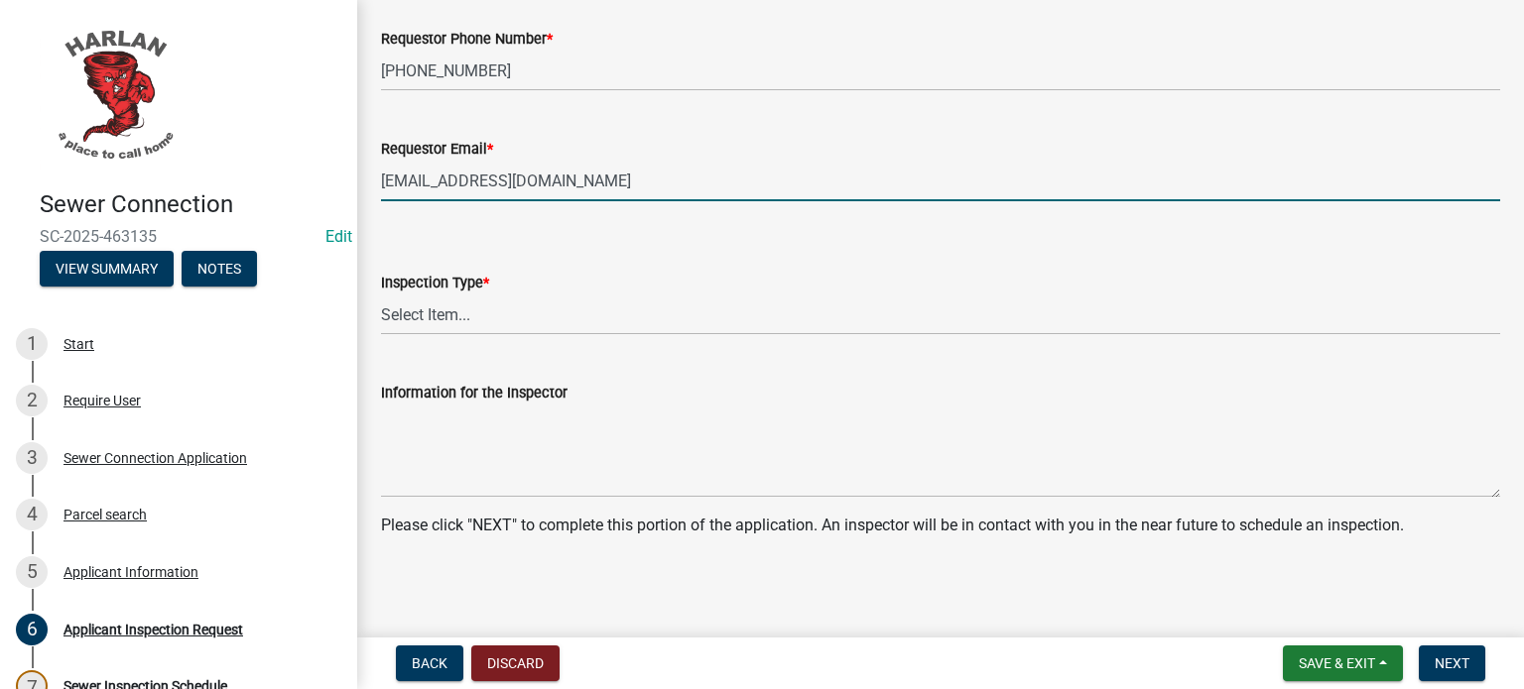
type input "[EMAIL_ADDRESS][DOMAIN_NAME]"
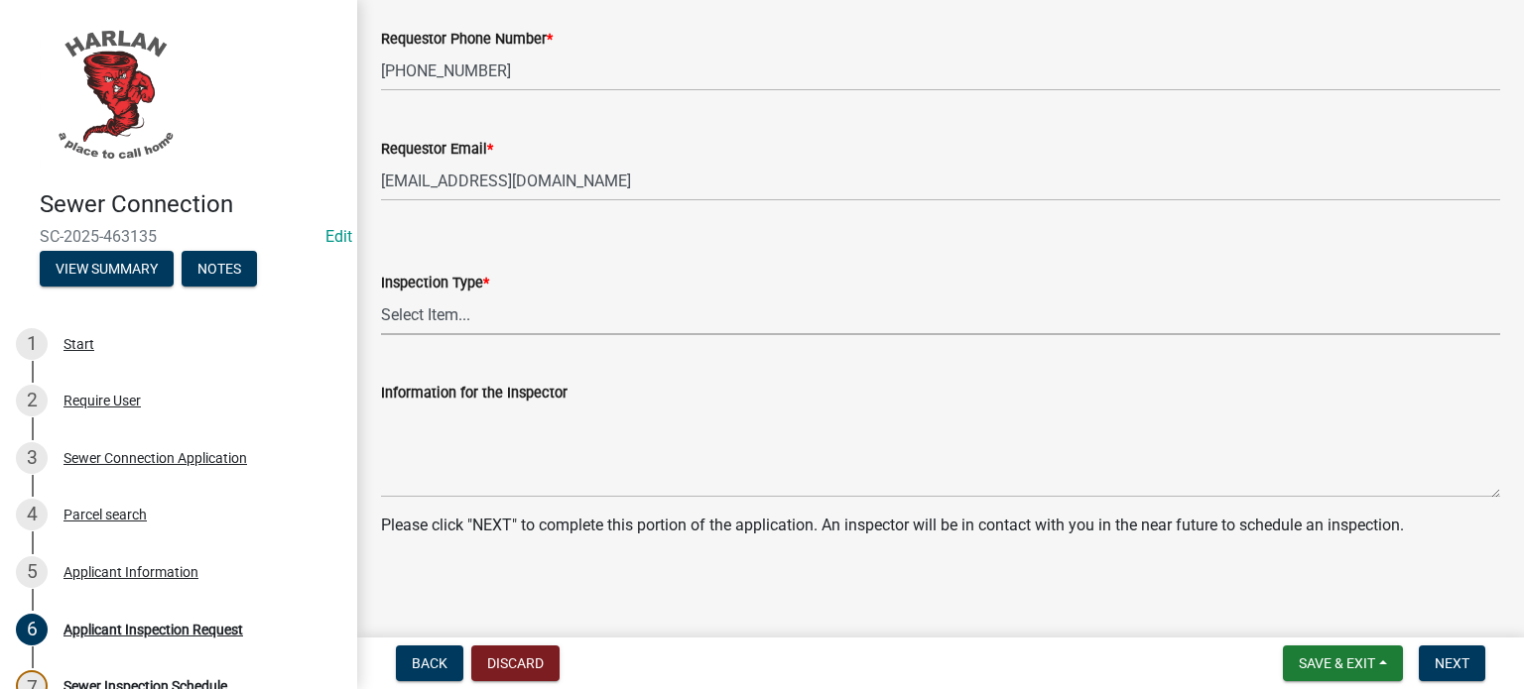
click at [466, 321] on select "Select Item... Sewer Connection" at bounding box center [940, 315] width 1119 height 41
click at [381, 295] on select "Select Item... Sewer Connection" at bounding box center [940, 315] width 1119 height 41
select select "cf52e791-2819-4de0-af37-6830053692bc"
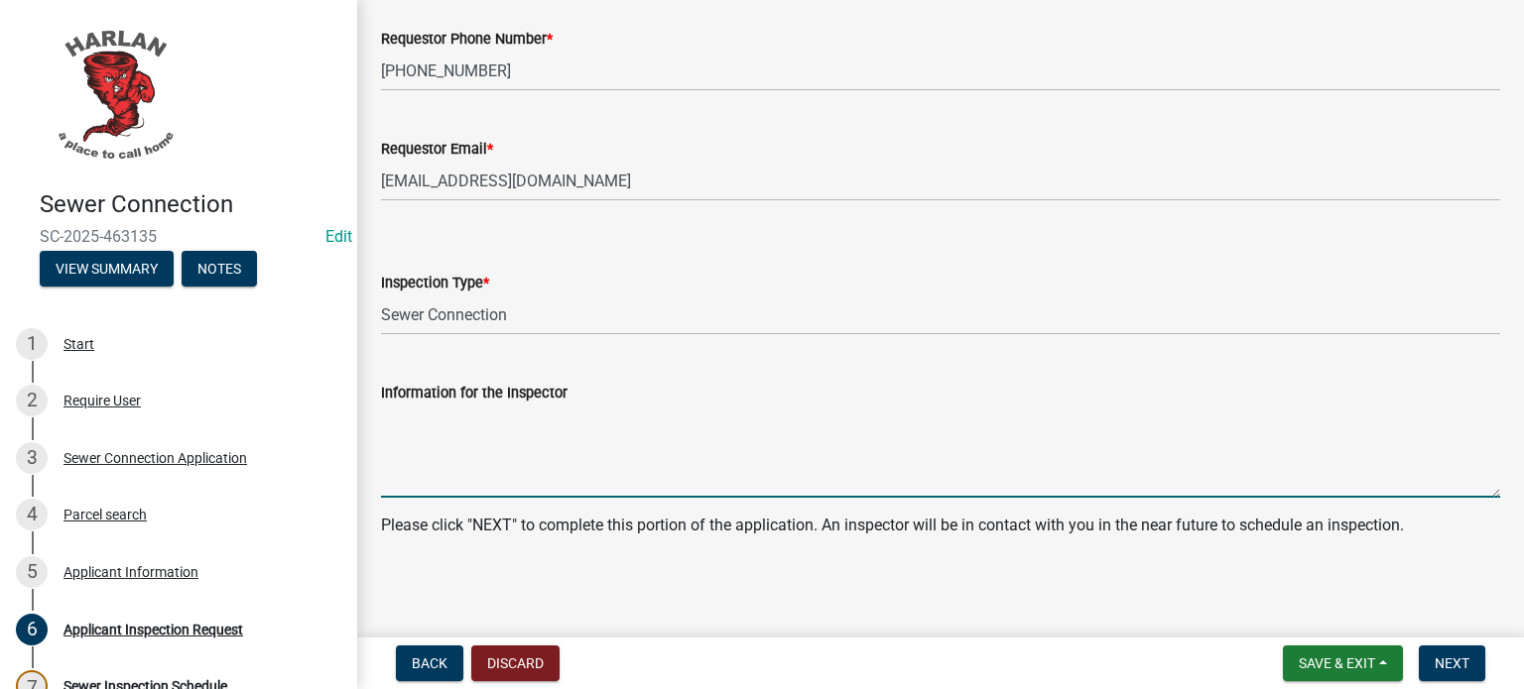
drag, startPoint x: 413, startPoint y: 437, endPoint x: 482, endPoint y: 440, distance: 69.6
click at [413, 437] on textarea "Information for the Inspector" at bounding box center [940, 451] width 1119 height 93
type textarea "new restroom at playground"
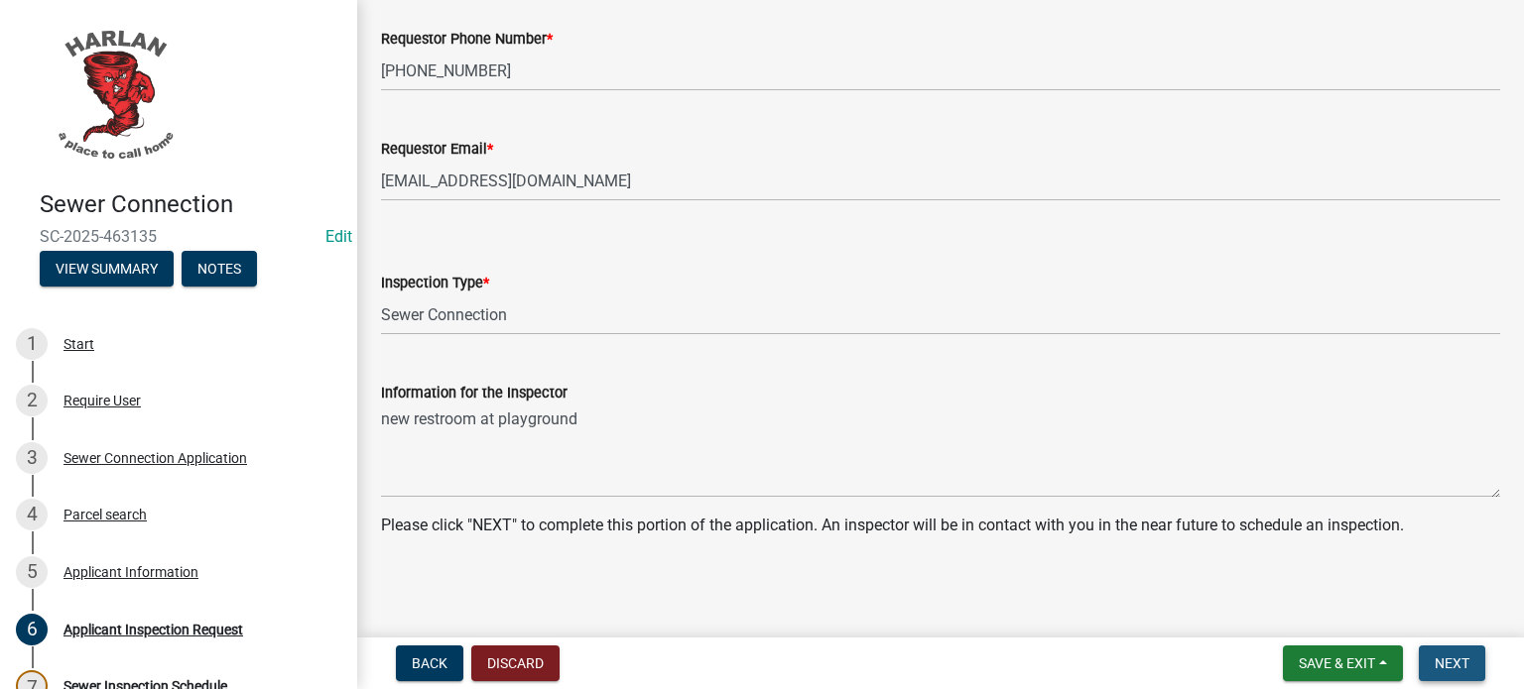
click at [1440, 662] on span "Next" at bounding box center [1452, 664] width 35 height 16
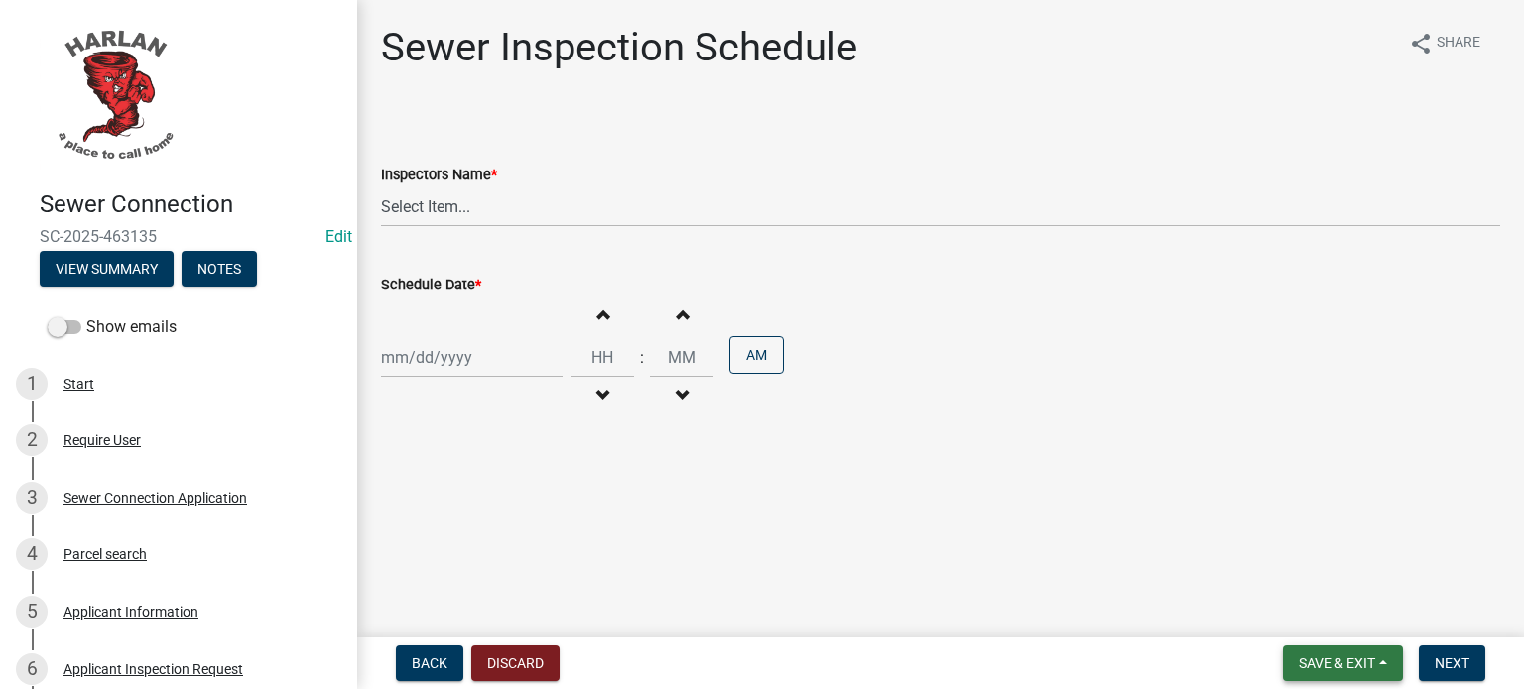
click at [1337, 662] on span "Save & Exit" at bounding box center [1337, 664] width 76 height 16
click at [1316, 611] on button "Save & Exit" at bounding box center [1324, 609] width 159 height 48
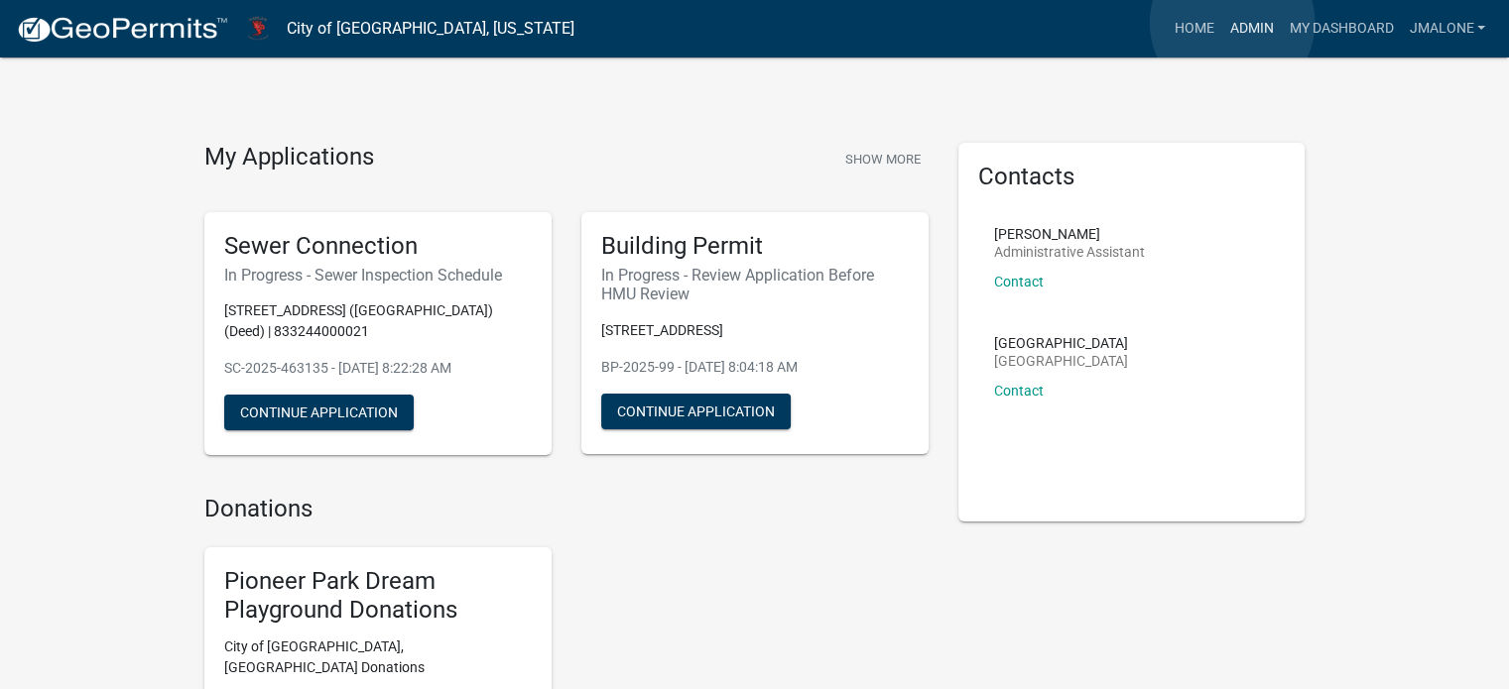
click at [1232, 23] on link "Admin" at bounding box center [1251, 29] width 60 height 38
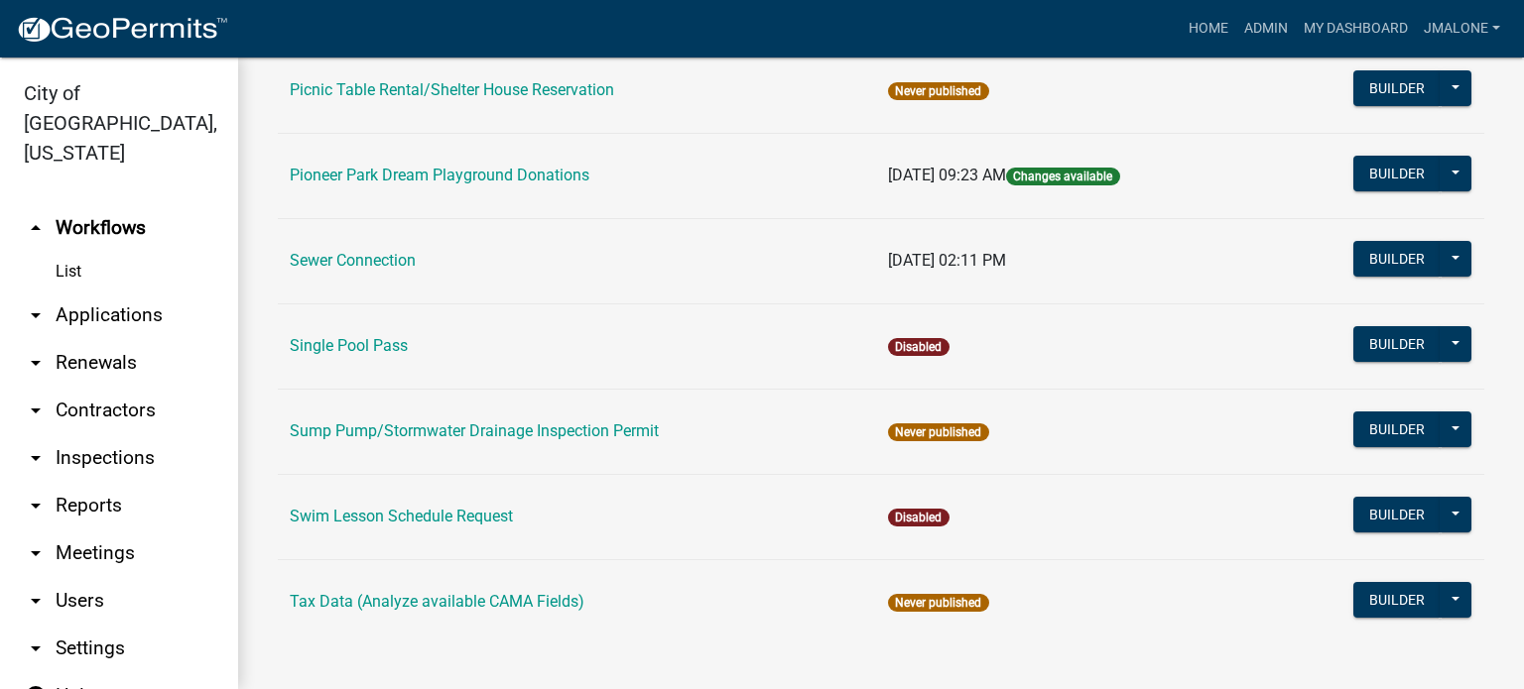
scroll to position [1587, 0]
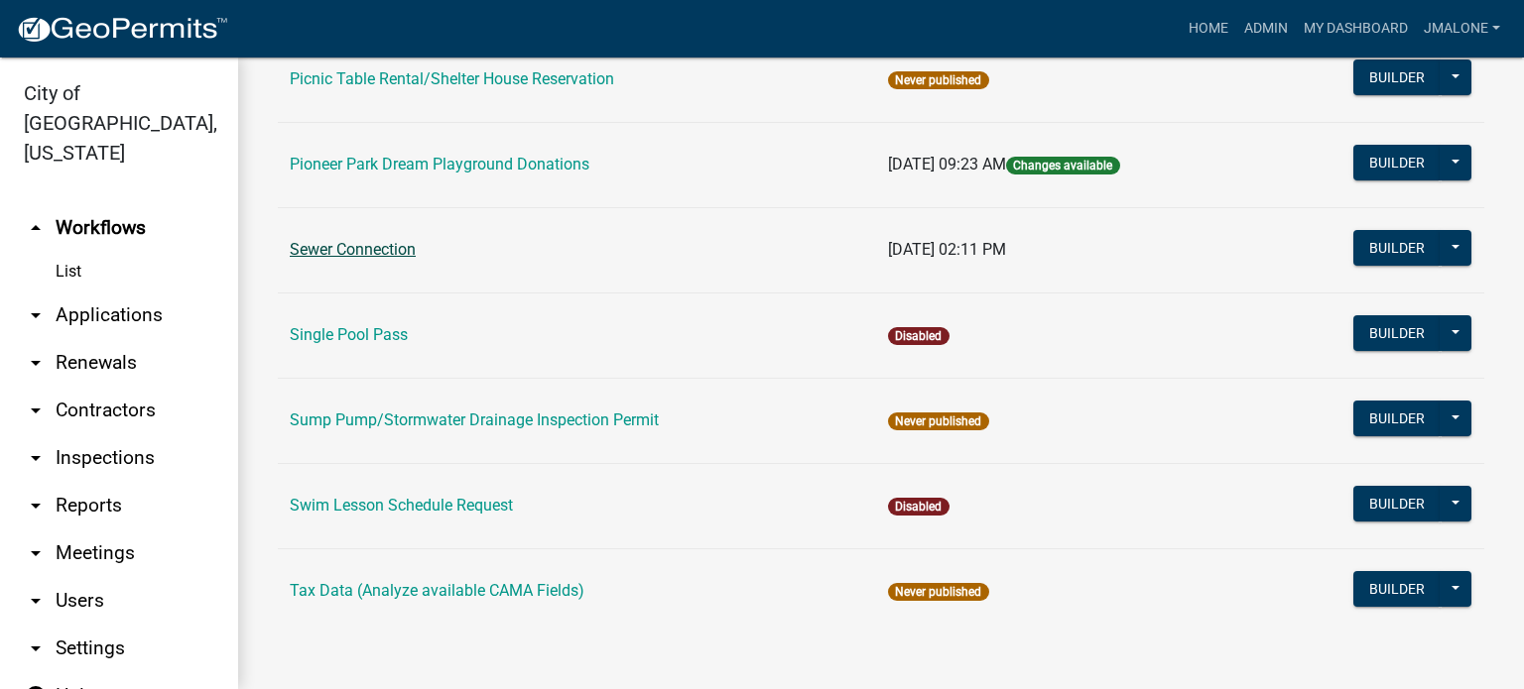
click at [331, 259] on link "Sewer Connection" at bounding box center [353, 249] width 126 height 19
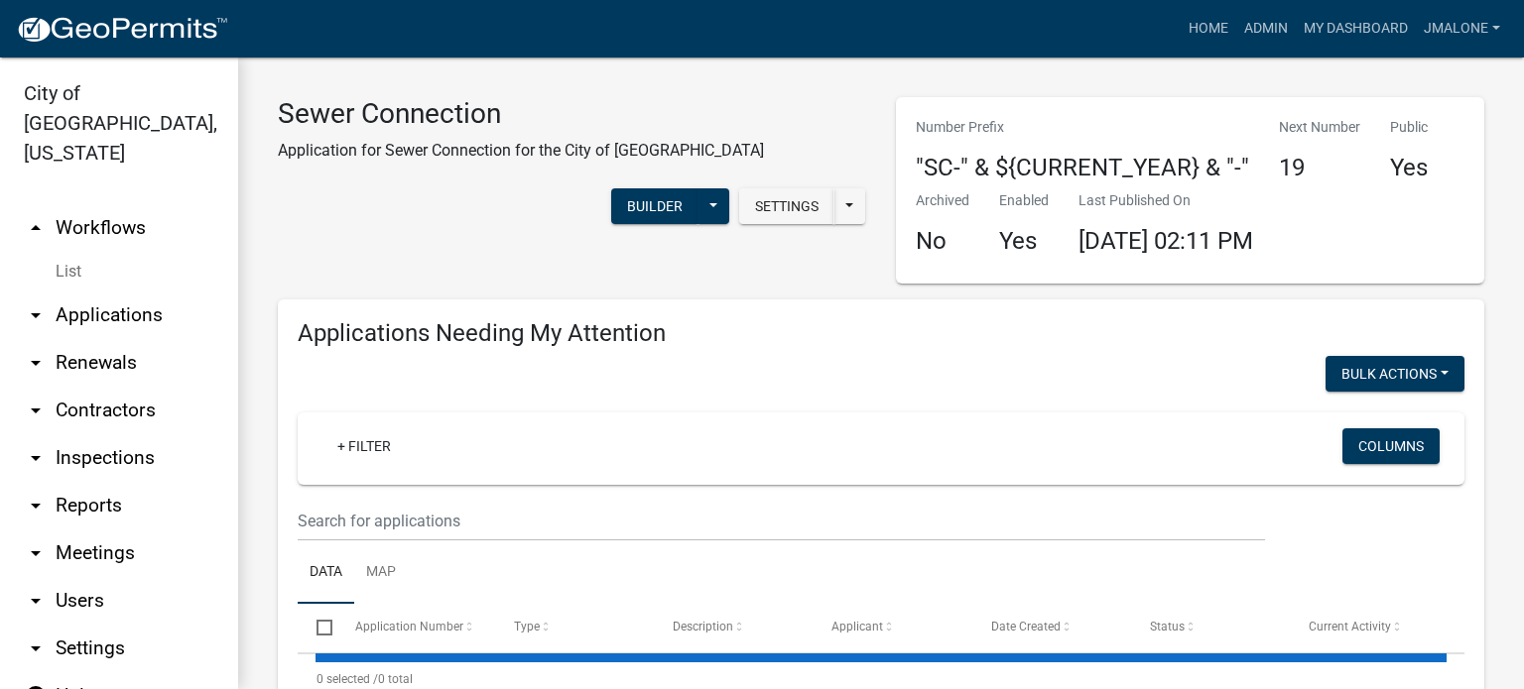
select select "3: 100"
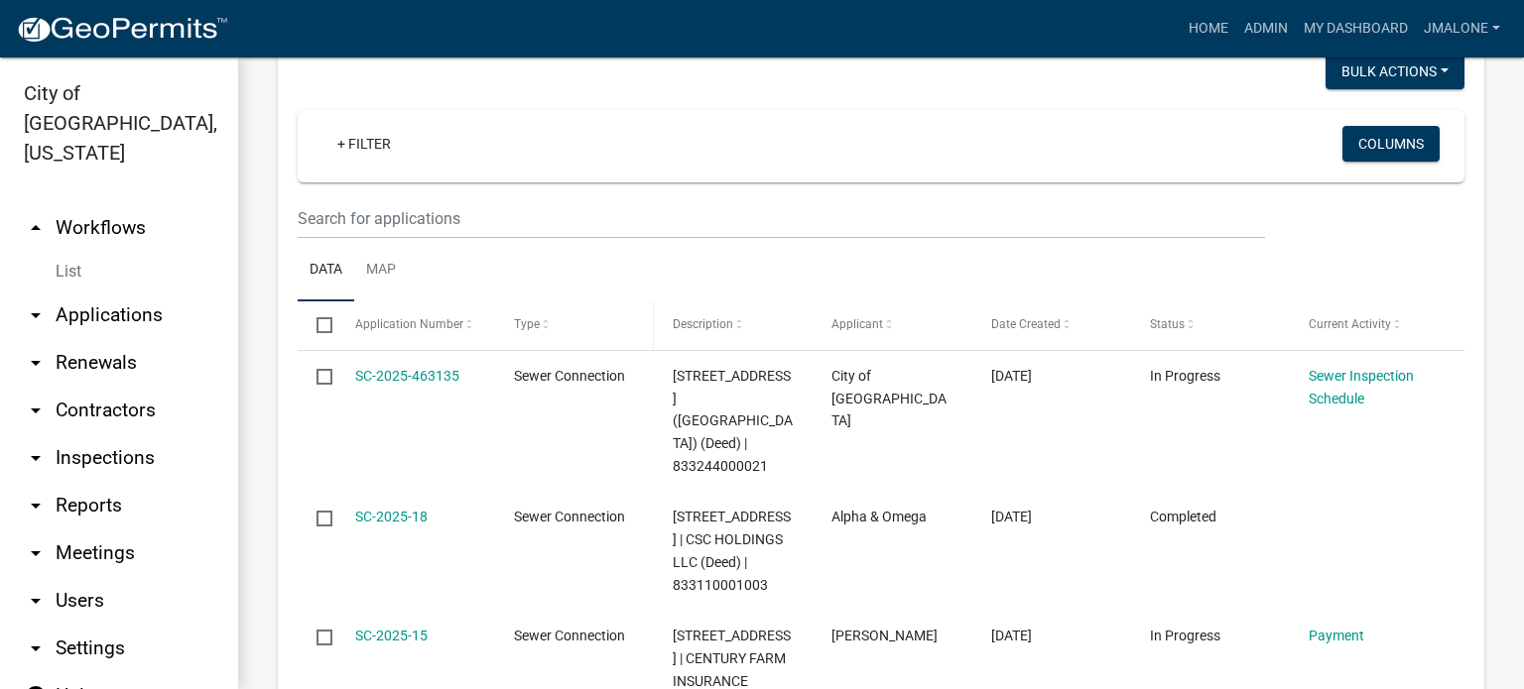
scroll to position [794, 0]
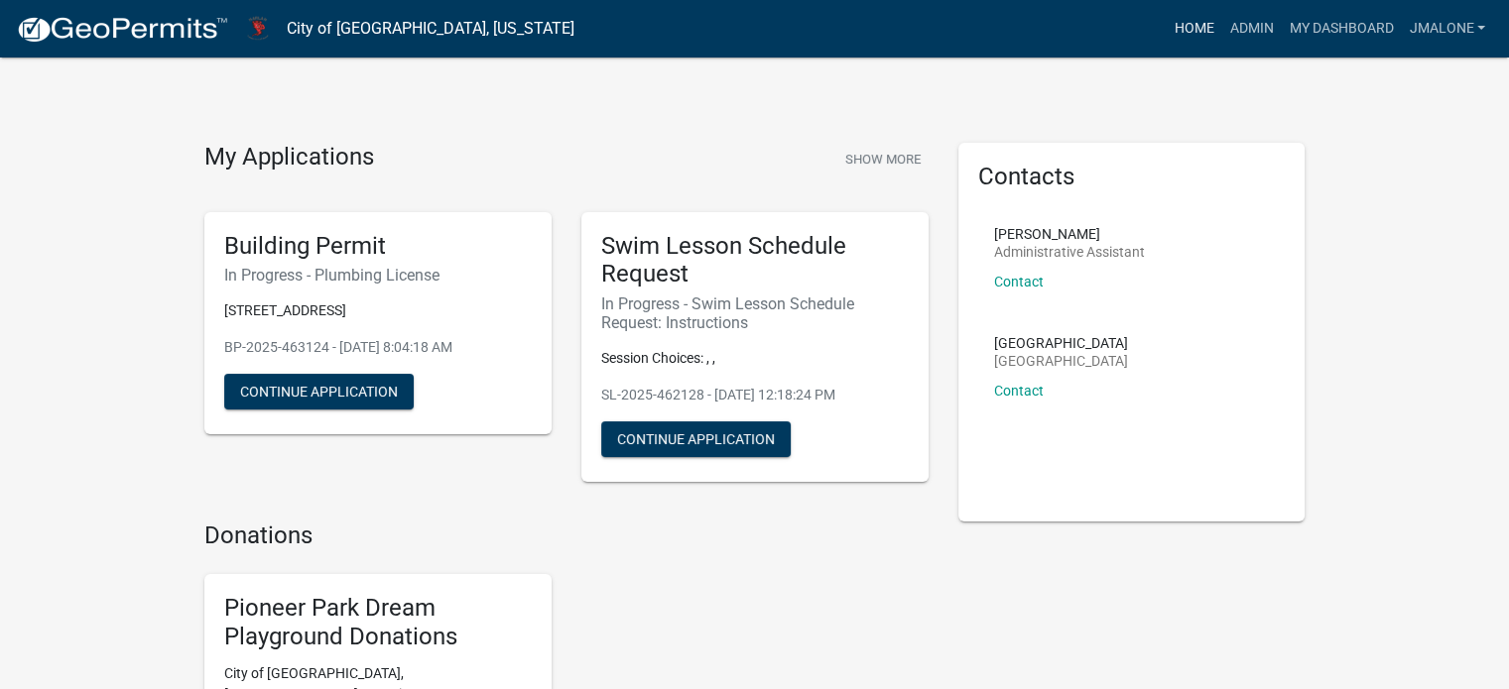
click at [1166, 29] on link "Home" at bounding box center [1194, 29] width 56 height 38
click at [1221, 32] on link "Admin" at bounding box center [1251, 29] width 60 height 38
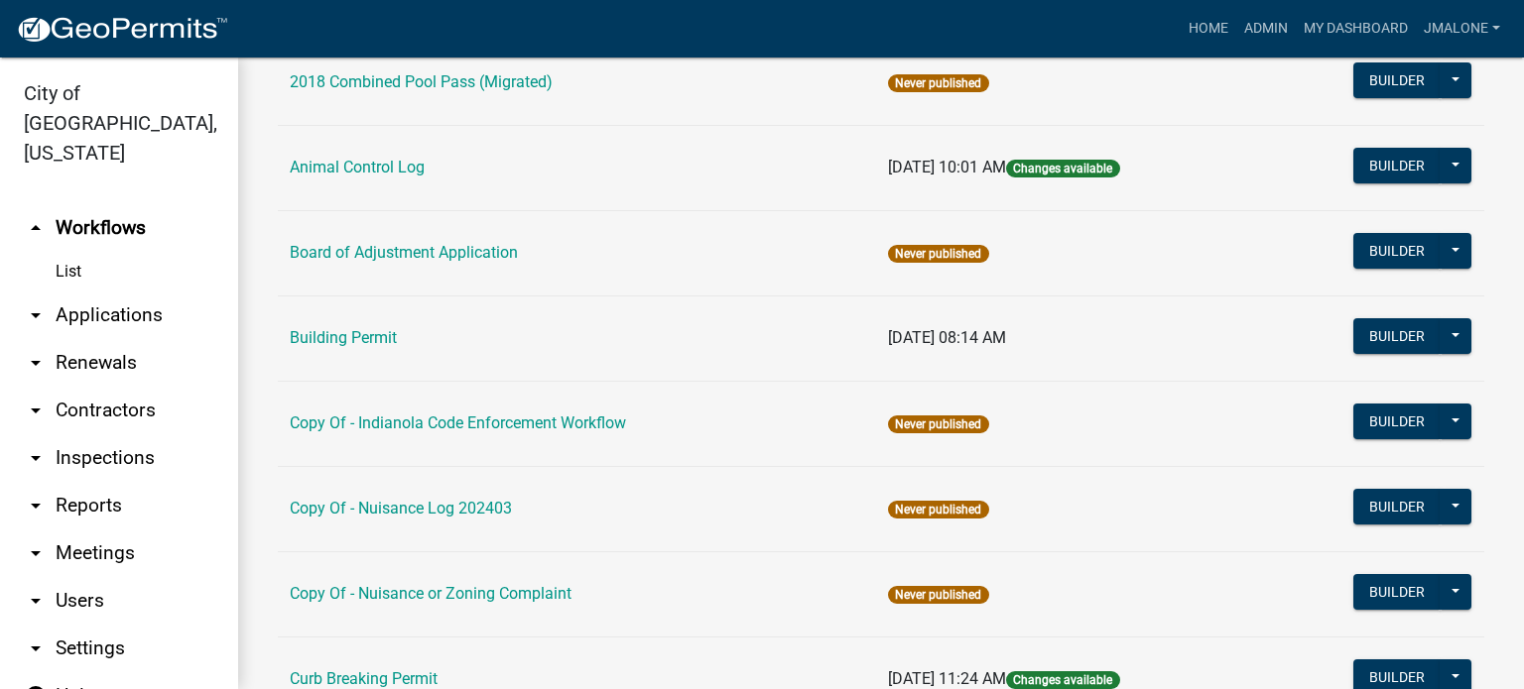
scroll to position [99, 0]
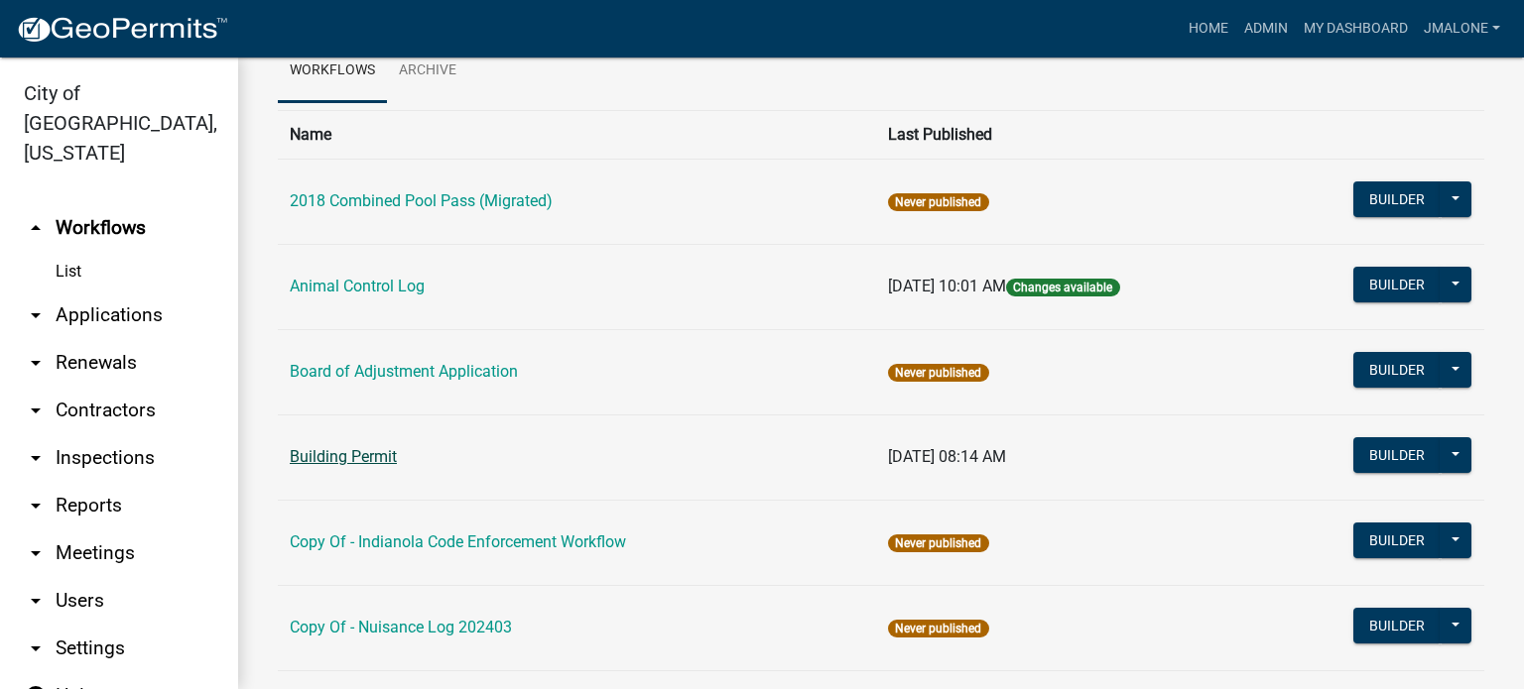
click at [324, 466] on link "Building Permit" at bounding box center [343, 456] width 107 height 19
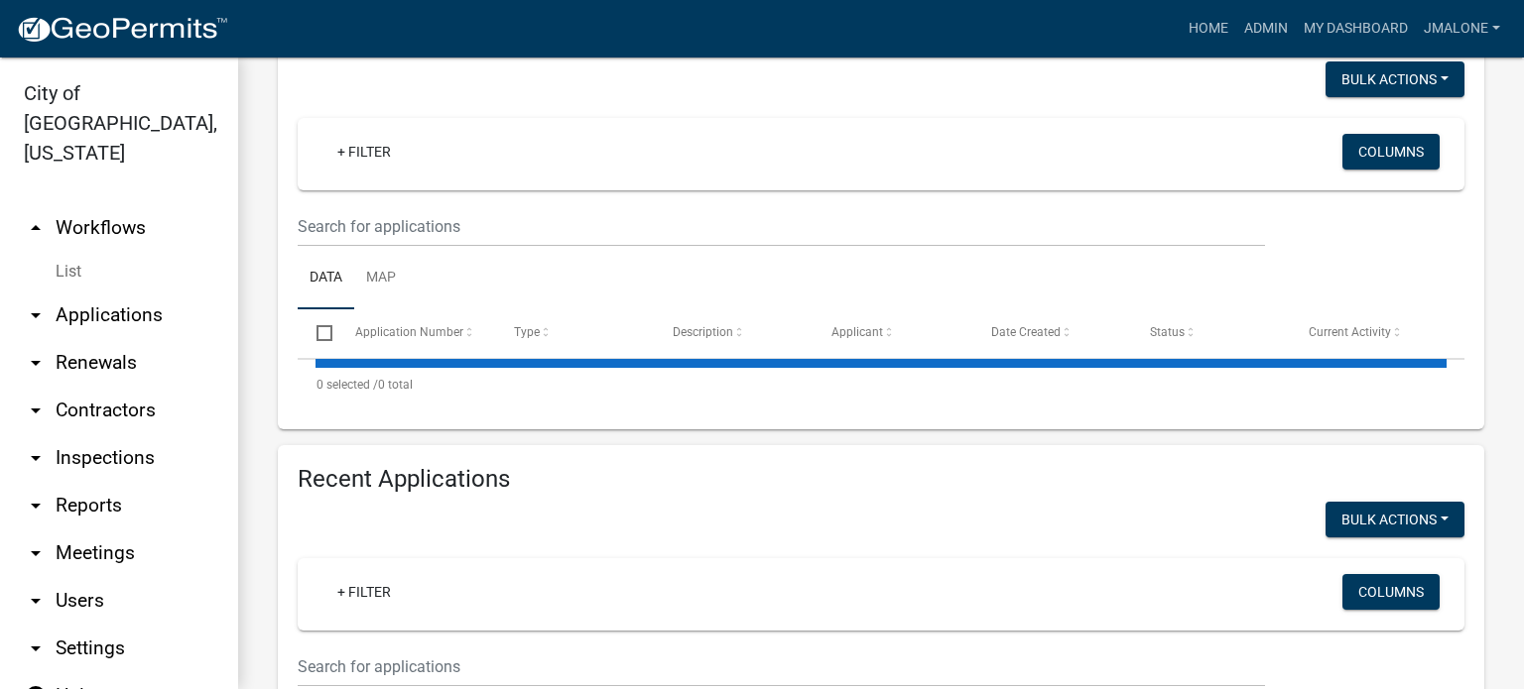
select select "3: 100"
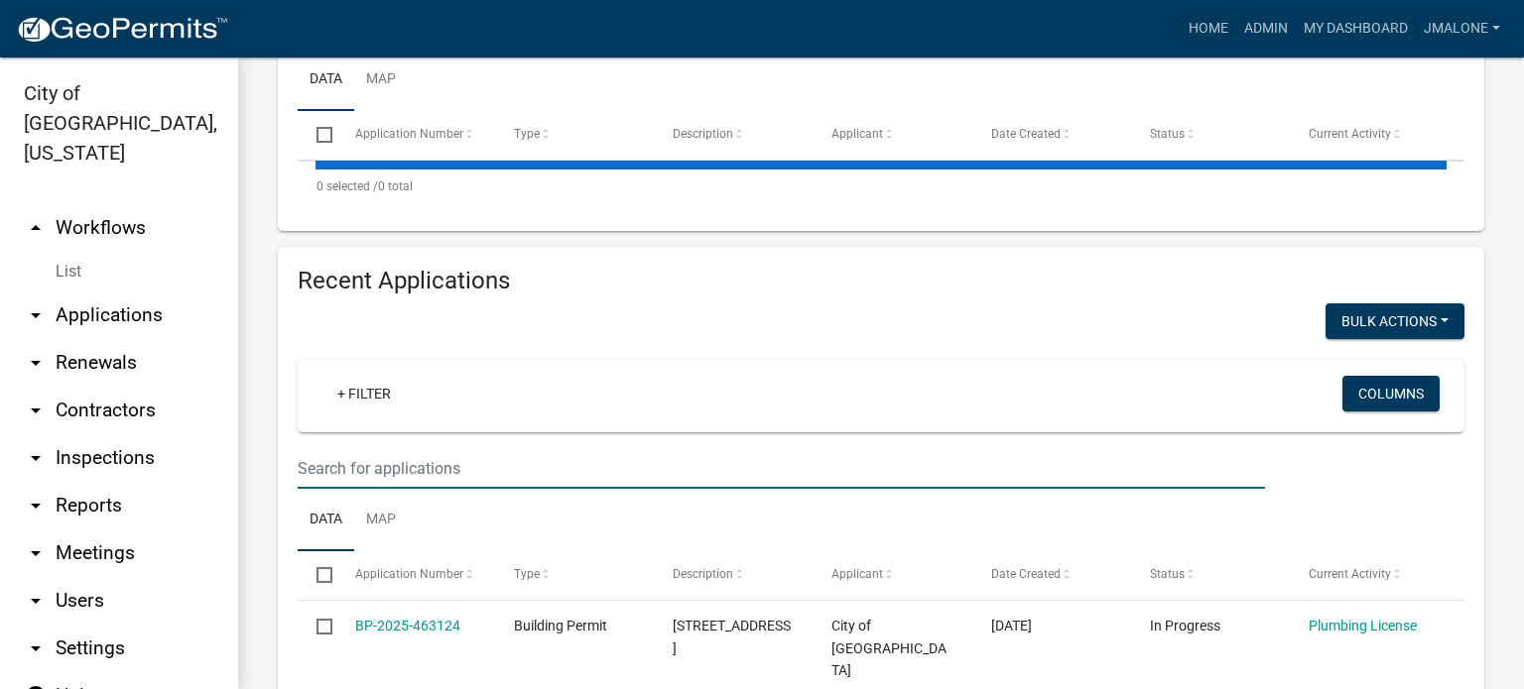
click at [440, 481] on input "text" at bounding box center [781, 468] width 967 height 41
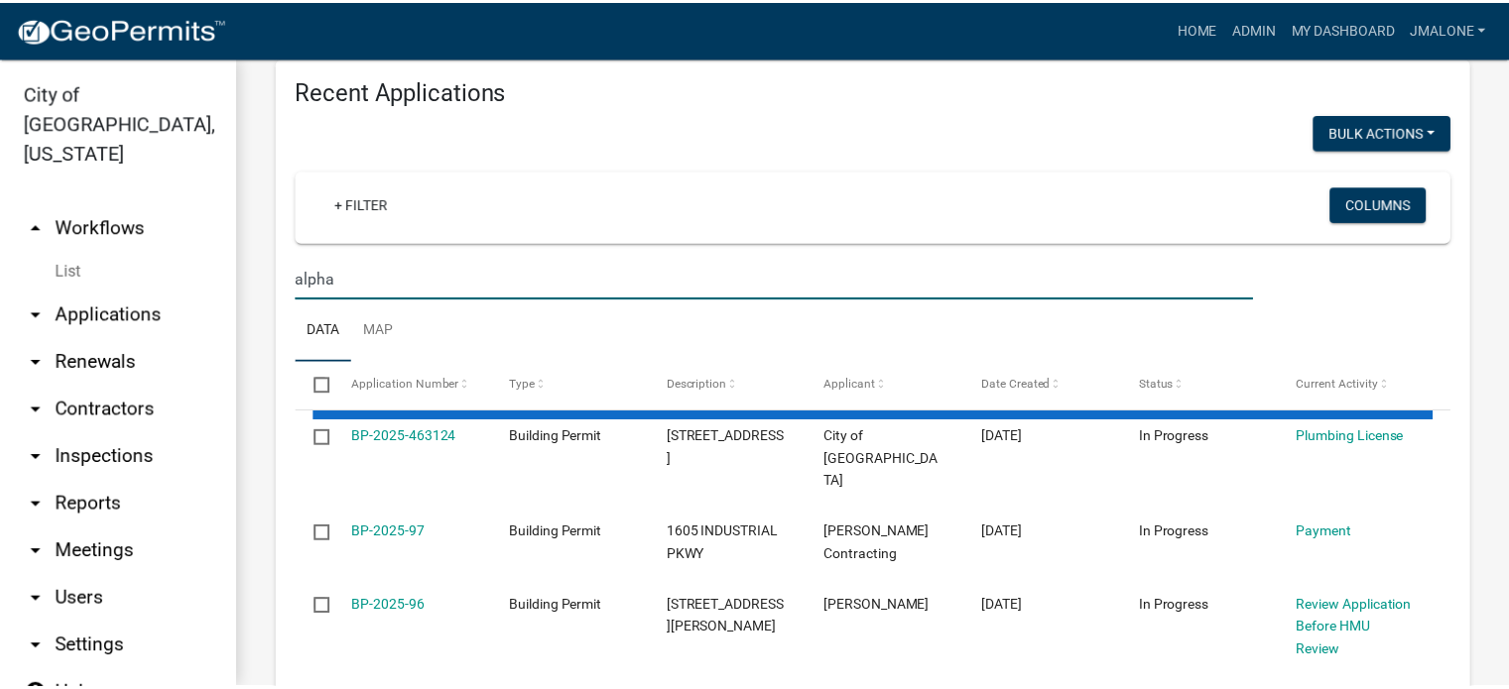
scroll to position [893, 0]
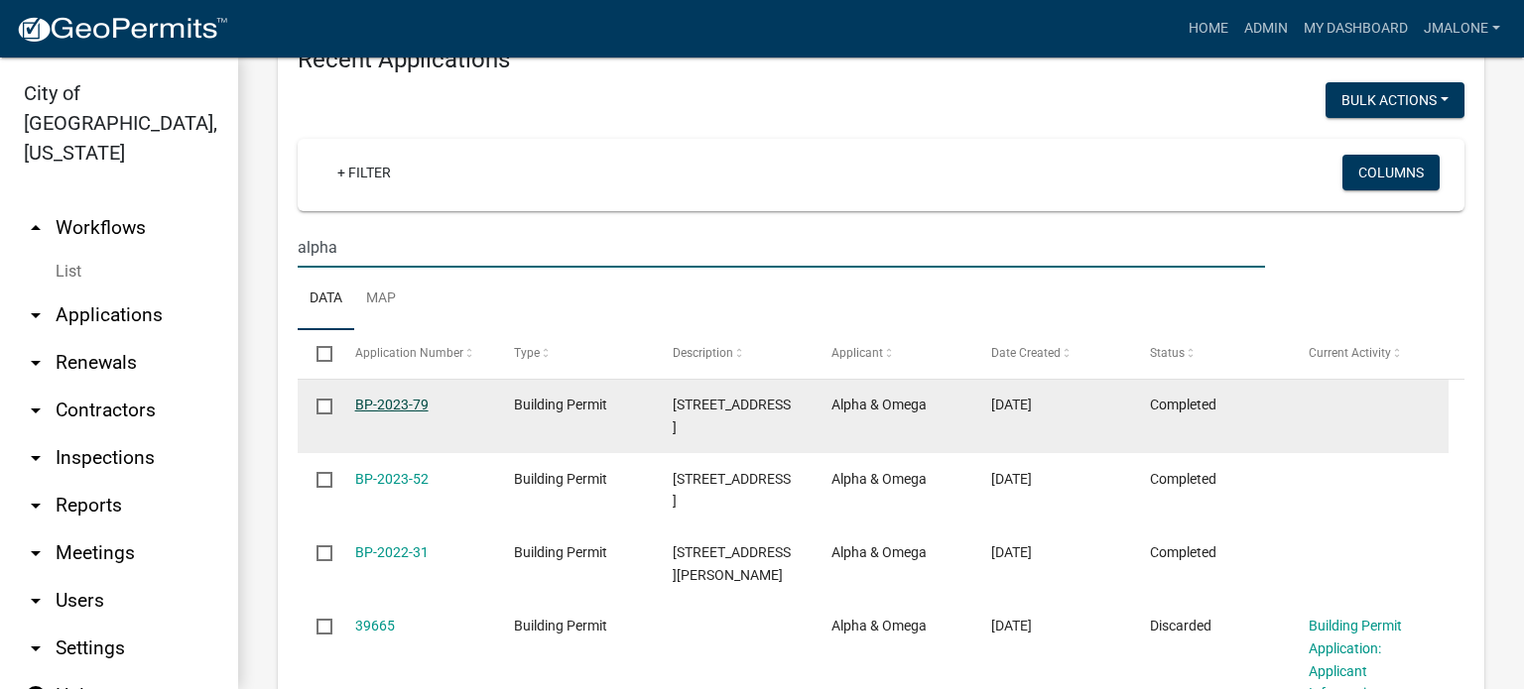
type input "alpha"
click at [405, 413] on link "BP-2023-79" at bounding box center [391, 405] width 73 height 16
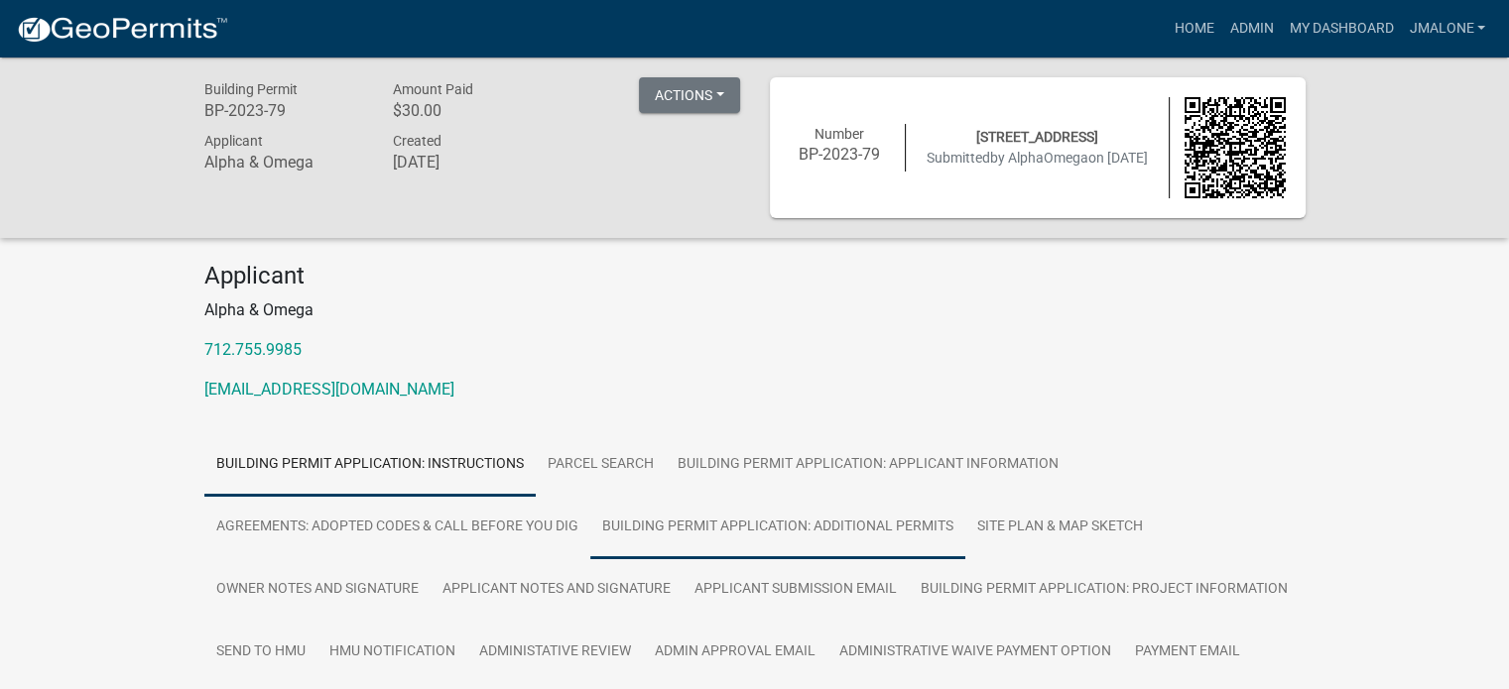
click at [818, 531] on link "Building Permit Application: Additional Permits" at bounding box center [777, 527] width 375 height 63
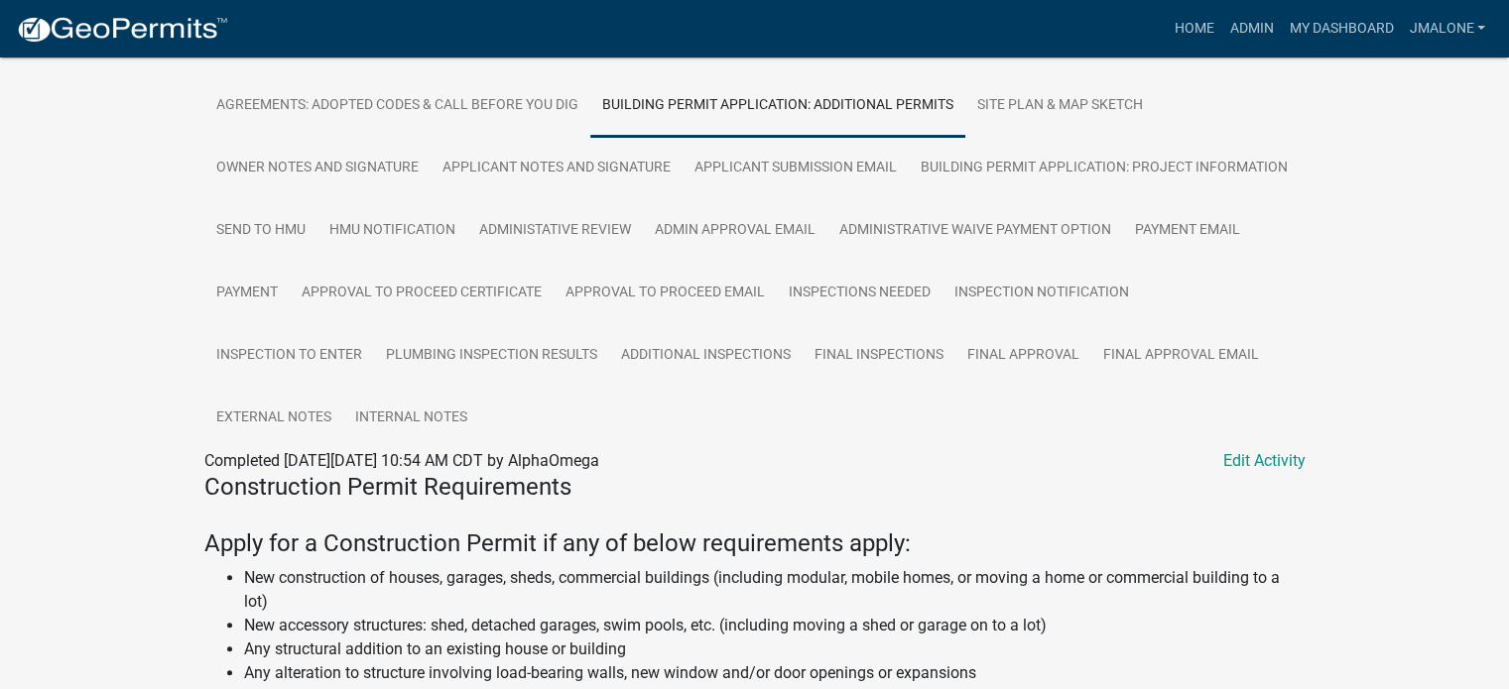
scroll to position [33, 0]
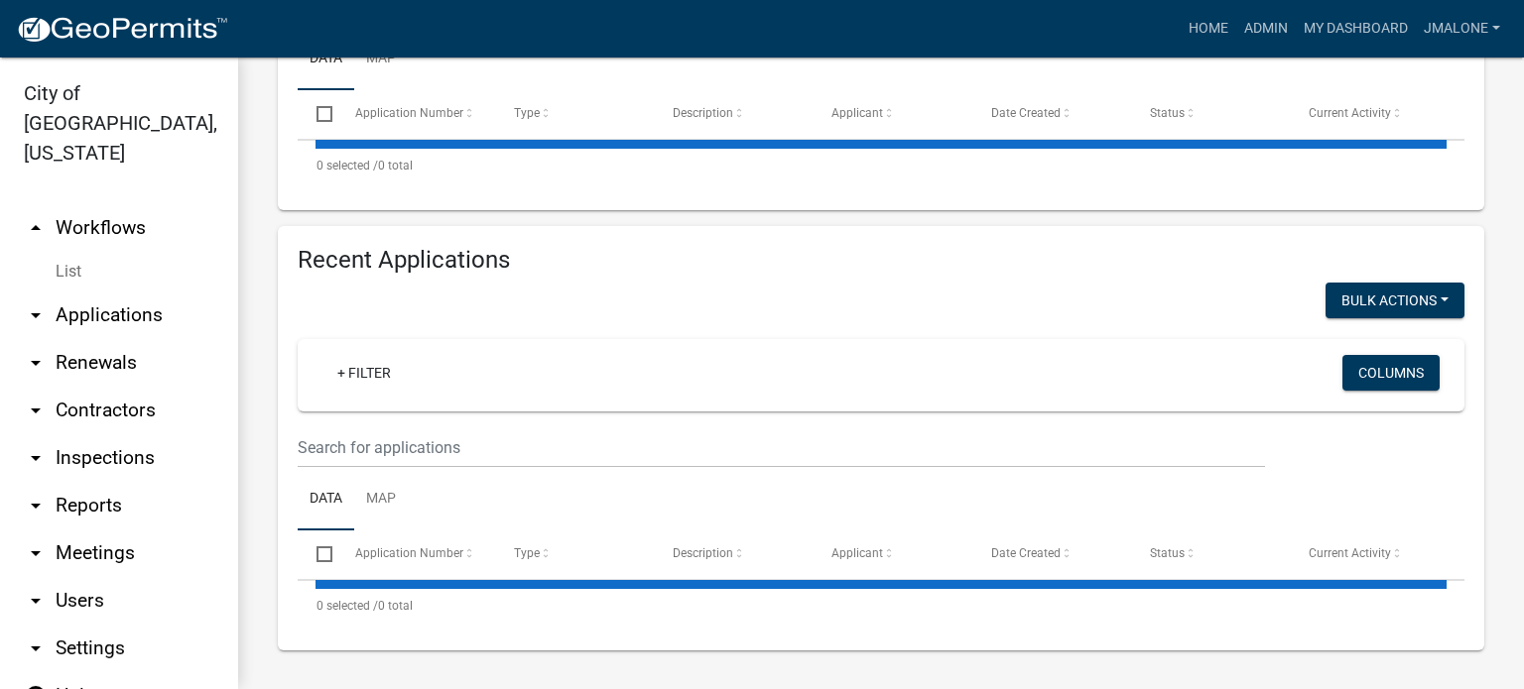
select select "3: 100"
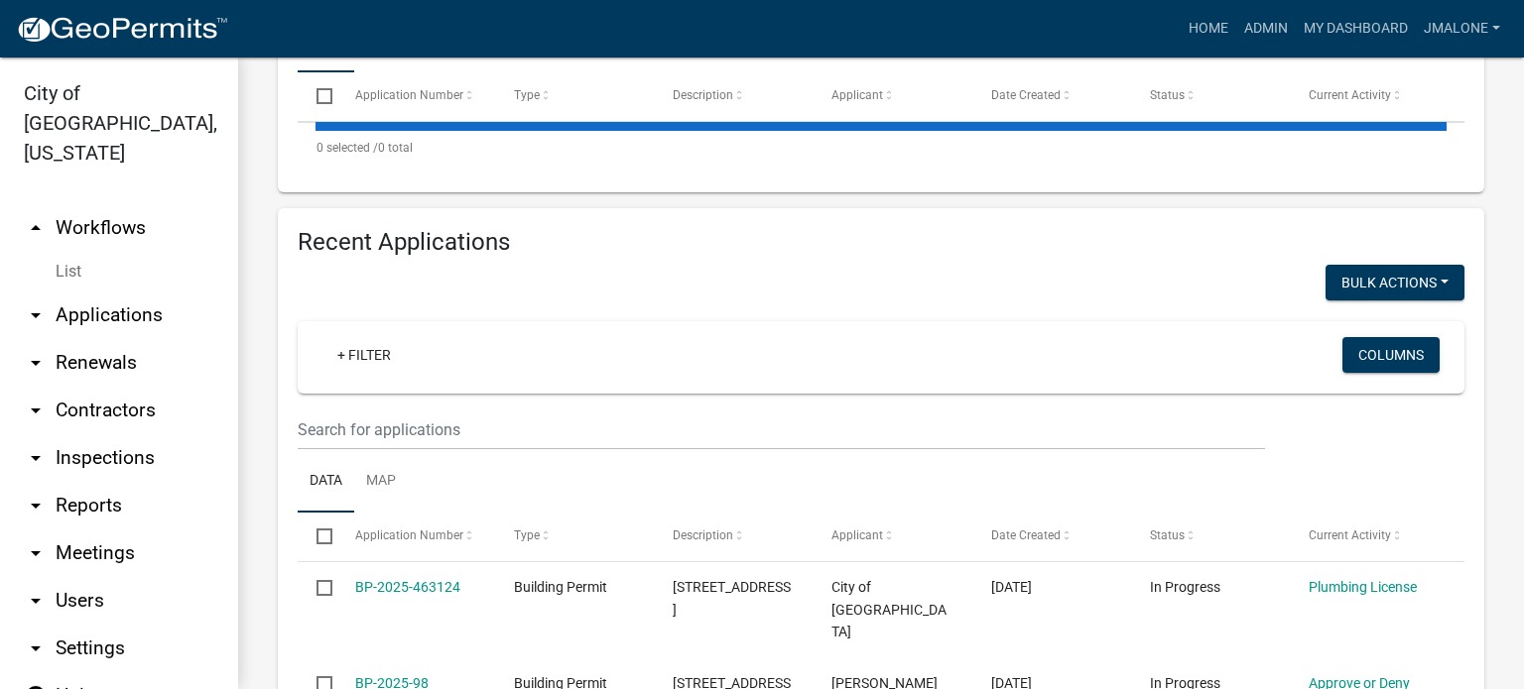
scroll to position [538, 0]
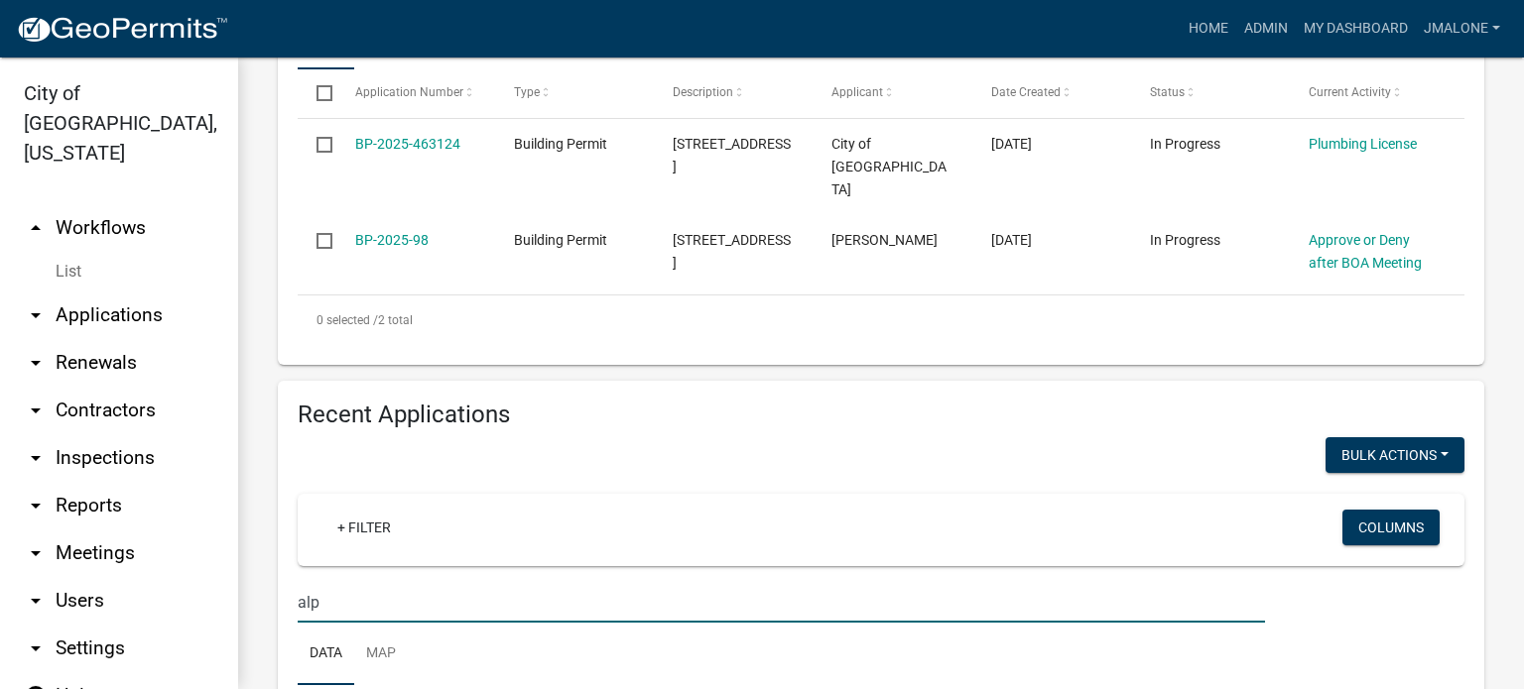
click at [315, 623] on input "alp" at bounding box center [781, 602] width 967 height 41
type input "alpha"
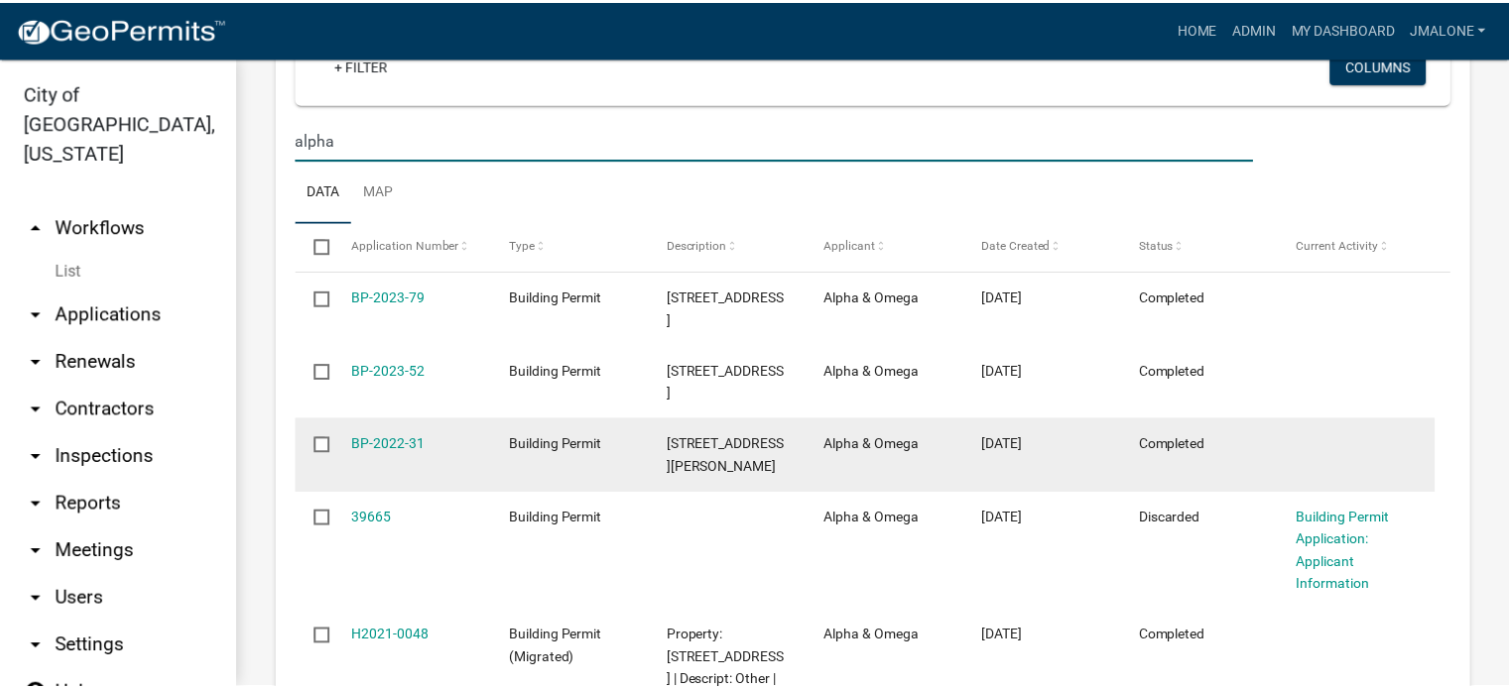
scroll to position [1034, 0]
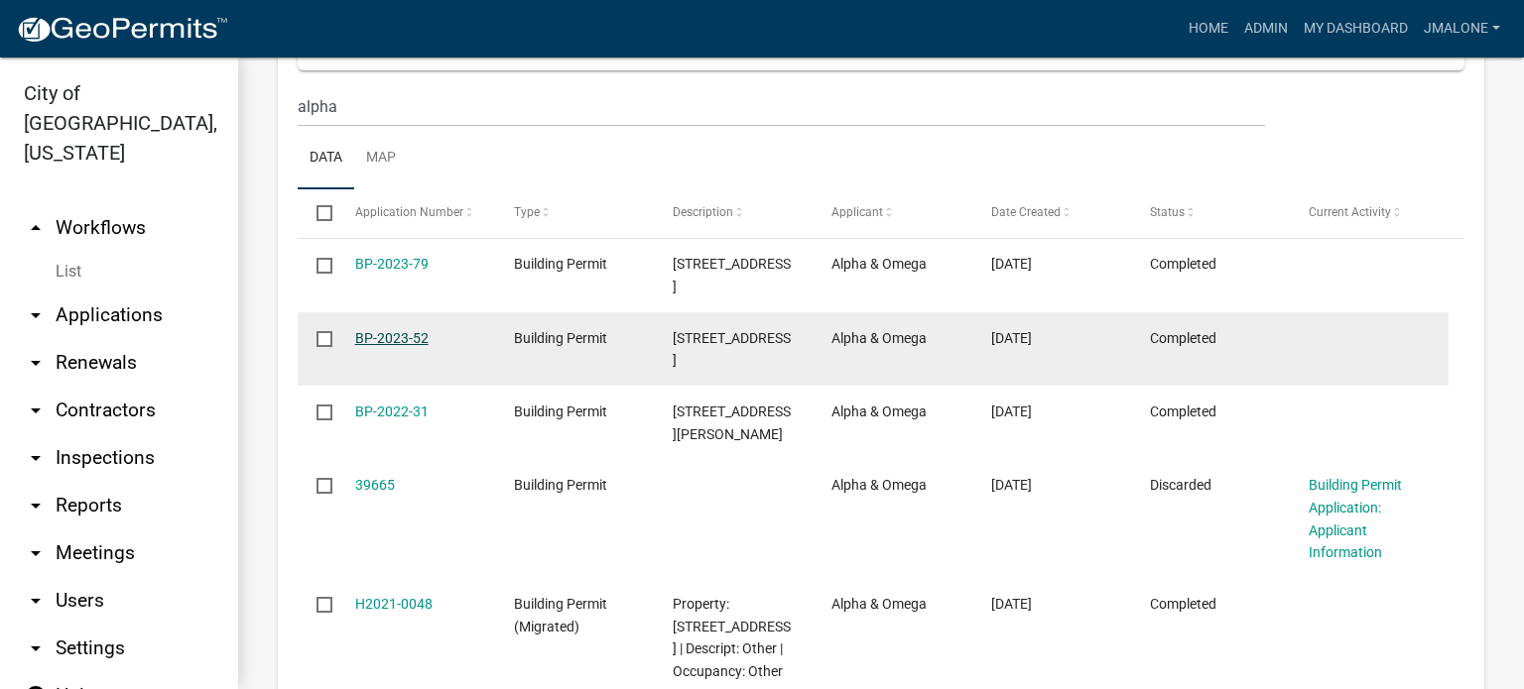
click at [366, 346] on link "BP-2023-52" at bounding box center [391, 338] width 73 height 16
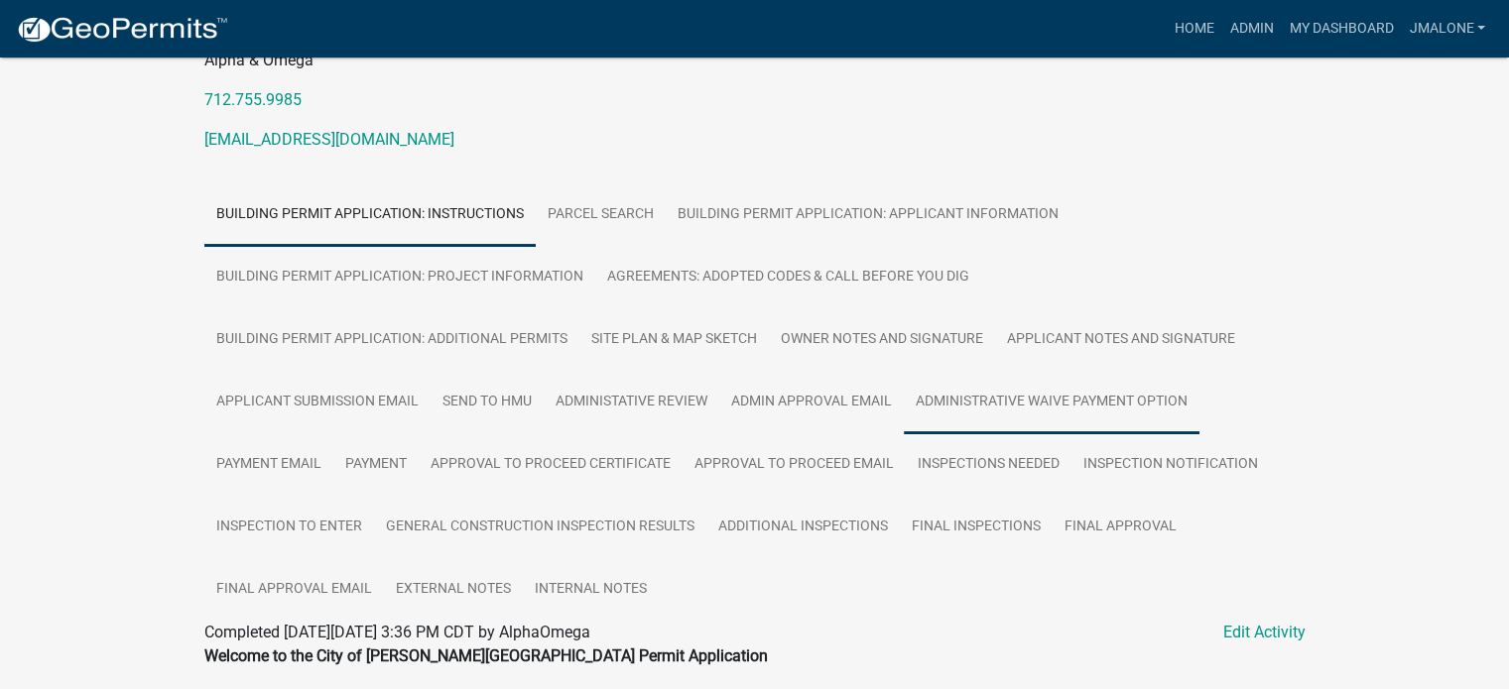
scroll to position [298, 0]
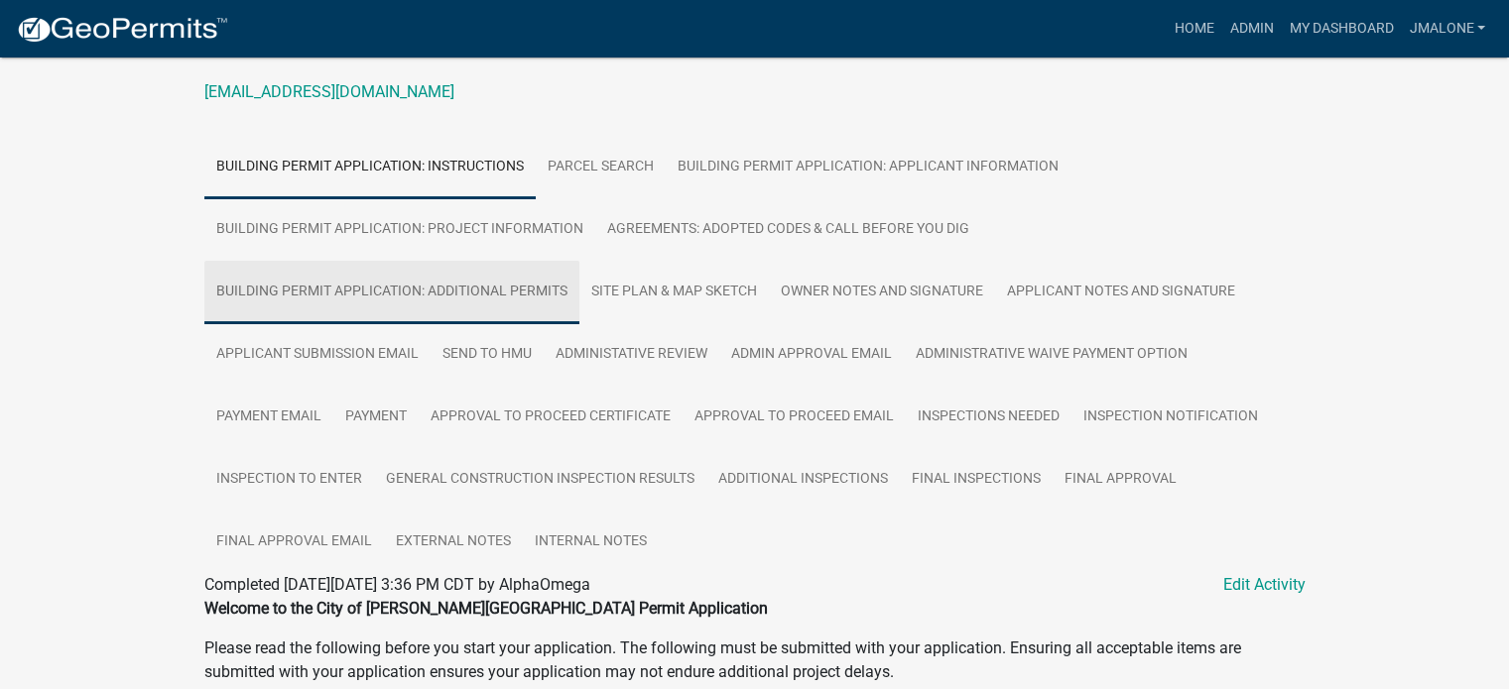
click at [425, 305] on link "Building Permit Application: Additional Permits" at bounding box center [391, 292] width 375 height 63
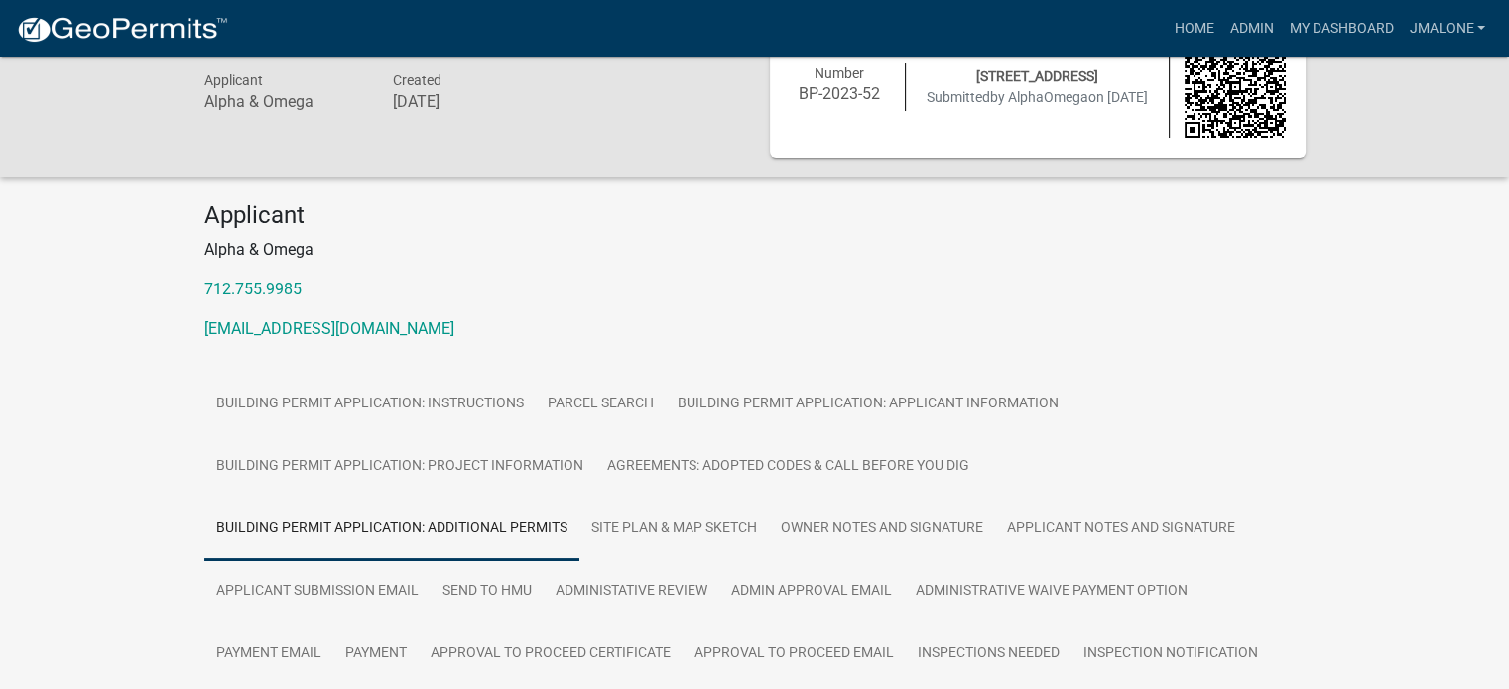
scroll to position [0, 0]
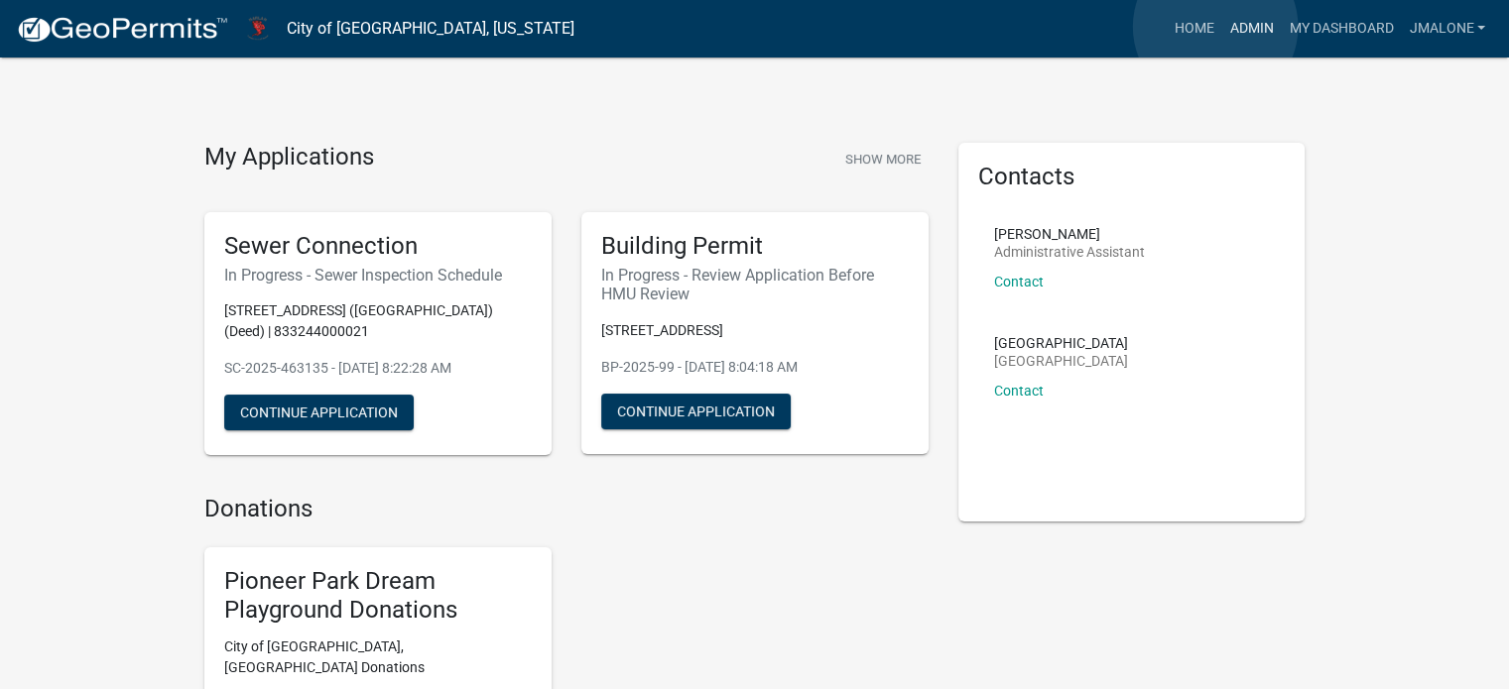
click at [1221, 27] on link "Admin" at bounding box center [1251, 29] width 60 height 38
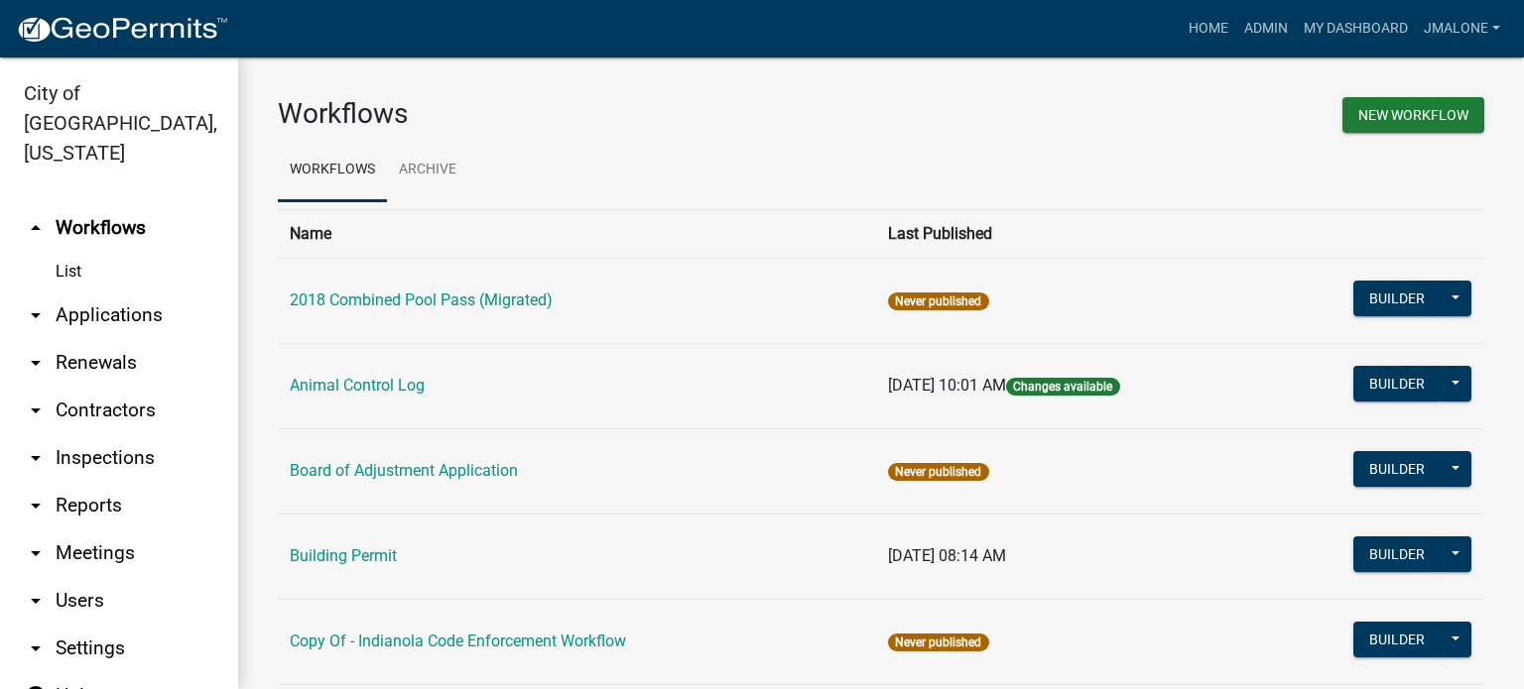
click at [95, 482] on link "arrow_drop_down Reports" at bounding box center [119, 506] width 238 height 48
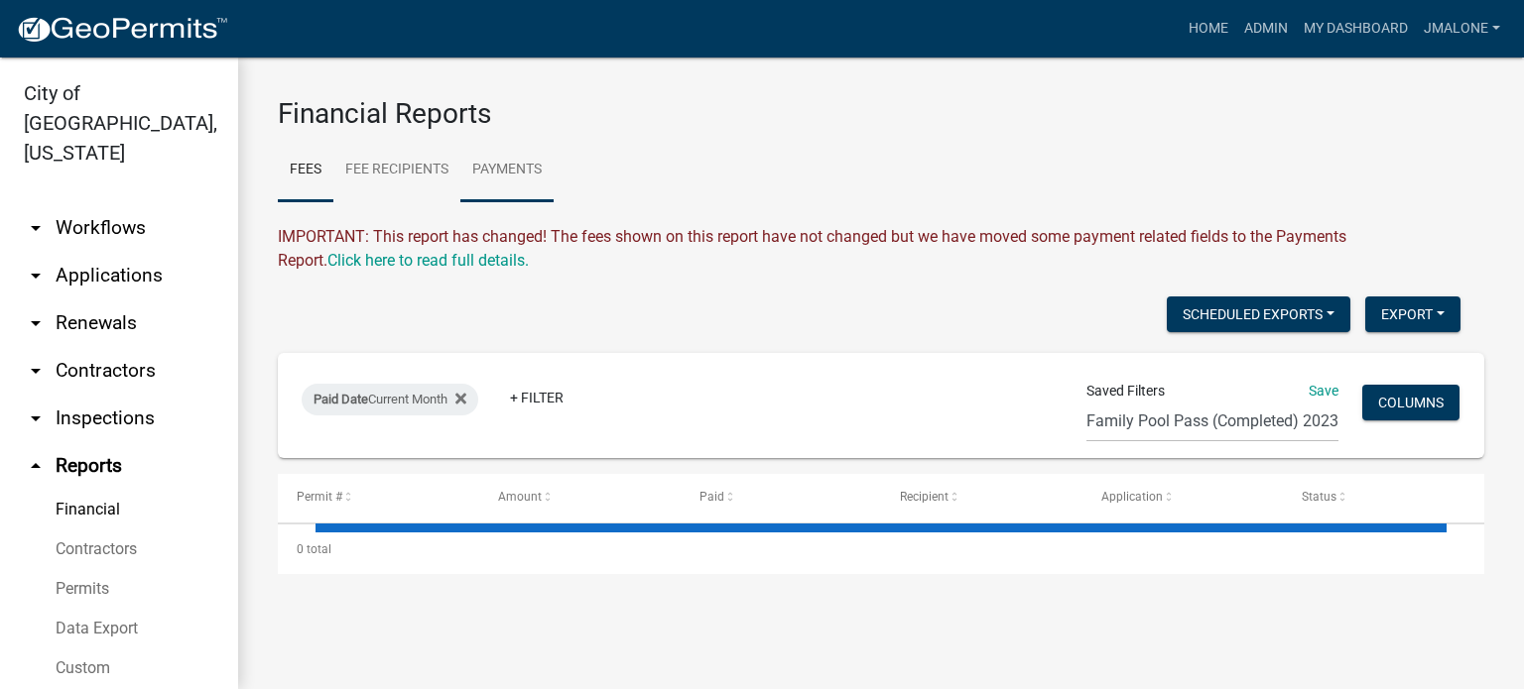
click at [554, 152] on link "Payments" at bounding box center [506, 170] width 93 height 63
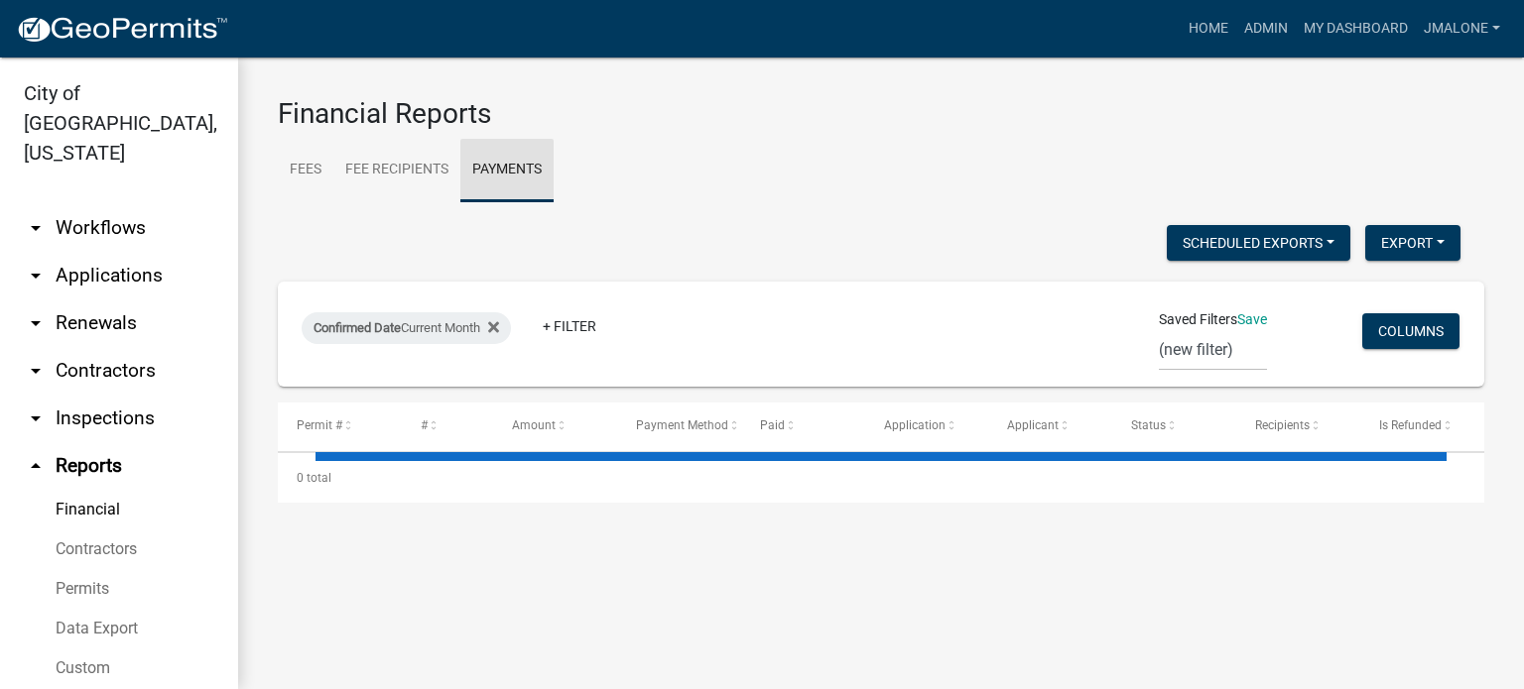
click at [544, 177] on link "Payments" at bounding box center [506, 170] width 93 height 63
select select "3: 100"
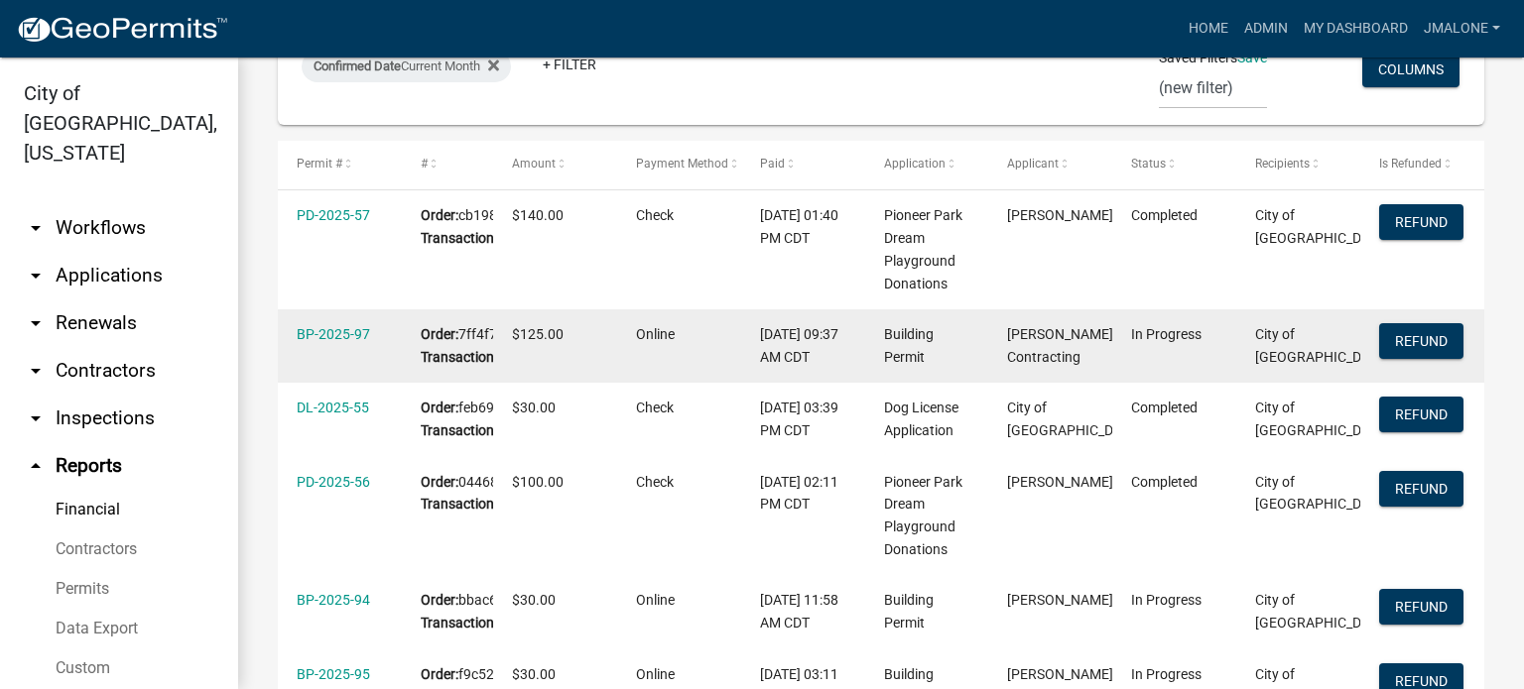
scroll to position [298, 0]
